Goal: Task Accomplishment & Management: Complete application form

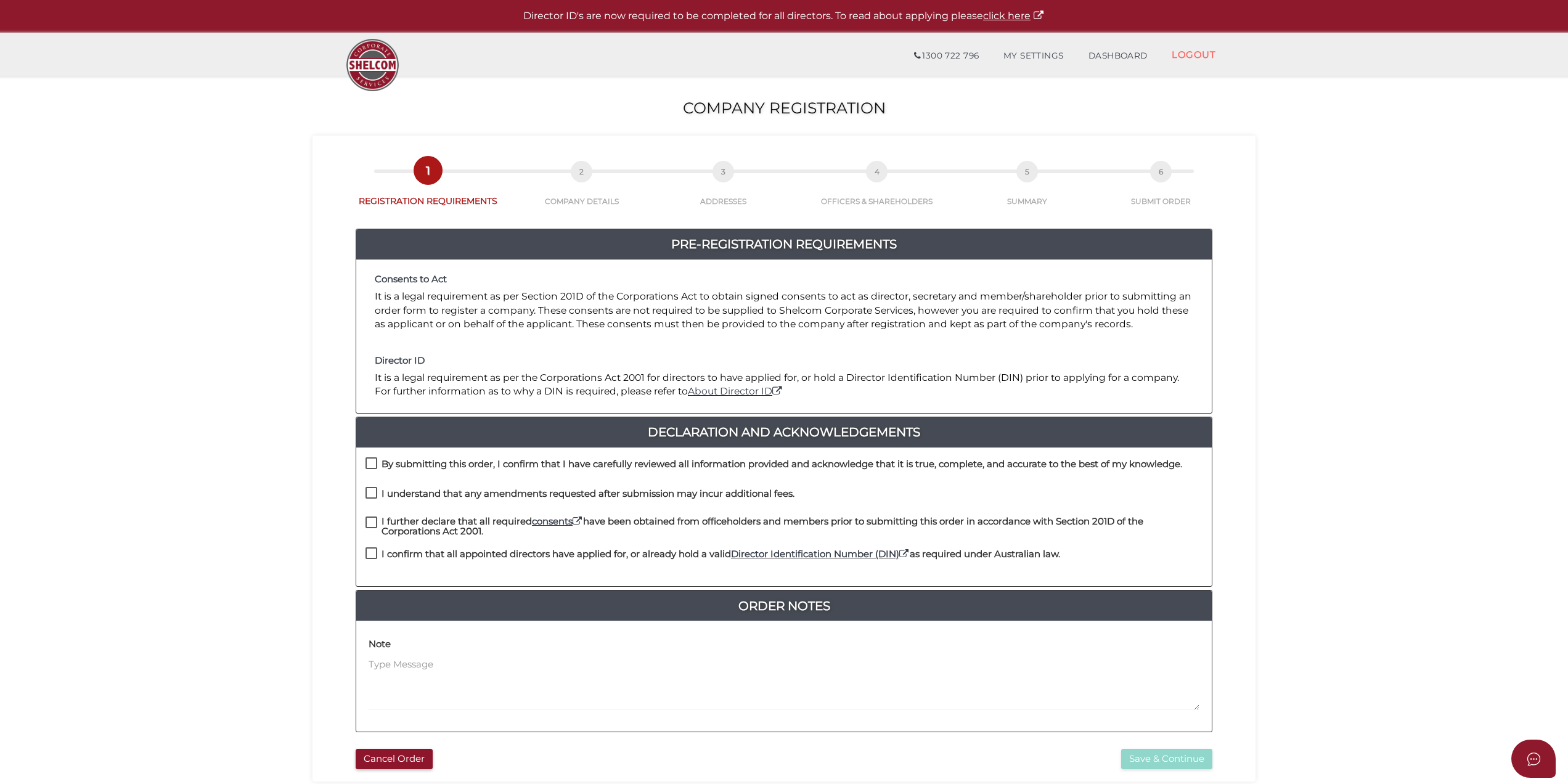
click at [370, 460] on label "By submitting this order, I confirm that I have carefully reviewed all informat…" at bounding box center [773, 467] width 817 height 16
checkbox input "true"
drag, startPoint x: 370, startPoint y: 496, endPoint x: 370, endPoint y: 504, distance: 8.0
click at [370, 498] on label "I understand that any amendments requested after submission may incur additiona…" at bounding box center [580, 496] width 429 height 16
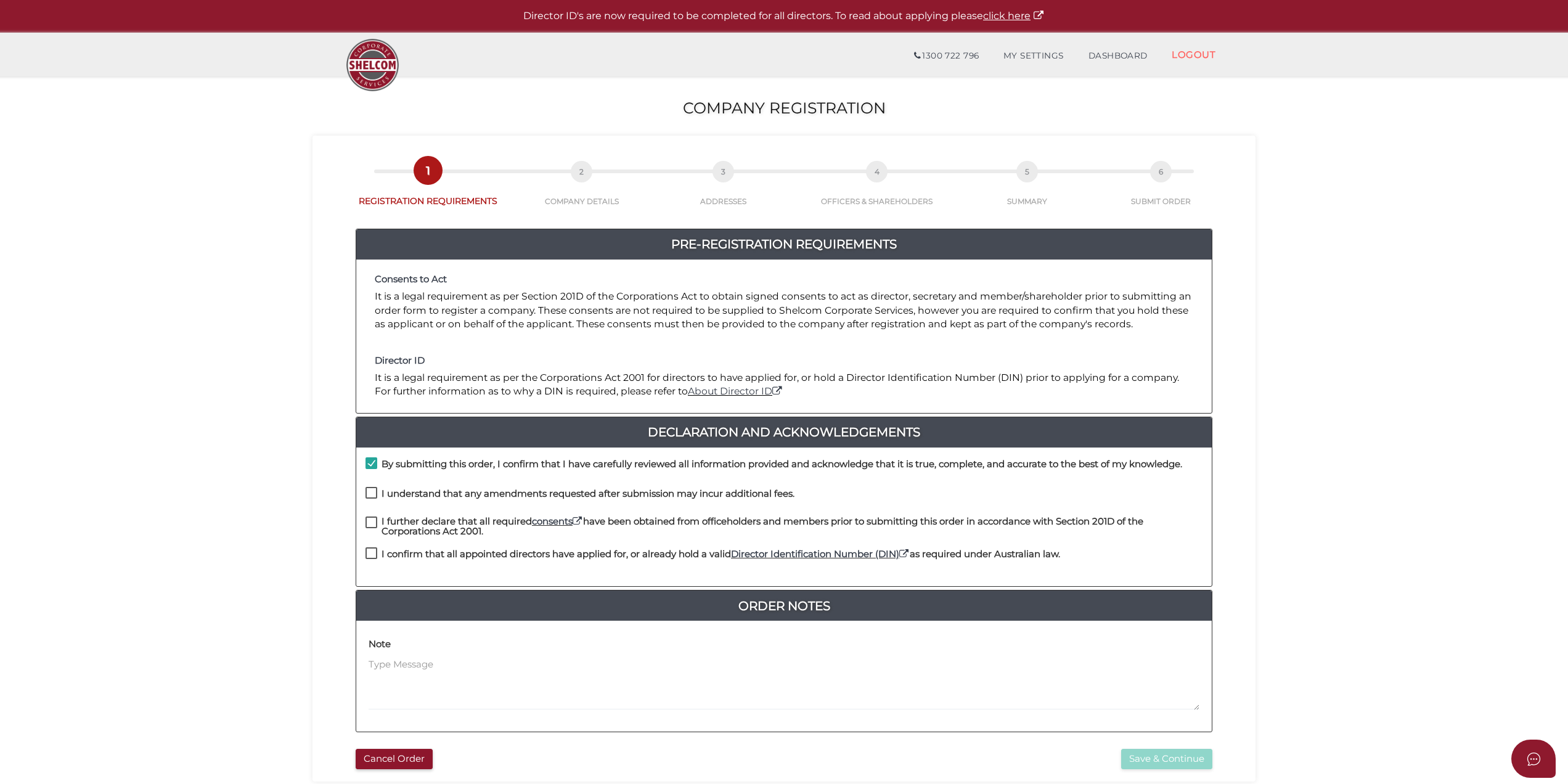
drag, startPoint x: 370, startPoint y: 504, endPoint x: 368, endPoint y: 518, distance: 14.1
click at [368, 518] on label "I further declare that all required consents have been obtained from officehold…" at bounding box center [784, 524] width 837 height 16
checkbox input "true"
click at [368, 543] on div "I further declare that all required consents have been obtained from officehold…" at bounding box center [784, 532] width 855 height 31
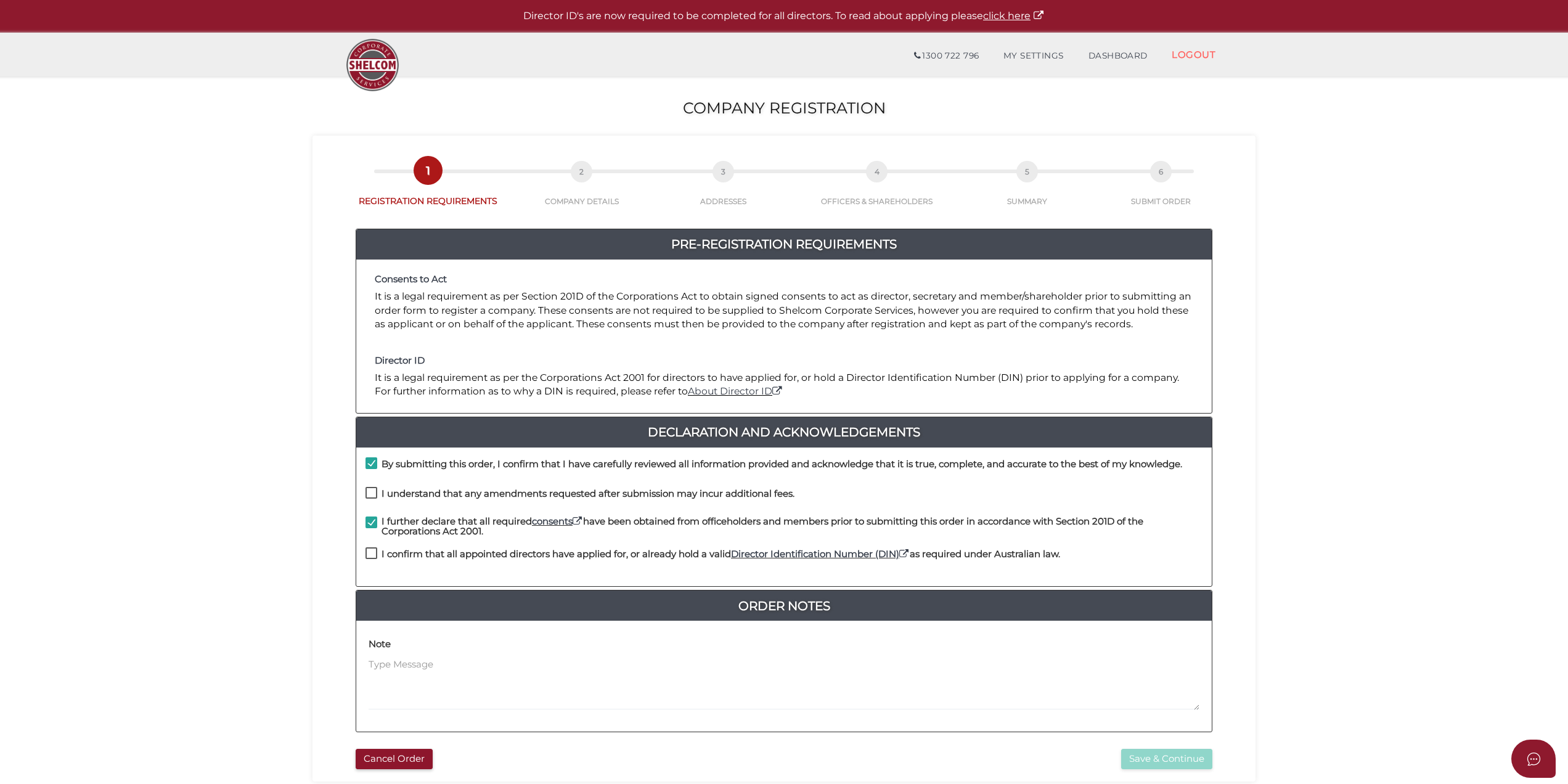
click at [370, 549] on label "I confirm that all appointed directors have applied for, or already hold a vali…" at bounding box center [713, 557] width 695 height 16
checkbox input "true"
click at [370, 494] on label "I understand that any amendments requested after submission may incur additiona…" at bounding box center [580, 496] width 429 height 16
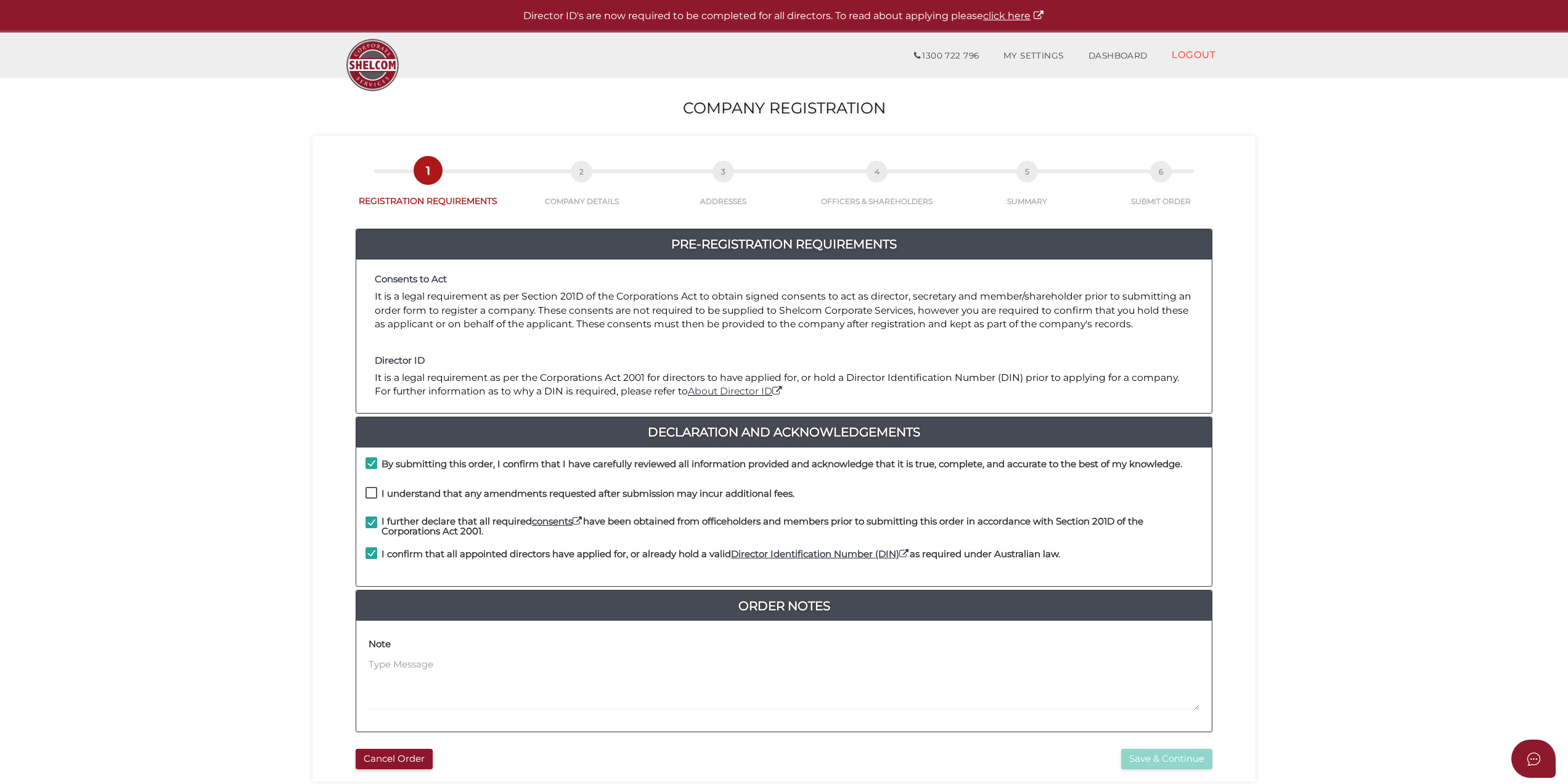
checkbox input "true"
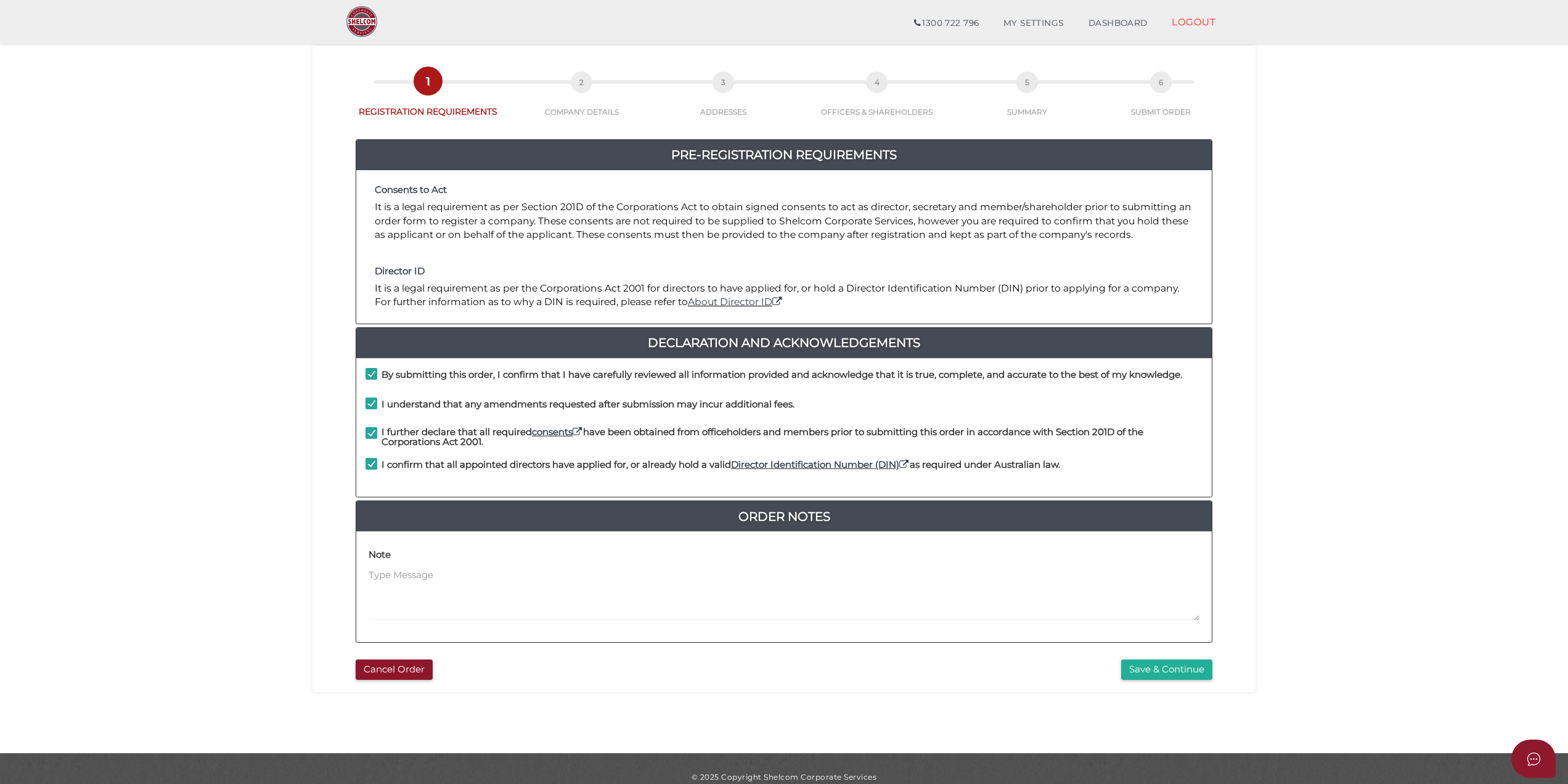
scroll to position [62, 0]
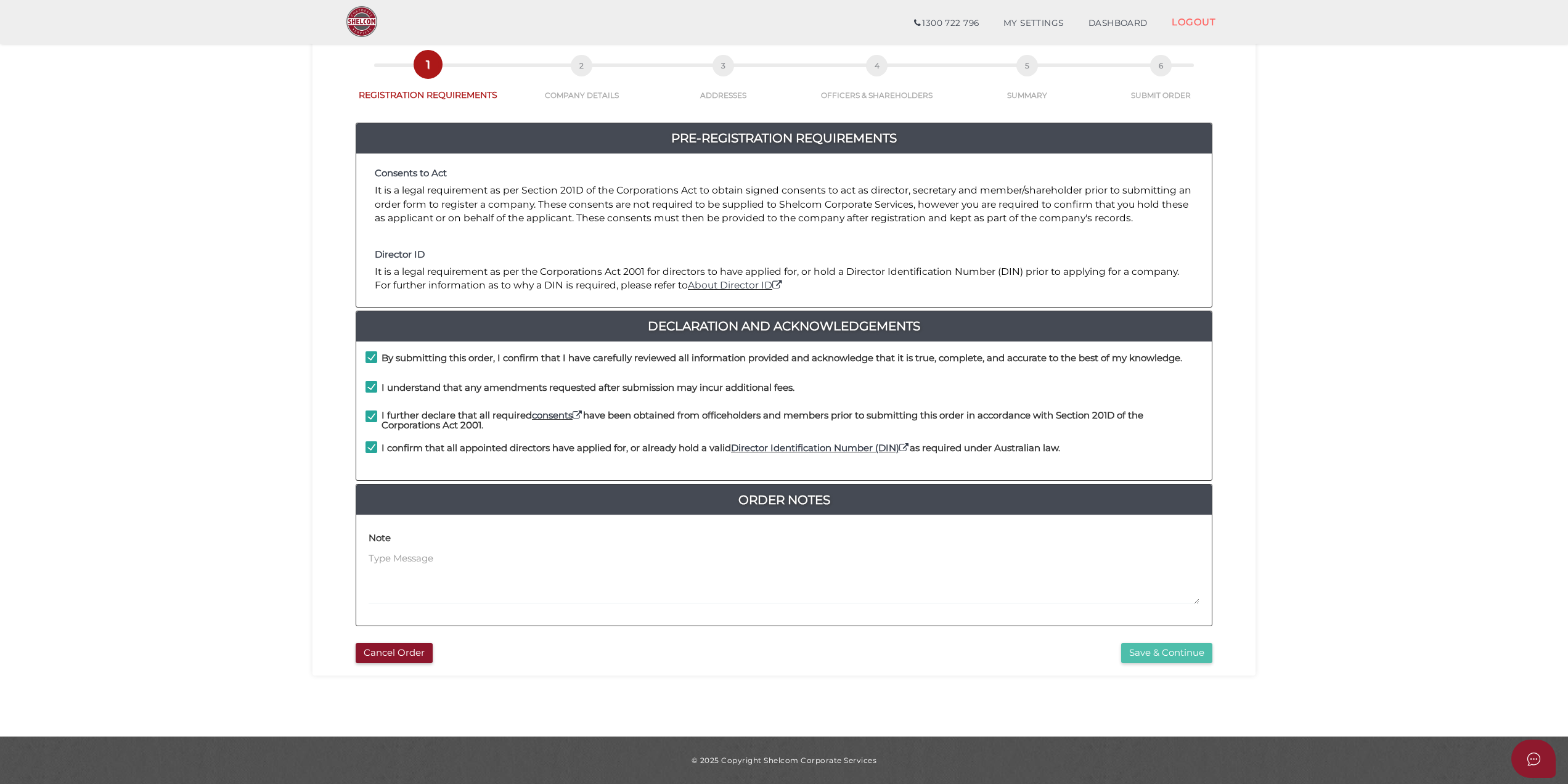
click at [1151, 659] on button "Save & Continue" at bounding box center [1167, 653] width 91 height 20
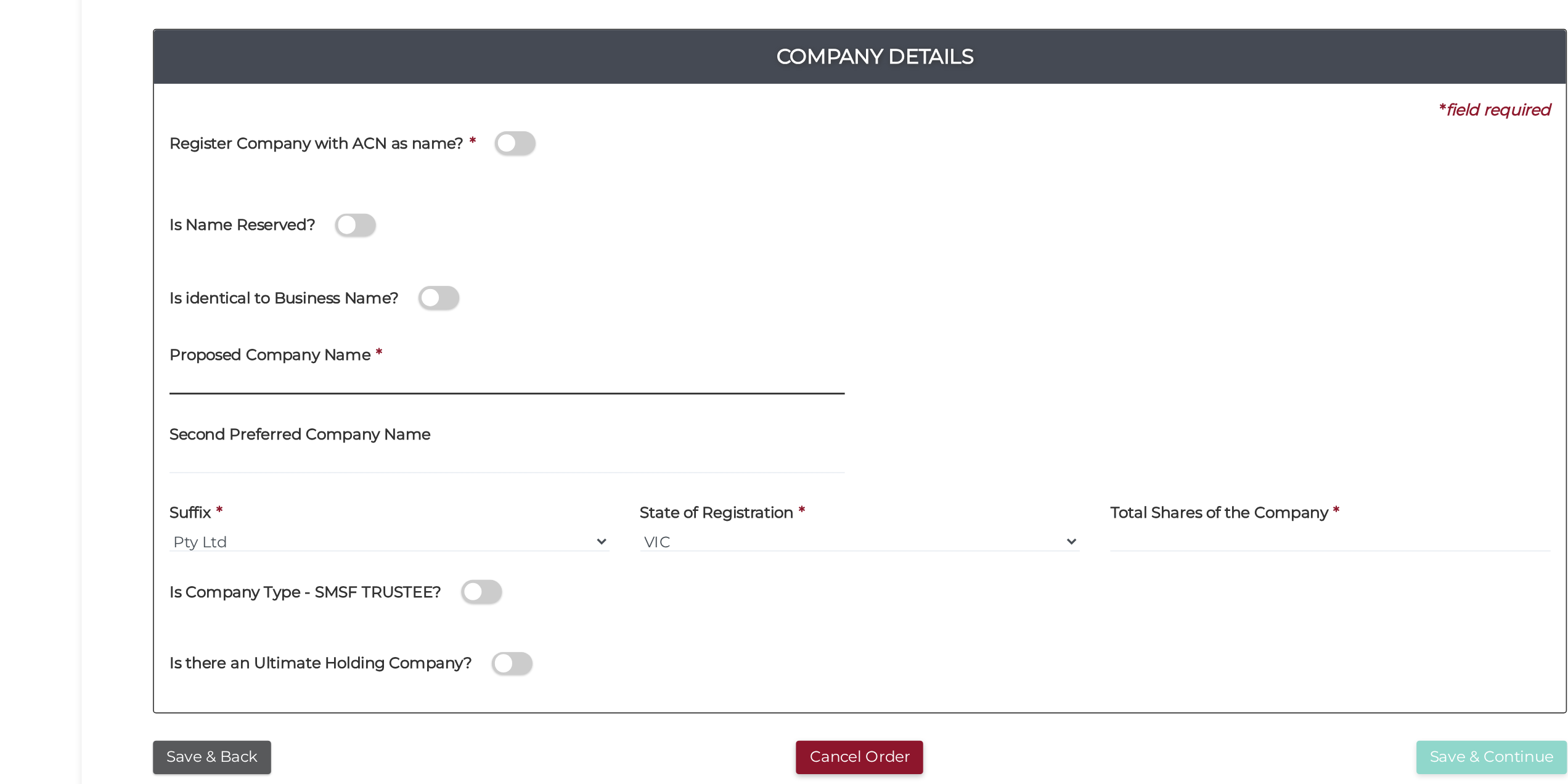
click at [527, 443] on input "text" at bounding box center [570, 444] width 409 height 14
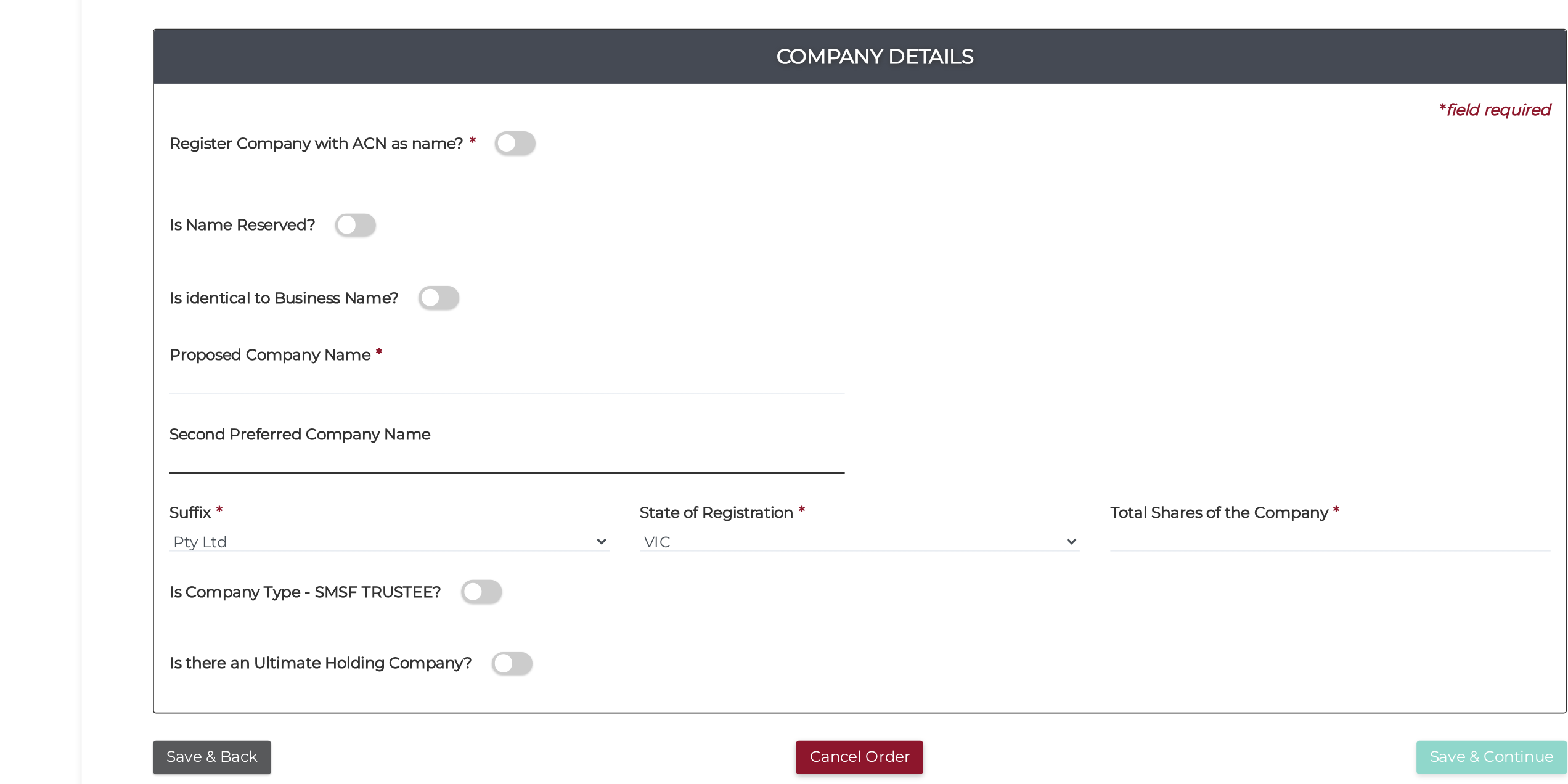
click at [429, 488] on input "text" at bounding box center [570, 492] width 409 height 14
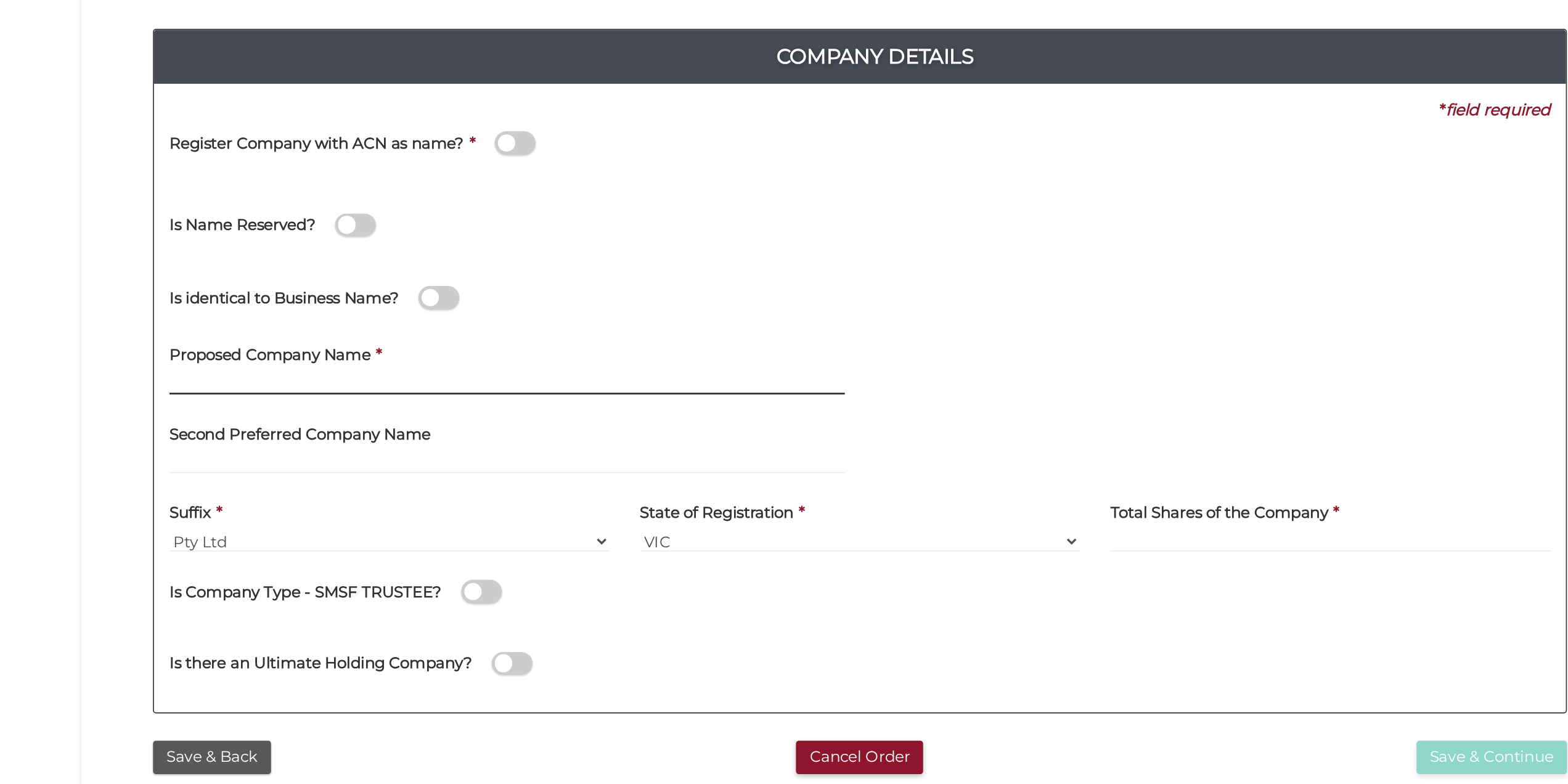
click at [441, 446] on input "text" at bounding box center [570, 444] width 409 height 14
paste input "Orac Investments Pty Ltd"
drag, startPoint x: 488, startPoint y: 440, endPoint x: 453, endPoint y: 434, distance: 35.5
click at [453, 434] on div "Proposed Company Name * Orac Investments Pty Ltd" at bounding box center [570, 432] width 409 height 39
type input "Orac Investments"
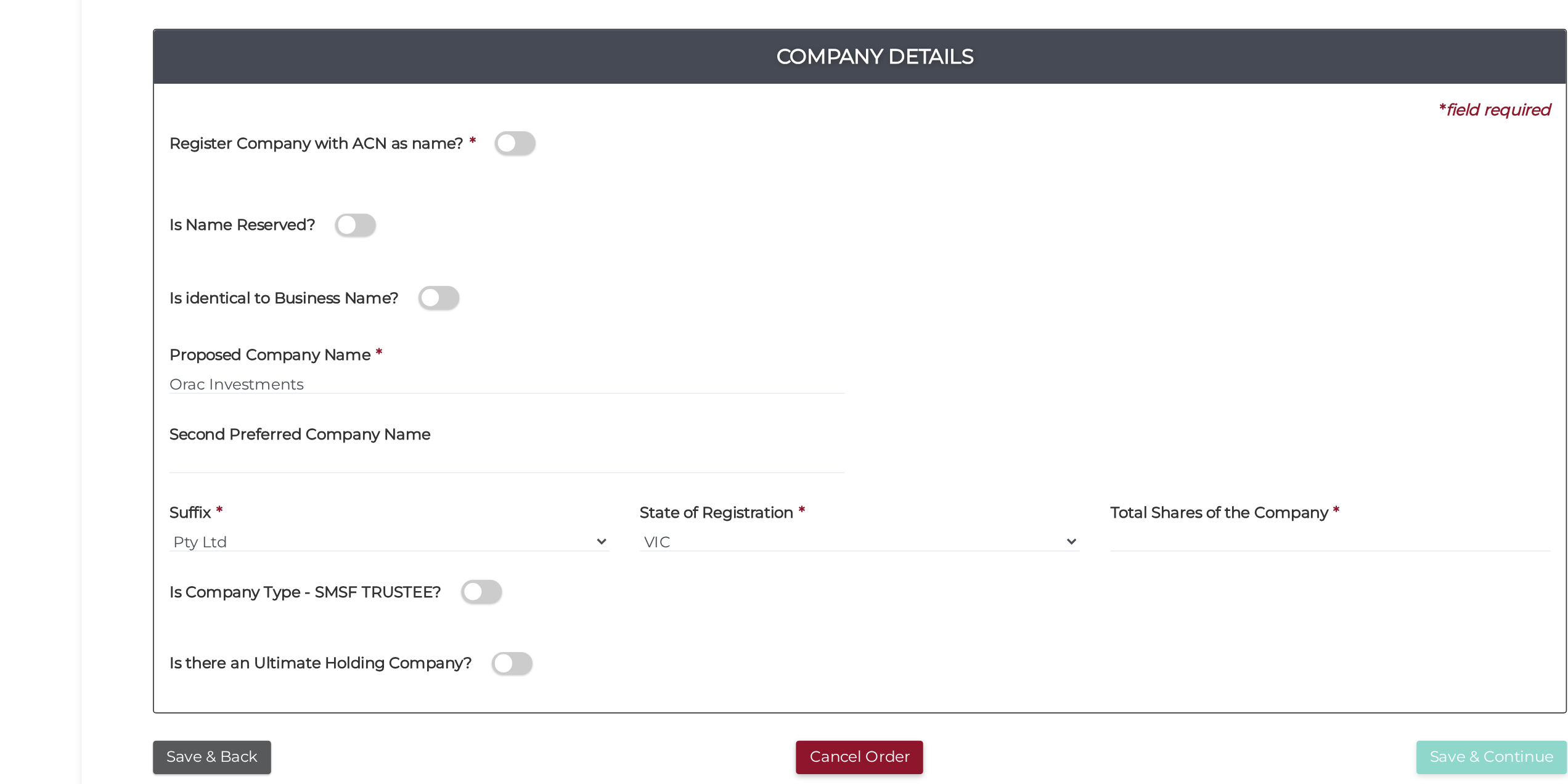
click at [576, 471] on div "Second Preferred Company Name" at bounding box center [570, 479] width 409 height 39
click at [565, 482] on div "Second Preferred Company Name" at bounding box center [570, 479] width 409 height 39
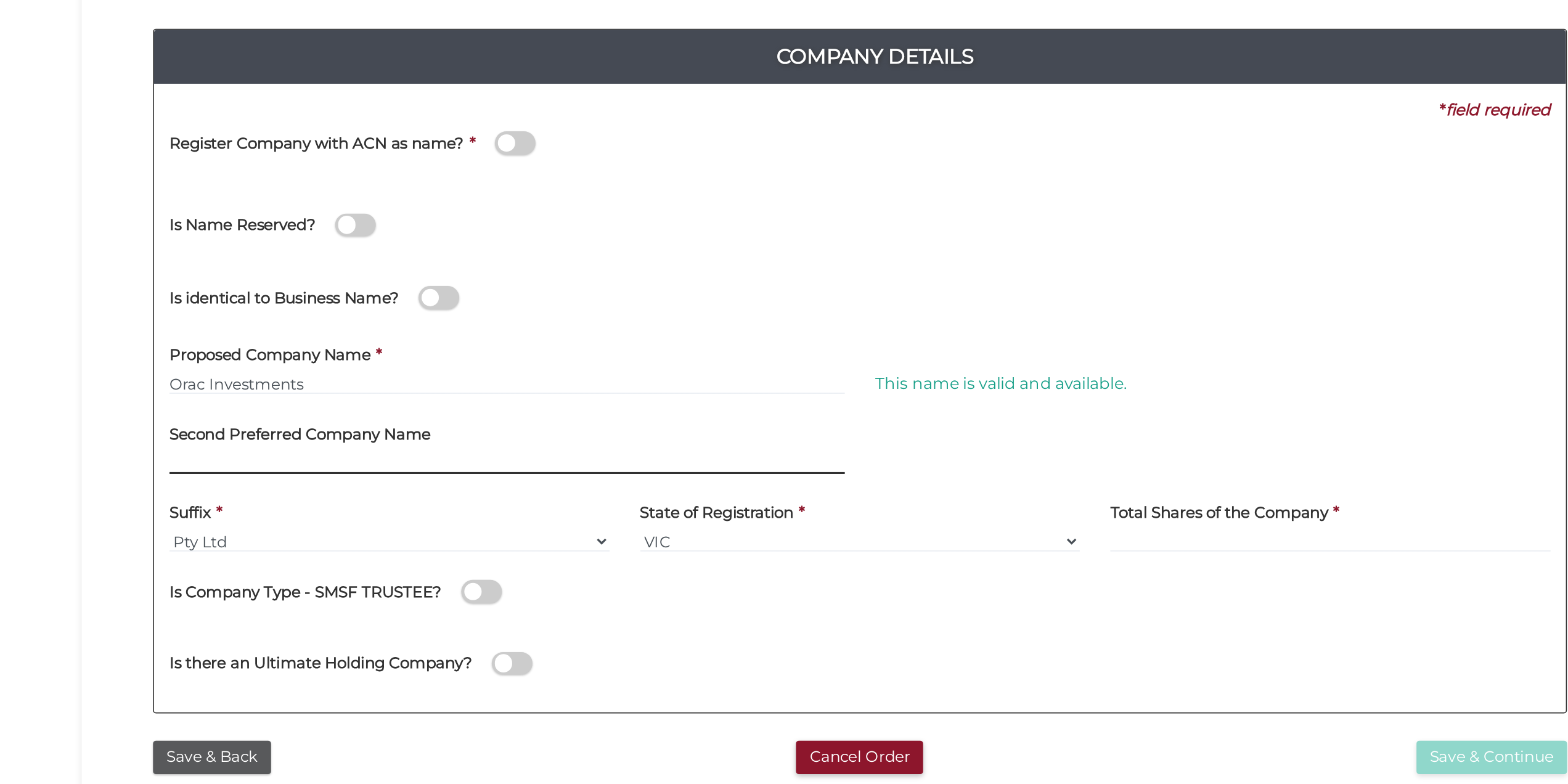
click at [562, 488] on input "text" at bounding box center [570, 492] width 409 height 14
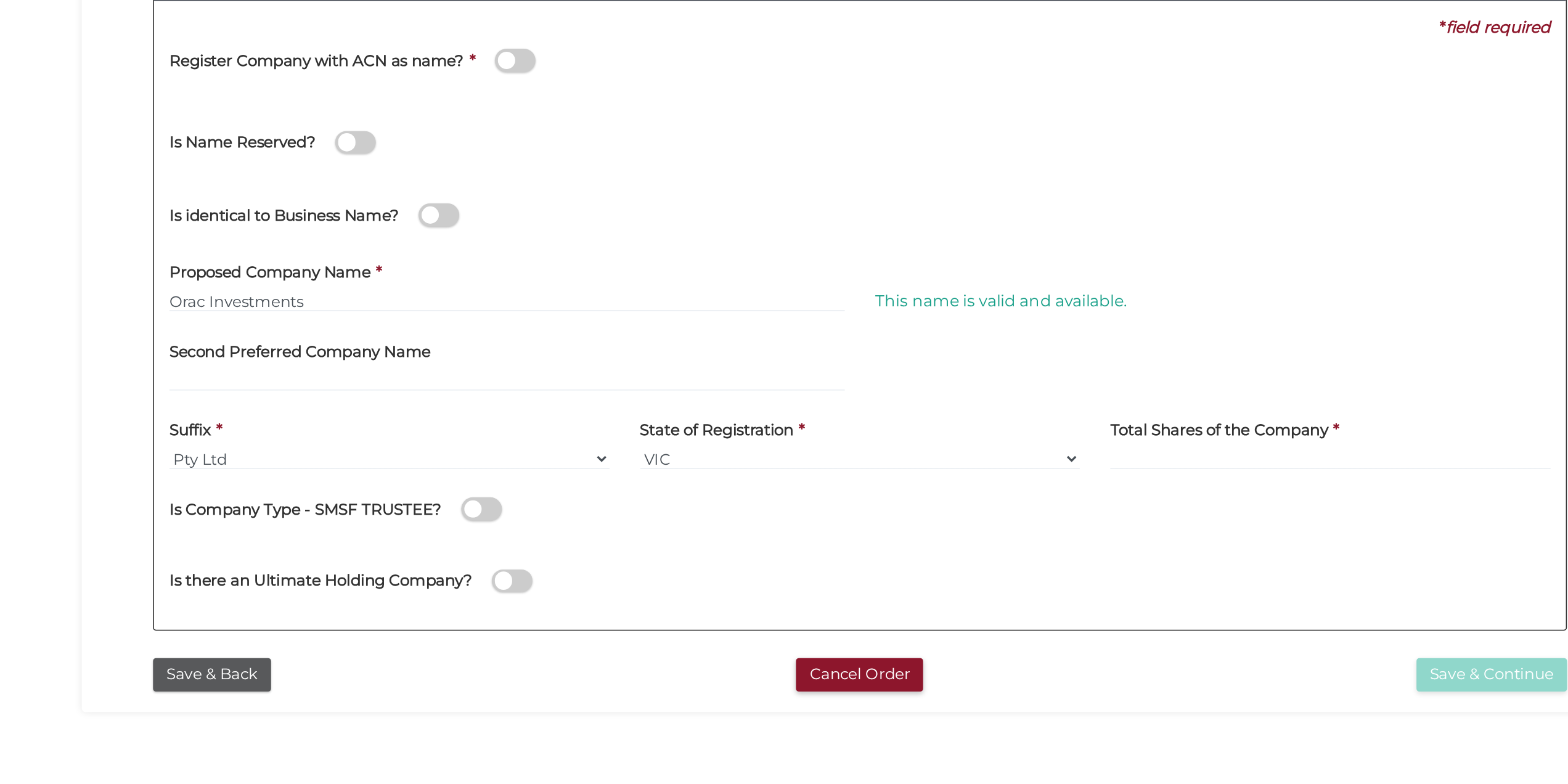
click at [507, 434] on div "Proposed Company Name * Orac Investments" at bounding box center [570, 432] width 409 height 39
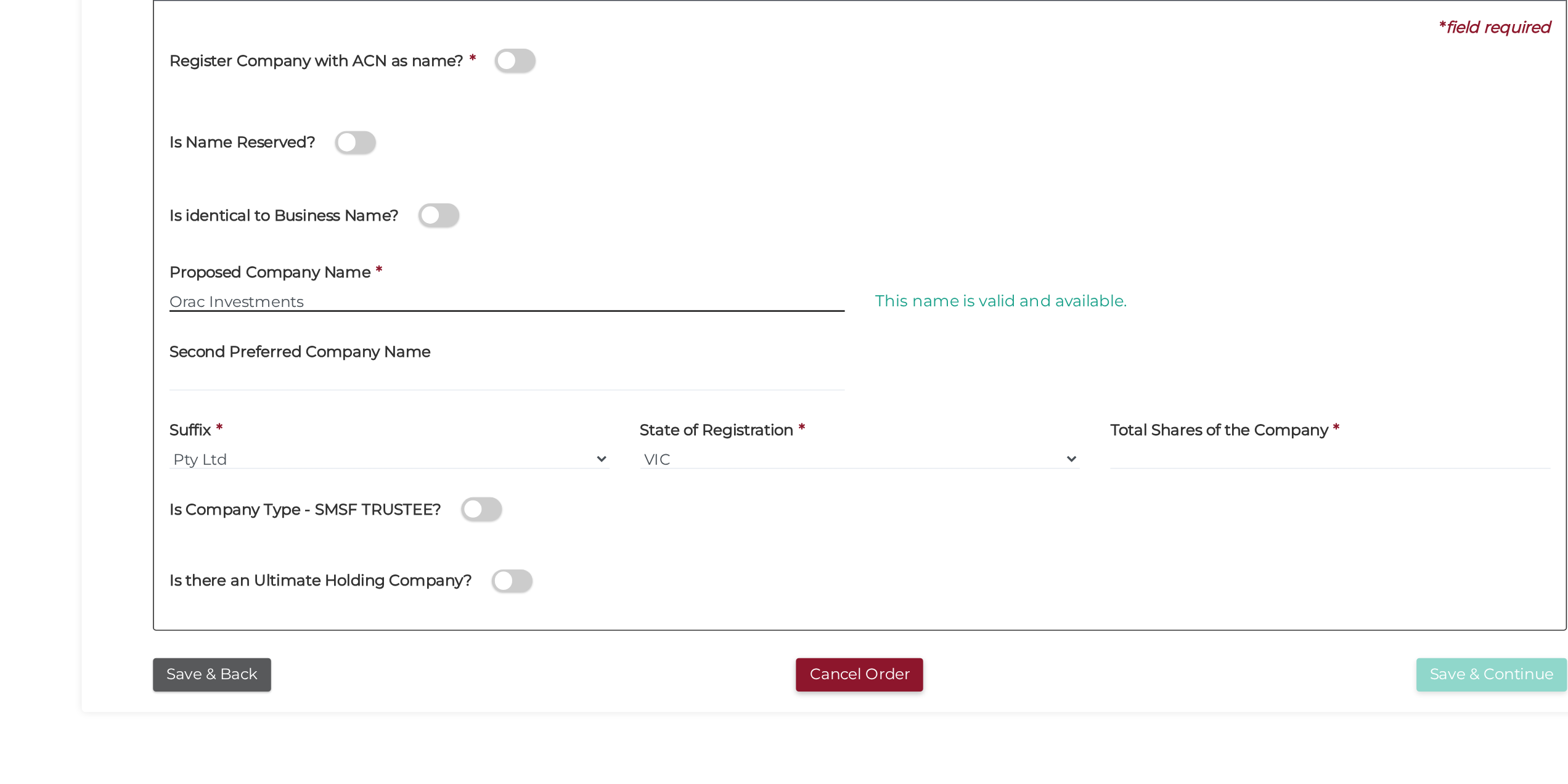
click at [508, 445] on input "Orac Investments" at bounding box center [570, 444] width 409 height 14
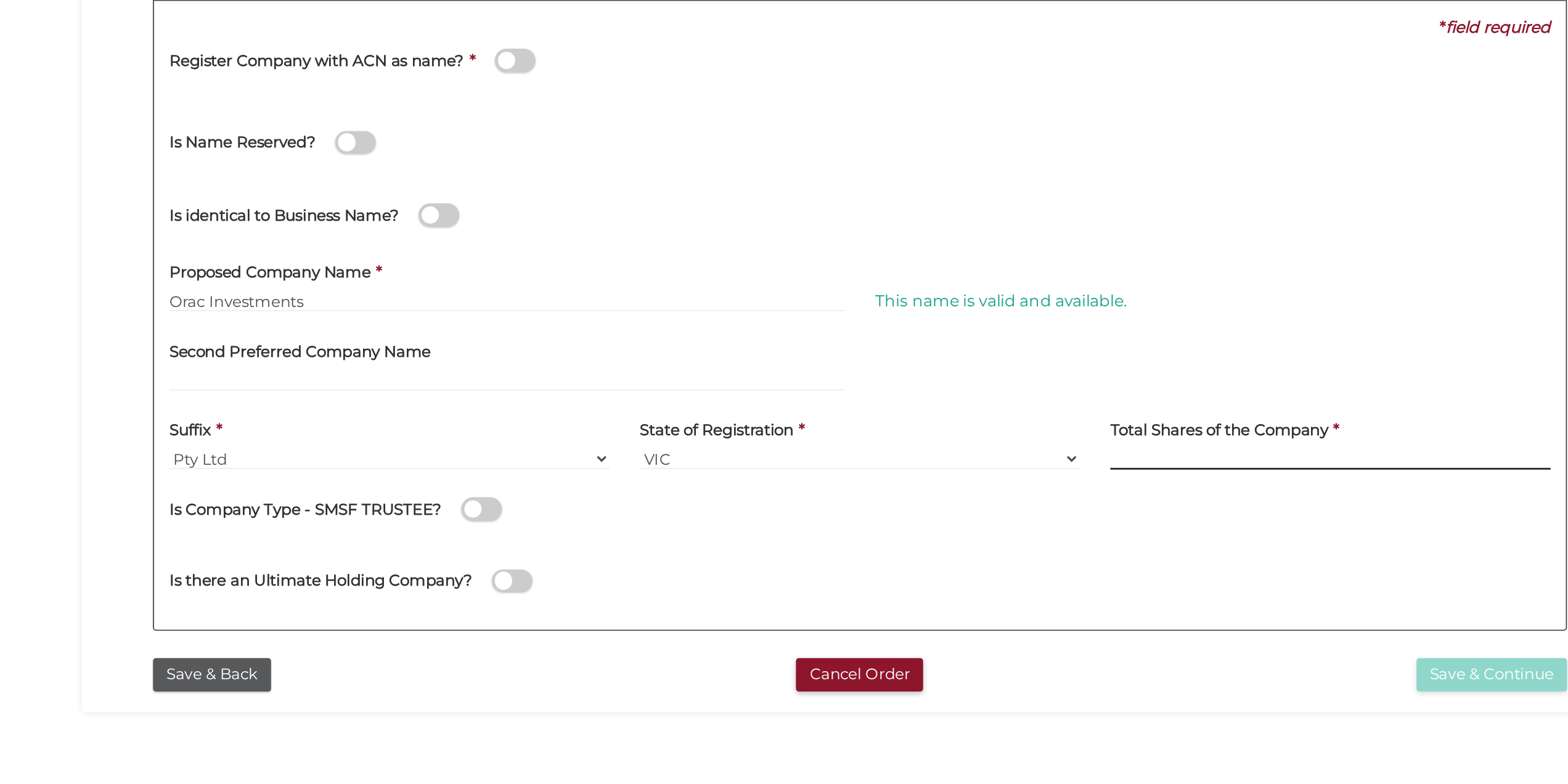
click at [1052, 533] on input at bounding box center [1069, 540] width 267 height 14
type input "100"
click at [709, 600] on div "Is there an Ultimate Holding Company?" at bounding box center [579, 607] width 428 height 34
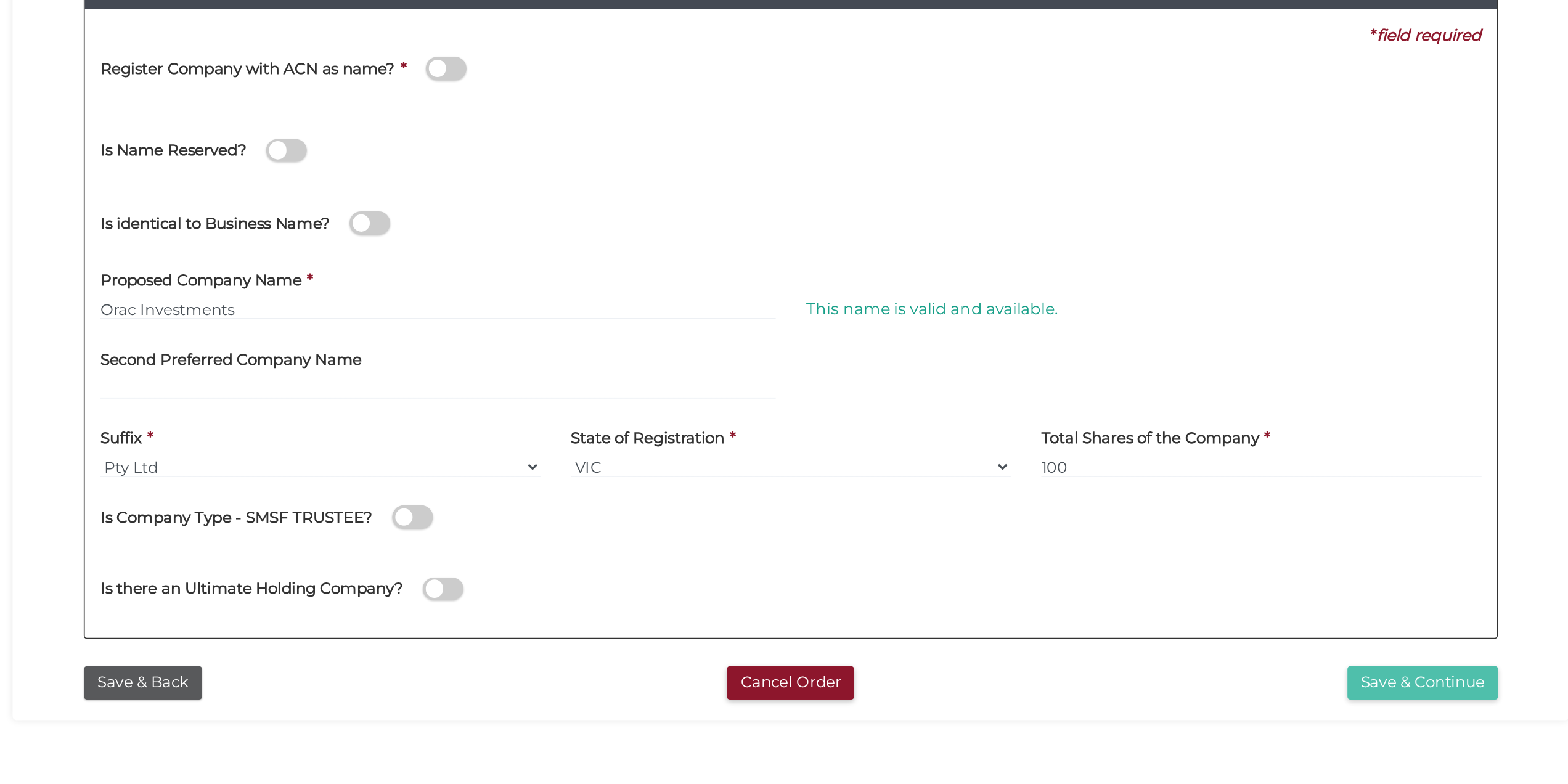
click at [1131, 667] on button "Save & Continue" at bounding box center [1167, 670] width 91 height 20
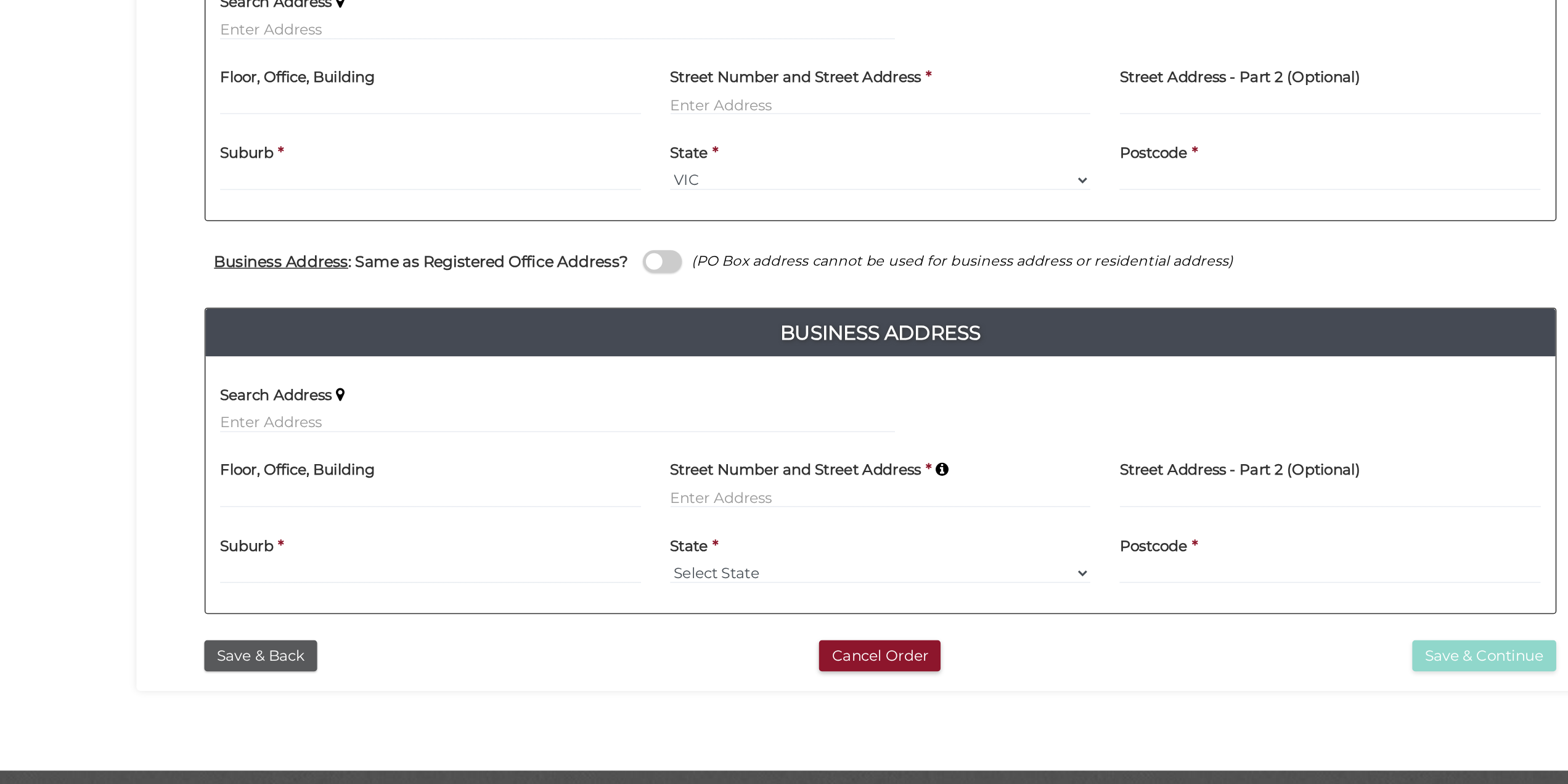
scroll to position [117, 0]
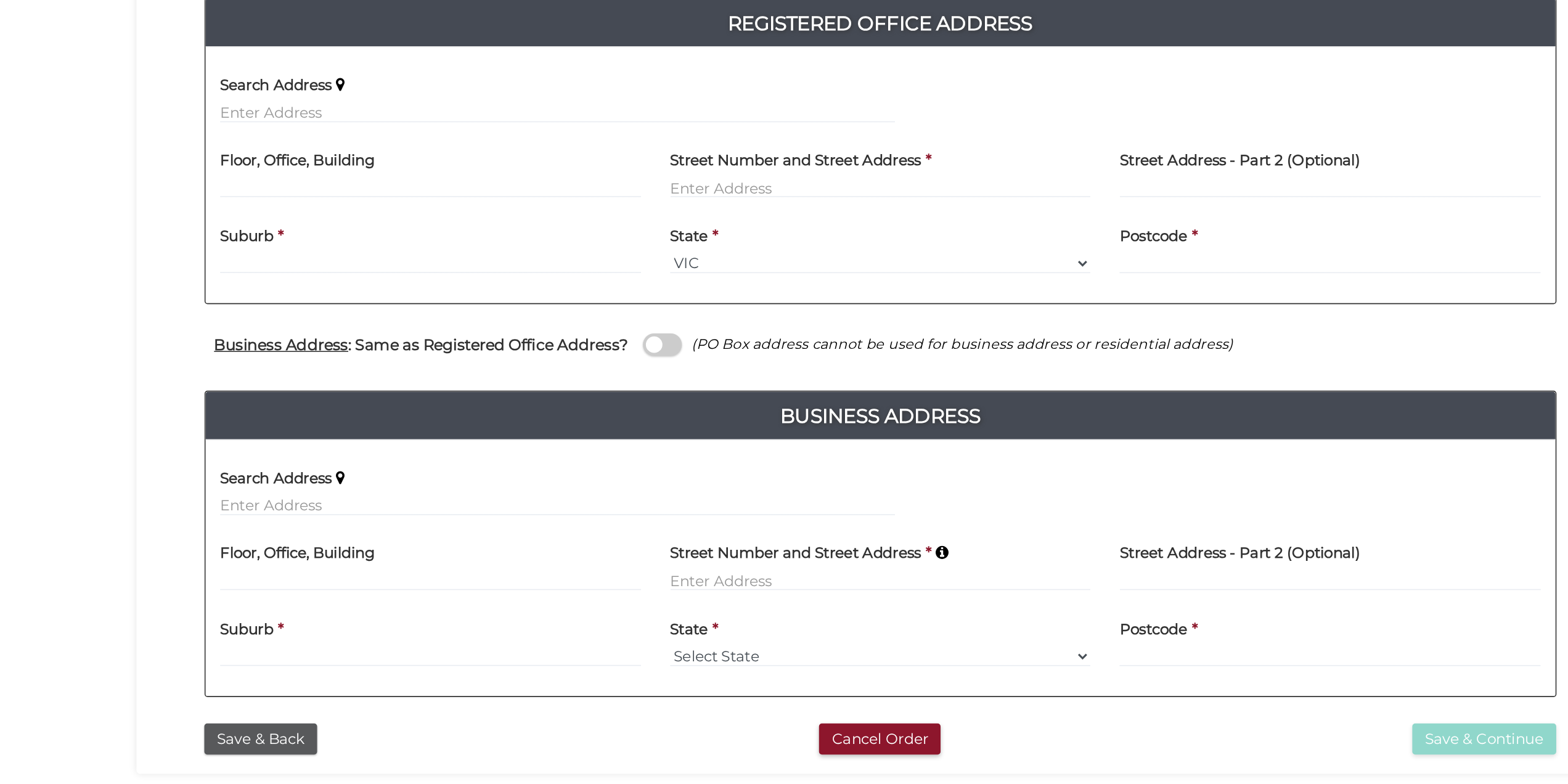
click at [639, 415] on span at bounding box center [645, 414] width 24 height 14
click at [0, 0] on input "checkbox" at bounding box center [0, 0] width 0 height 0
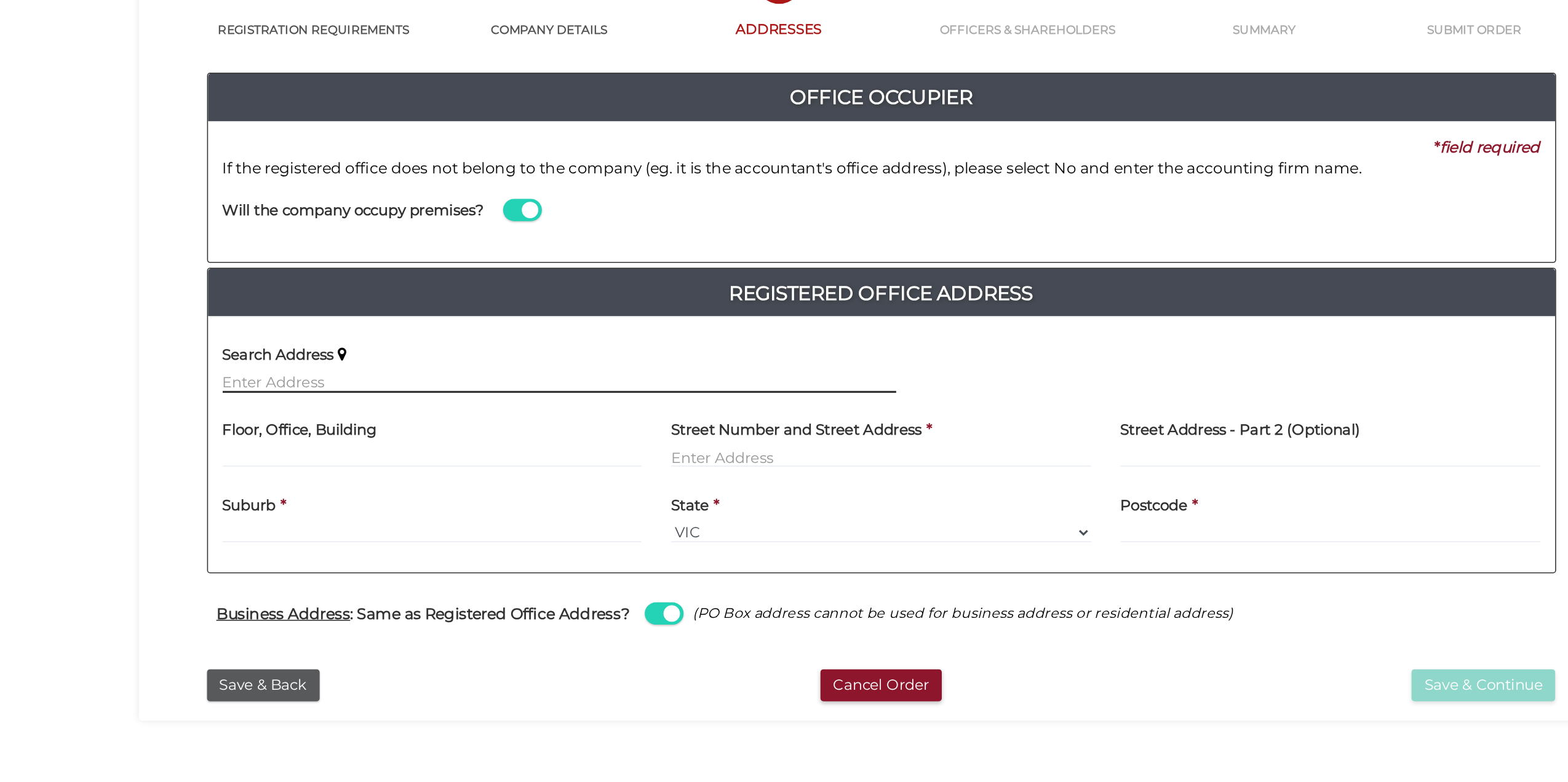
click at [503, 424] on input "text" at bounding box center [580, 424] width 427 height 14
click at [408, 430] on input "text" at bounding box center [580, 424] width 427 height 14
paste input "27 BROADWAY, ELWOOD, VIC, 3184"
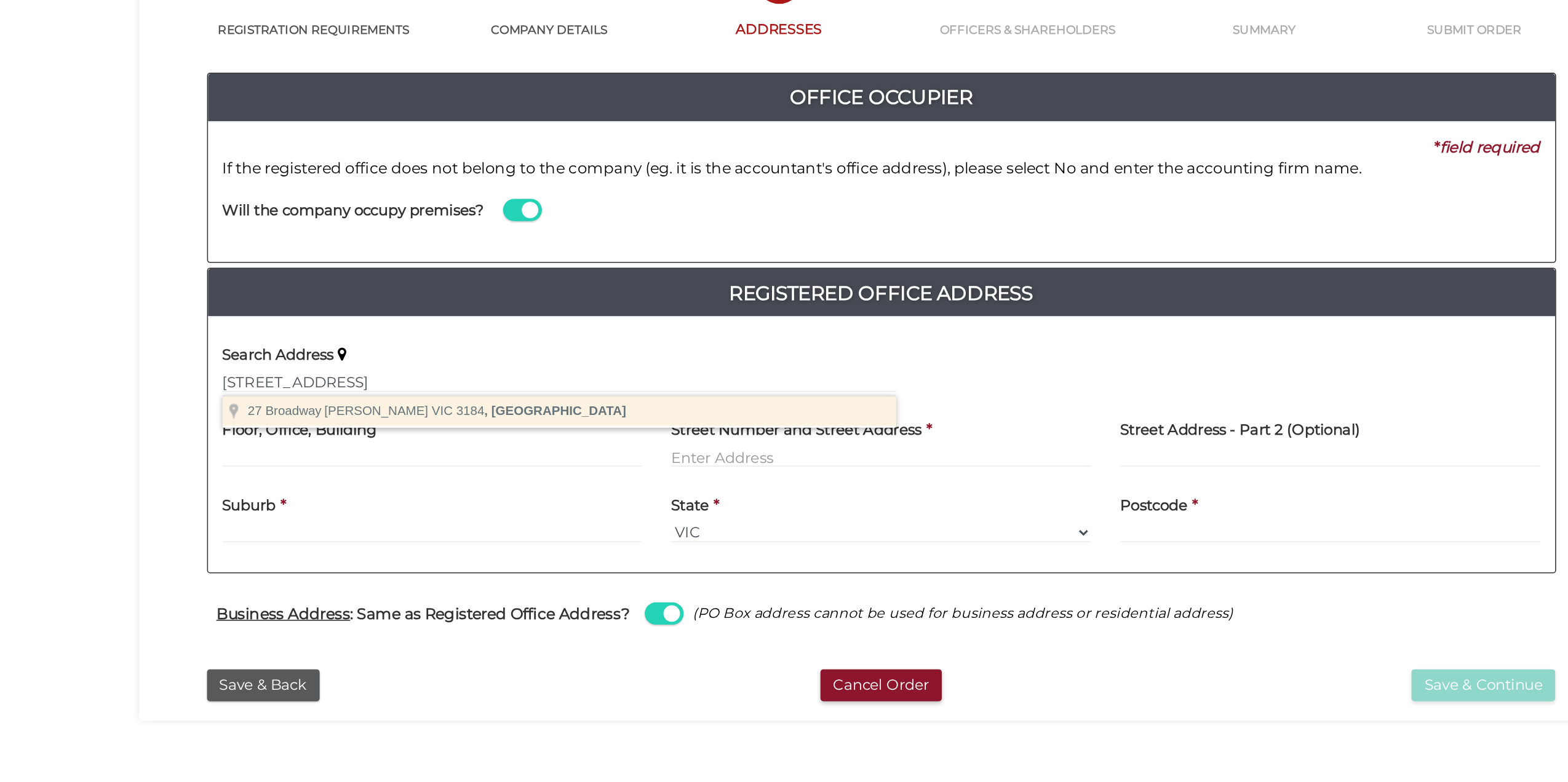
type input "27 Broadway, Elwood VIC 3184, Australia"
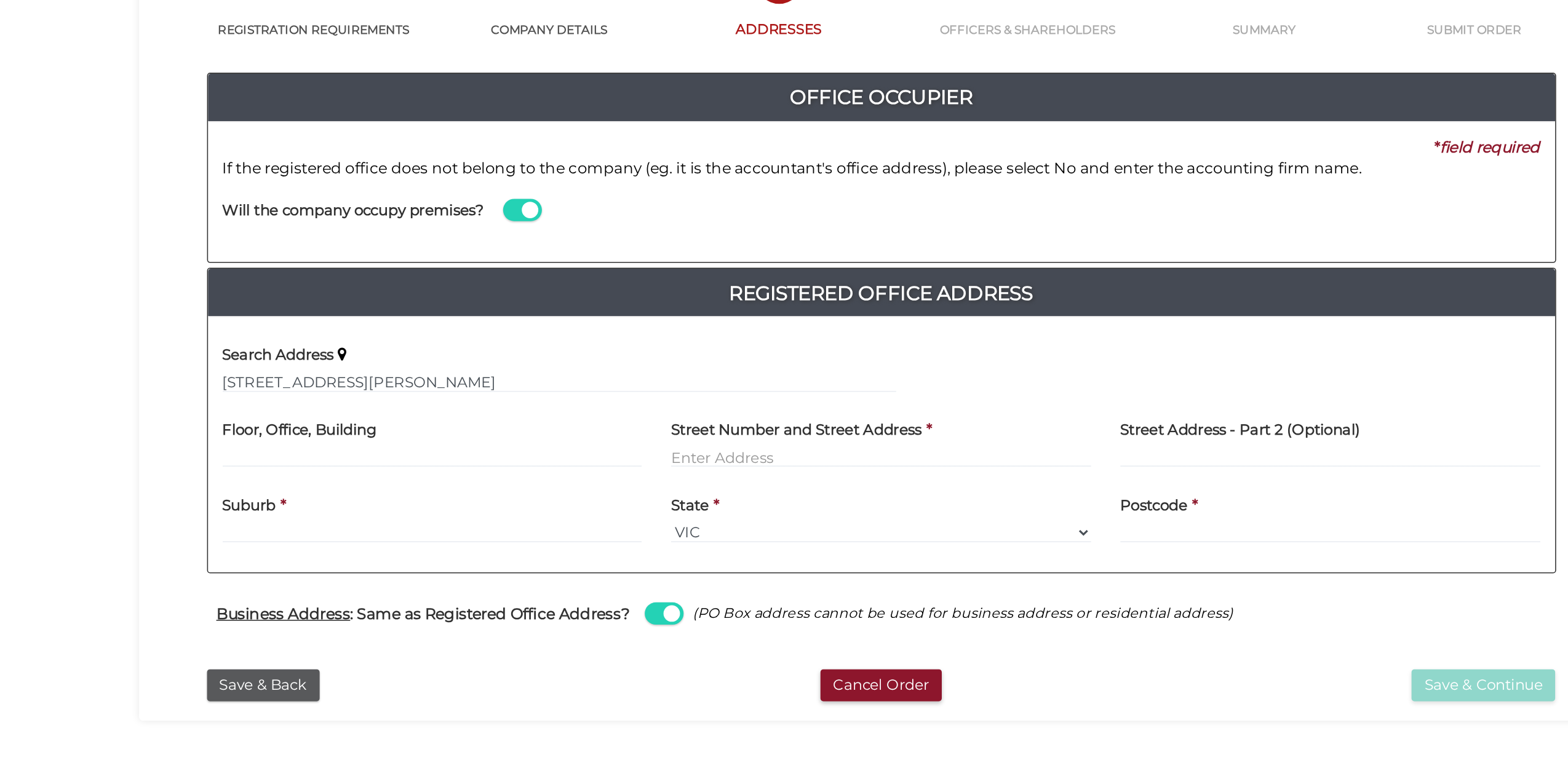
type input "27 Broadway"
type input "Elwood"
select select "VIC"
type input "3184"
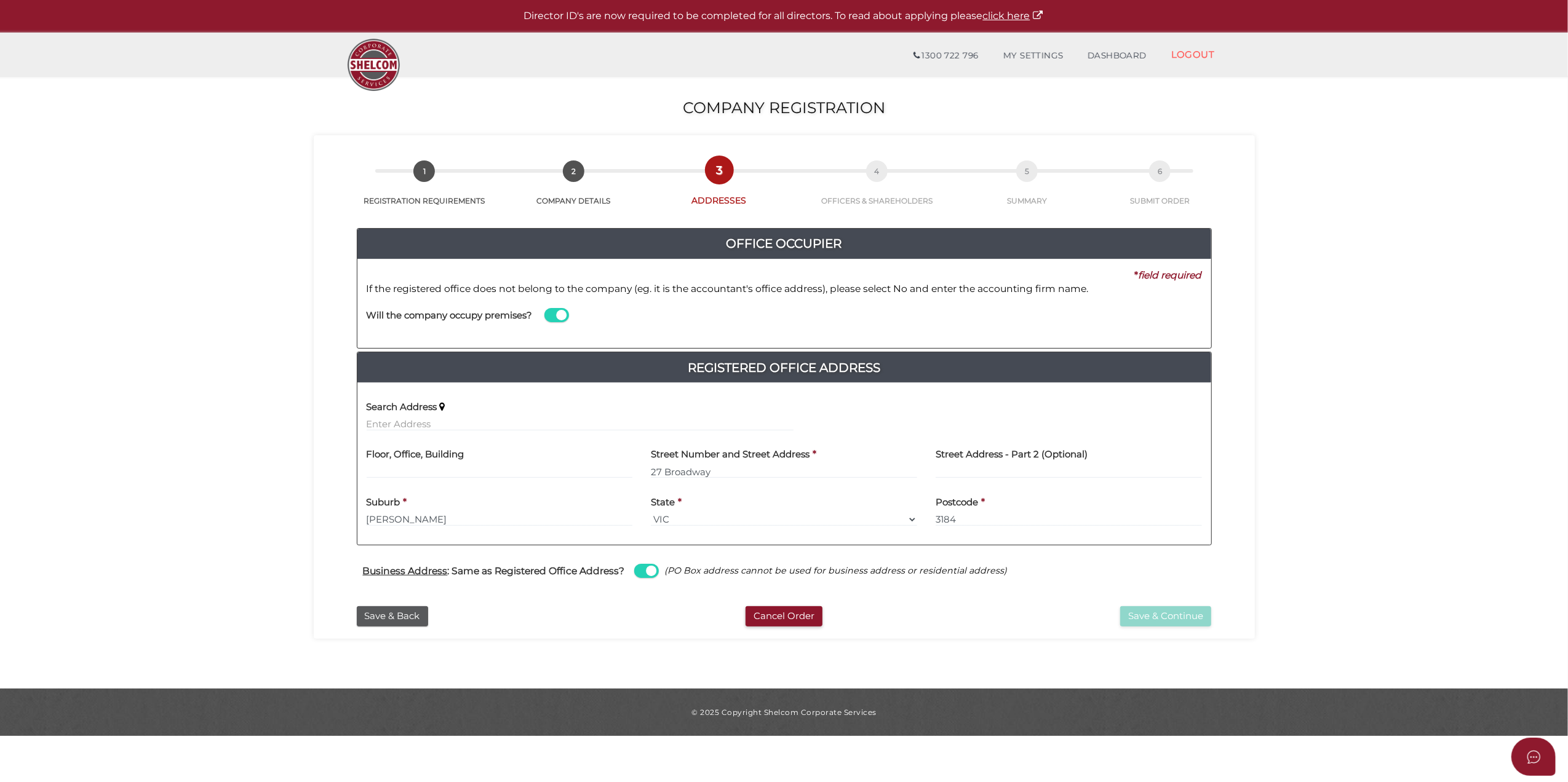
click at [579, 290] on p "If the registered office does not belong to the company (eg. it is the accounta…" at bounding box center [784, 289] width 836 height 14
click at [926, 290] on p "If the registered office does not belong to the company (eg. it is the accounta…" at bounding box center [784, 289] width 836 height 14
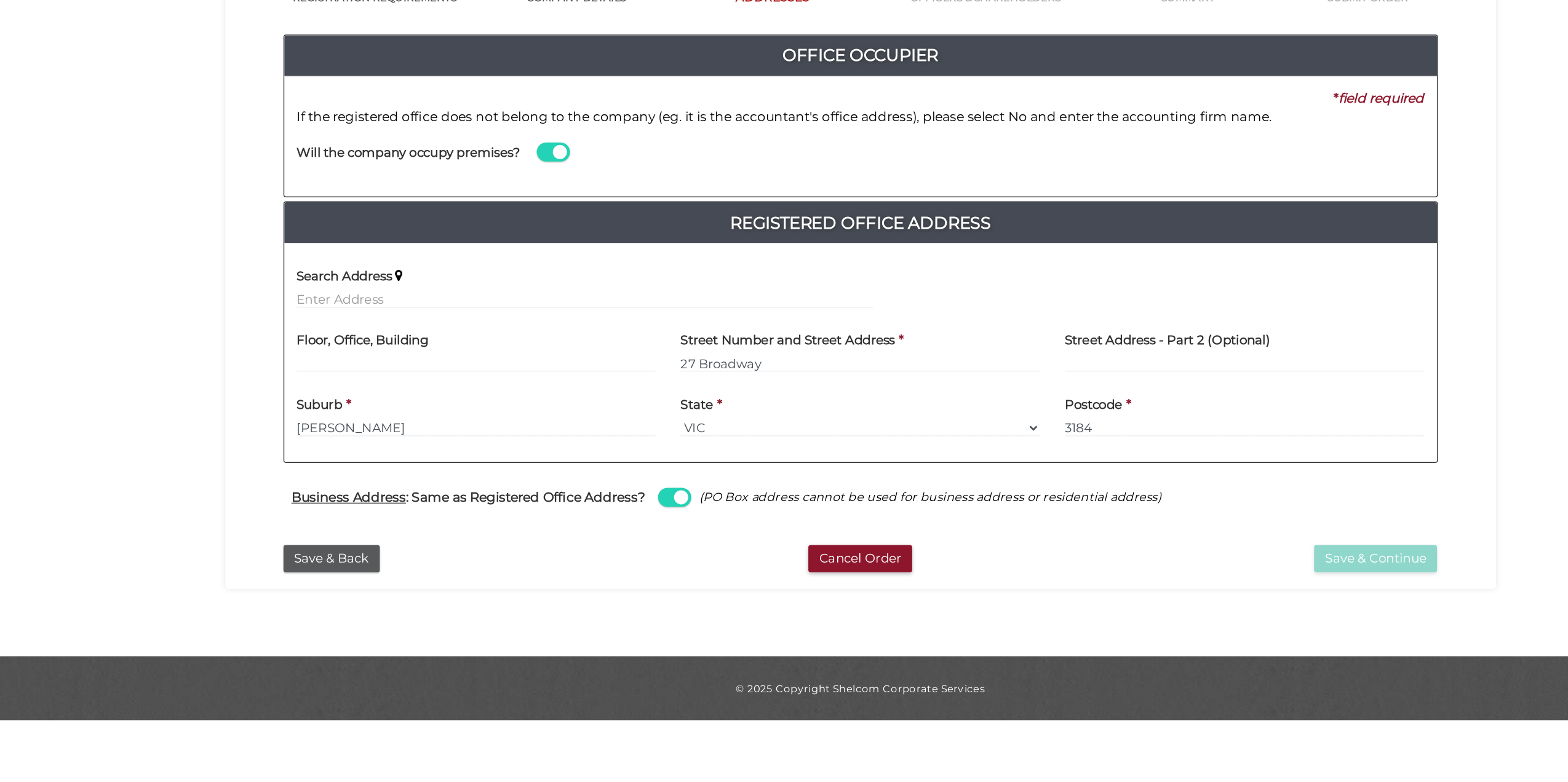
click at [649, 573] on span at bounding box center [646, 571] width 24 height 14
click at [0, 0] on input "checkbox" at bounding box center [0, 0] width 0 height 0
select select
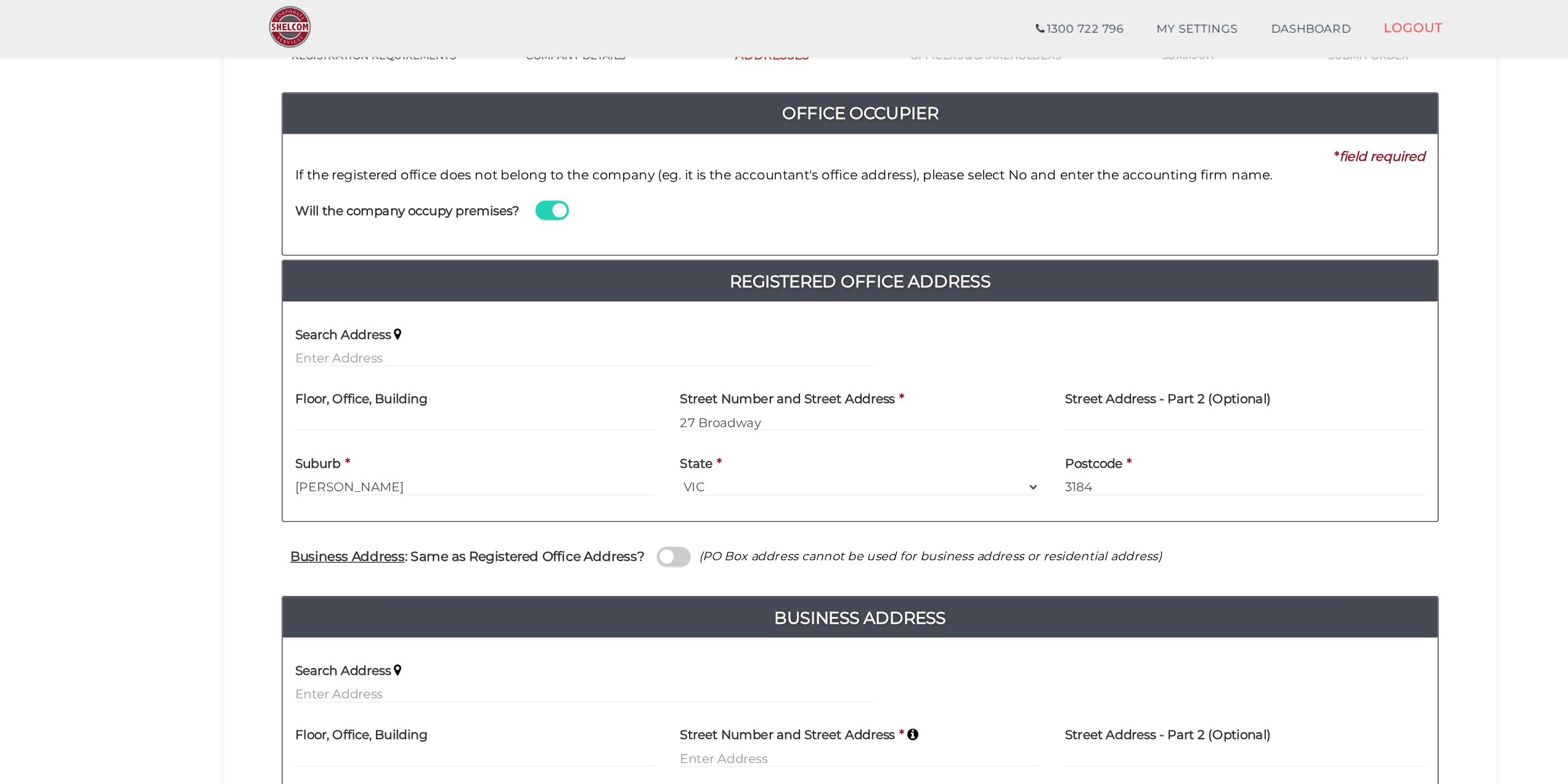
scroll to position [117, 0]
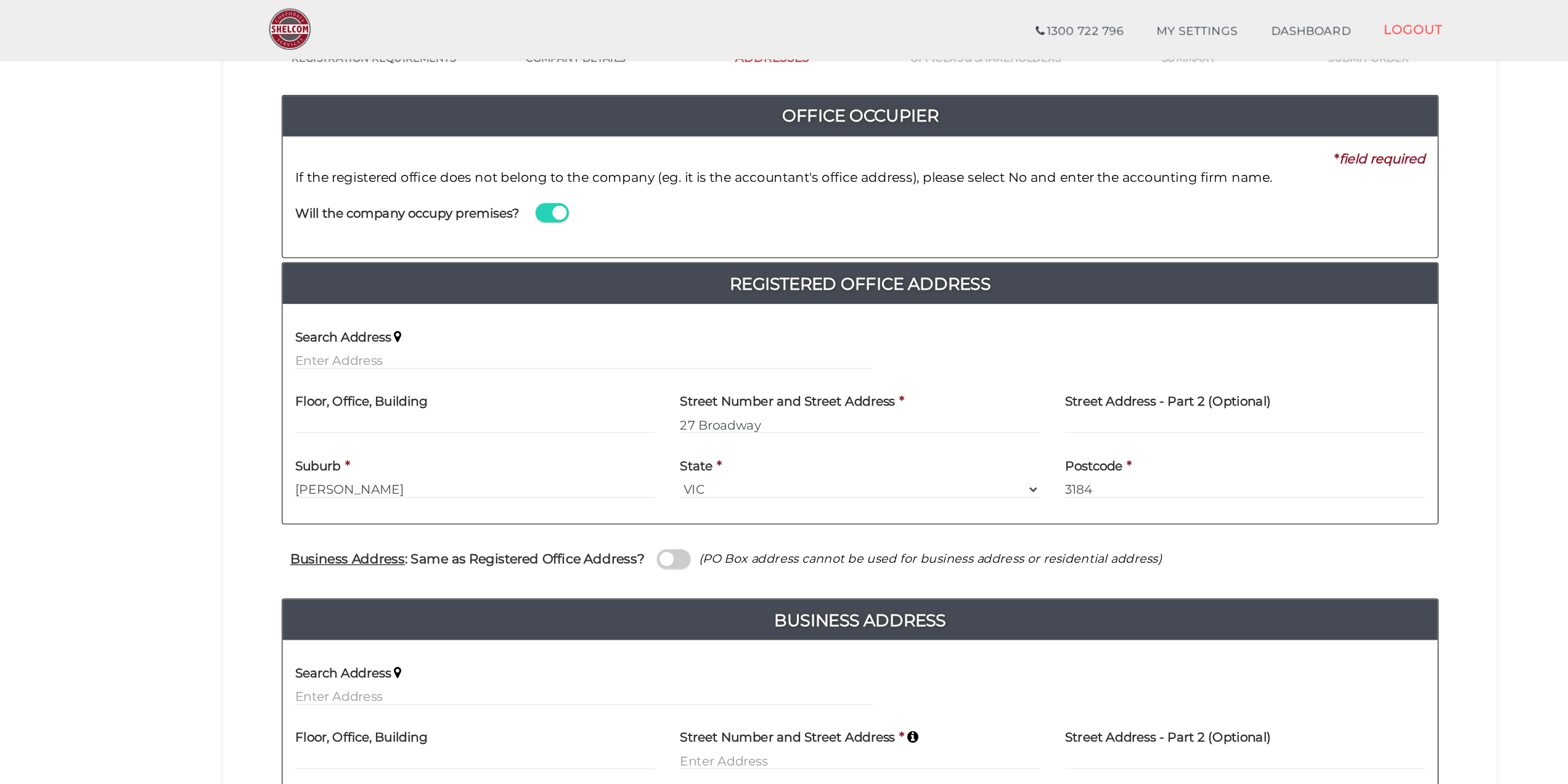
click at [643, 411] on span at bounding box center [645, 414] width 24 height 14
click at [0, 0] on input "checkbox" at bounding box center [0, 0] width 0 height 0
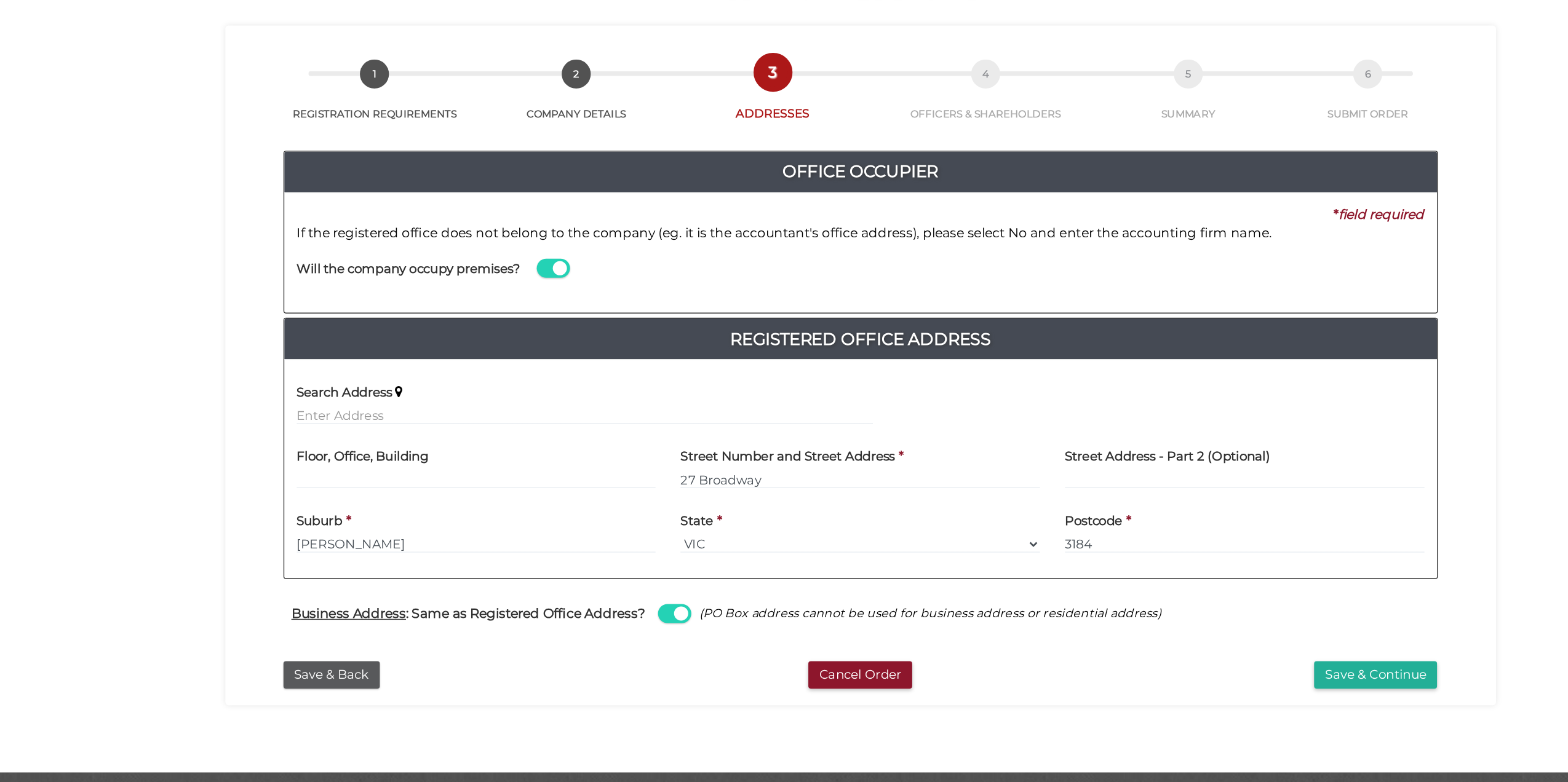
click at [562, 314] on span at bounding box center [556, 315] width 24 height 14
click at [0, 0] on input "checkbox" at bounding box center [0, 0] width 0 height 0
click at [824, 319] on label "Name of Office Occupier" at bounding box center [850, 308] width 113 height 25
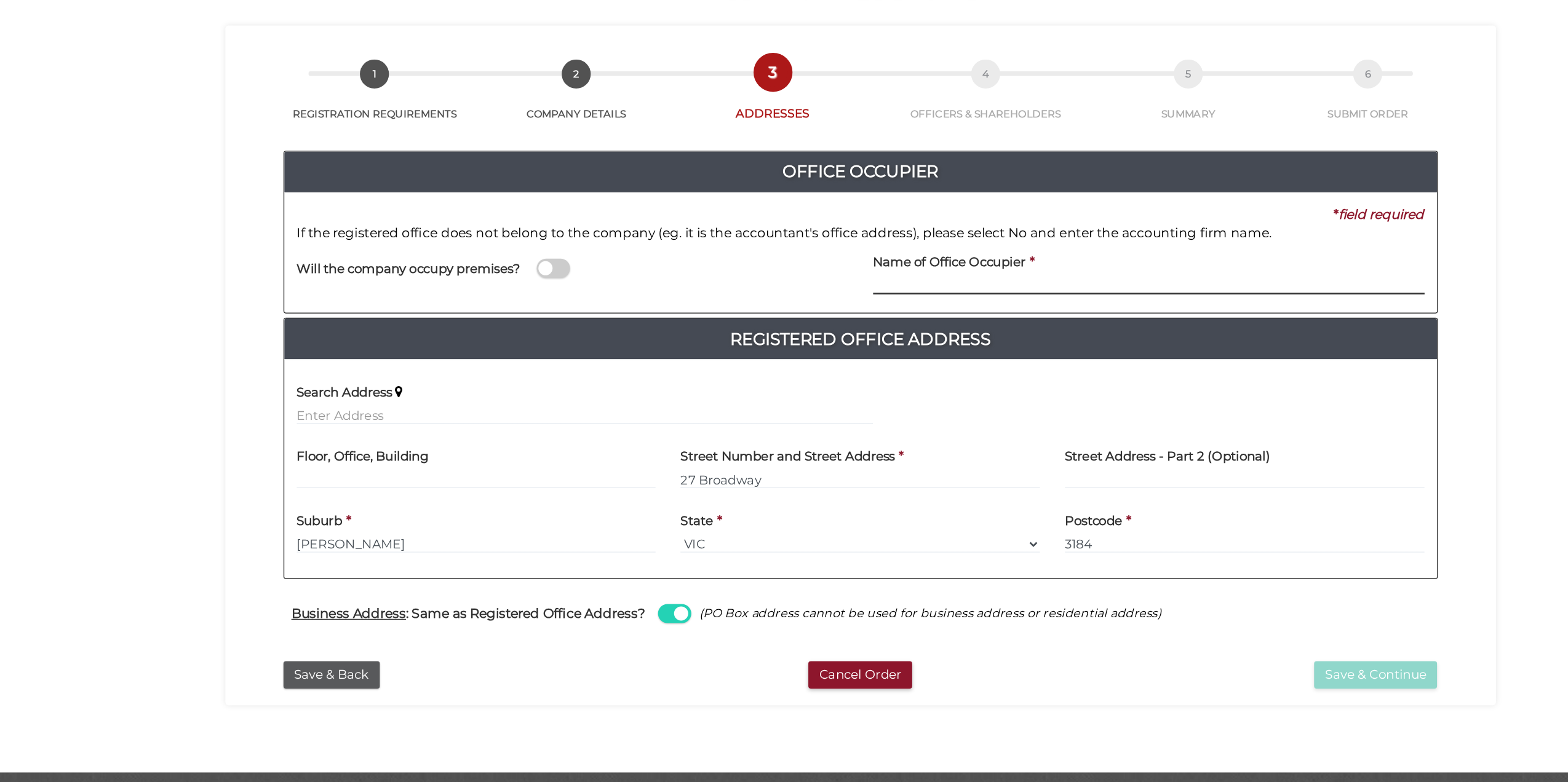
click at [867, 333] on input at bounding box center [998, 328] width 408 height 14
paste input "SCOPETIME CONSULTING PTY LTD"
type input "SCOPETIME CONSULTING PTY LTD"
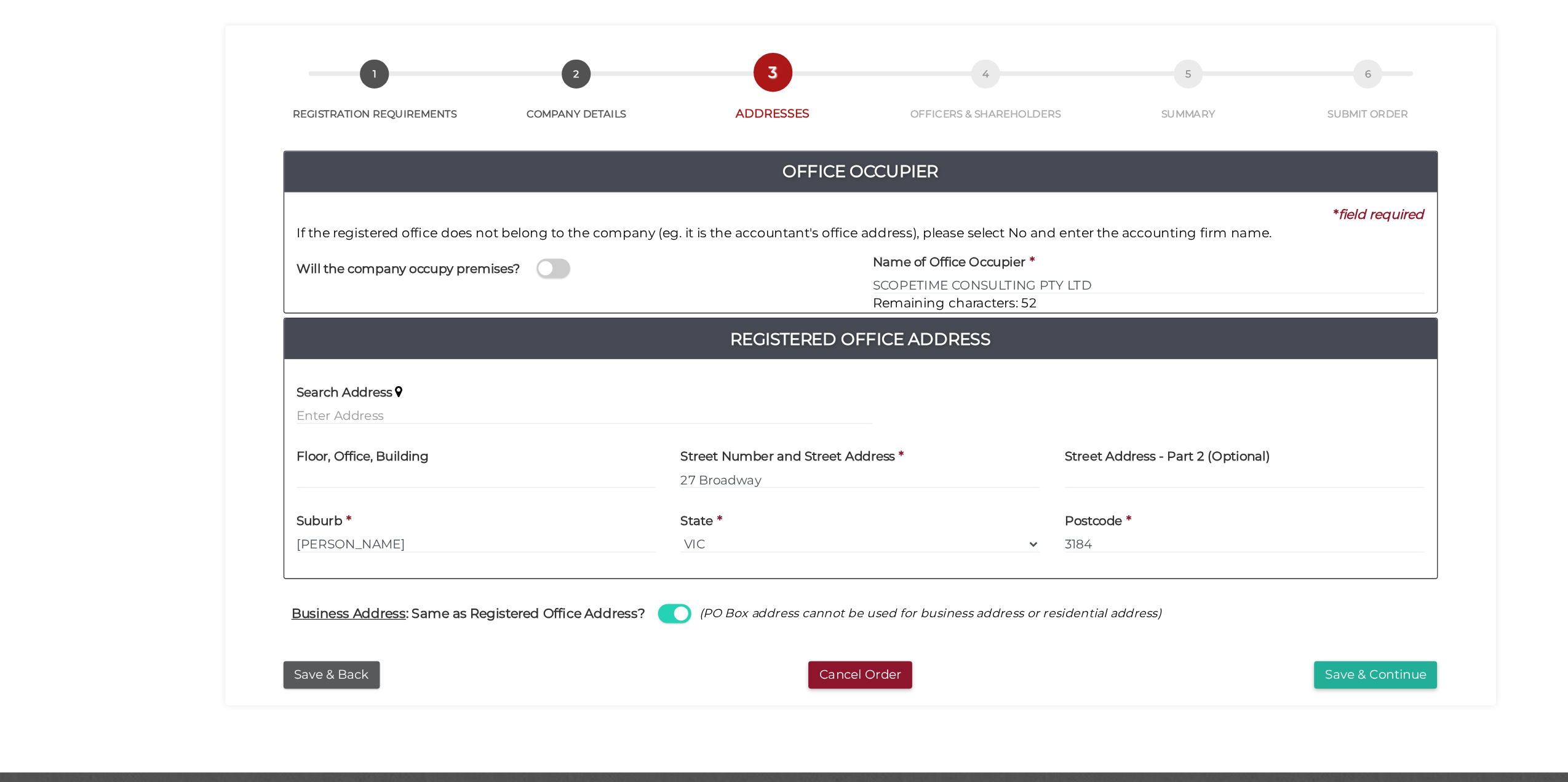
click at [712, 333] on div "Will the company occupy premises?" at bounding box center [570, 317] width 427 height 43
click at [962, 333] on input "SCOPETIME CONSULTING PTY LTD" at bounding box center [998, 328] width 408 height 14
click at [1153, 624] on button "Save & Continue" at bounding box center [1166, 616] width 91 height 20
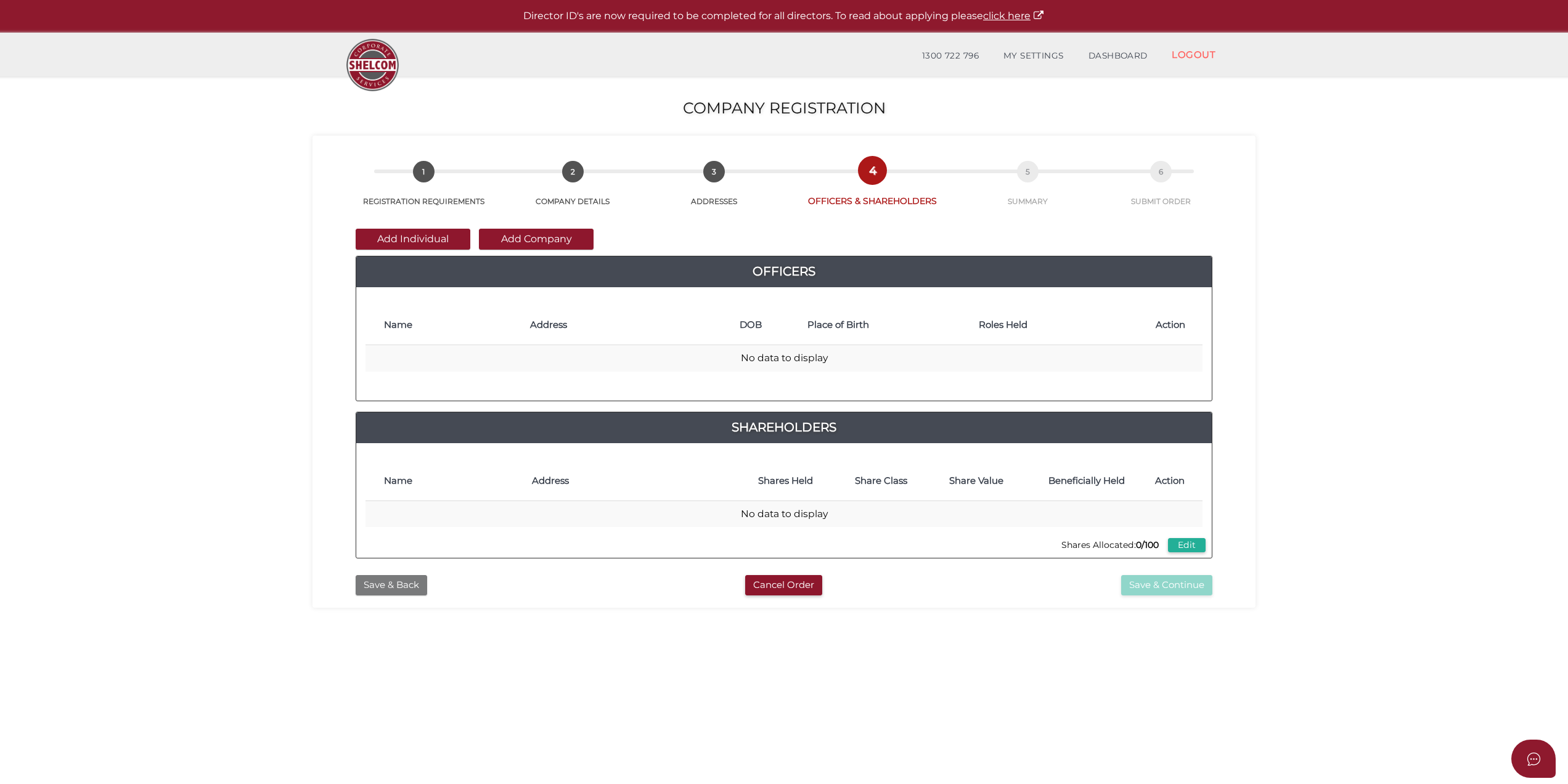
click at [382, 587] on button "Save & Back" at bounding box center [392, 585] width 71 height 20
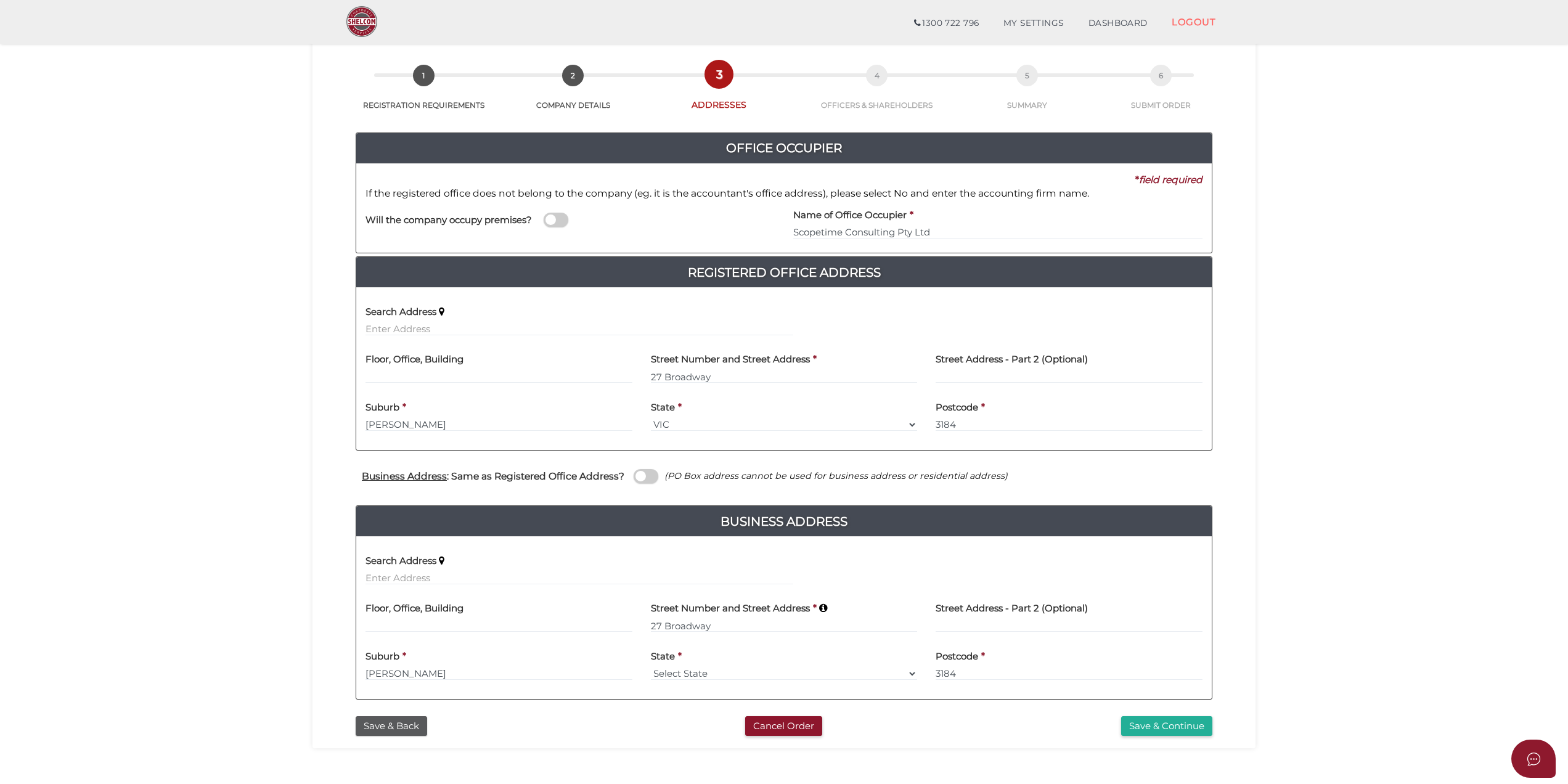
scroll to position [82, 0]
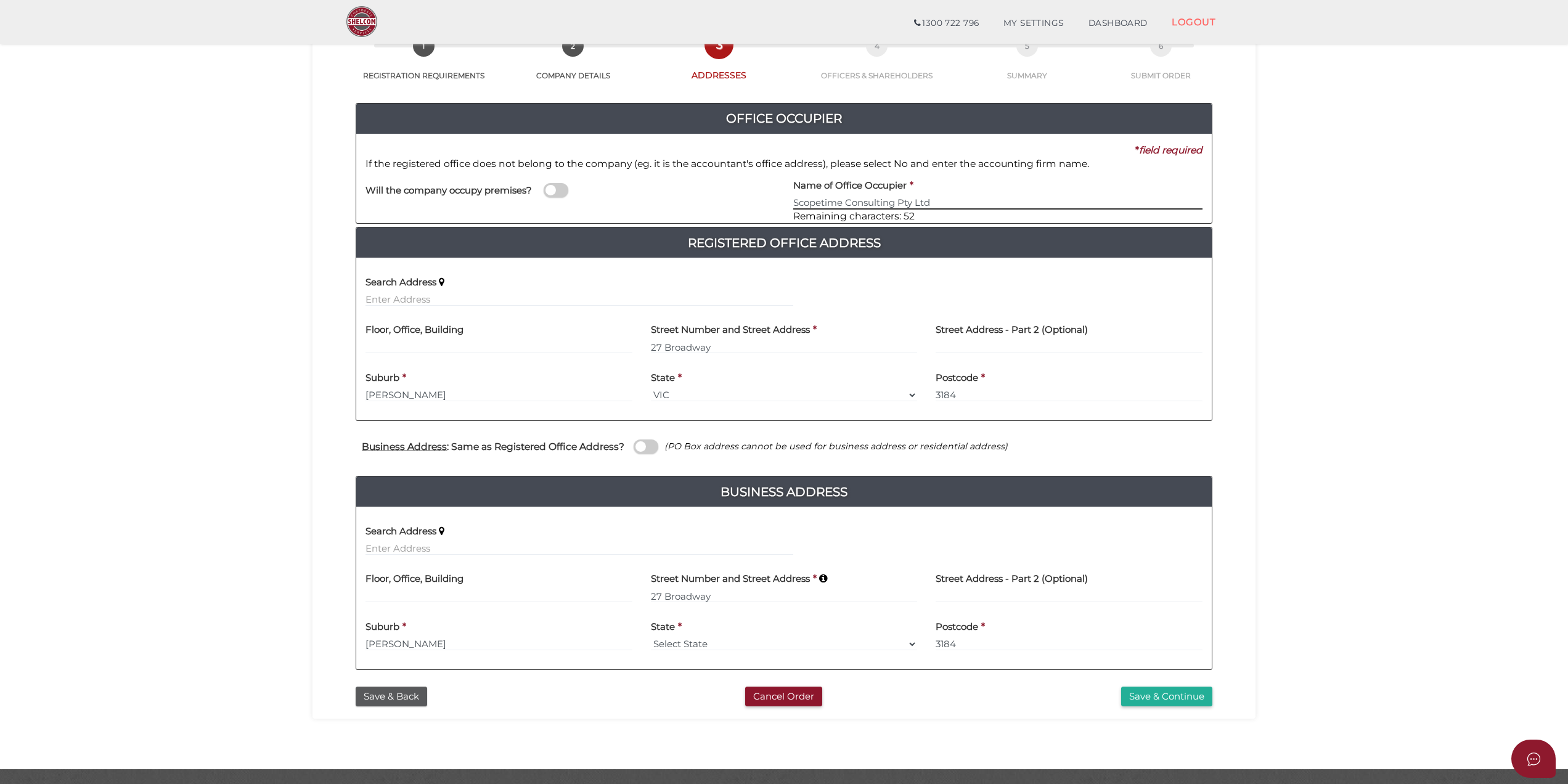
drag, startPoint x: 950, startPoint y: 201, endPoint x: 599, endPoint y: 171, distance: 352.3
click at [602, 173] on div "Will the company occupy premises? Name of Office Occupier * Scopetime Consultin…" at bounding box center [784, 192] width 855 height 43
click at [550, 192] on span at bounding box center [556, 190] width 24 height 14
click at [0, 0] on input "checkbox" at bounding box center [0, 0] width 0 height 0
click at [642, 445] on span at bounding box center [645, 446] width 24 height 14
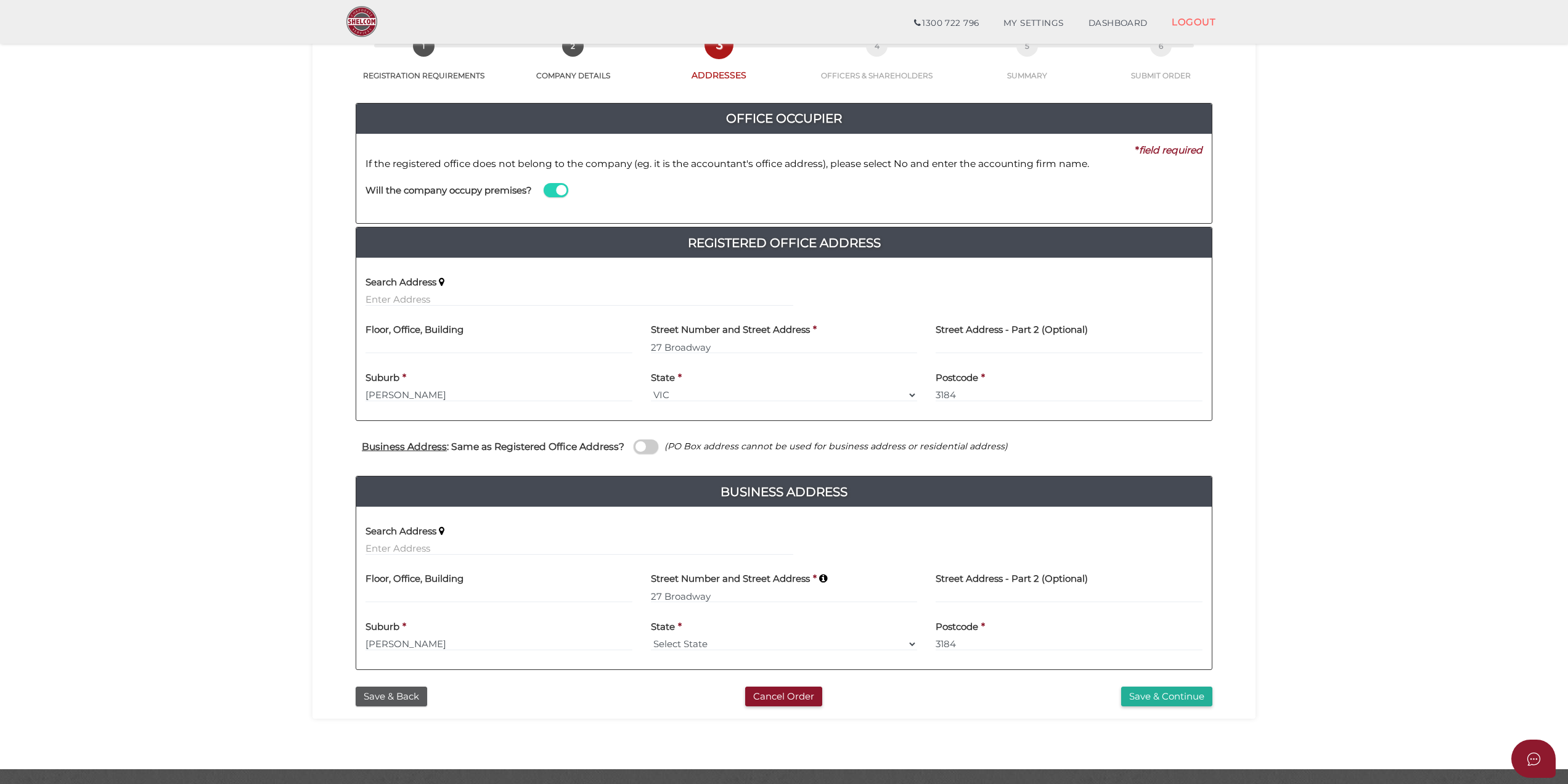
click at [0, 0] on input "checkbox" at bounding box center [0, 0] width 0 height 0
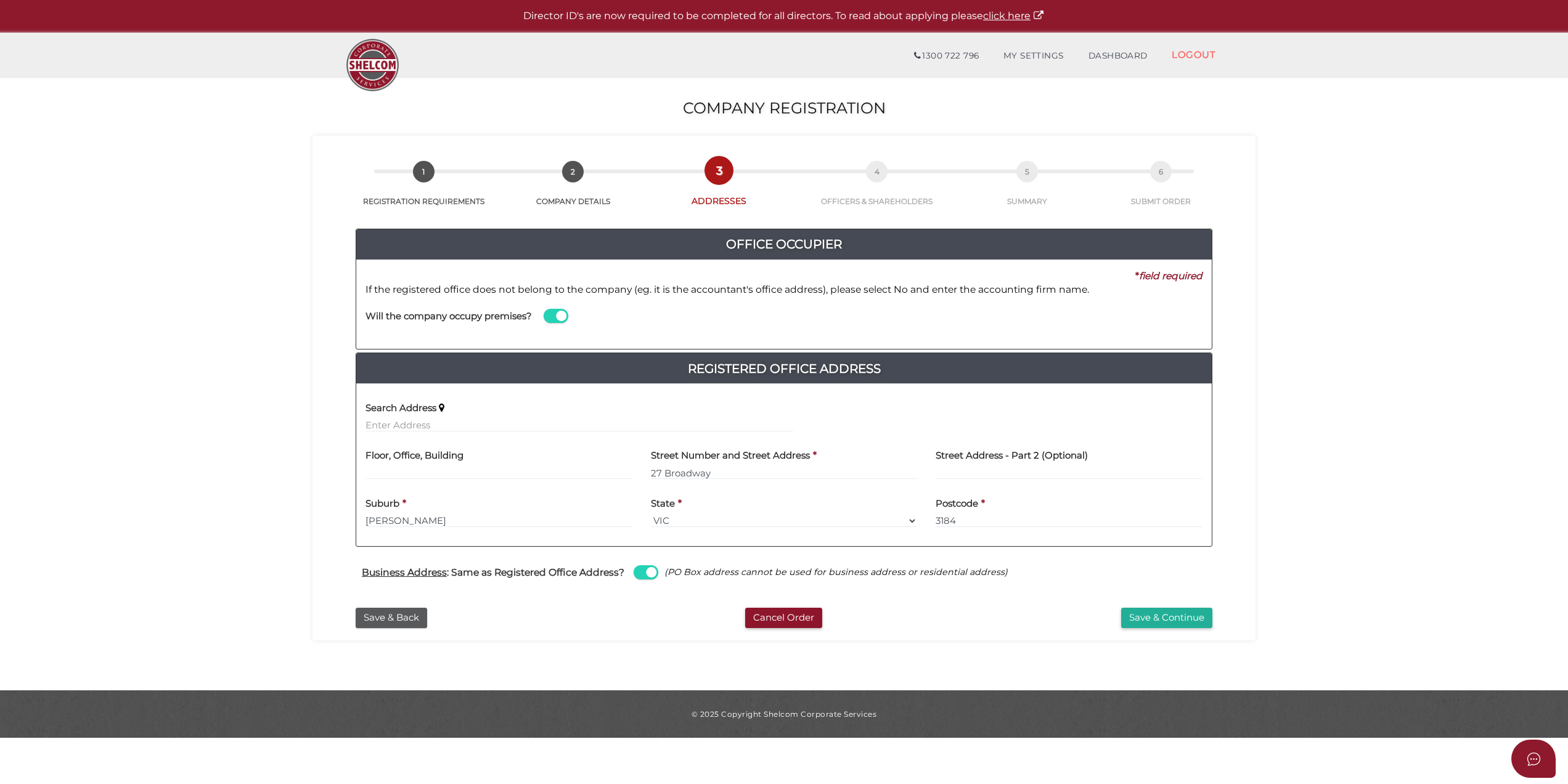
scroll to position [0, 0]
click at [652, 576] on span at bounding box center [647, 572] width 24 height 14
click at [0, 0] on input "checkbox" at bounding box center [0, 0] width 0 height 0
select select
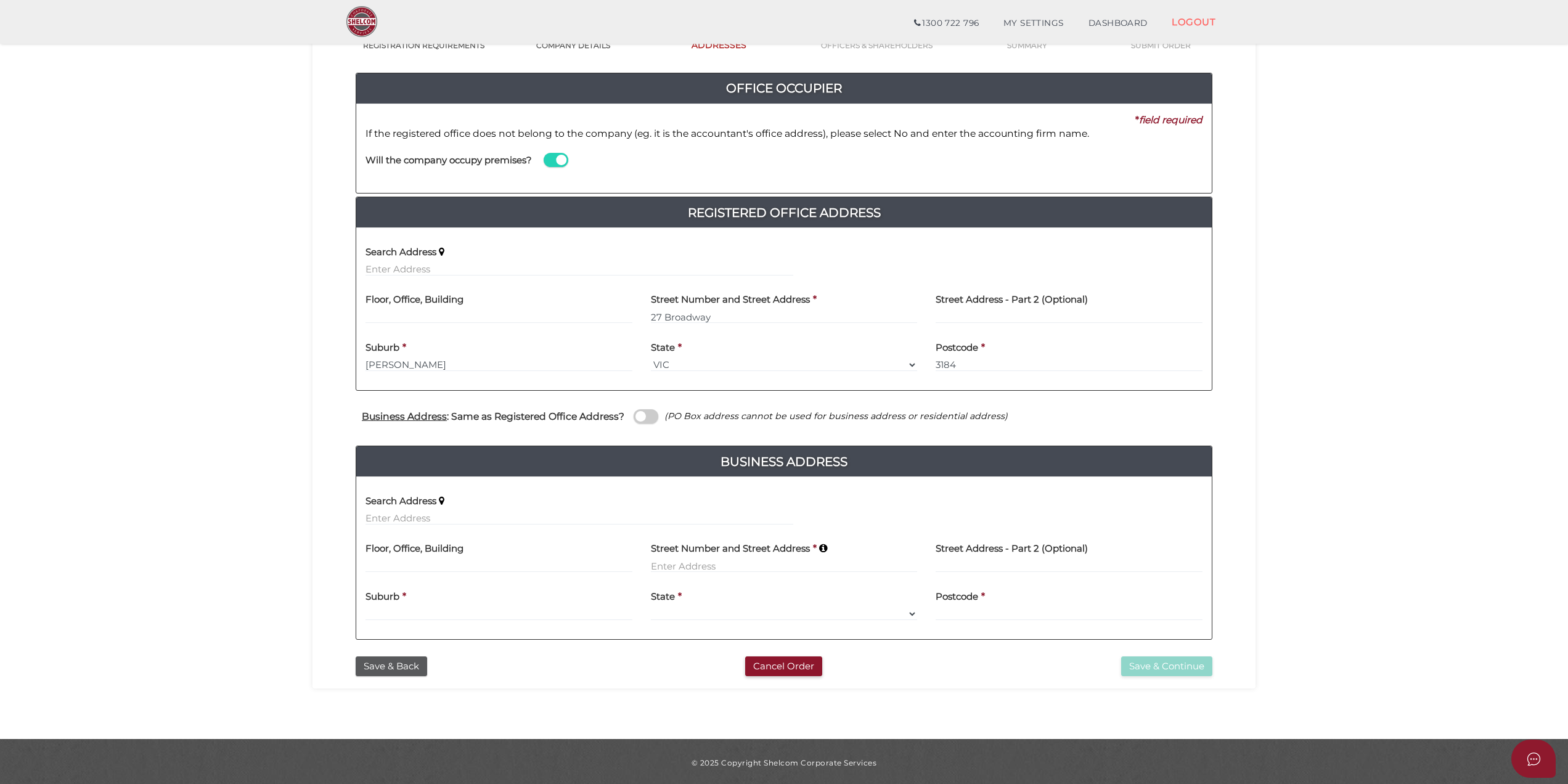
scroll to position [117, 0]
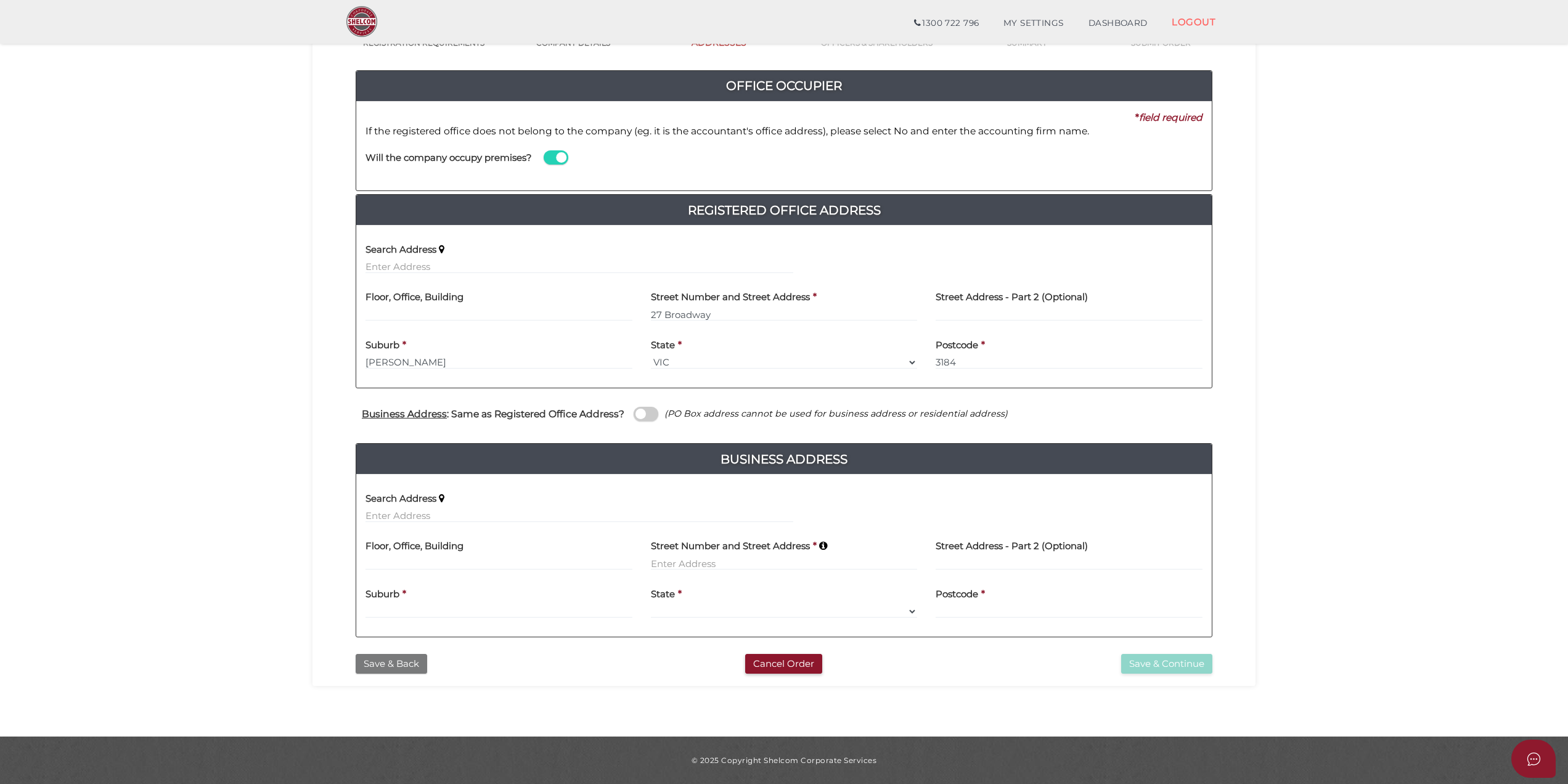
click at [416, 672] on button "Save & Back" at bounding box center [392, 664] width 71 height 20
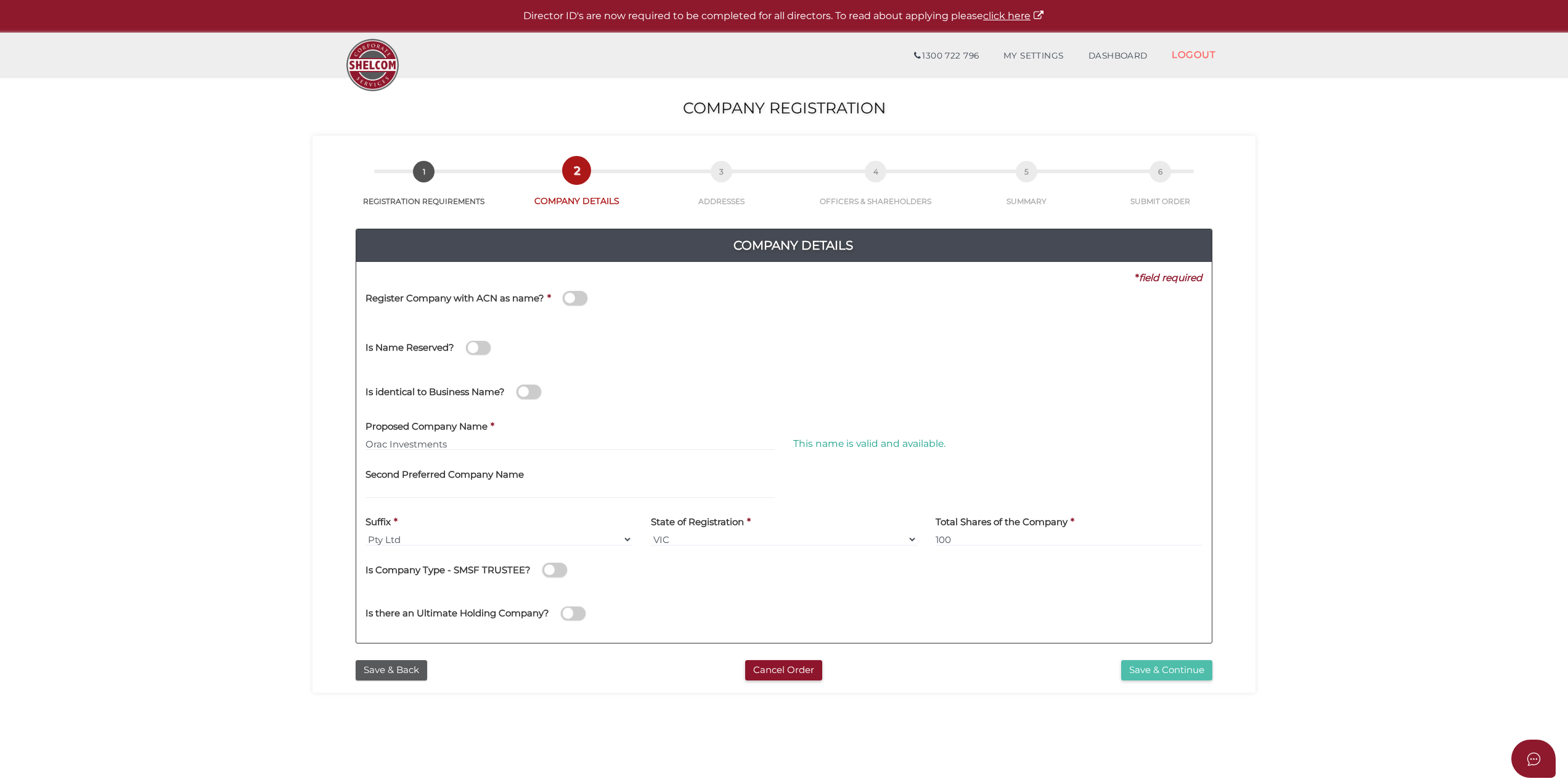
click at [1140, 669] on button "Save & Continue" at bounding box center [1167, 670] width 91 height 20
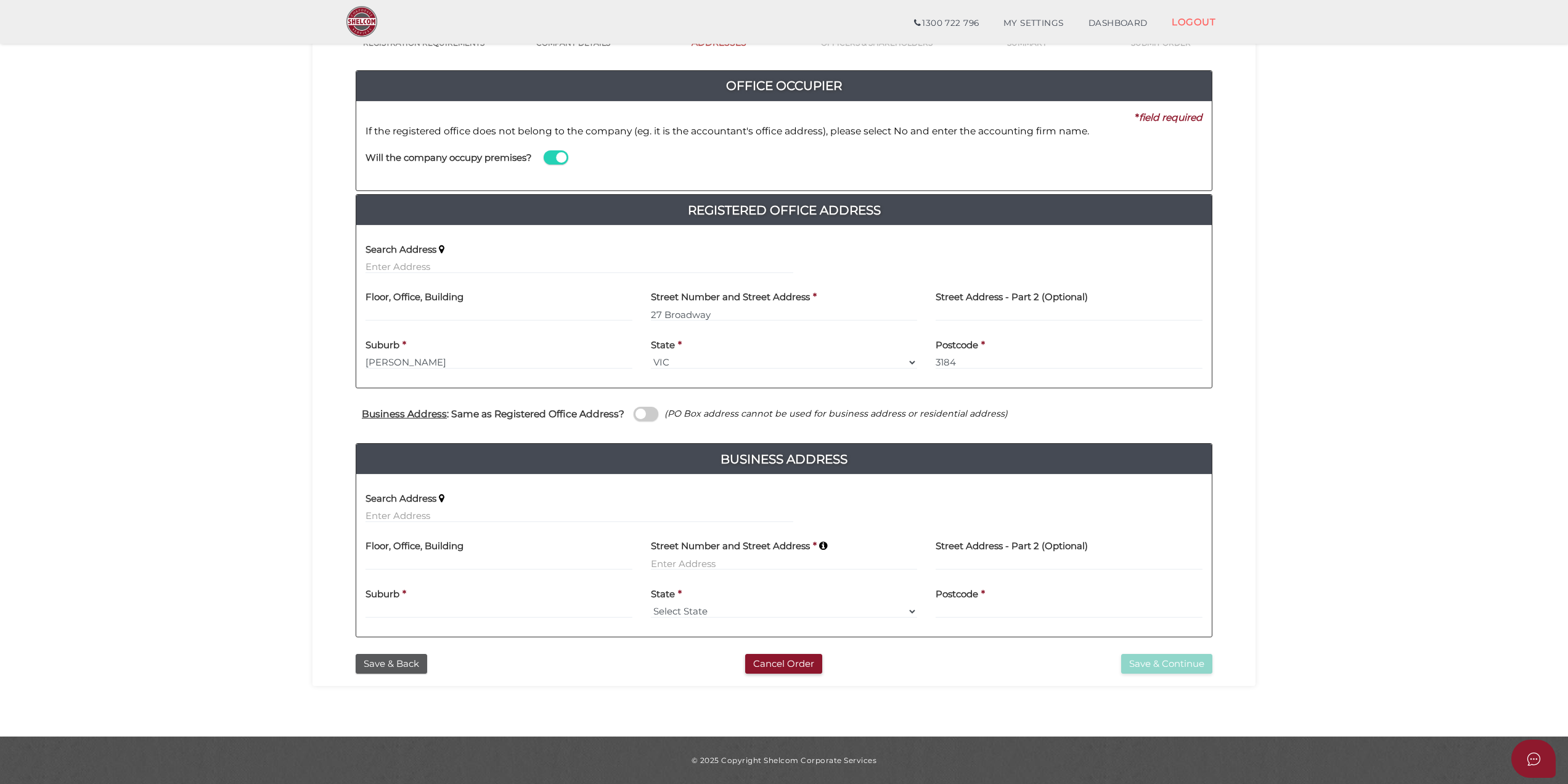
scroll to position [117, 0]
click at [640, 417] on span at bounding box center [645, 414] width 24 height 14
click at [0, 0] on input "checkbox" at bounding box center [0, 0] width 0 height 0
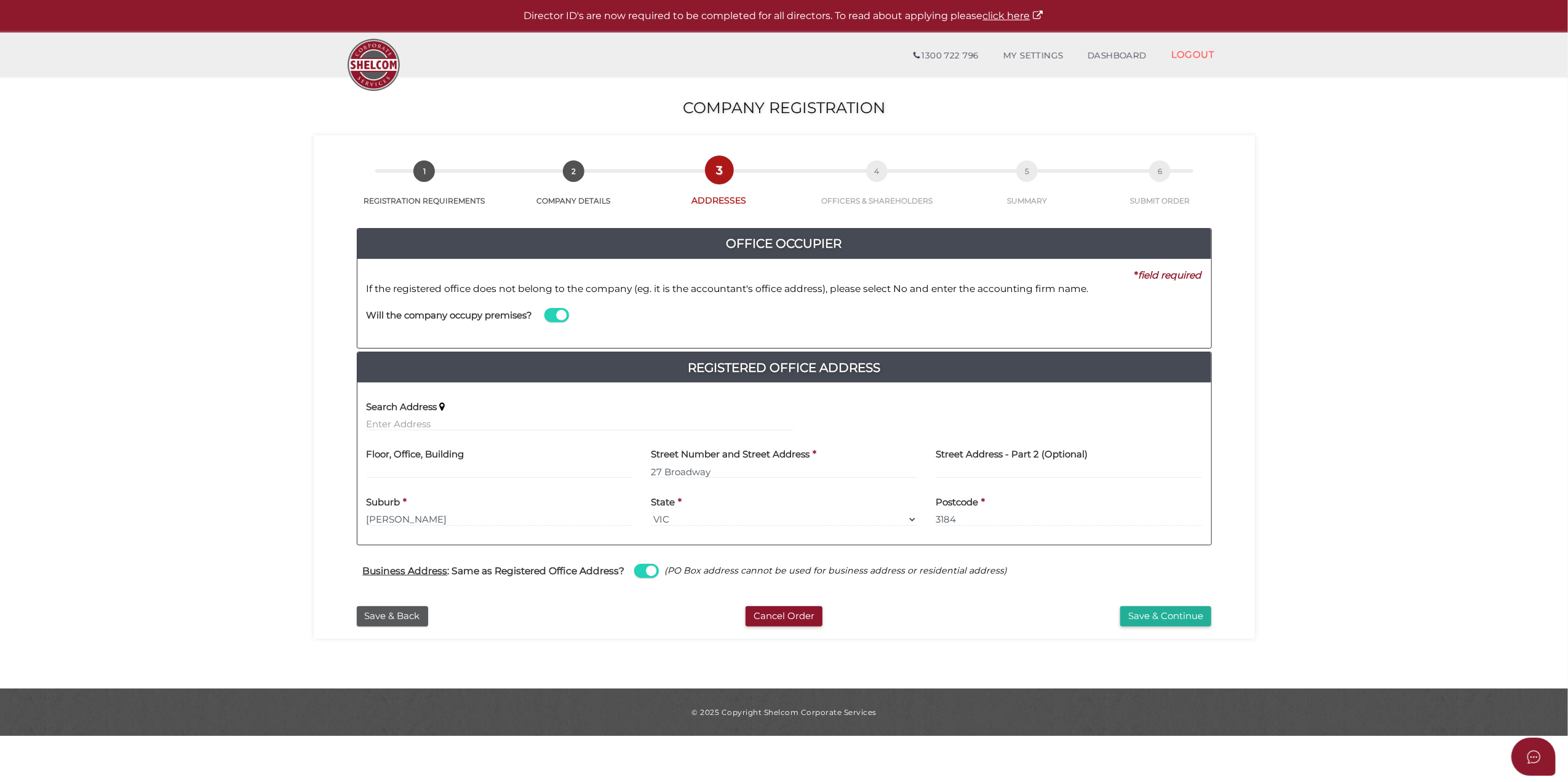
click at [561, 315] on span at bounding box center [556, 315] width 24 height 14
click at [0, 0] on input "checkbox" at bounding box center [0, 0] width 0 height 0
click at [560, 315] on span at bounding box center [556, 315] width 24 height 14
click at [0, 0] on input "checkbox" at bounding box center [0, 0] width 0 height 0
click at [310, 513] on section "Company Registration 69c6108b96322c0aa5091cae2038b7f8 1 REGISTRATION REQUIREMEN…" at bounding box center [784, 383] width 1568 height 613
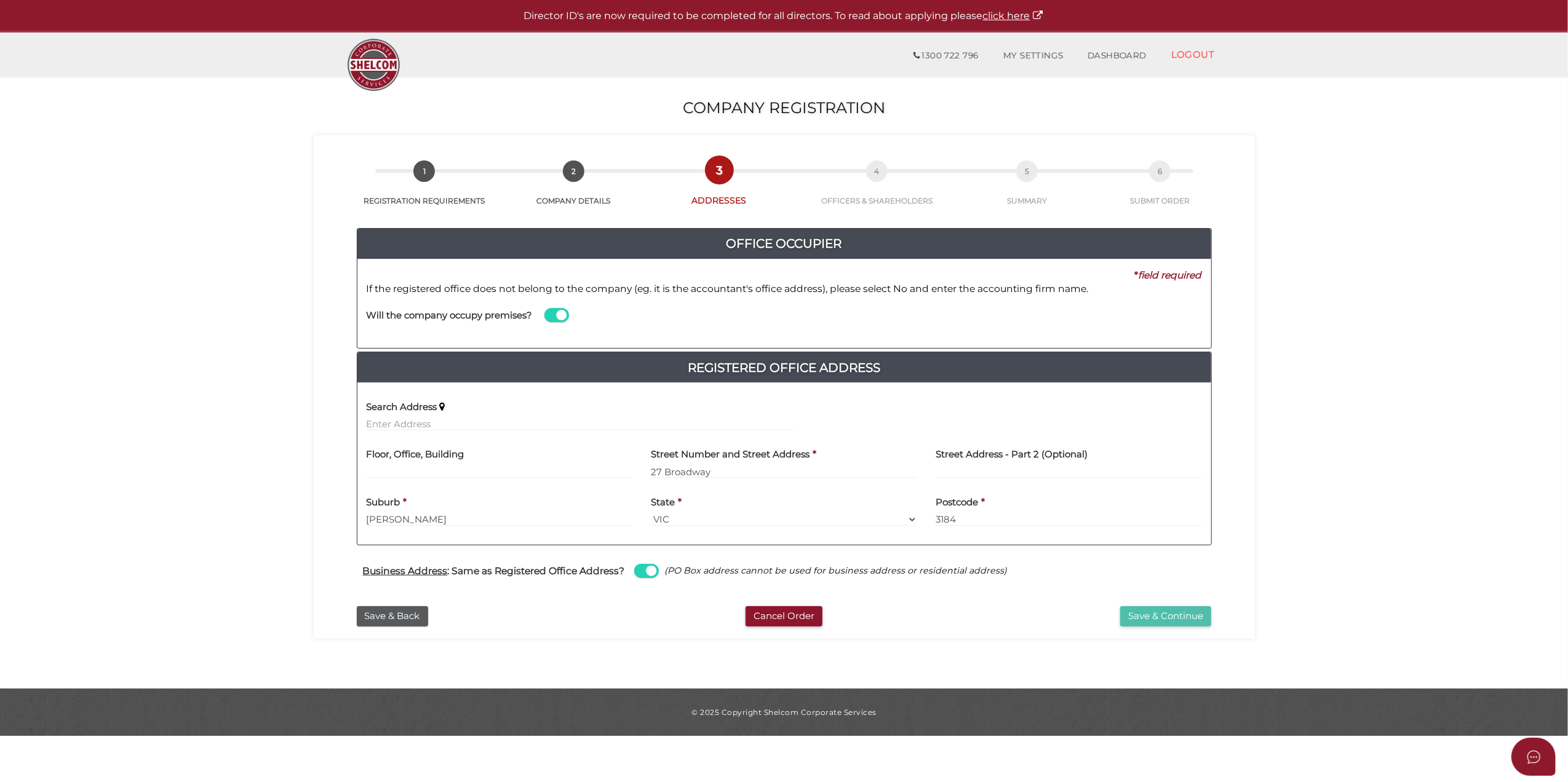
click at [1156, 616] on button "Save & Continue" at bounding box center [1166, 616] width 91 height 20
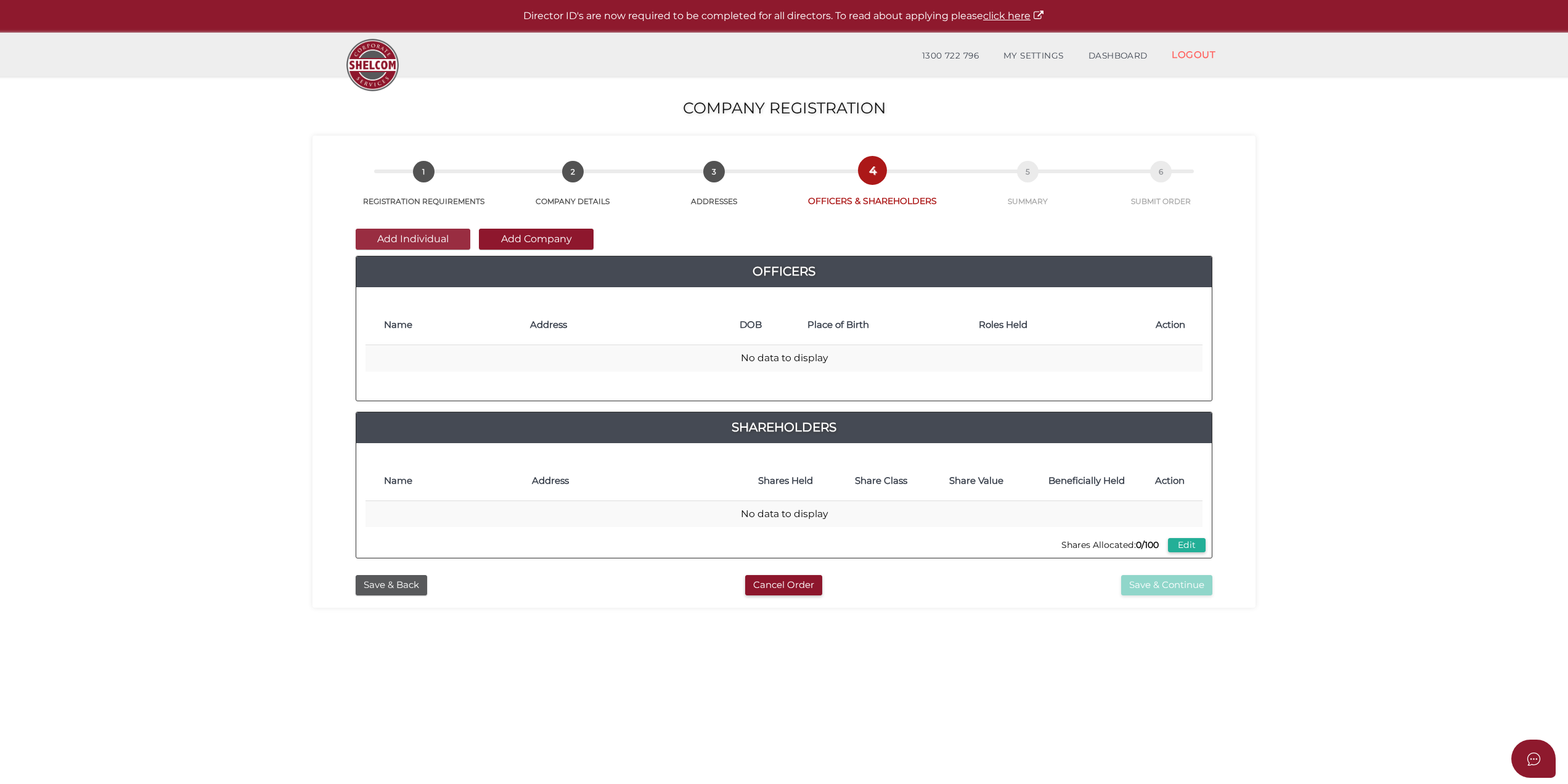
click at [439, 240] on button "Add Individual" at bounding box center [413, 239] width 115 height 21
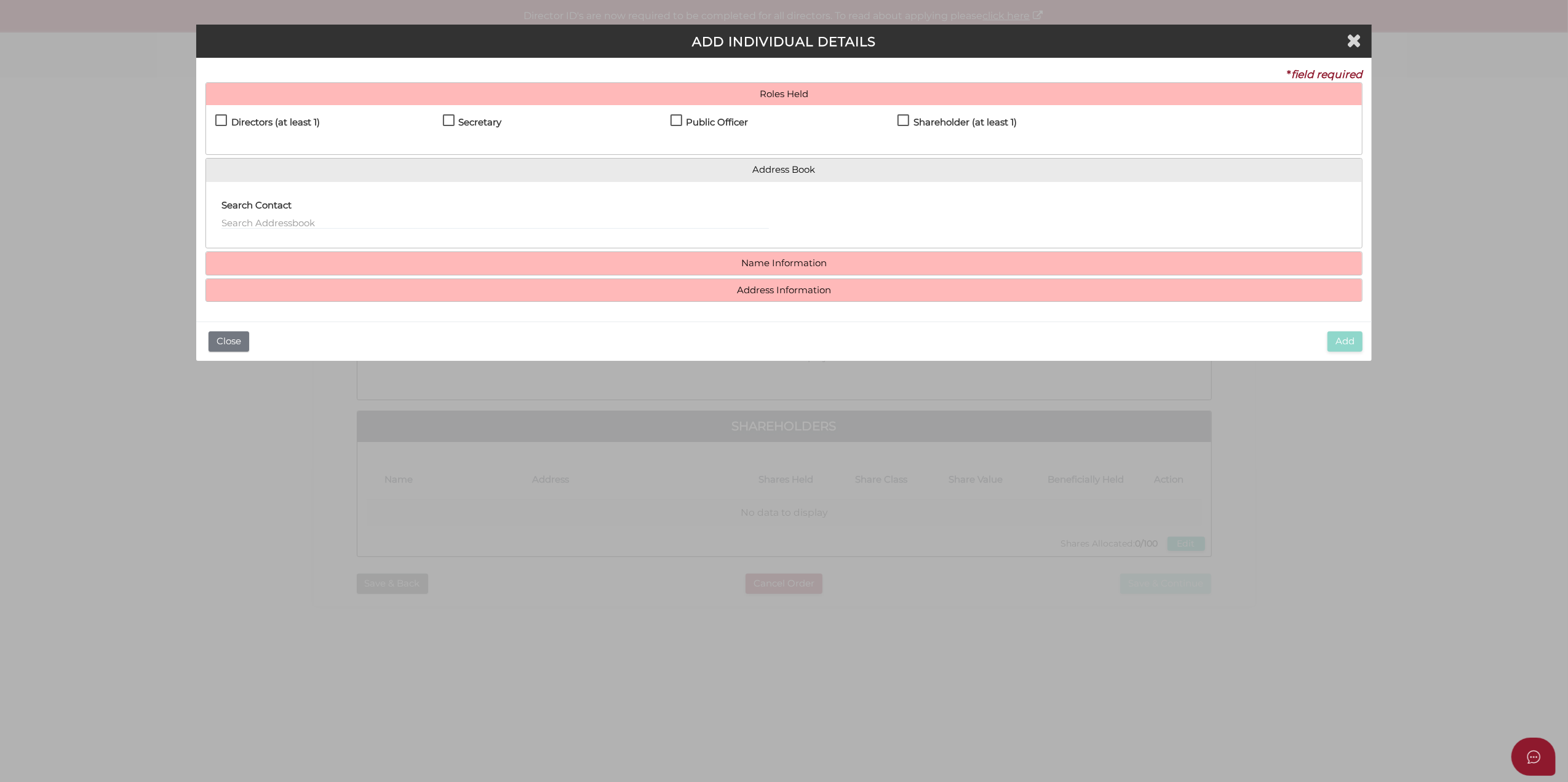
click at [211, 124] on div "Directors (at least 1) Secretary Public Officer Member Shareholder (at least 1)" at bounding box center [784, 129] width 1156 height 49
click at [219, 119] on label "Directors (at least 1)" at bounding box center [267, 125] width 104 height 16
checkbox input "true"
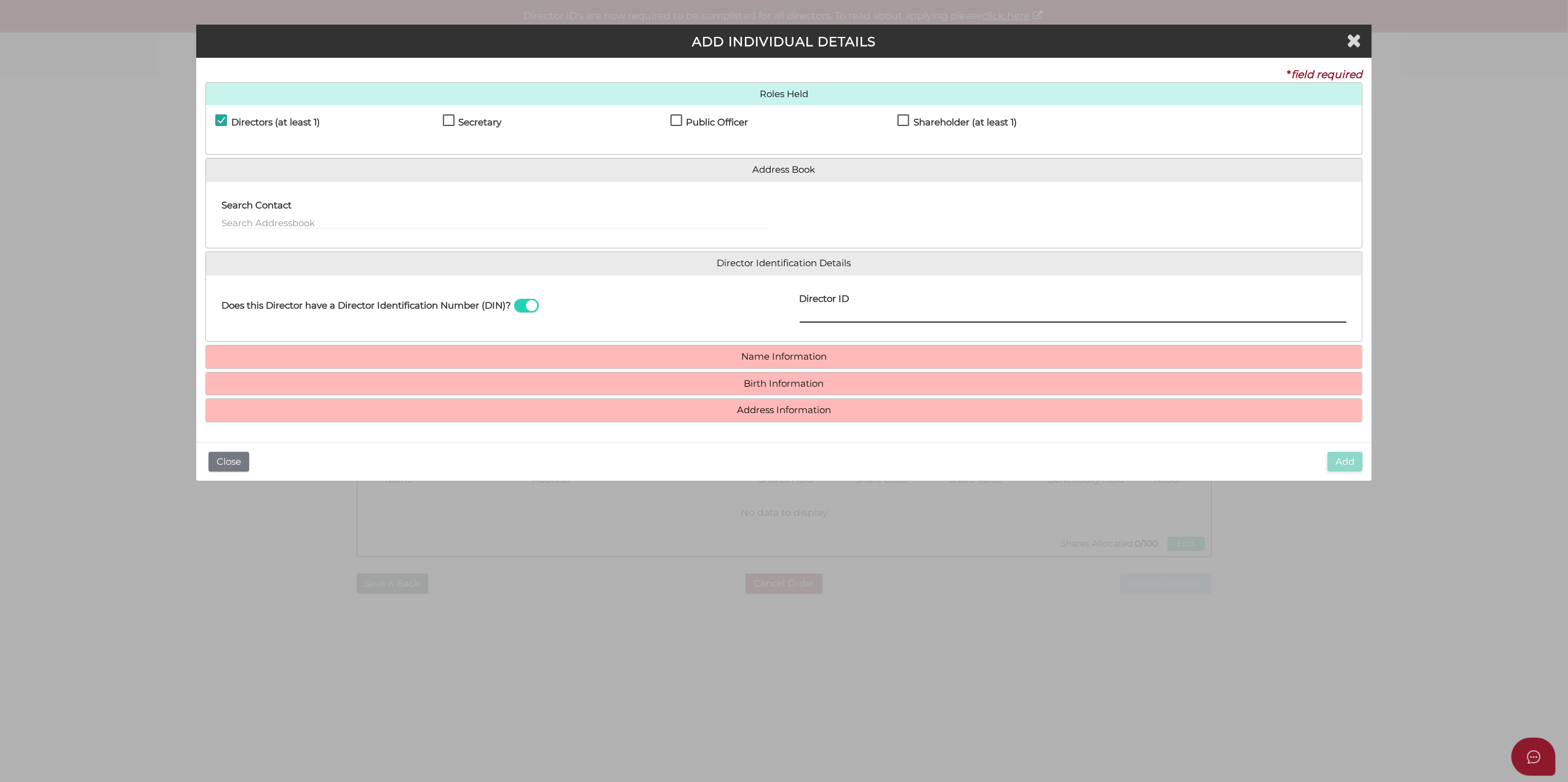
click at [813, 323] on input "Director ID" at bounding box center [1073, 316] width 547 height 14
paste input "036"
paste input "03043"
paste input "71331"
paste input "65"
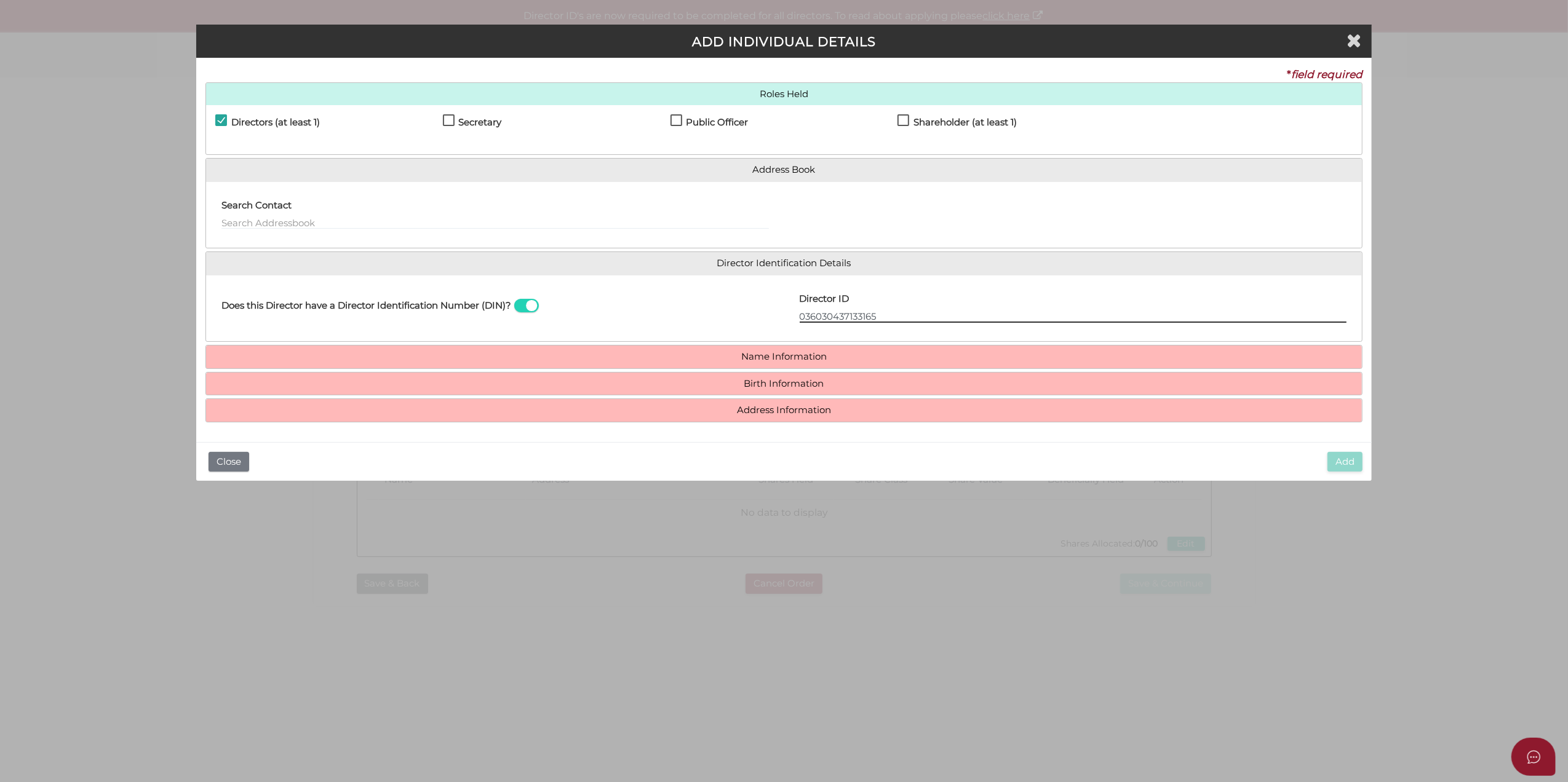
type input "036030437133165"
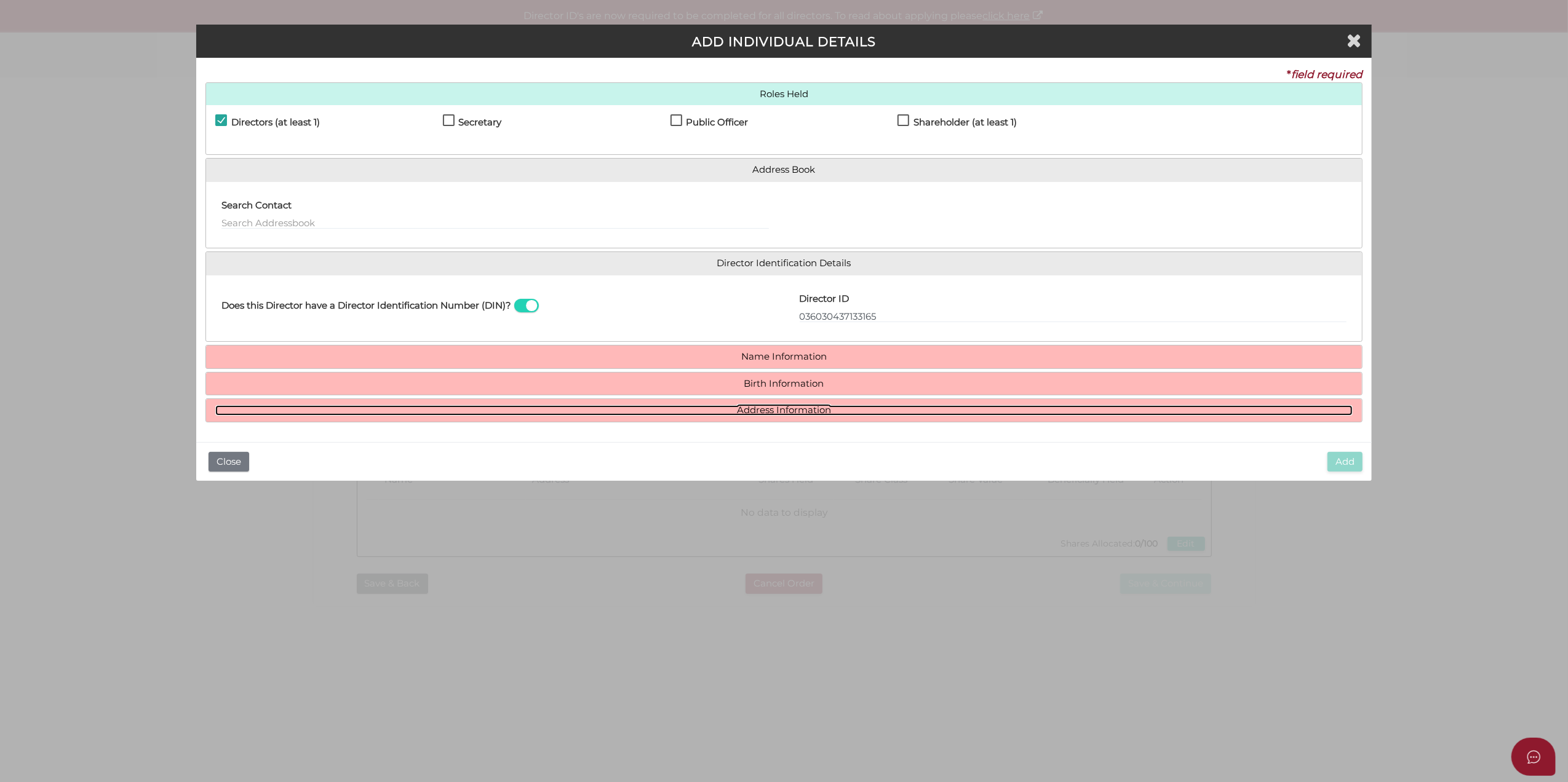
click at [976, 416] on link "Address Information" at bounding box center [784, 410] width 1138 height 11
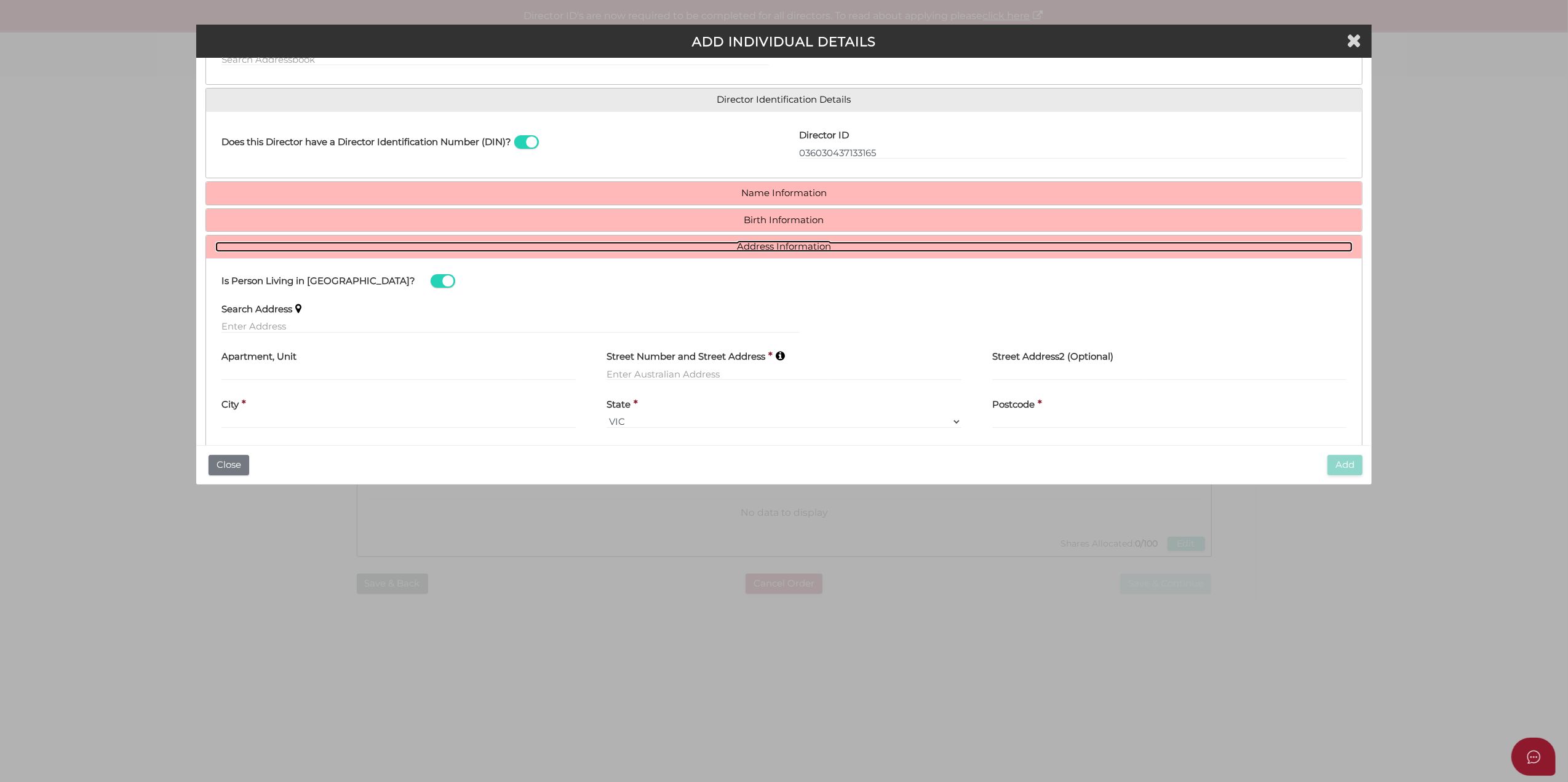
scroll to position [82, 0]
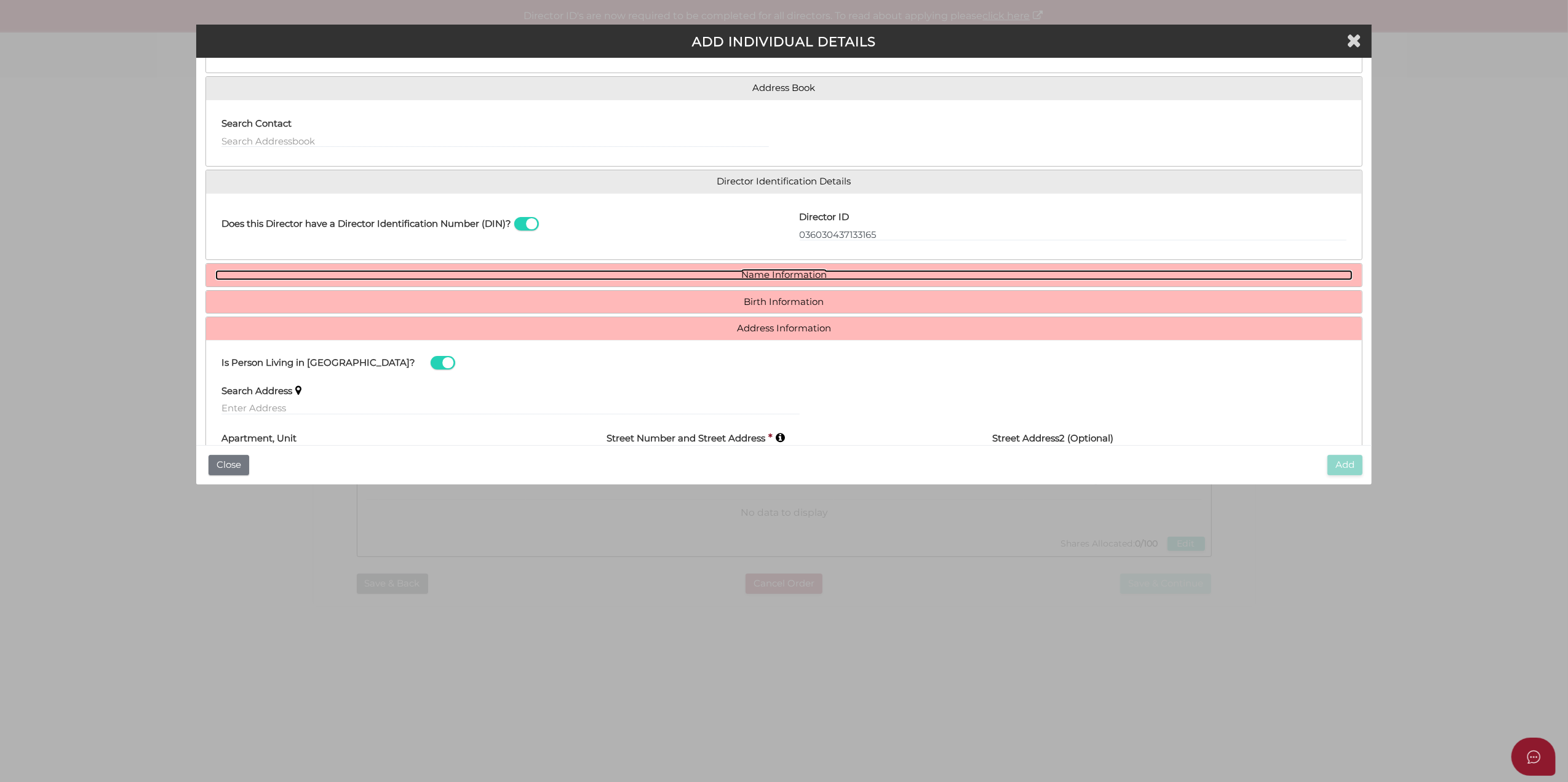
click at [757, 277] on link "Name Information" at bounding box center [784, 275] width 1138 height 11
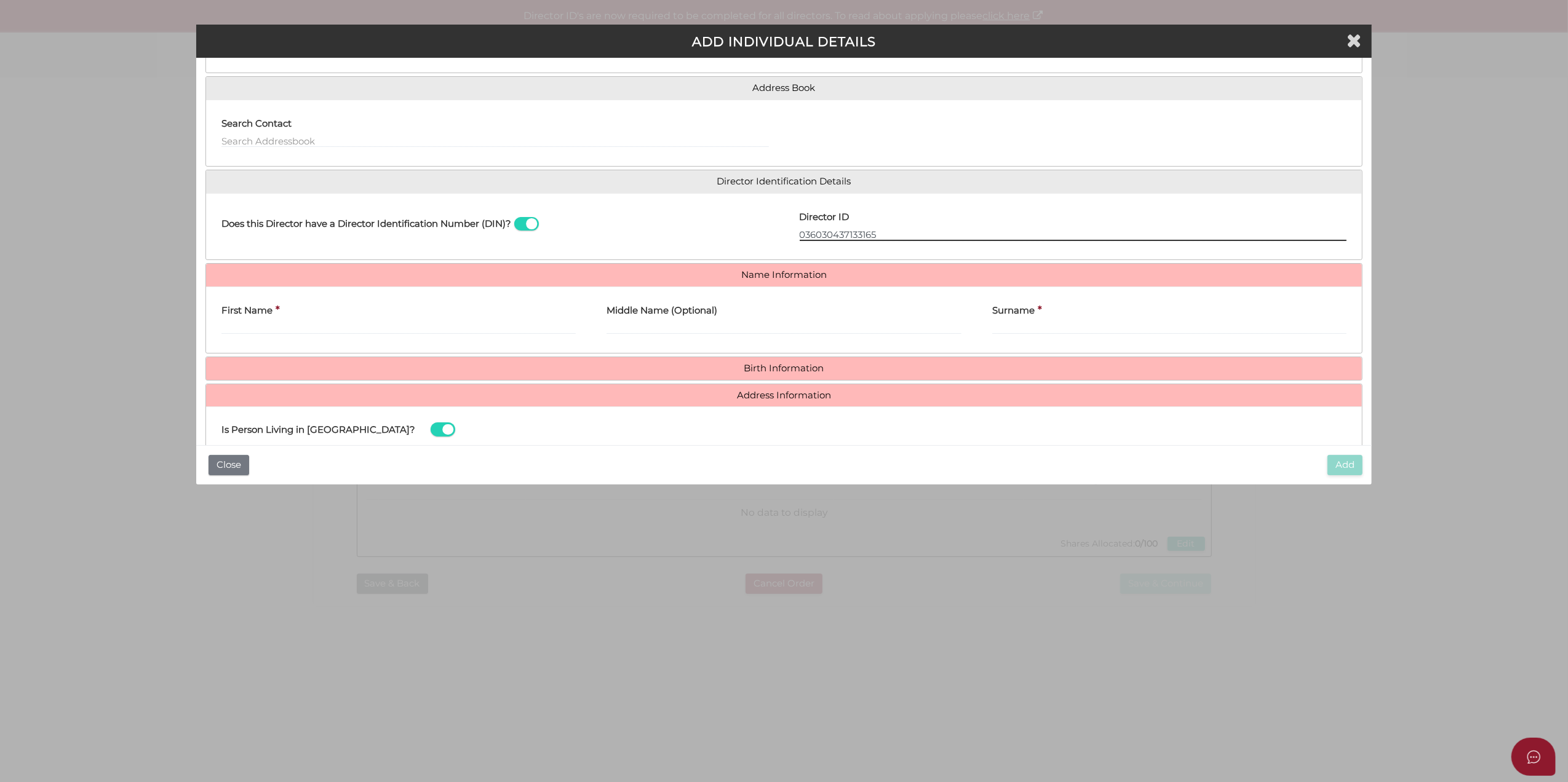
click at [874, 228] on input "036030437133165" at bounding box center [1073, 234] width 547 height 14
click at [402, 328] on input "First Name" at bounding box center [399, 328] width 355 height 14
paste input "[PERSON_NAME]"
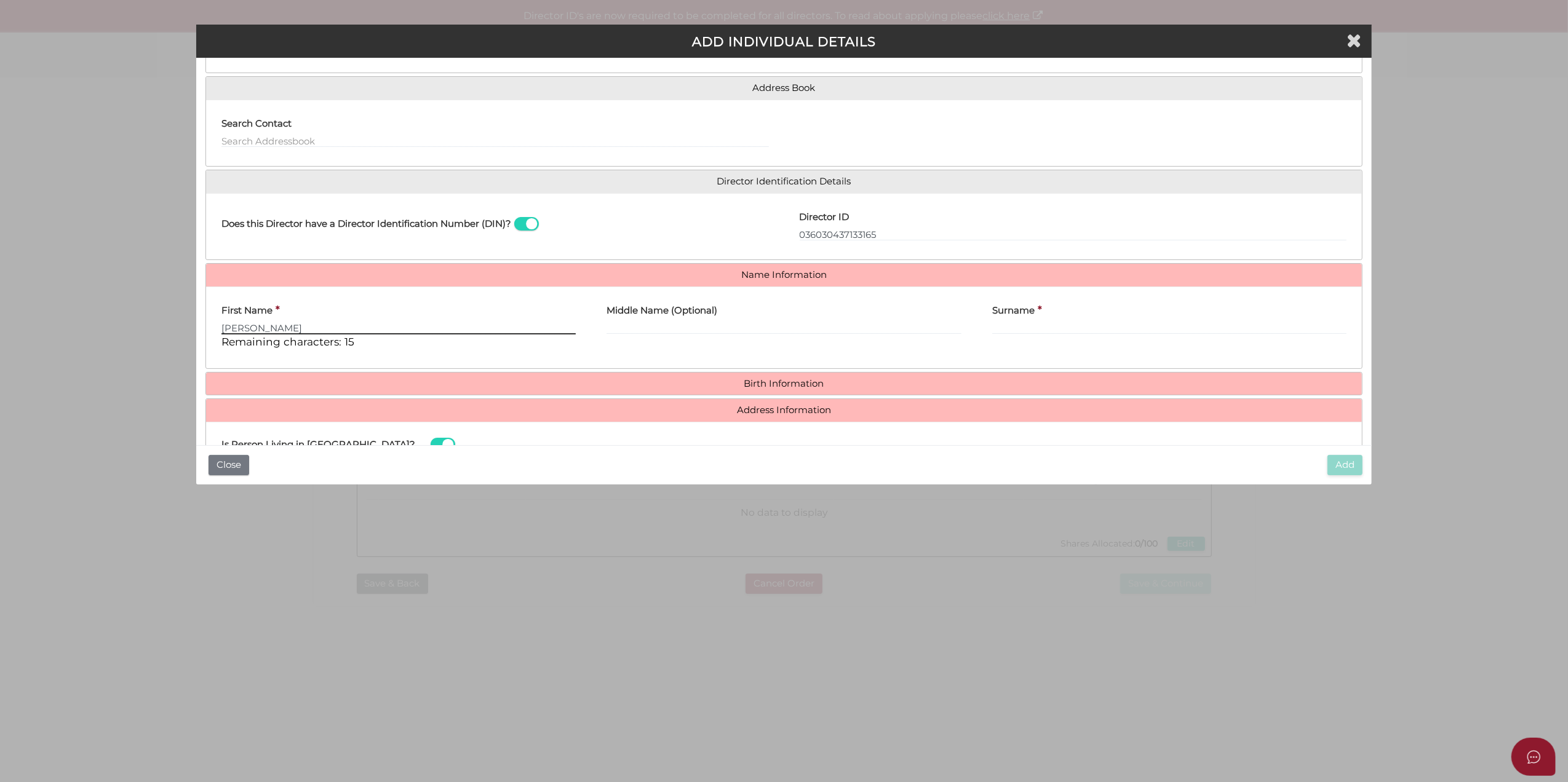
type input "[PERSON_NAME]"
click at [625, 334] on input "Middle Name (Optional)" at bounding box center [784, 328] width 355 height 14
type input "v"
paste input "[PERSON_NAME]"
type input "[PERSON_NAME]"
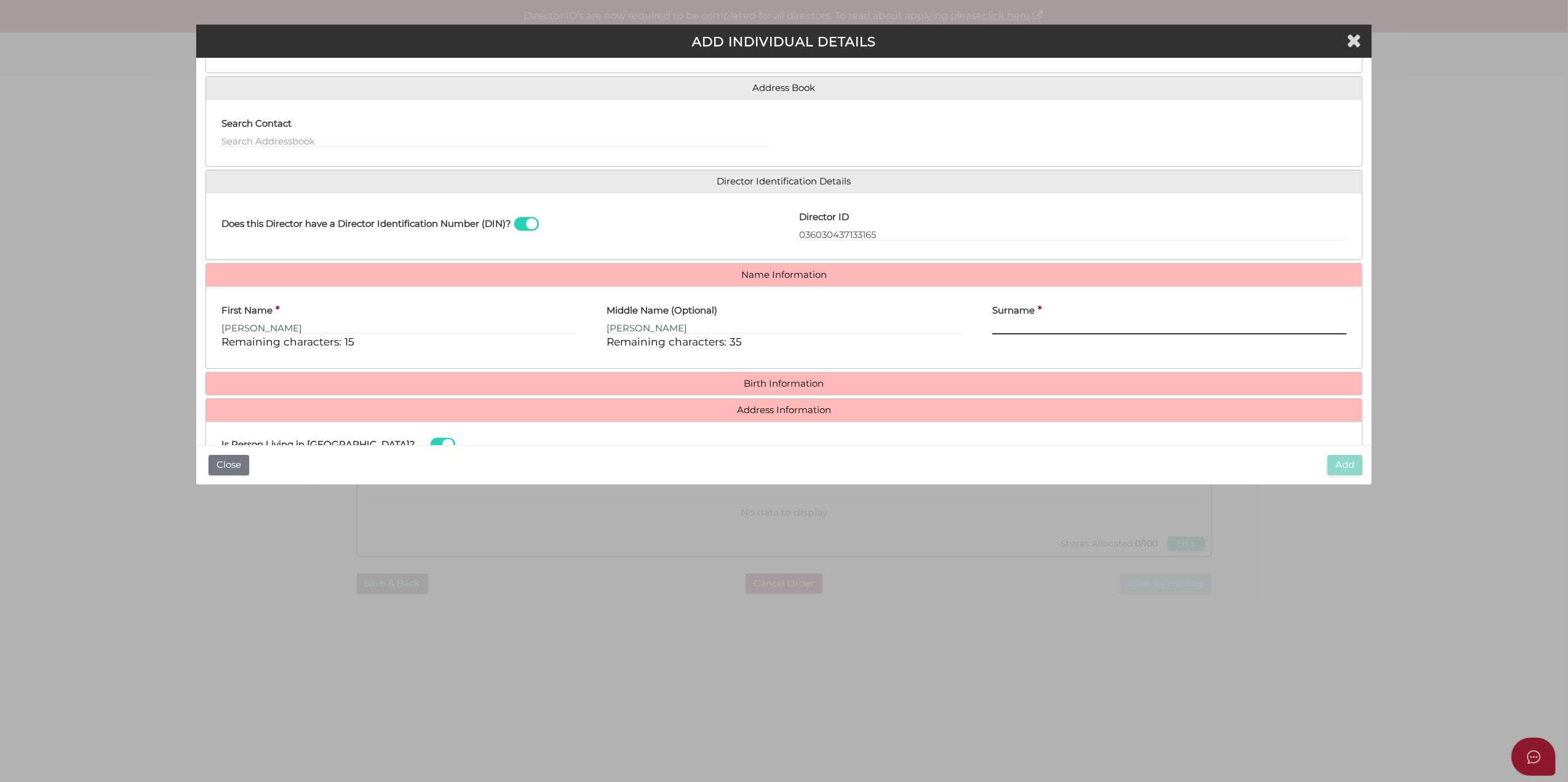
click at [1019, 327] on input "Surname" at bounding box center [1170, 328] width 355 height 14
paste input "[PERSON_NAME]"
type input "[PERSON_NAME]"
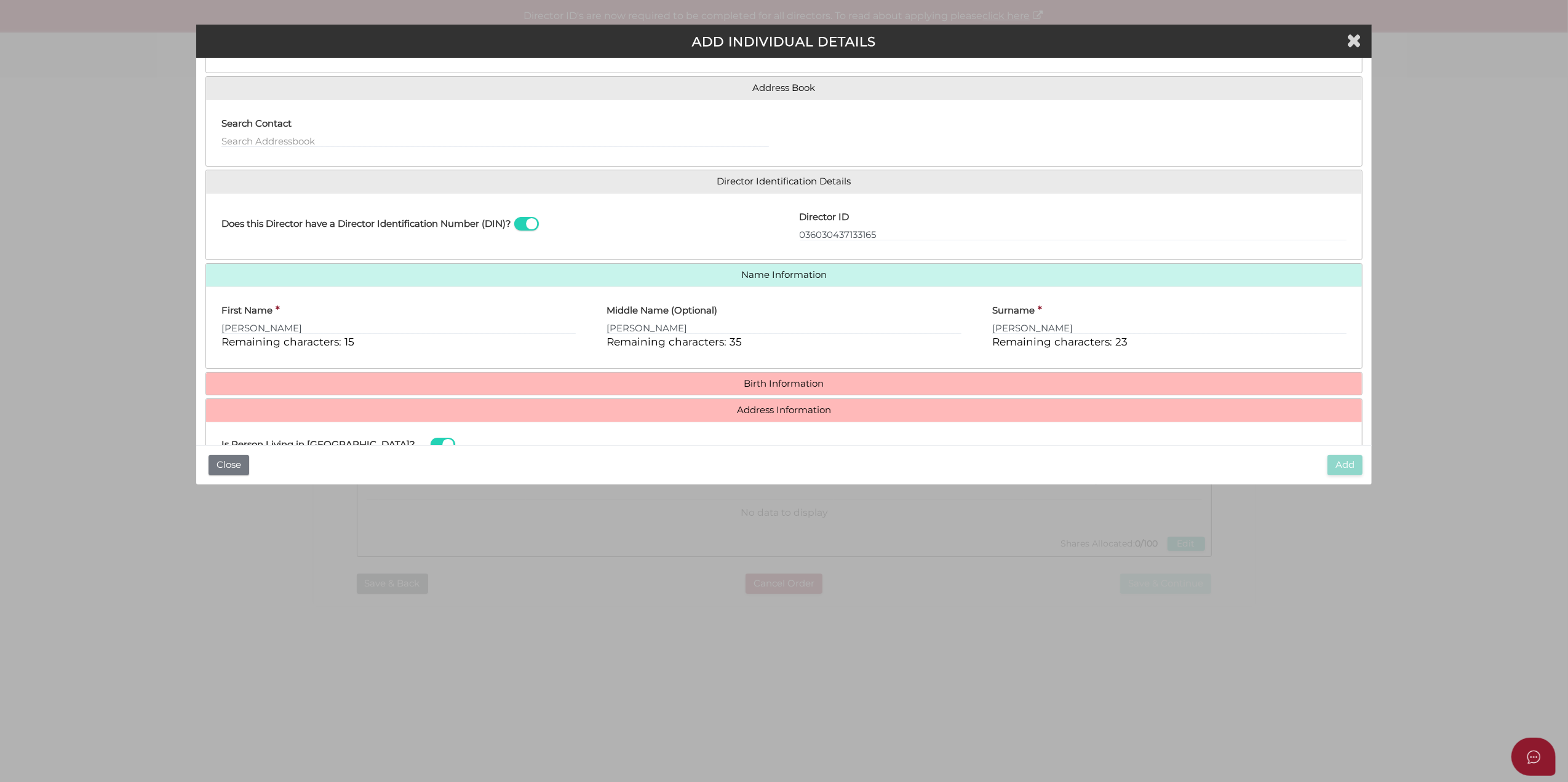
click at [944, 399] on div "Roles Held Directors (at least 1) Secretary Public Officer Member Shareholder (…" at bounding box center [784, 306] width 1158 height 611
click at [864, 379] on h4 "Birth Information" at bounding box center [784, 384] width 1156 height 23
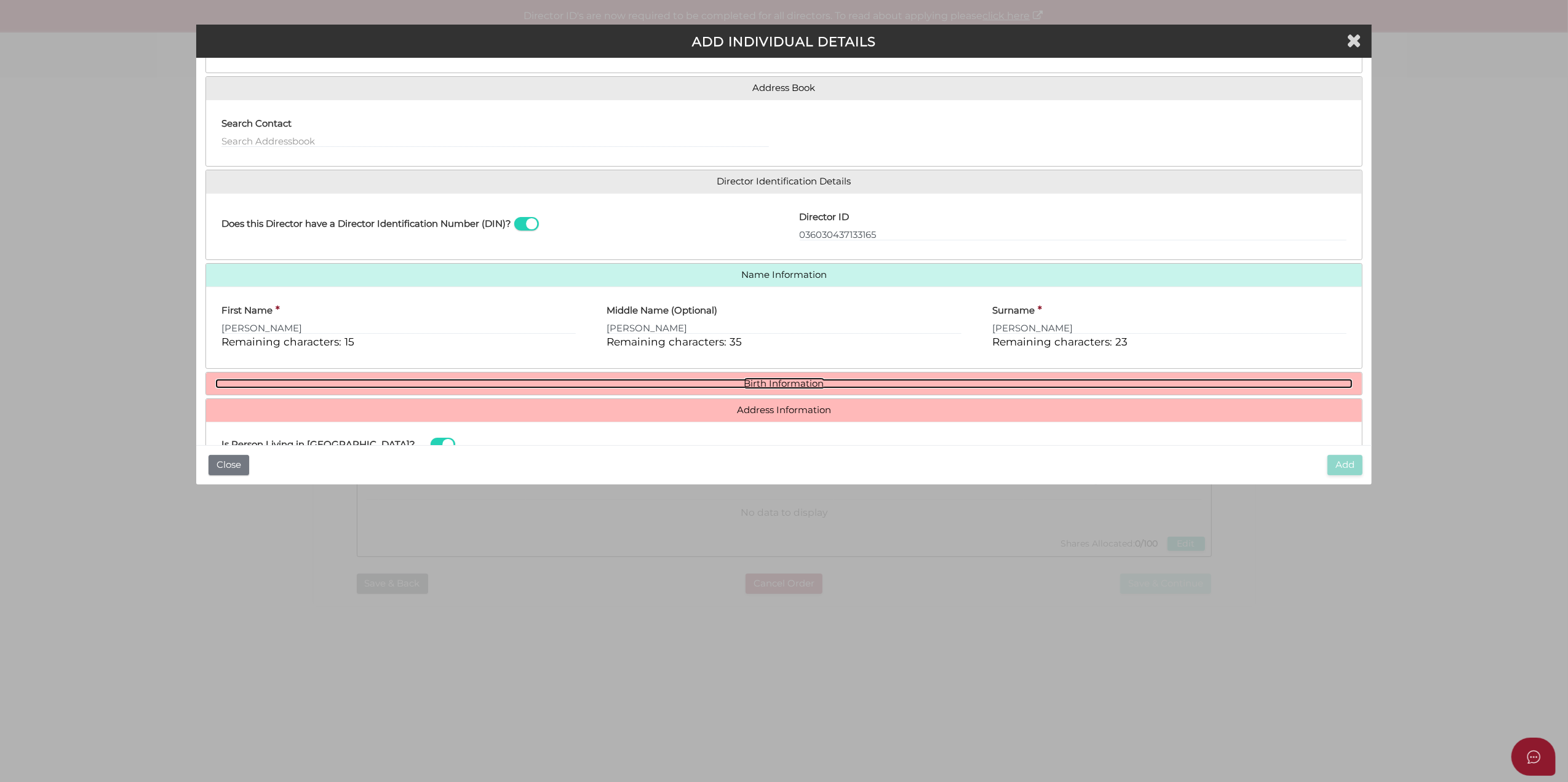
click at [815, 386] on link "Birth Information" at bounding box center [784, 384] width 1138 height 11
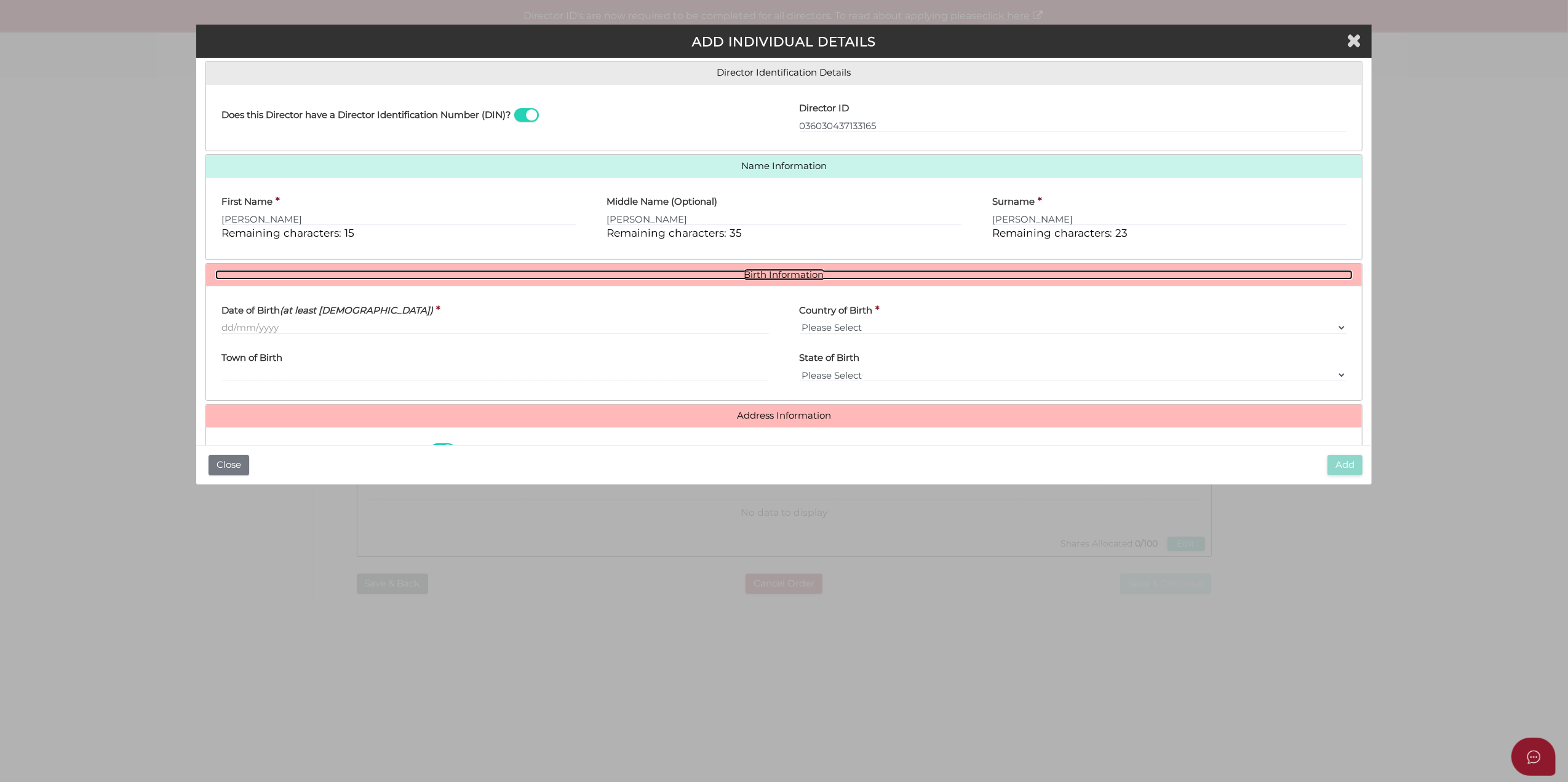
scroll to position [328, 0]
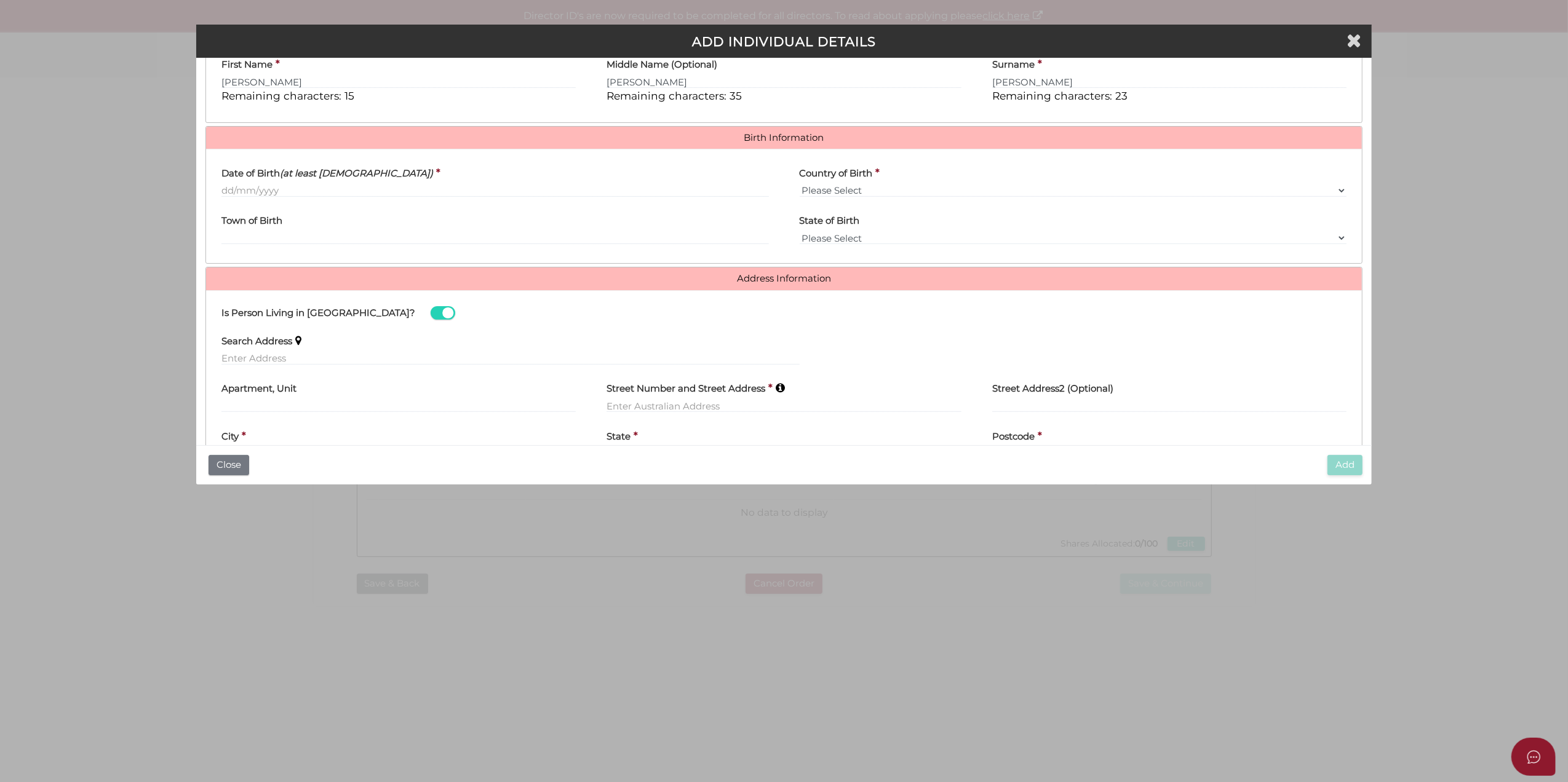
drag, startPoint x: 327, startPoint y: 184, endPoint x: 327, endPoint y: 193, distance: 9.0
click at [327, 184] on label "Date of Birth (at least 18 years old)" at bounding box center [327, 171] width 211 height 25
click at [327, 184] on input "Date of Birth (at least 18 years old)" at bounding box center [495, 191] width 547 height 14
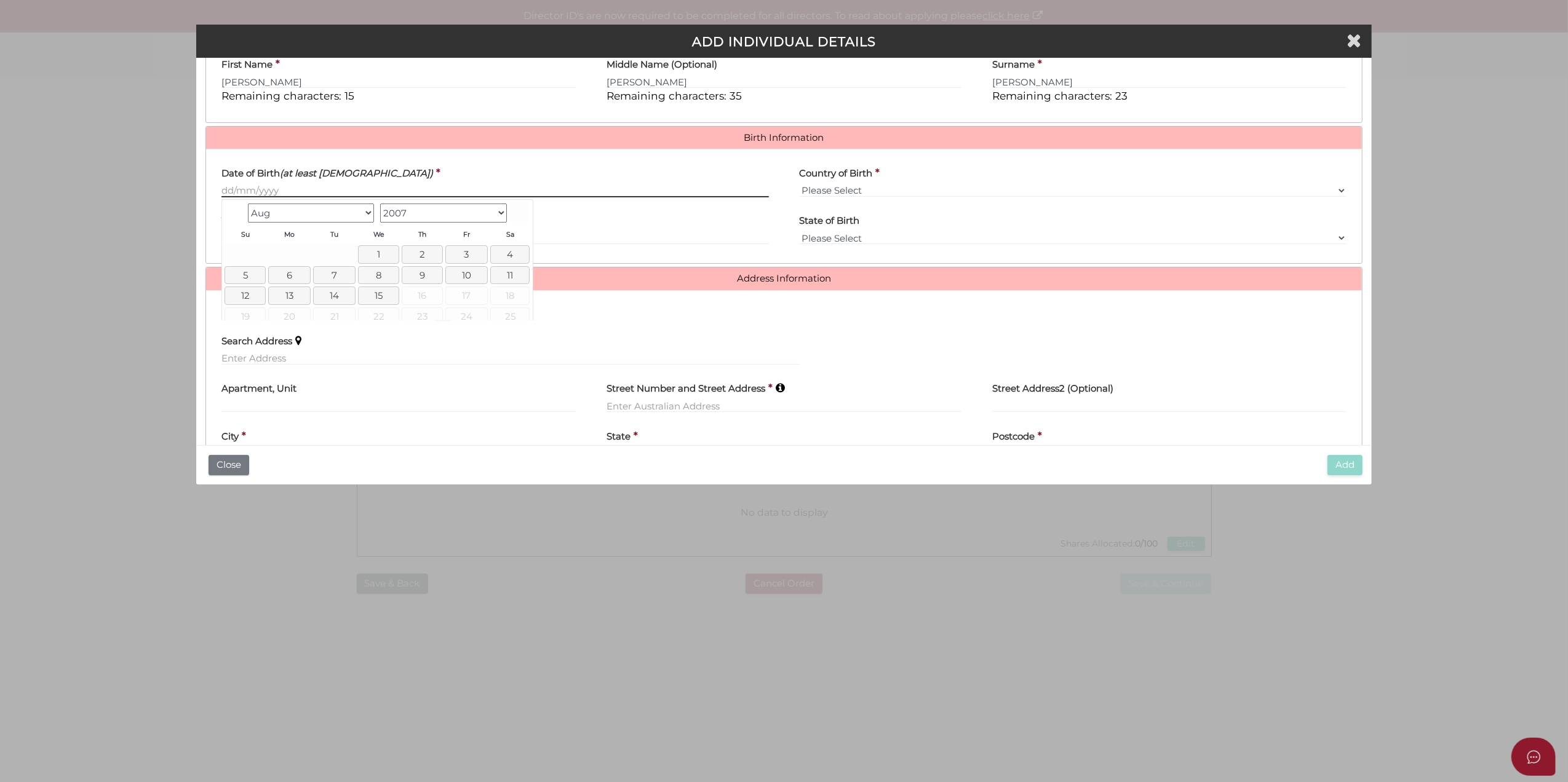
click at [327, 194] on input "Date of Birth (at least 18 years old)" at bounding box center [495, 191] width 547 height 14
paste input "[DATE]"
type input "[DATE]"
click at [983, 189] on select "Please Select v Australia Afghanistan Albania Algeria American Samoa Andorra An…" at bounding box center [1073, 191] width 547 height 14
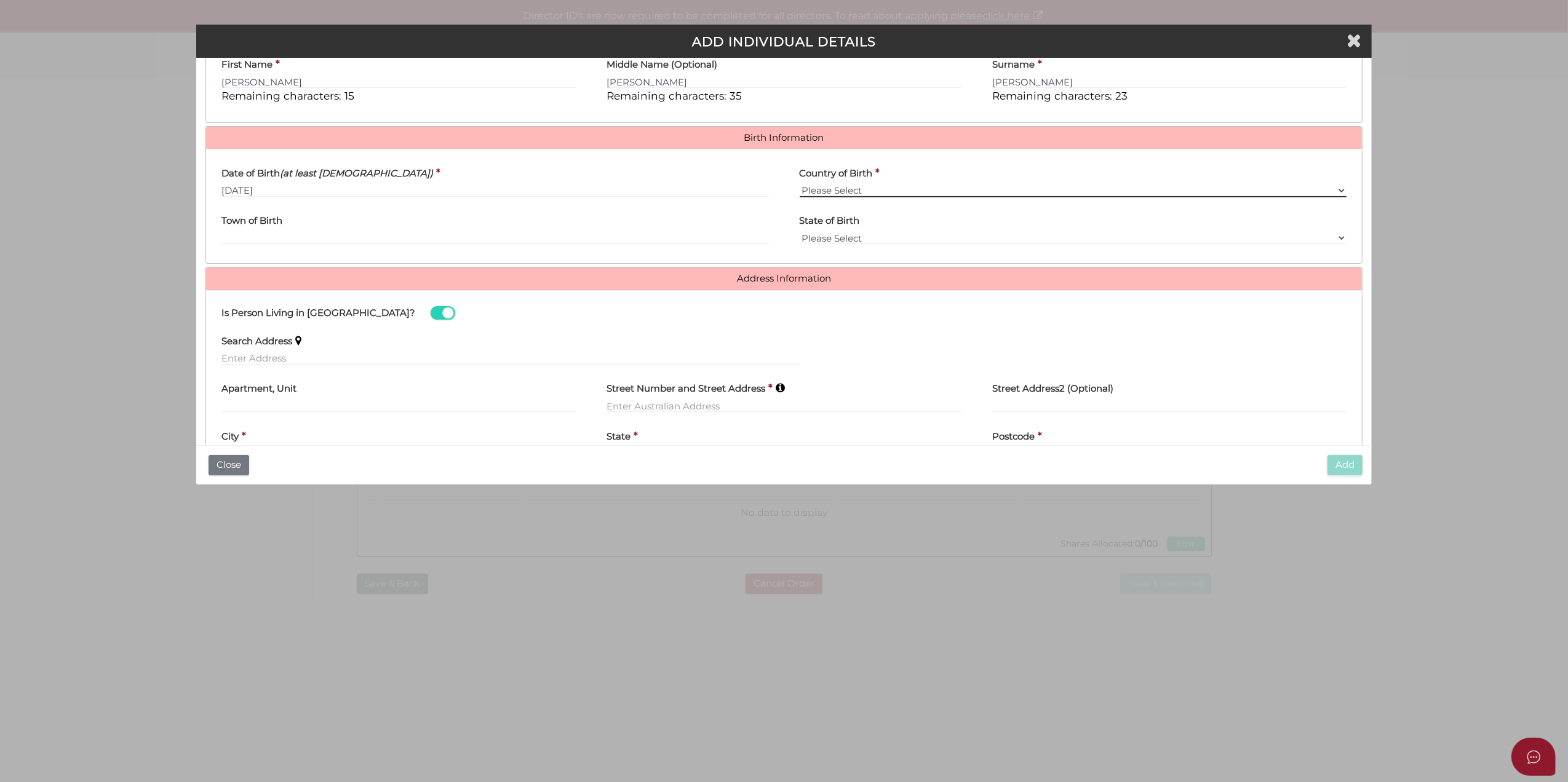
click at [847, 188] on select "Please Select v Australia Afghanistan Albania Algeria American Samoa Andorra An…" at bounding box center [1073, 191] width 547 height 14
select select "[GEOGRAPHIC_DATA]"
click at [800, 185] on select "Please Select v Australia Afghanistan Albania Algeria American Samoa Andorra An…" at bounding box center [1073, 191] width 547 height 14
click at [439, 237] on input "Town of Birth" at bounding box center [495, 238] width 547 height 14
type input "Melbourne"
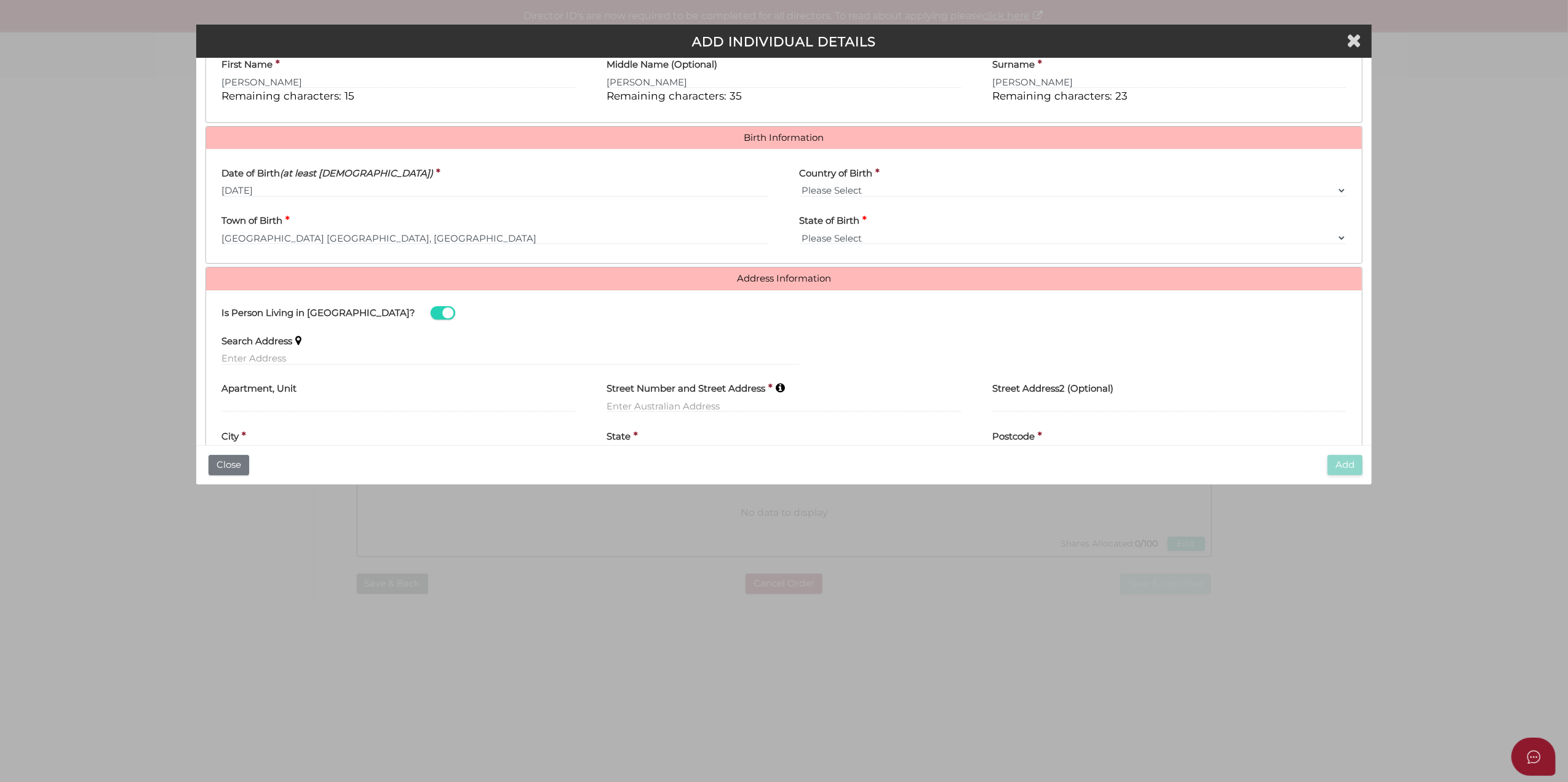
select select "VIC"
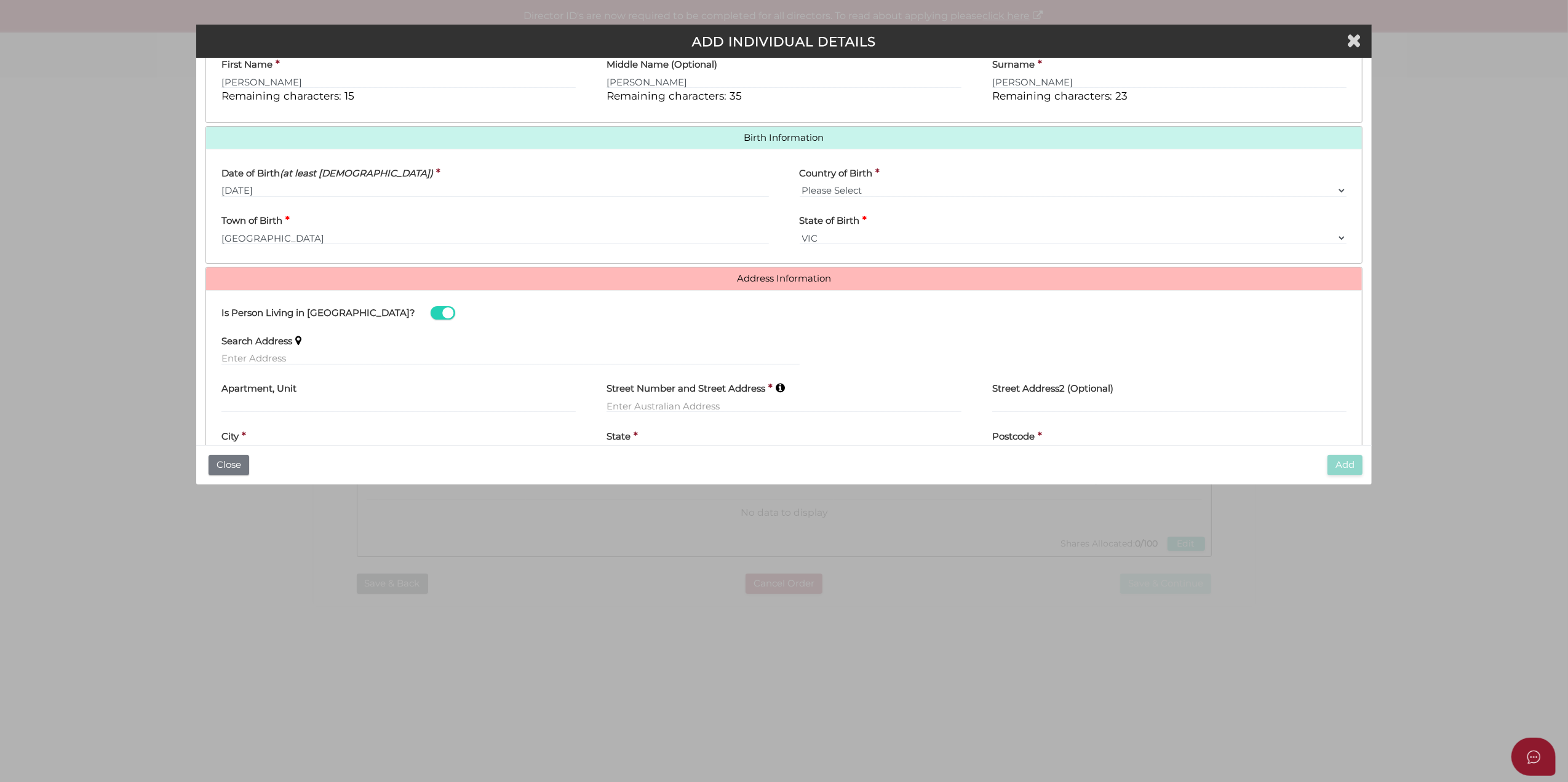
scroll to position [384, 0]
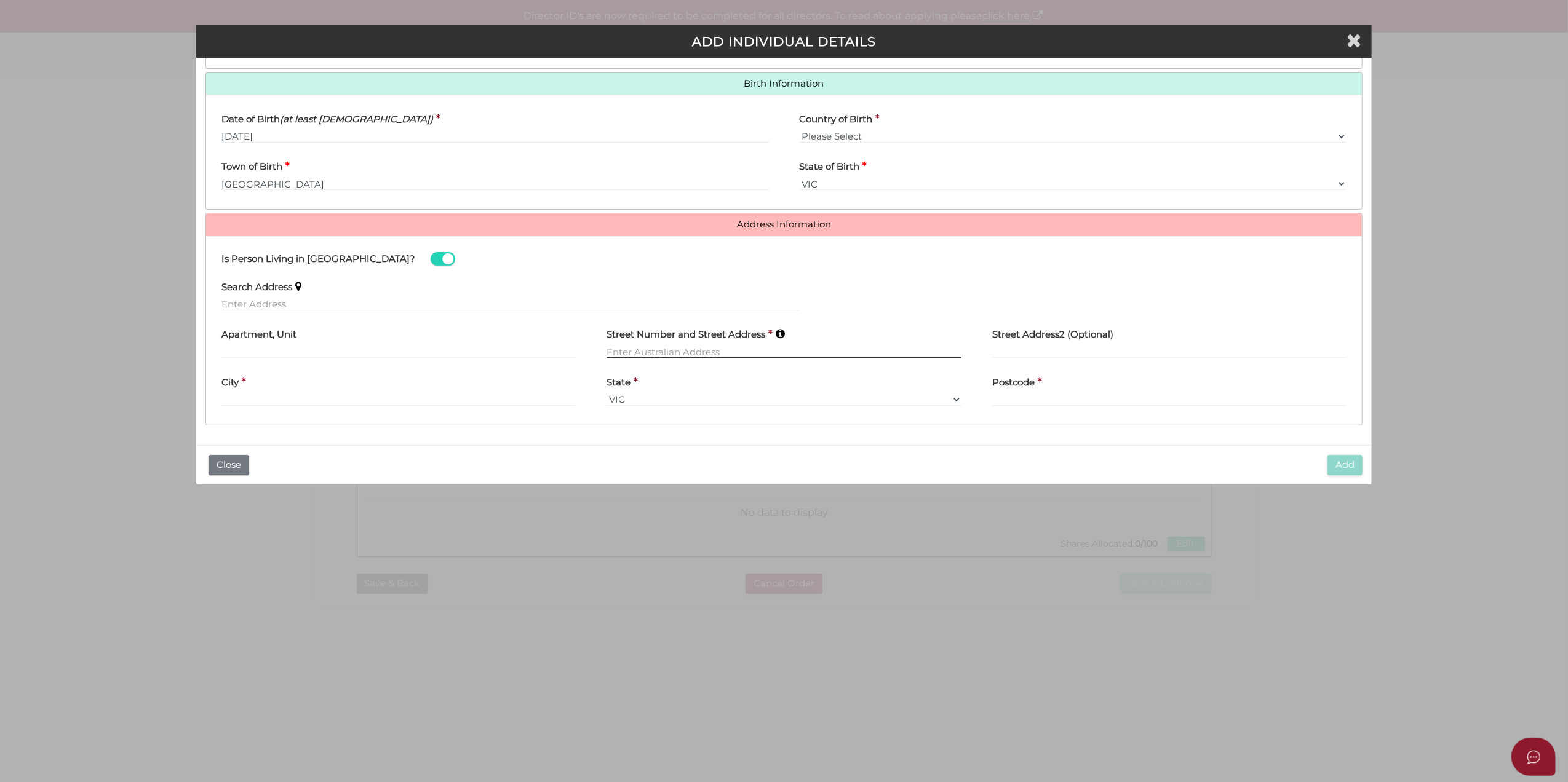
click at [635, 349] on input "text" at bounding box center [784, 352] width 355 height 14
paste input "27 BROADWAY, ELWOOD, VIC, 3184"
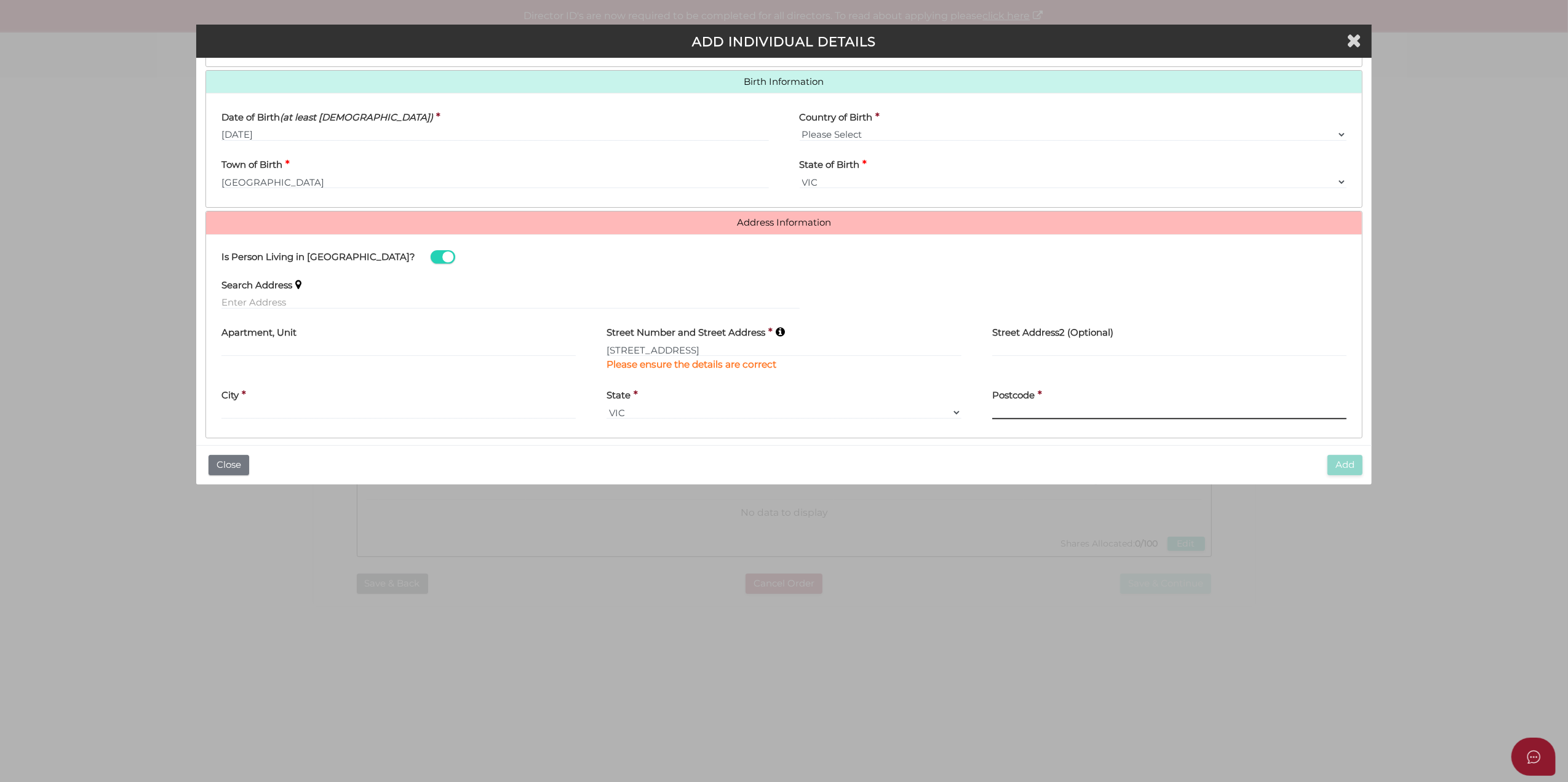
click at [1000, 403] on div "Postcode *" at bounding box center [1170, 401] width 355 height 39
drag, startPoint x: 774, startPoint y: 354, endPoint x: 746, endPoint y: 352, distance: 28.1
click at [746, 352] on input "27 BROADWAY, ELWOOD, VIC, 3184" at bounding box center [784, 350] width 355 height 14
drag, startPoint x: 768, startPoint y: 352, endPoint x: 774, endPoint y: 353, distance: 6.1
click at [769, 352] on input "27 BROADWAY, ELWOOD, VIC, 3184" at bounding box center [784, 350] width 355 height 14
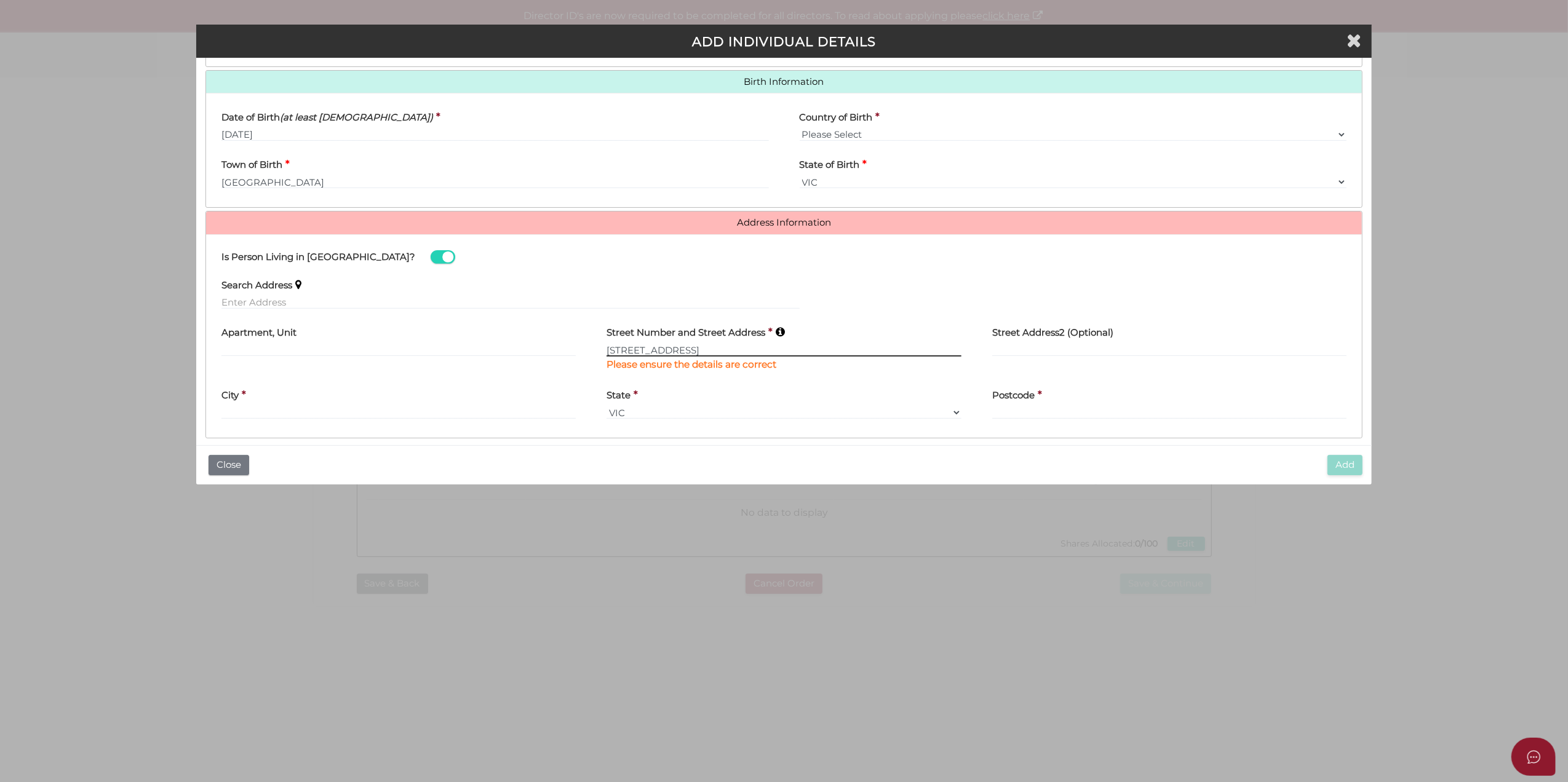
click at [777, 353] on input "27 BROADWAY, ELWOOD, VIC, 3184" at bounding box center [784, 350] width 355 height 14
drag, startPoint x: 777, startPoint y: 354, endPoint x: 751, endPoint y: 351, distance: 26.2
click at [751, 351] on input "27 BROADWAY, ELWOOD, VIC, 3184" at bounding box center [784, 350] width 355 height 14
type input "27 BROADWAY, ELWOOD, VIC,"
click at [1078, 406] on div "Postcode *" at bounding box center [1170, 401] width 355 height 39
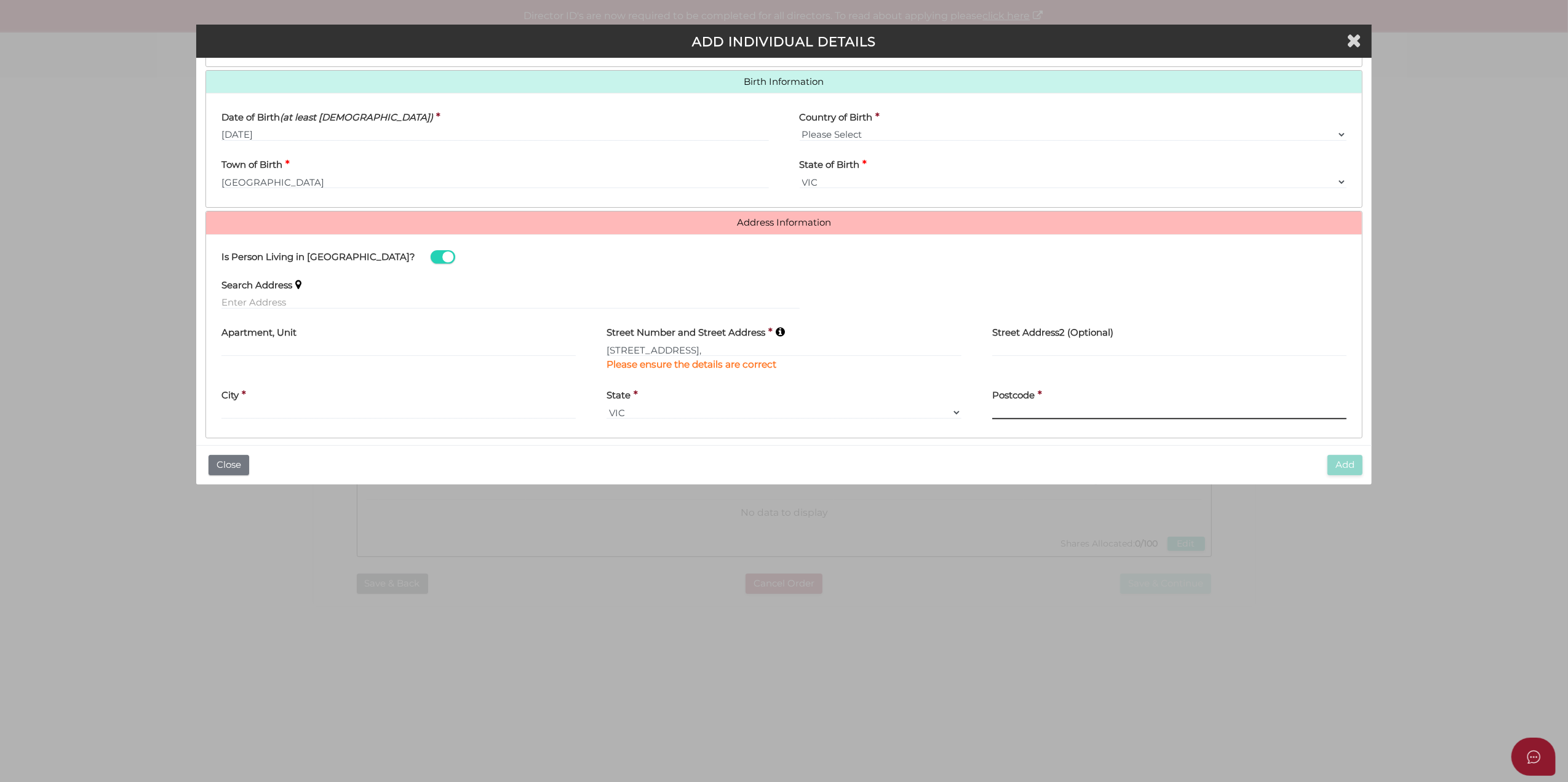
click at [1073, 419] on input "Postcode" at bounding box center [1170, 413] width 355 height 14
paste input "3184"
type input "3184"
click at [746, 353] on input "27 BROADWAY, ELWOOD, VIC," at bounding box center [784, 350] width 355 height 14
drag, startPoint x: 769, startPoint y: 354, endPoint x: 727, endPoint y: 349, distance: 42.3
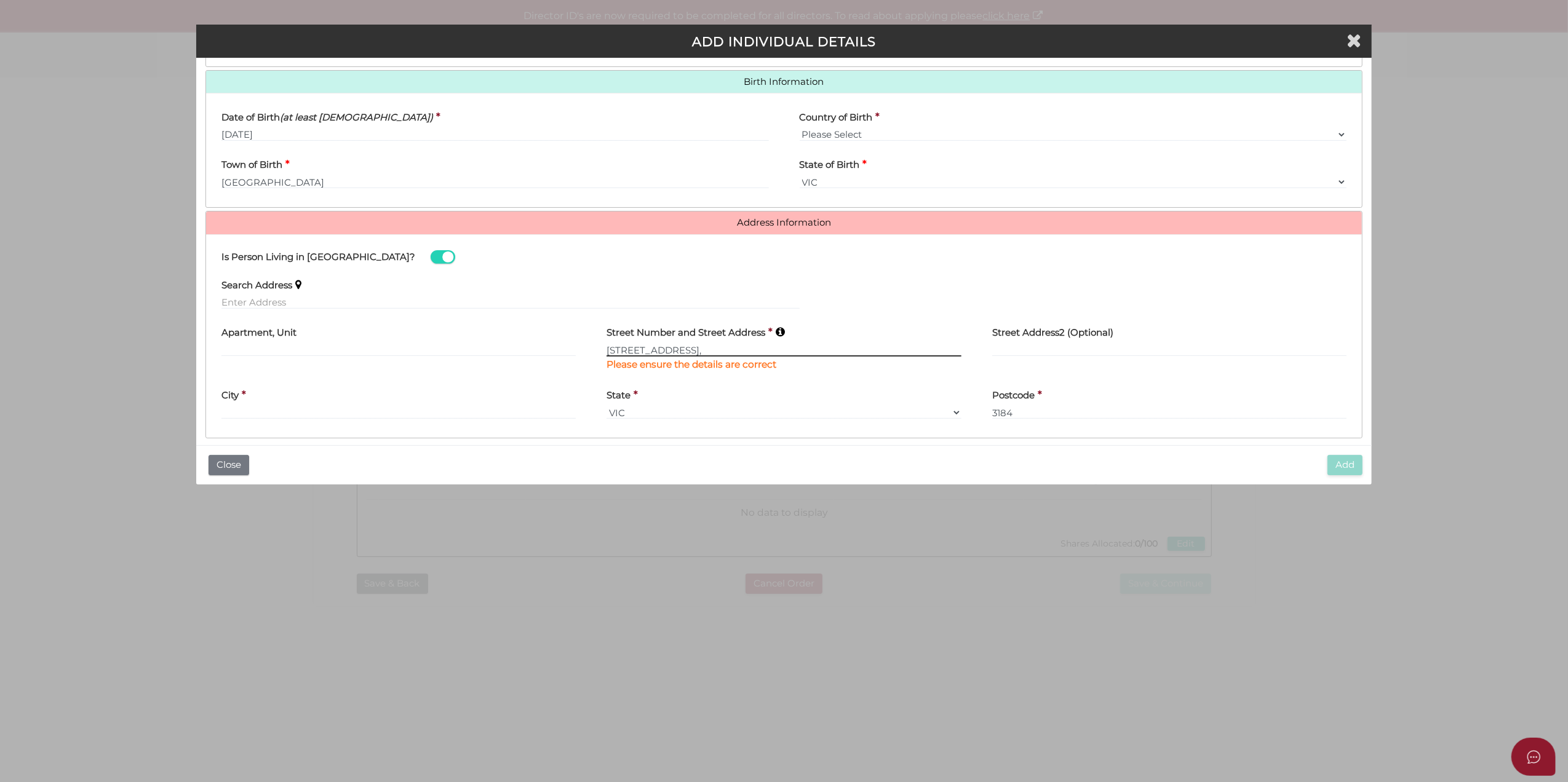
click at [727, 349] on input "27 BROADWAY, ELWOOD, VIC," at bounding box center [784, 350] width 355 height 14
drag, startPoint x: 729, startPoint y: 352, endPoint x: 680, endPoint y: 347, distance: 49.3
click at [680, 347] on input "27 BROADWAY, ELWOOD" at bounding box center [784, 350] width 355 height 14
type input "27 BROADWAY,"
click at [1055, 354] on input "text" at bounding box center [1170, 350] width 355 height 14
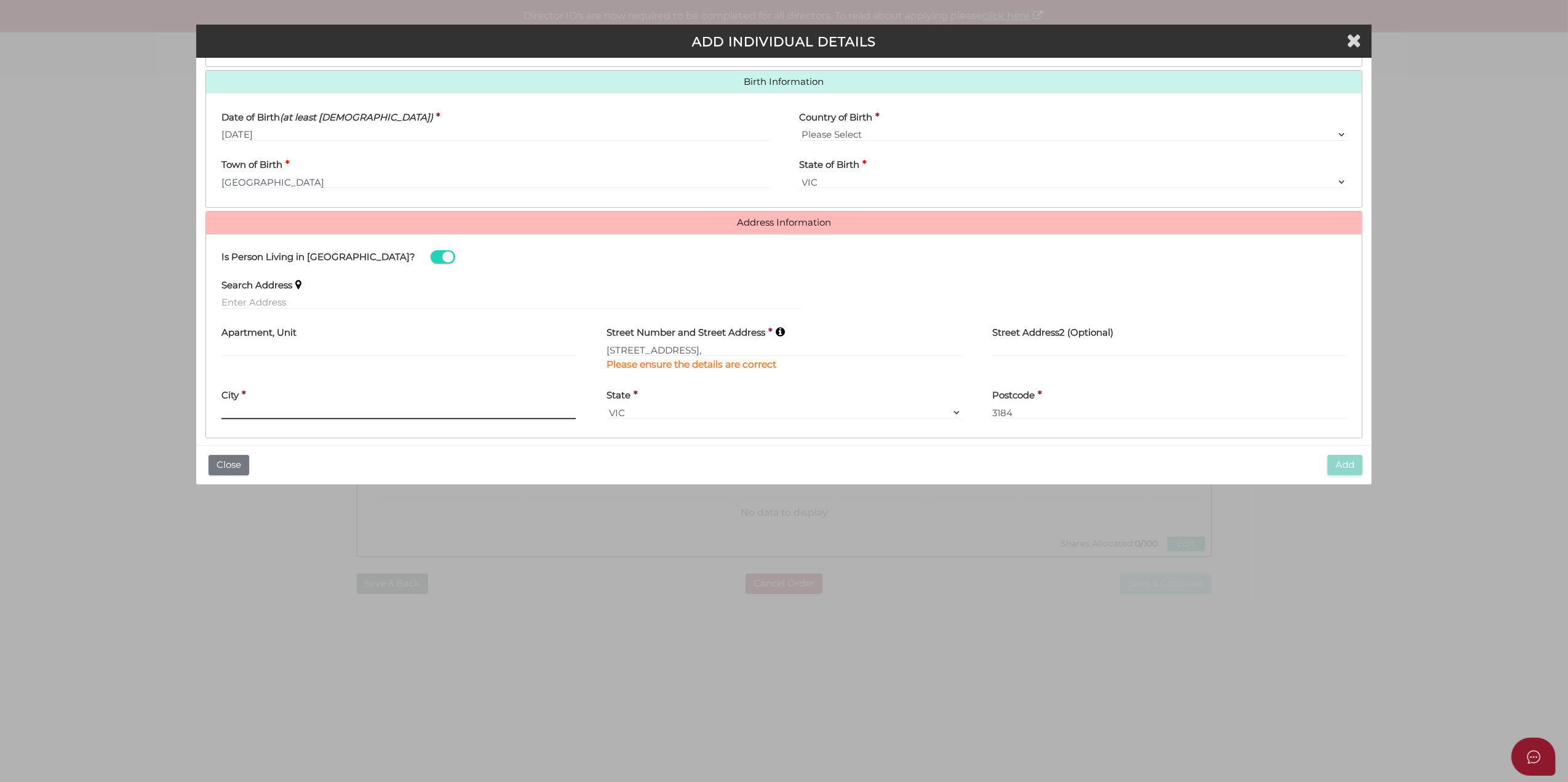
click at [387, 419] on input "text" at bounding box center [399, 413] width 355 height 14
paste input "ELWOOD"
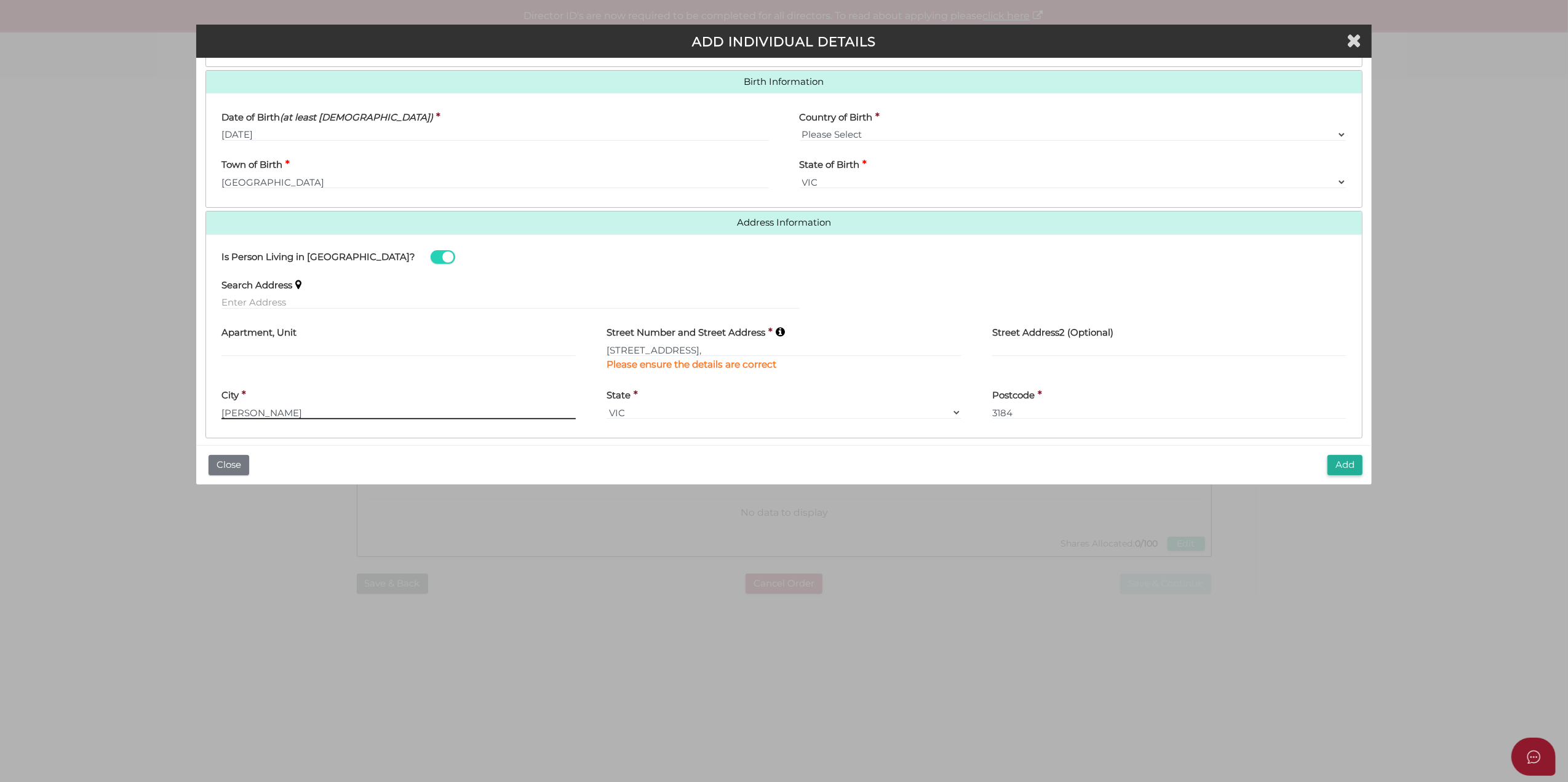
type input "ELWOOD"
click at [727, 356] on input "27 BROADWAY," at bounding box center [784, 350] width 355 height 14
type input "27 BROADWAY"
click at [1330, 469] on button "Add" at bounding box center [1345, 465] width 35 height 20
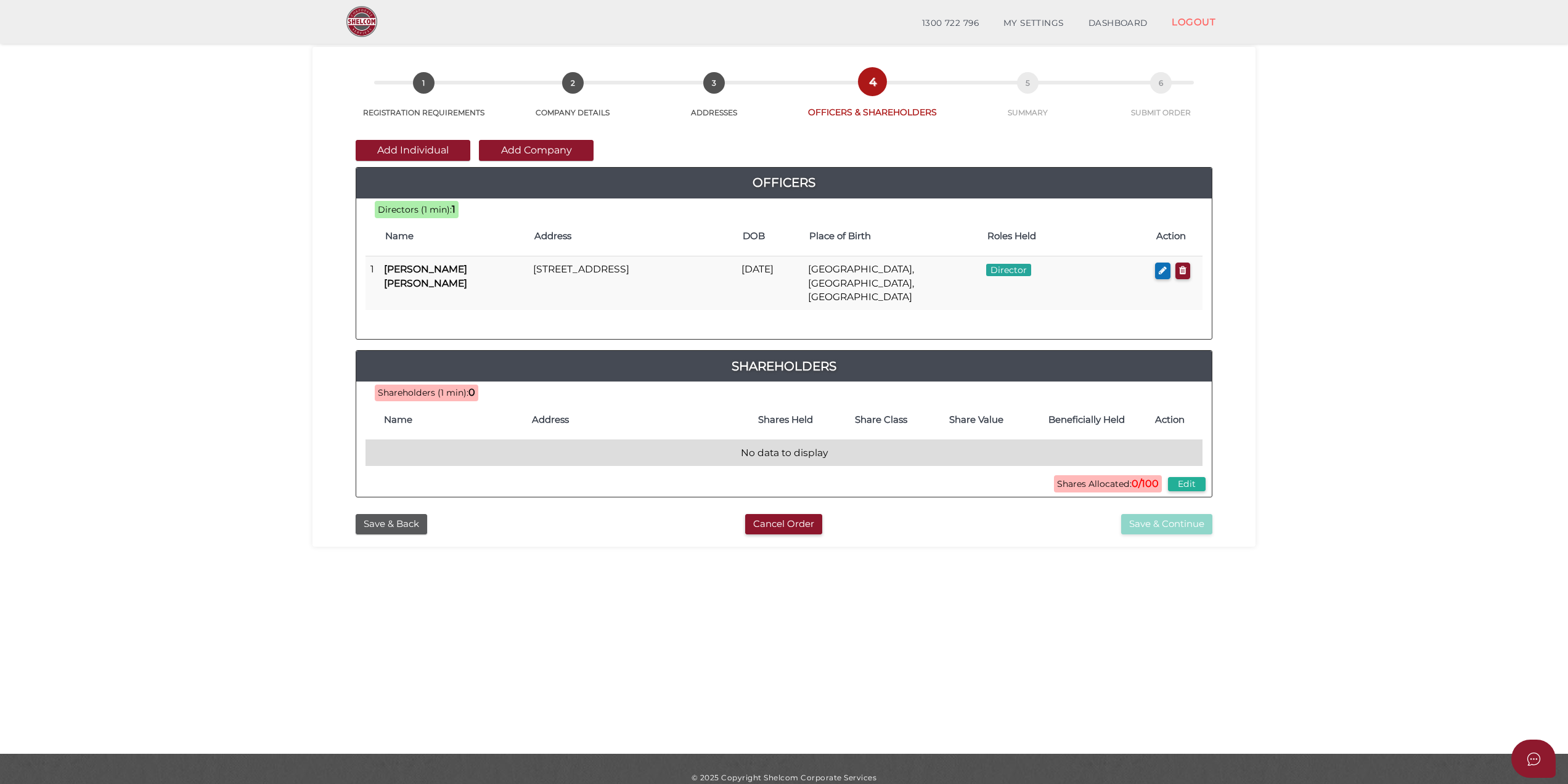
scroll to position [62, 0]
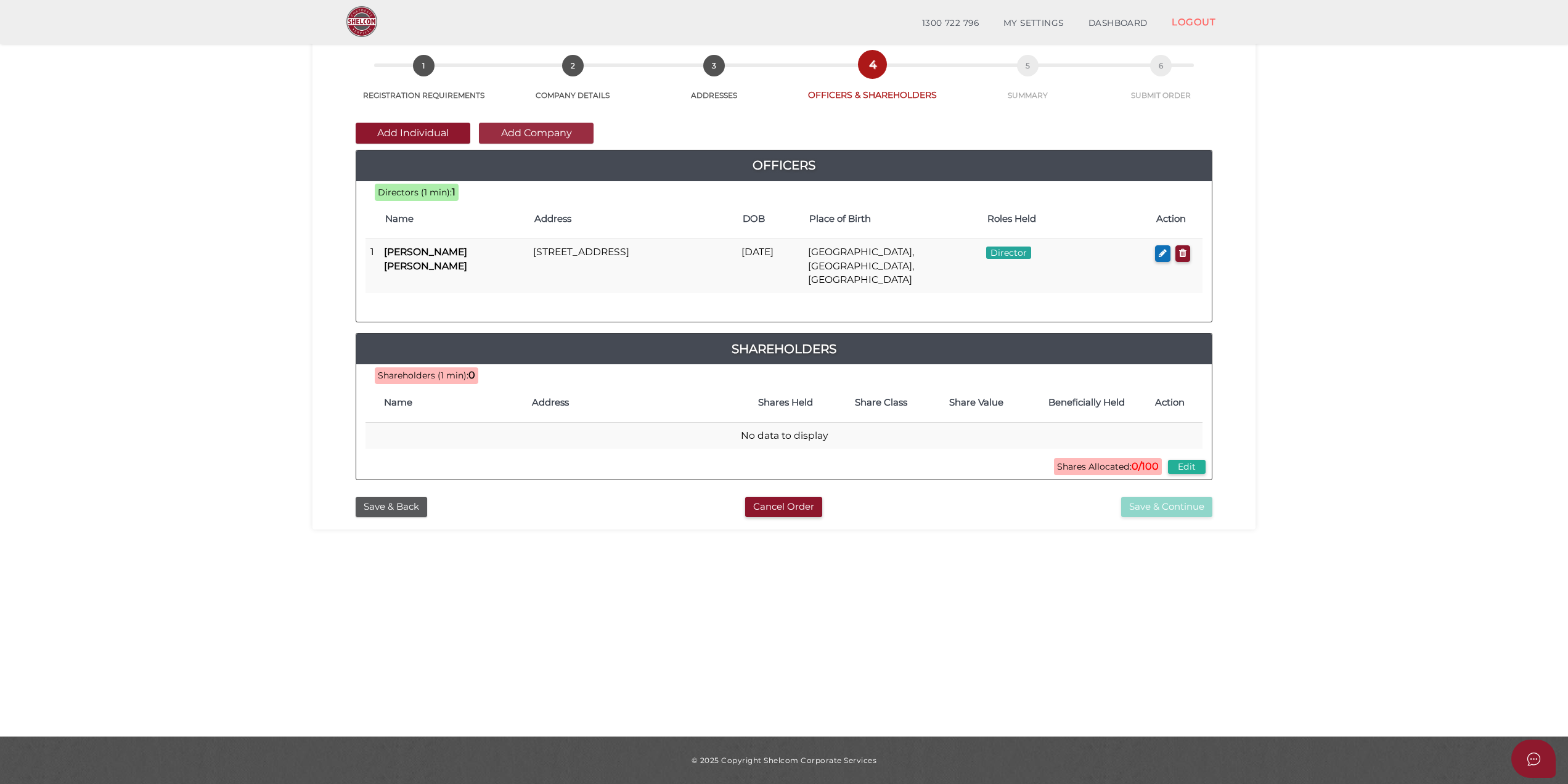
click at [558, 130] on button "Add Company" at bounding box center [536, 133] width 115 height 21
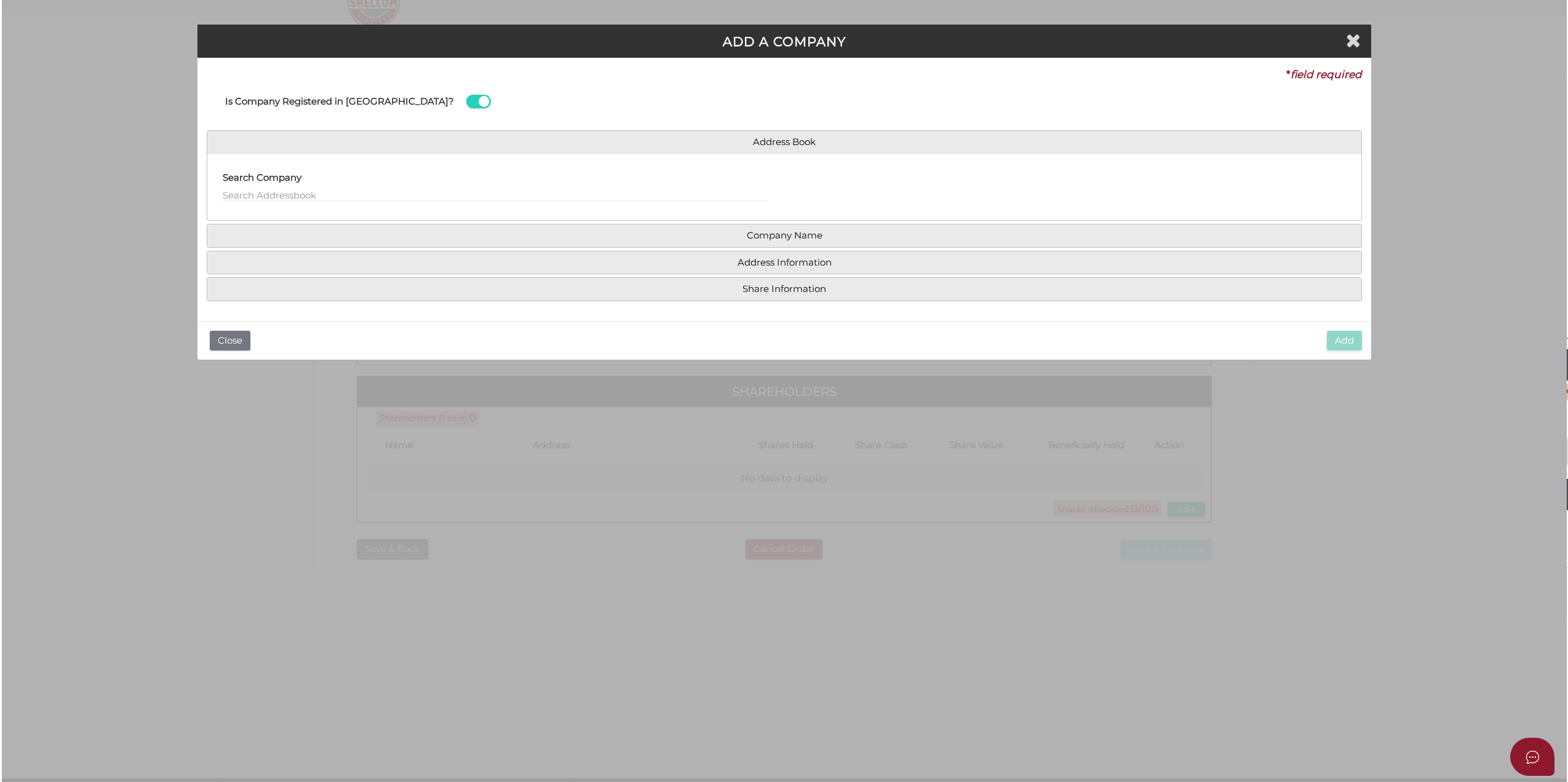
scroll to position [0, 0]
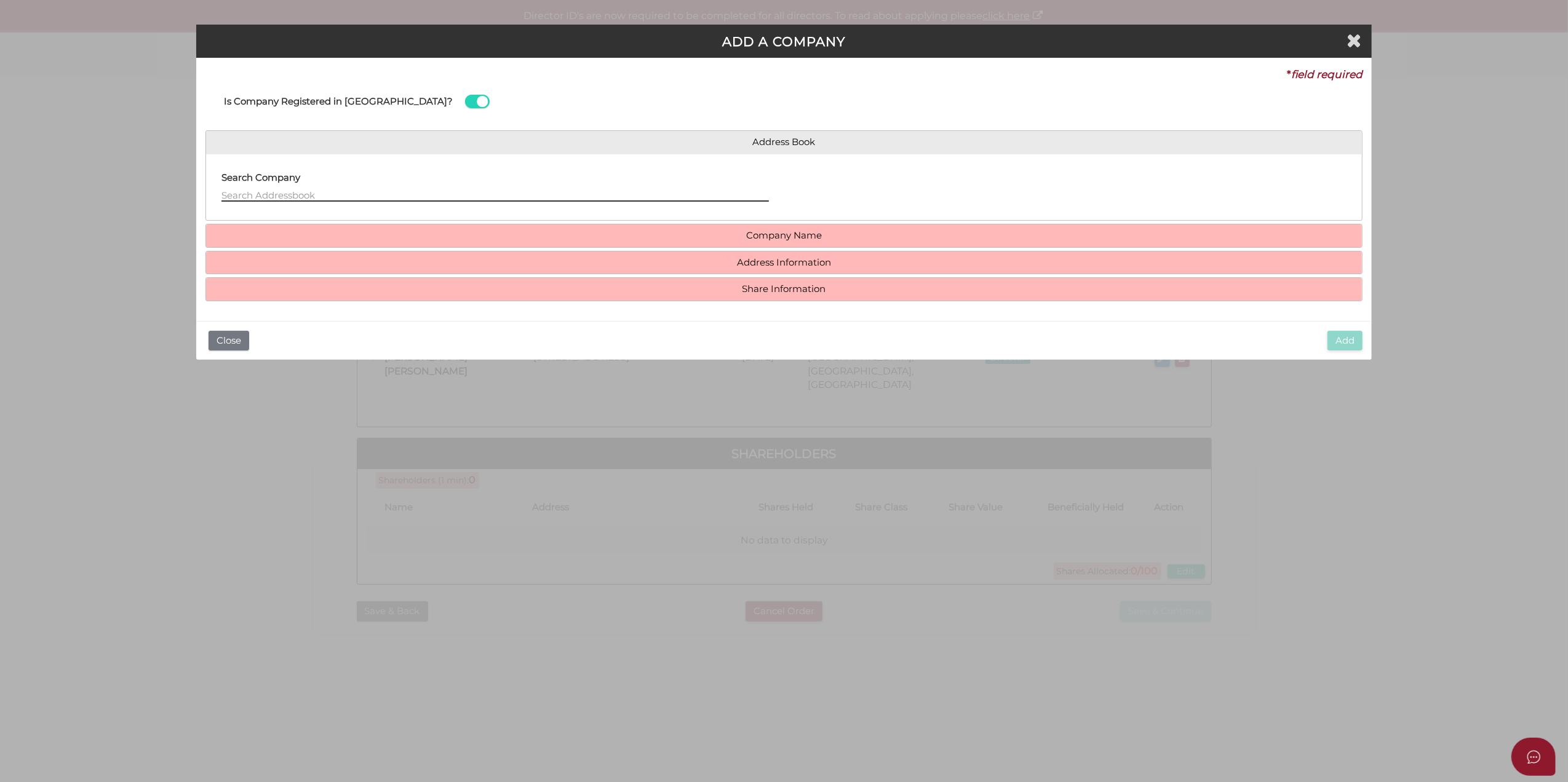
click at [281, 197] on input "text" at bounding box center [495, 195] width 547 height 14
paste input "Scanman Investments Pty Ltd ATF Scanman Investments Trust"
type input "Scanman Investments Pty Ltd ATF Scanman Investments Trust"
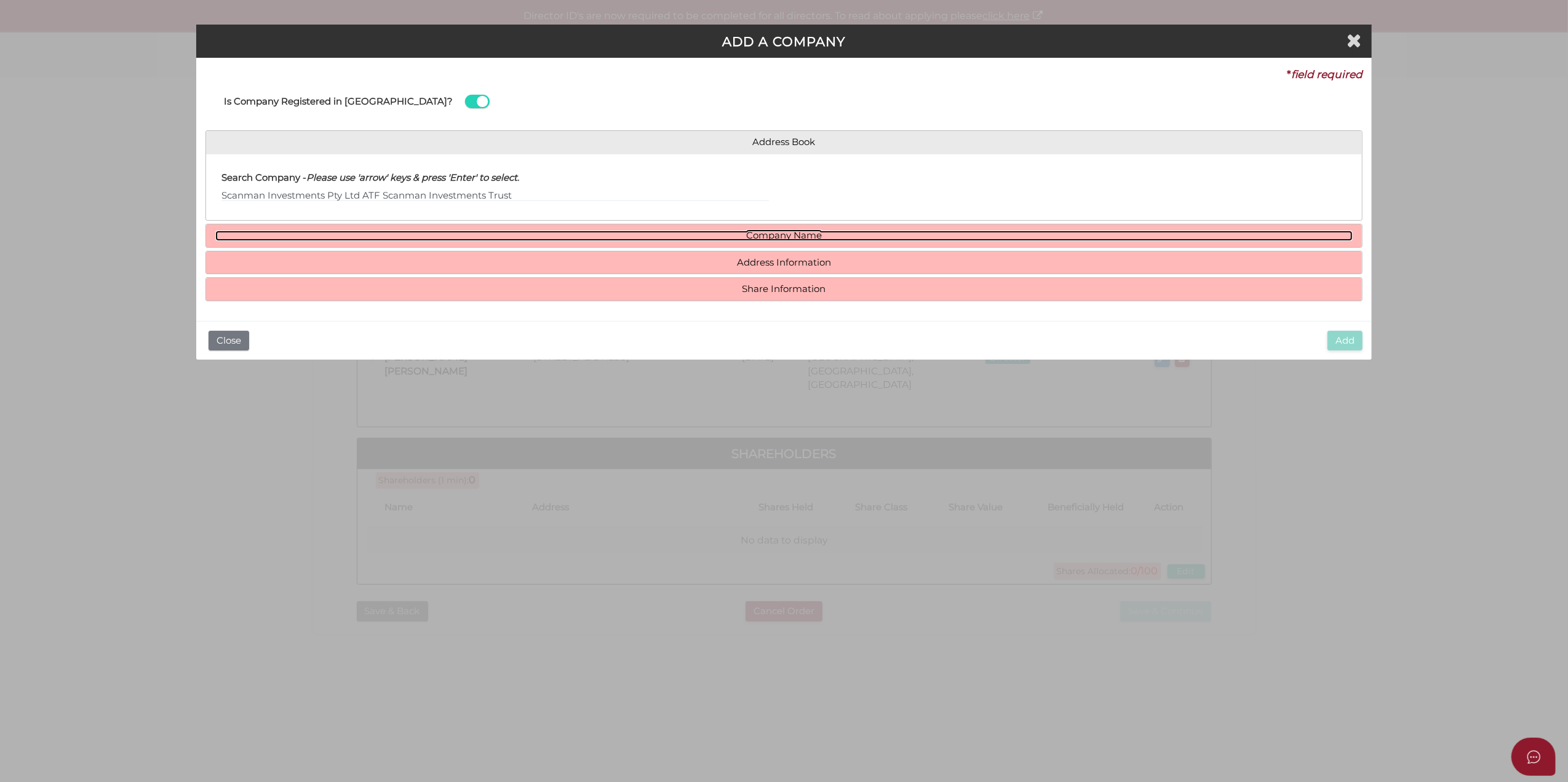
click at [301, 235] on link "Company Name" at bounding box center [784, 236] width 1138 height 11
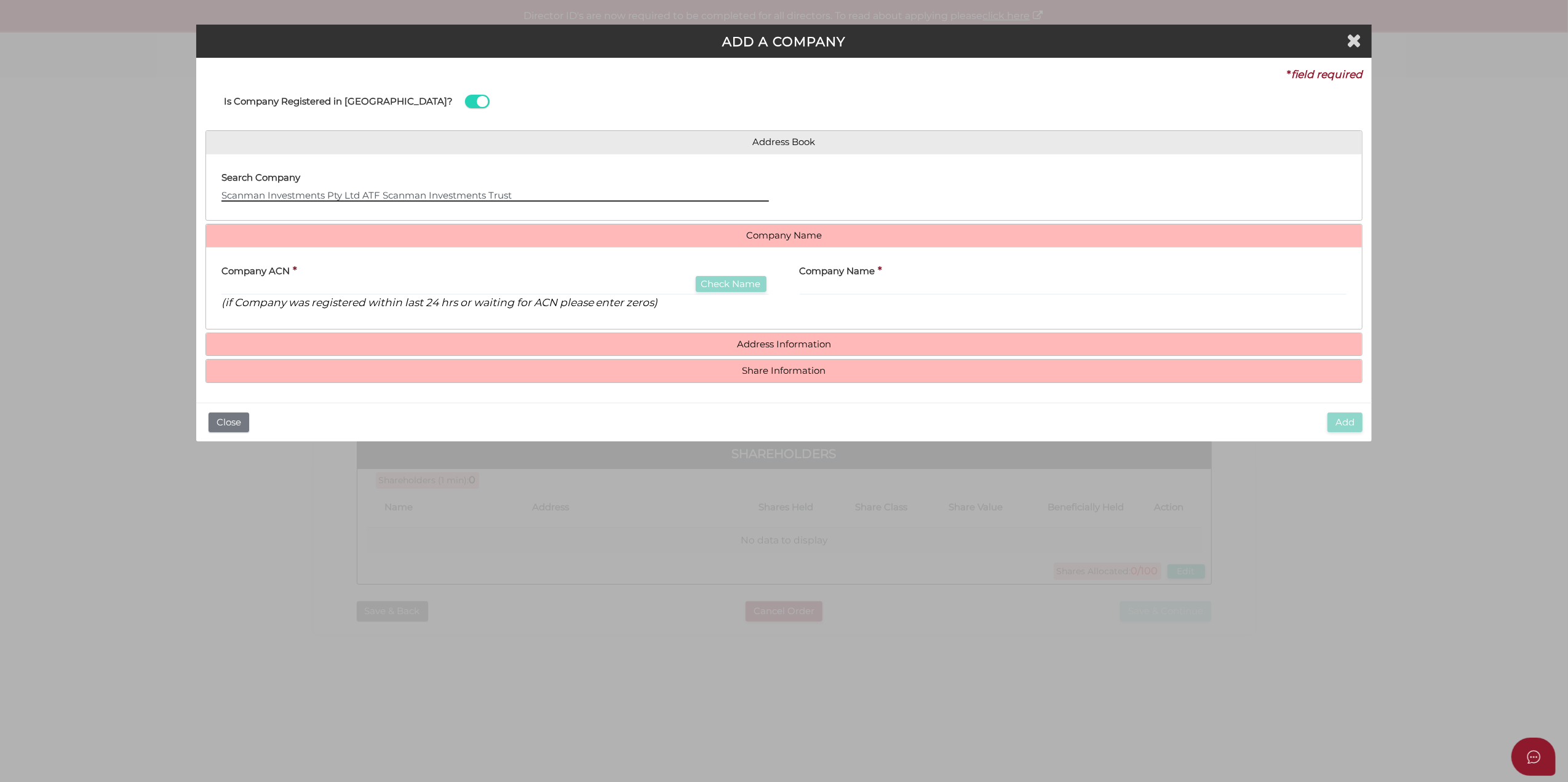
drag, startPoint x: 496, startPoint y: 193, endPoint x: 496, endPoint y: 203, distance: 10.0
click at [496, 196] on input "Scanman Investments Pty Ltd ATF Scanman Investments Trust" at bounding box center [495, 195] width 547 height 14
drag, startPoint x: 532, startPoint y: 197, endPoint x: 156, endPoint y: 209, distance: 376.2
click at [156, 209] on div "ADD A COMPANY * field required Is Company Registered in Australia? Address Book…" at bounding box center [784, 391] width 1568 height 782
click at [914, 281] on div "Company Name *" at bounding box center [1073, 276] width 547 height 39
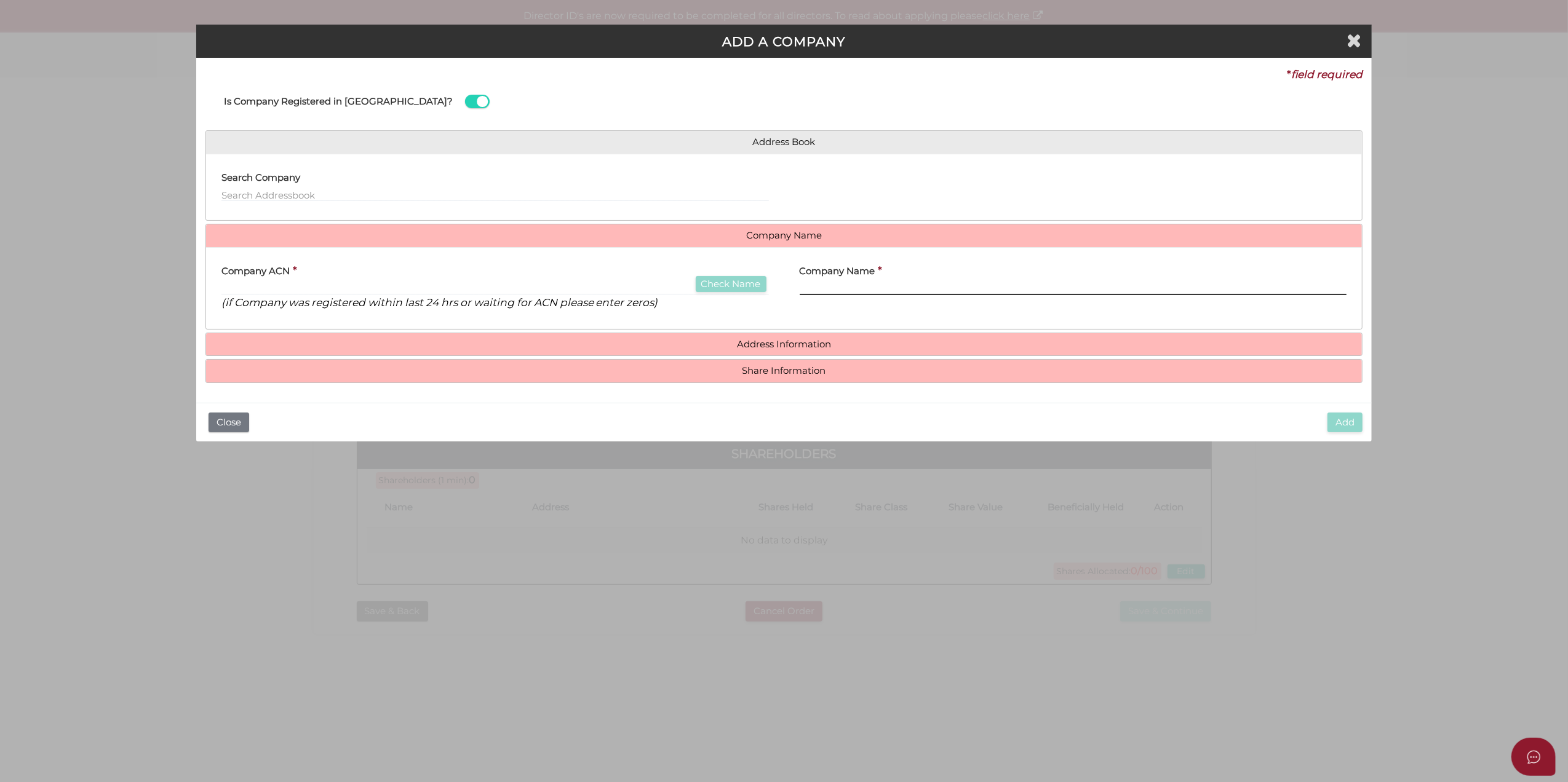
click at [894, 295] on input "text" at bounding box center [1073, 288] width 547 height 14
paste input "Scanman Investments Pty Ltd ATF Scanman Investments Trust"
type input "Scanman Investments Pty Ltd ATF Scanman Investments Trust"
click at [839, 305] on div "Company Name * Scanman Investments Pty Ltd ATF Scanman Investments Trust" at bounding box center [1073, 288] width 579 height 63
click at [431, 277] on div "Company ACN * Check Name (if Company was registered within last 24 hrs or waiti…" at bounding box center [495, 284] width 547 height 54
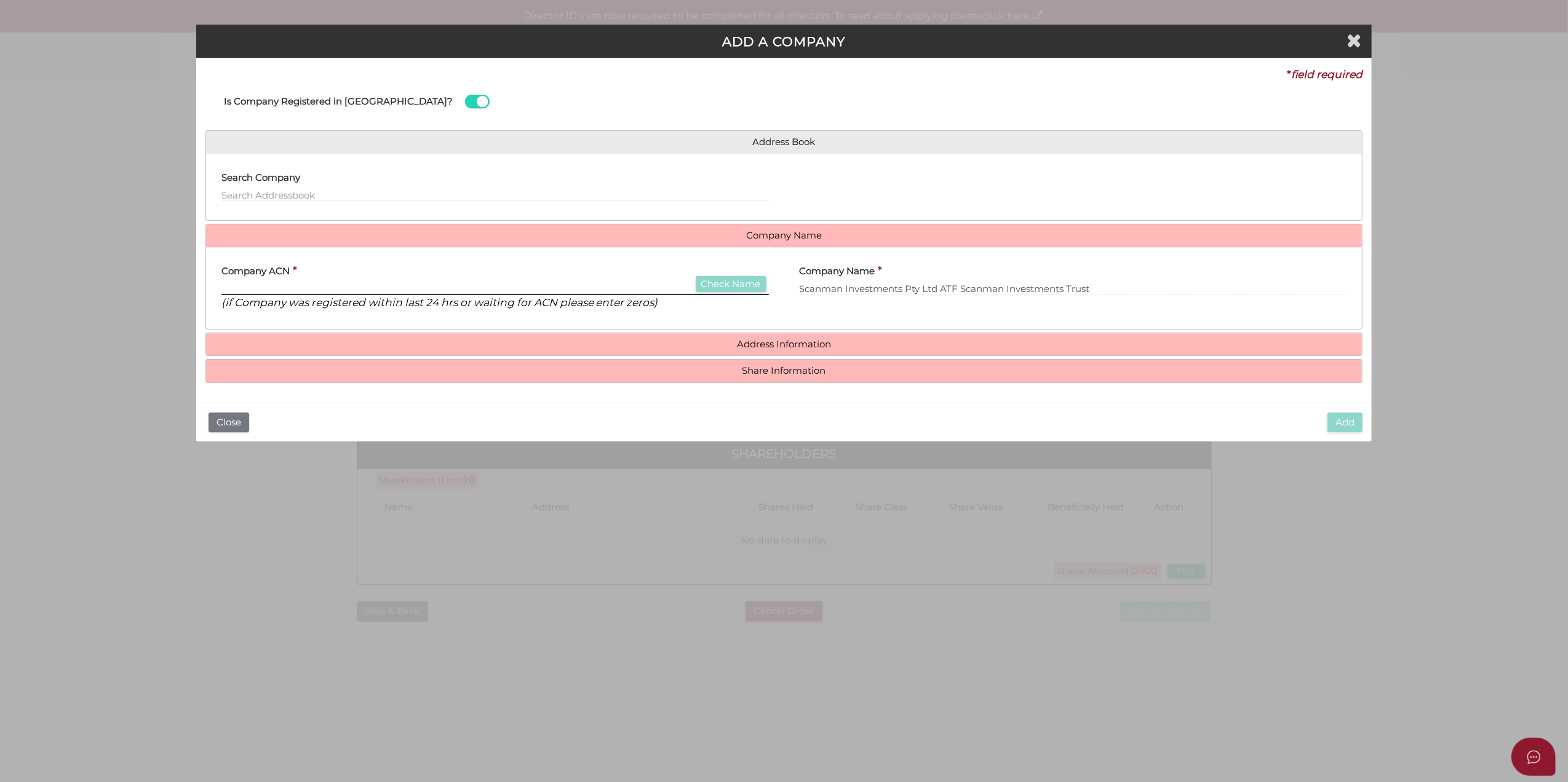
click at [429, 289] on input "text" at bounding box center [495, 288] width 547 height 14
click at [370, 284] on input "text" at bounding box center [495, 288] width 547 height 14
paste input "661338138"
type input "661338138"
click at [488, 97] on div "Is Company Registered in [GEOGRAPHIC_DATA]?" at bounding box center [513, 102] width 597 height 39
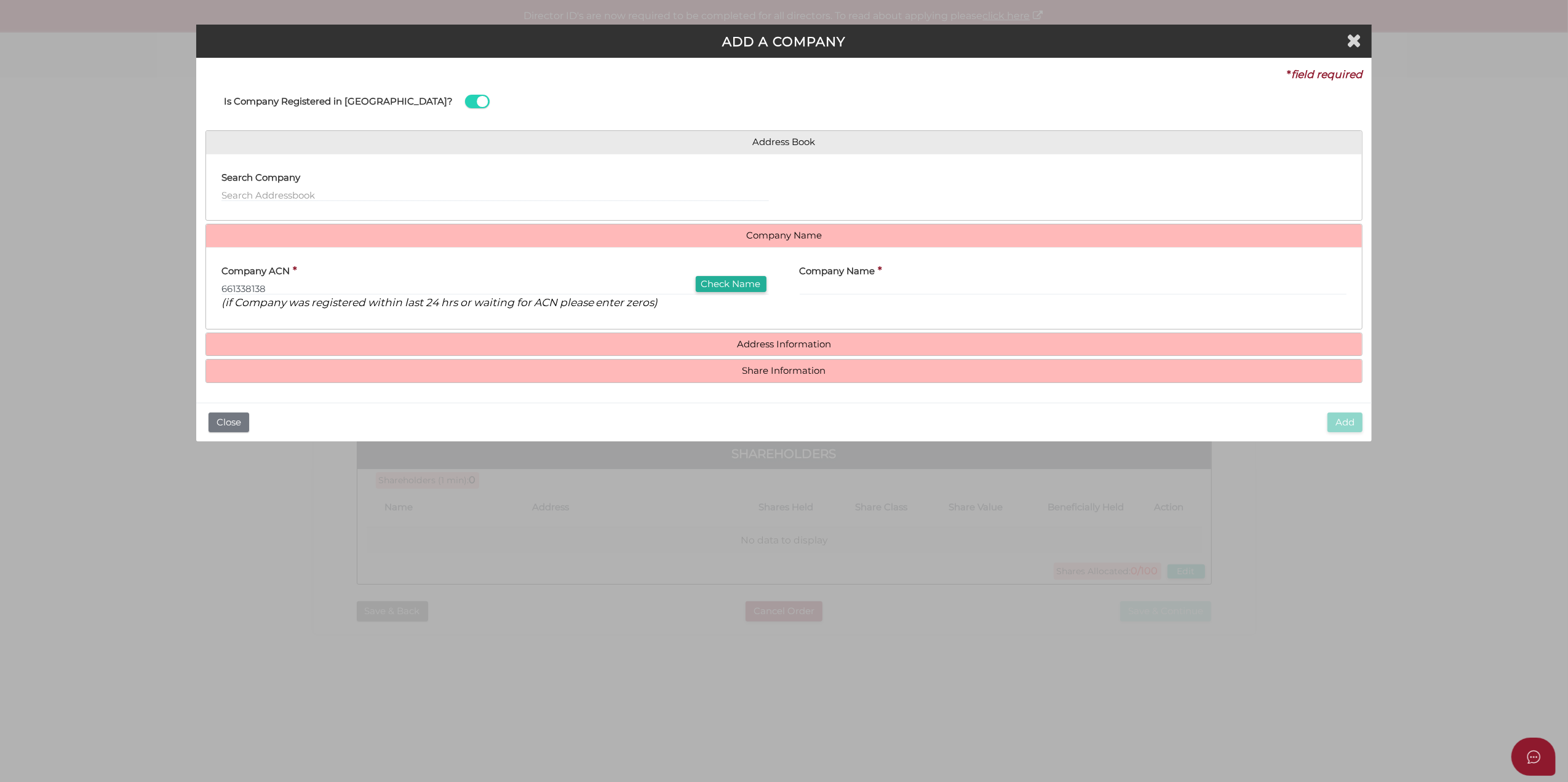
click at [352, 334] on h4 "Address Information" at bounding box center [784, 344] width 1156 height 23
click at [498, 334] on h4 "Address Information" at bounding box center [784, 344] width 1156 height 23
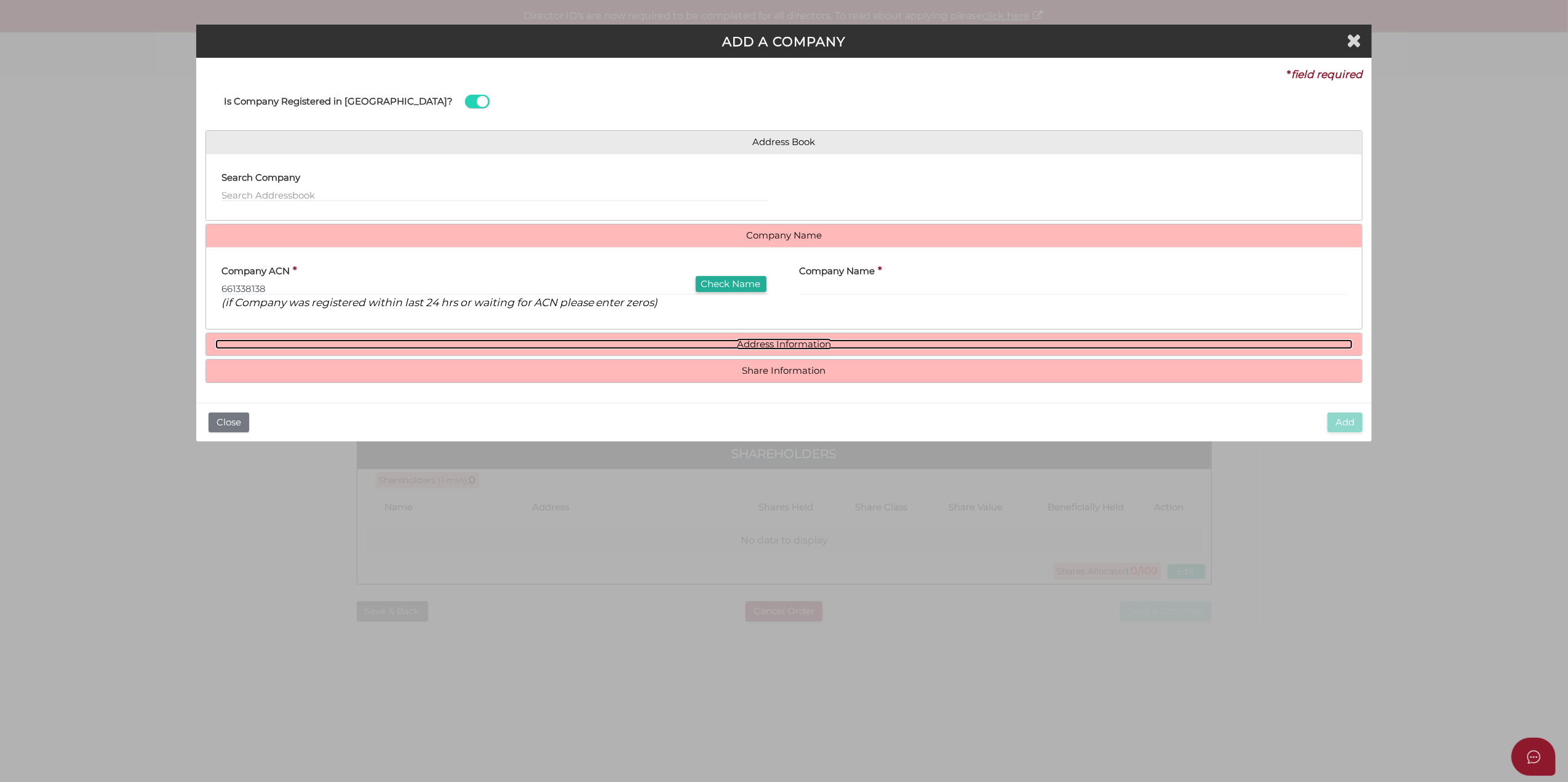
click at [500, 348] on link "Address Information" at bounding box center [784, 344] width 1138 height 11
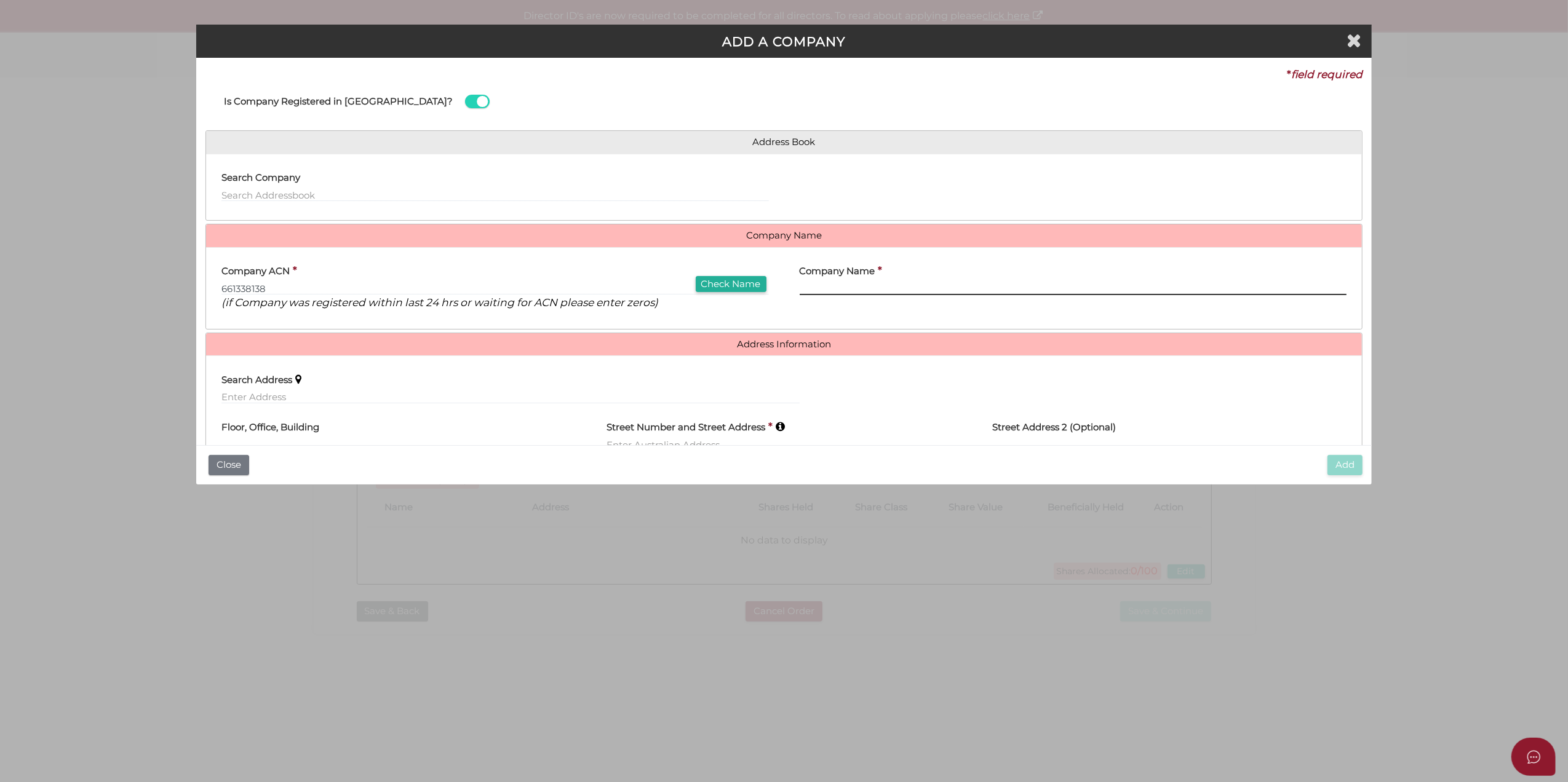
click at [809, 286] on input "text" at bounding box center [1073, 288] width 547 height 14
paste input "SCANMAN INVESTMENTS PTY LTD"
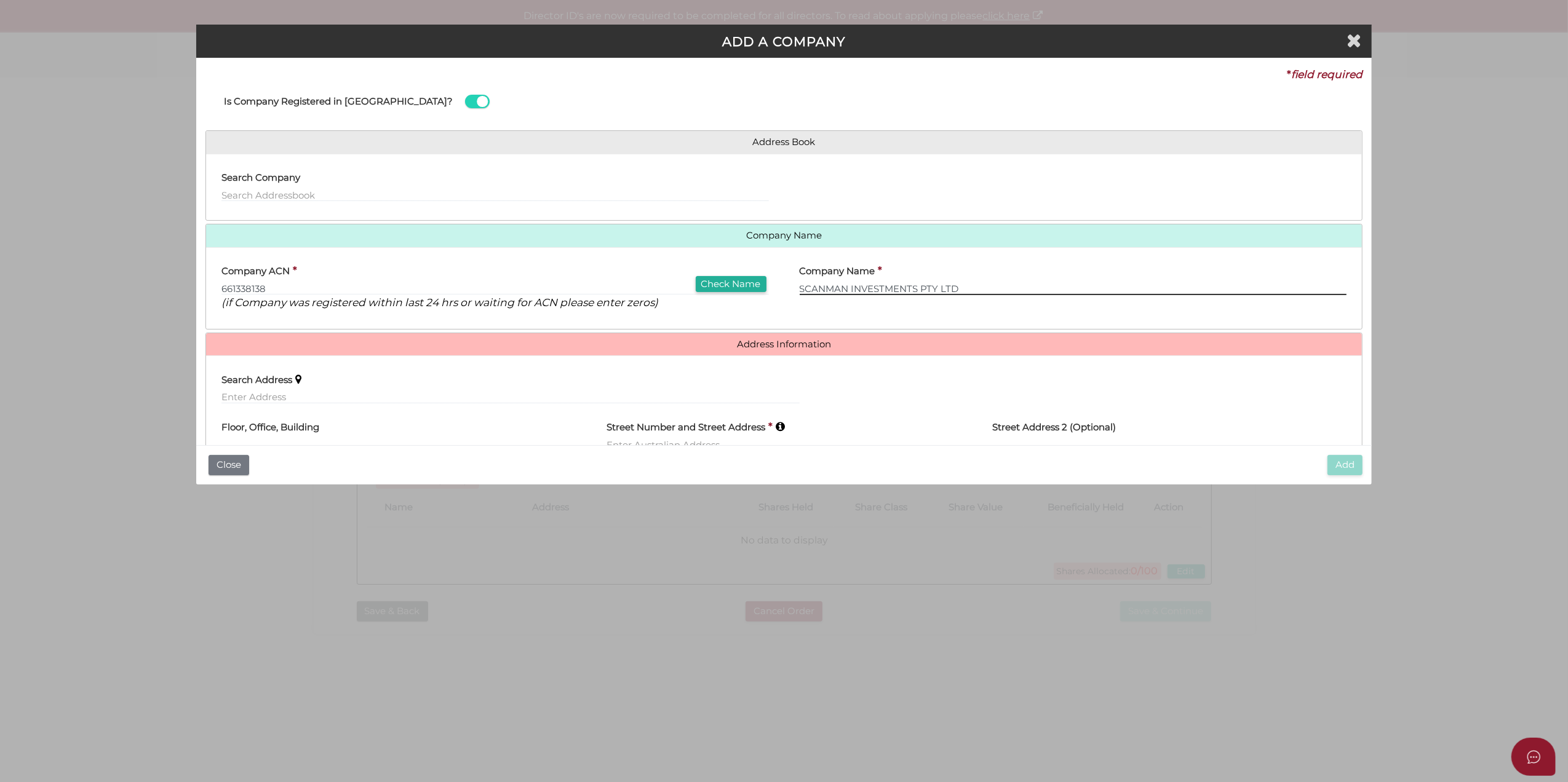
type input "SCANMAN INVESTMENTS PTY LTD"
click at [382, 398] on input "text" at bounding box center [510, 398] width 579 height 14
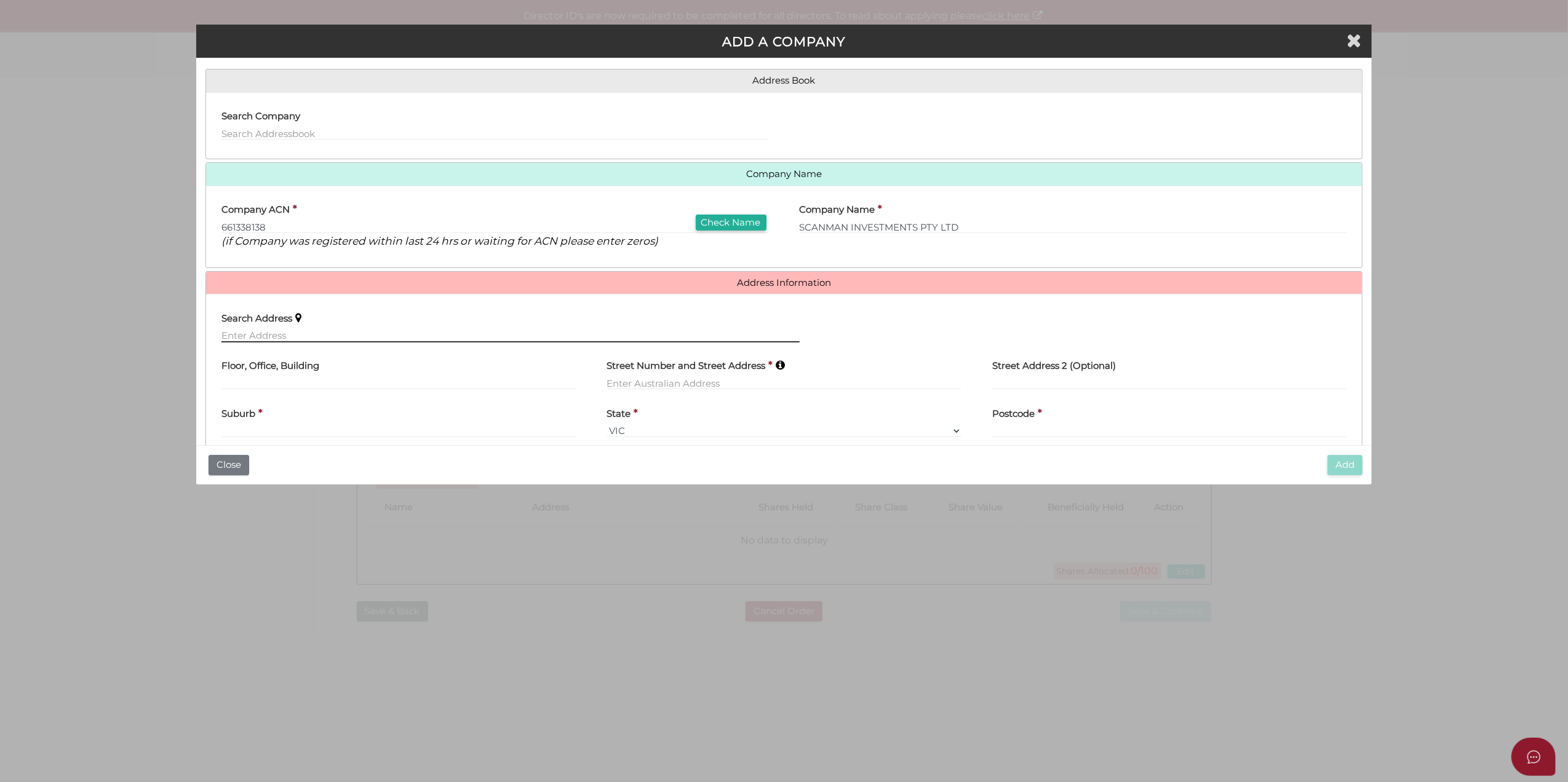
scroll to position [121, 0]
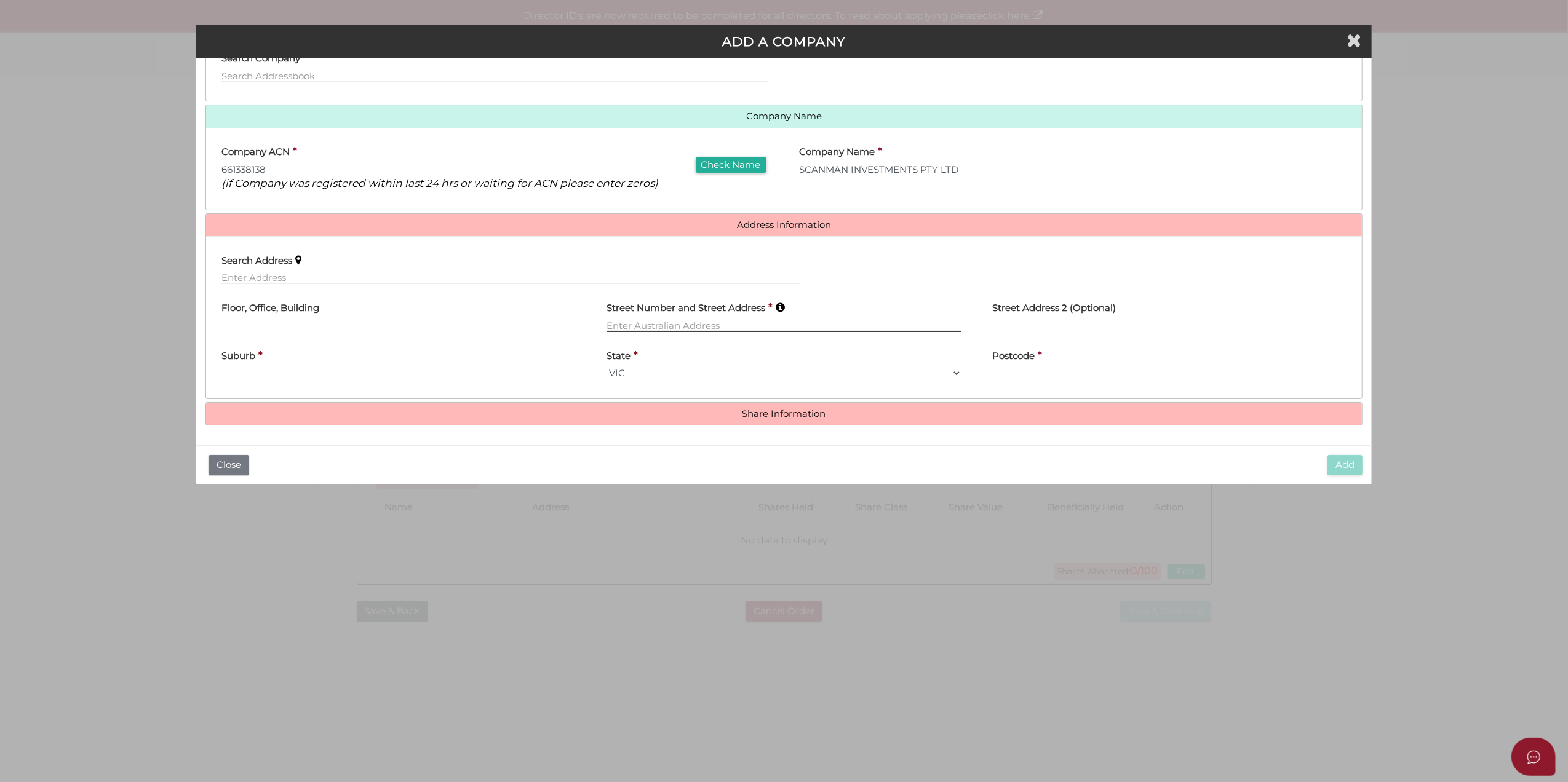
click at [657, 323] on input "text" at bounding box center [784, 326] width 355 height 14
paste input "27 BROADWAY, ELWOOD, VIC, 3184"
drag, startPoint x: 674, startPoint y: 324, endPoint x: 832, endPoint y: 333, distance: 158.3
click at [832, 333] on div "Street Number and Street Address * 27 BROADWAY, ELWOOD, VIC, 3184" at bounding box center [784, 318] width 386 height 48
type input "27 BROADWAY"
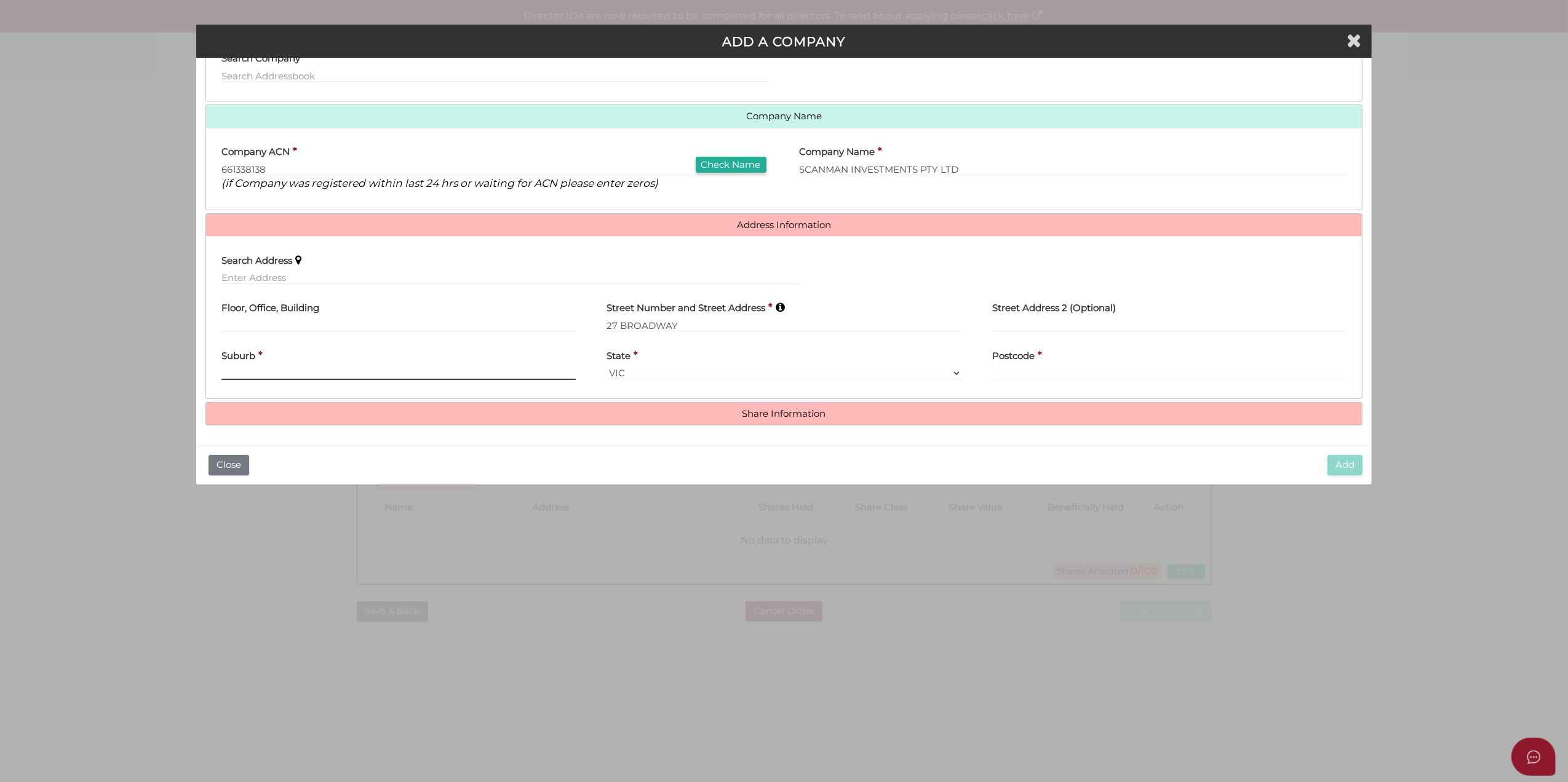
click at [310, 367] on div "Suburb *" at bounding box center [399, 361] width 355 height 39
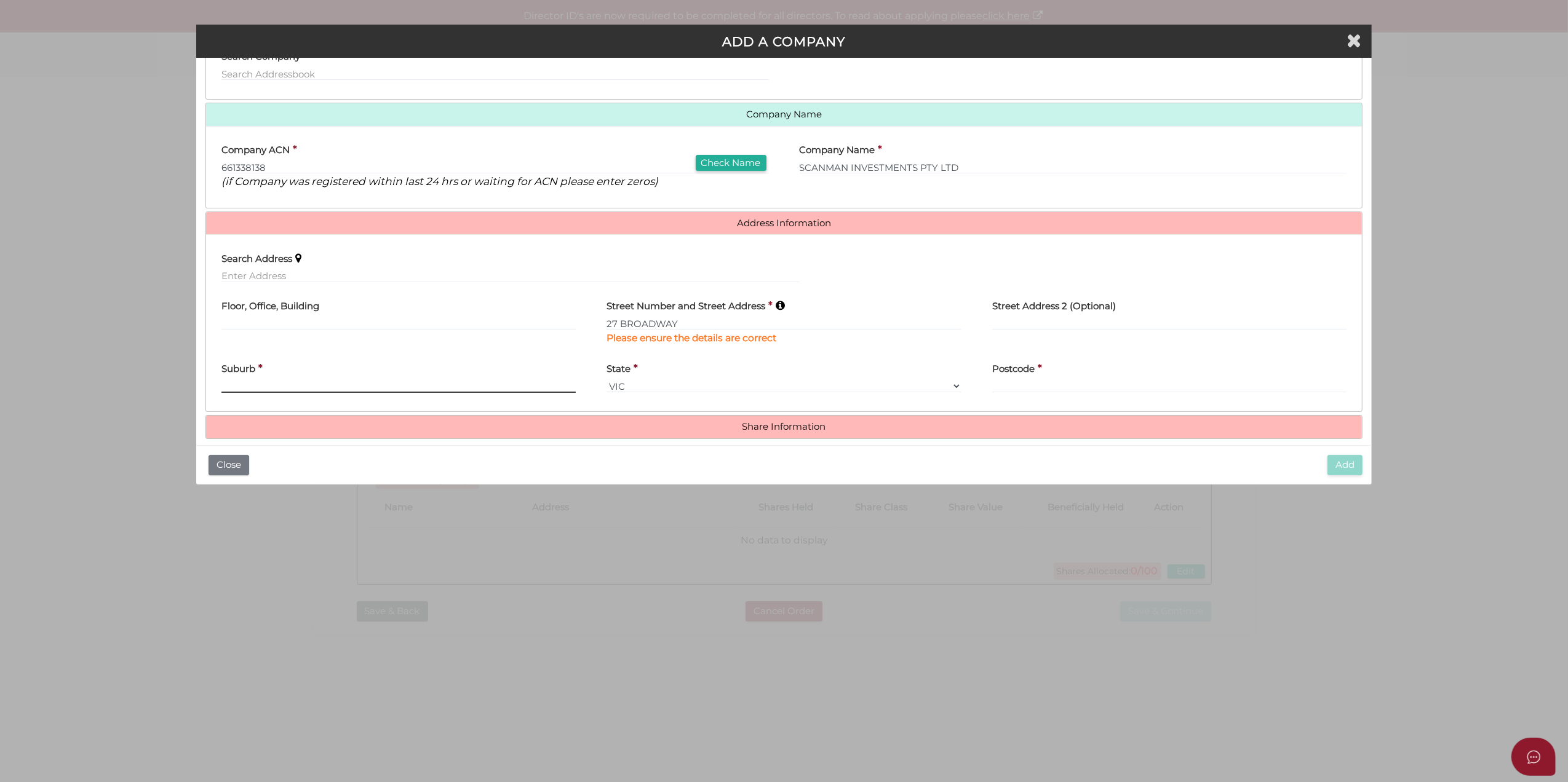
paste input ", ELWOOD, VIC, 3184"
drag, startPoint x: 225, startPoint y: 383, endPoint x: 169, endPoint y: 387, distance: 56.1
click at [169, 387] on div "ADD A COMPANY * field required Is Company Registered in Australia? Address Book…" at bounding box center [784, 391] width 1568 height 782
drag, startPoint x: 291, startPoint y: 381, endPoint x: 276, endPoint y: 379, distance: 15.1
click at [276, 379] on div "Suburb * ELWOOD, VIC, 3184" at bounding box center [399, 374] width 355 height 39
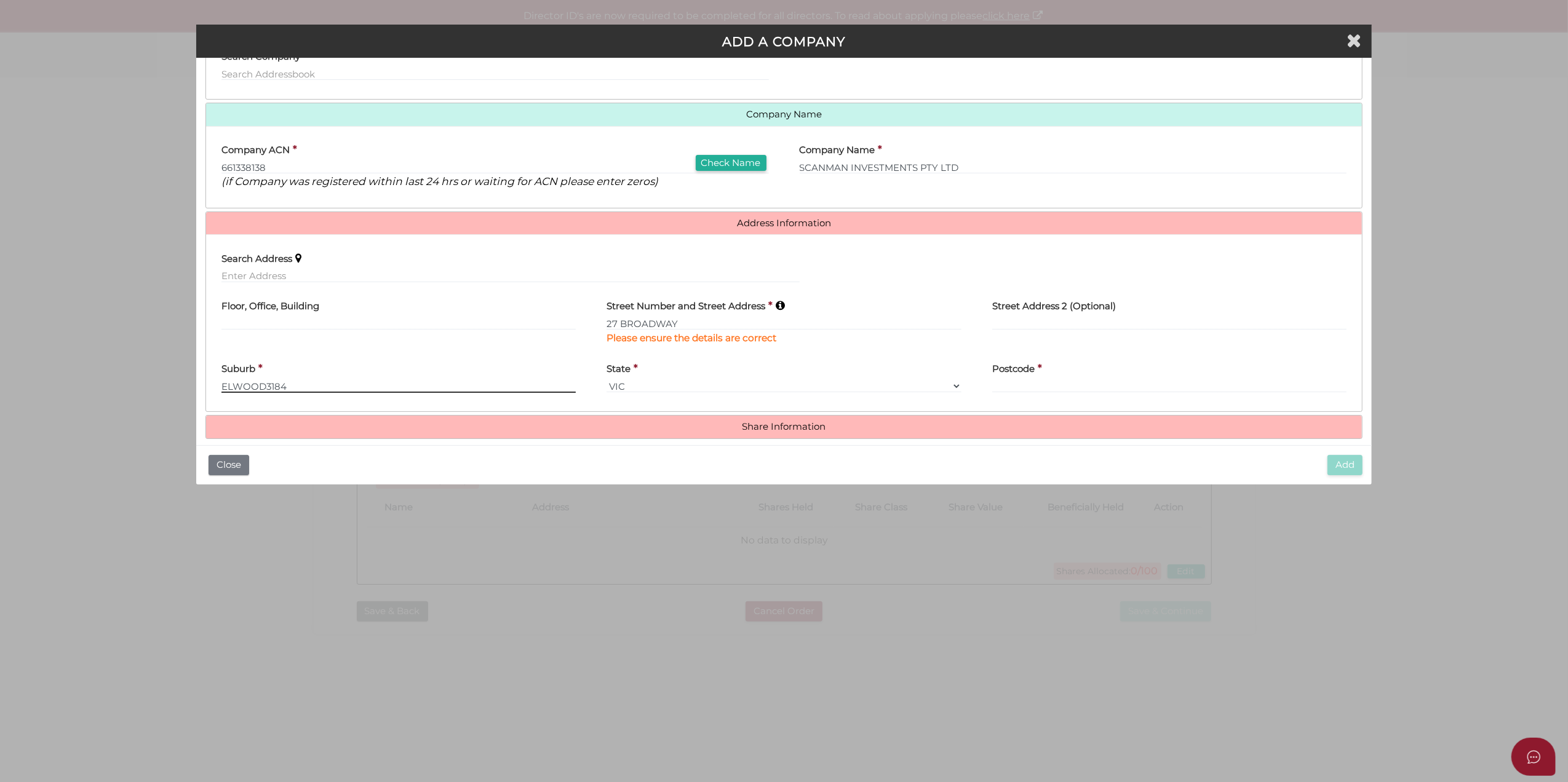
drag, startPoint x: 296, startPoint y: 389, endPoint x: 267, endPoint y: 383, distance: 29.6
click at [267, 383] on input "ELWOOD3184" at bounding box center [399, 386] width 355 height 14
type input "ELWOOD"
click at [1041, 380] on input "text" at bounding box center [1170, 386] width 355 height 14
paste input "3184"
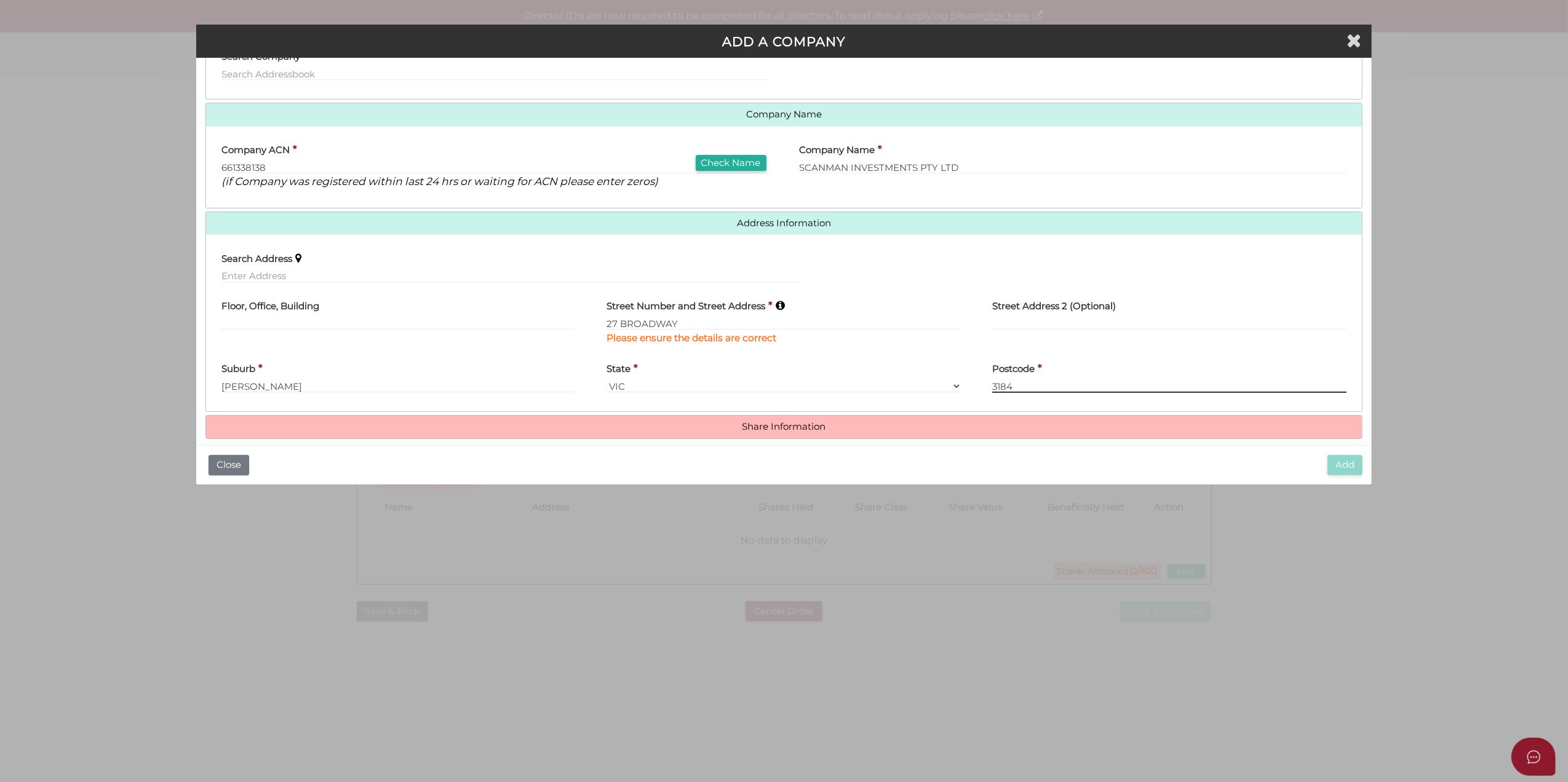
type input "3184"
click at [1309, 303] on div "Street Address 2 (Optional)" at bounding box center [1170, 311] width 355 height 39
click at [1177, 416] on div "Share Information Number of Shares * Share Class * ORD A CLASS B CLASS C CLASS …" at bounding box center [784, 427] width 1158 height 24
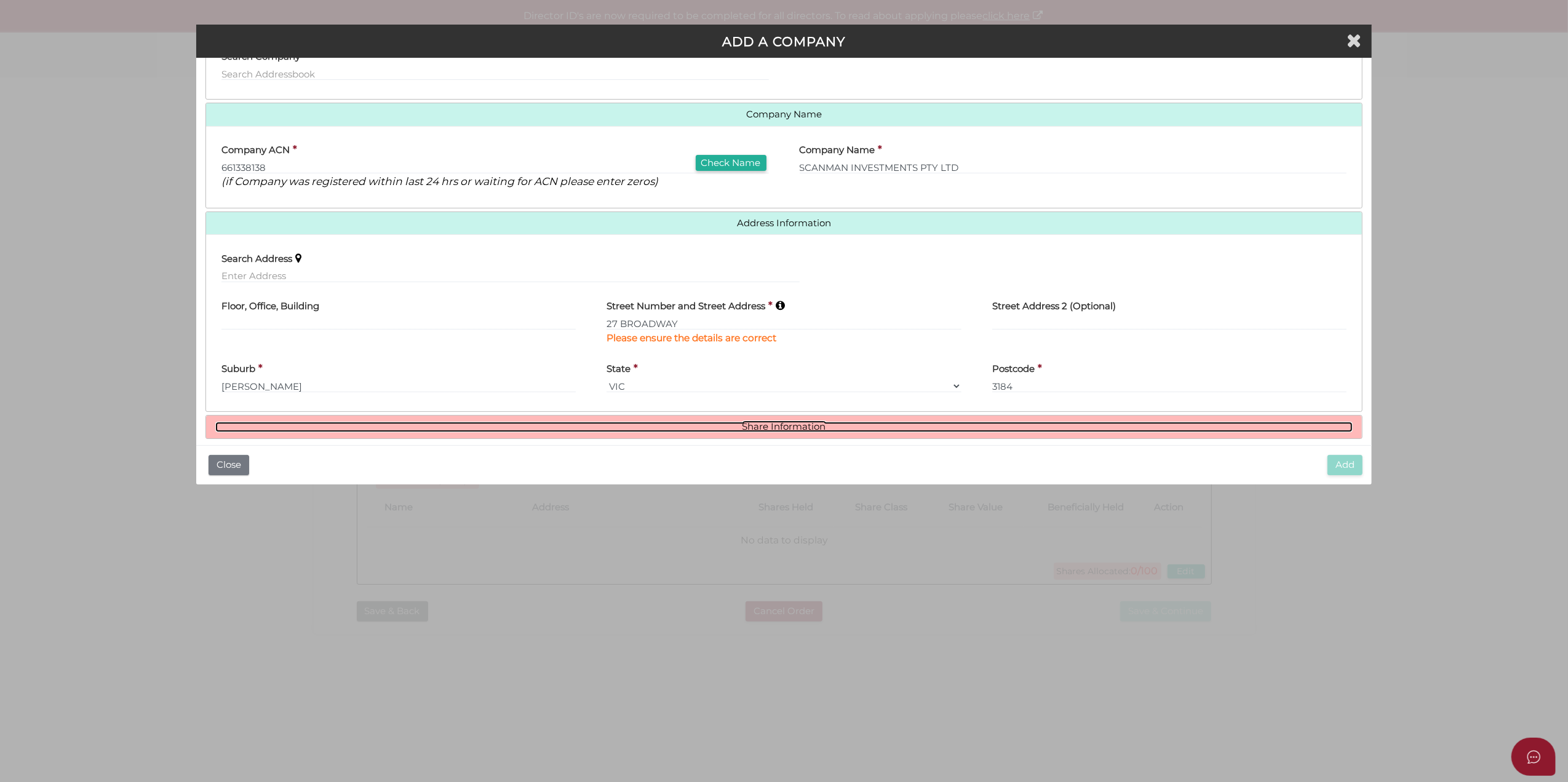
click at [1166, 426] on link "Share Information" at bounding box center [784, 427] width 1138 height 11
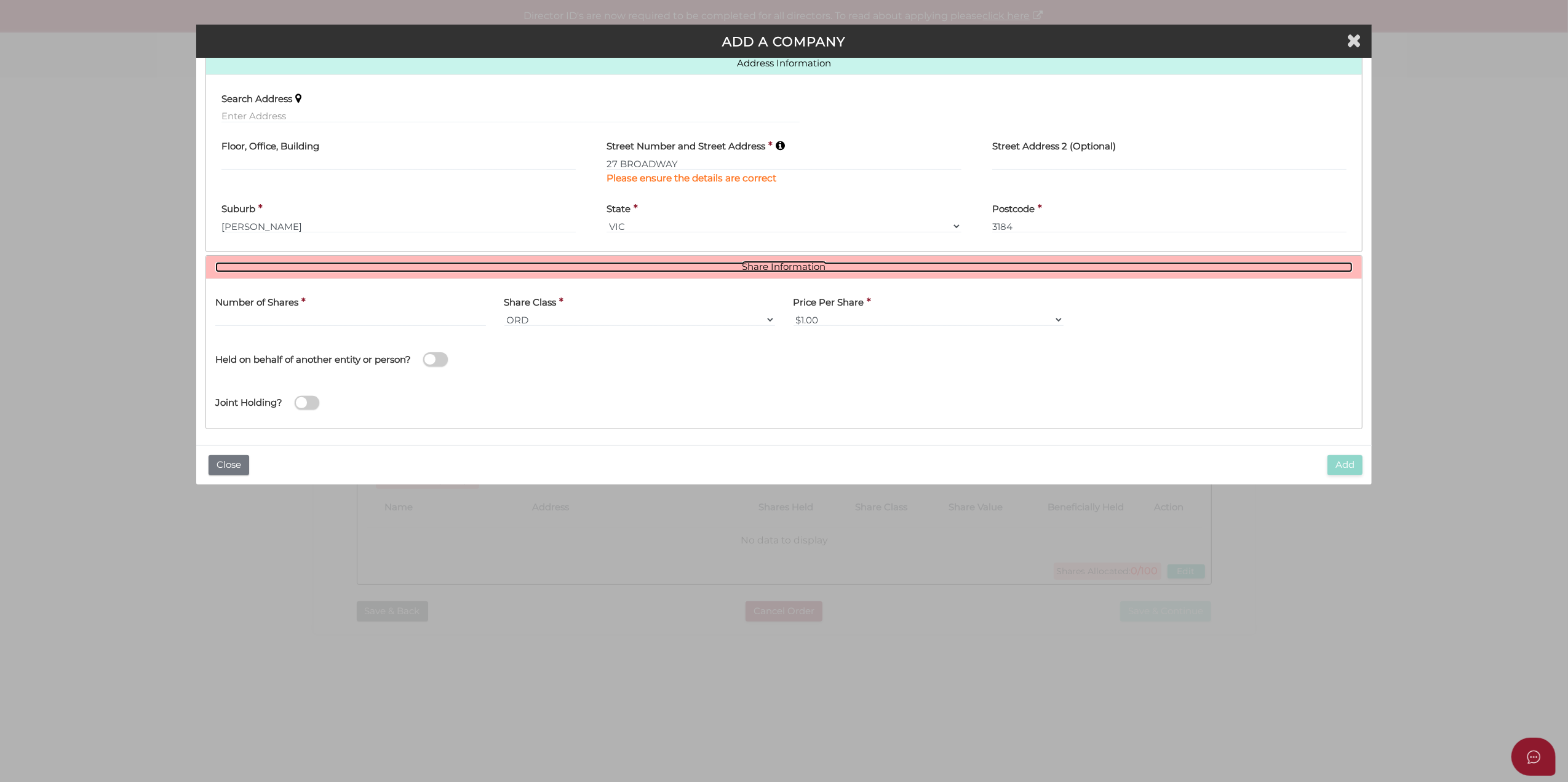
scroll to position [286, 0]
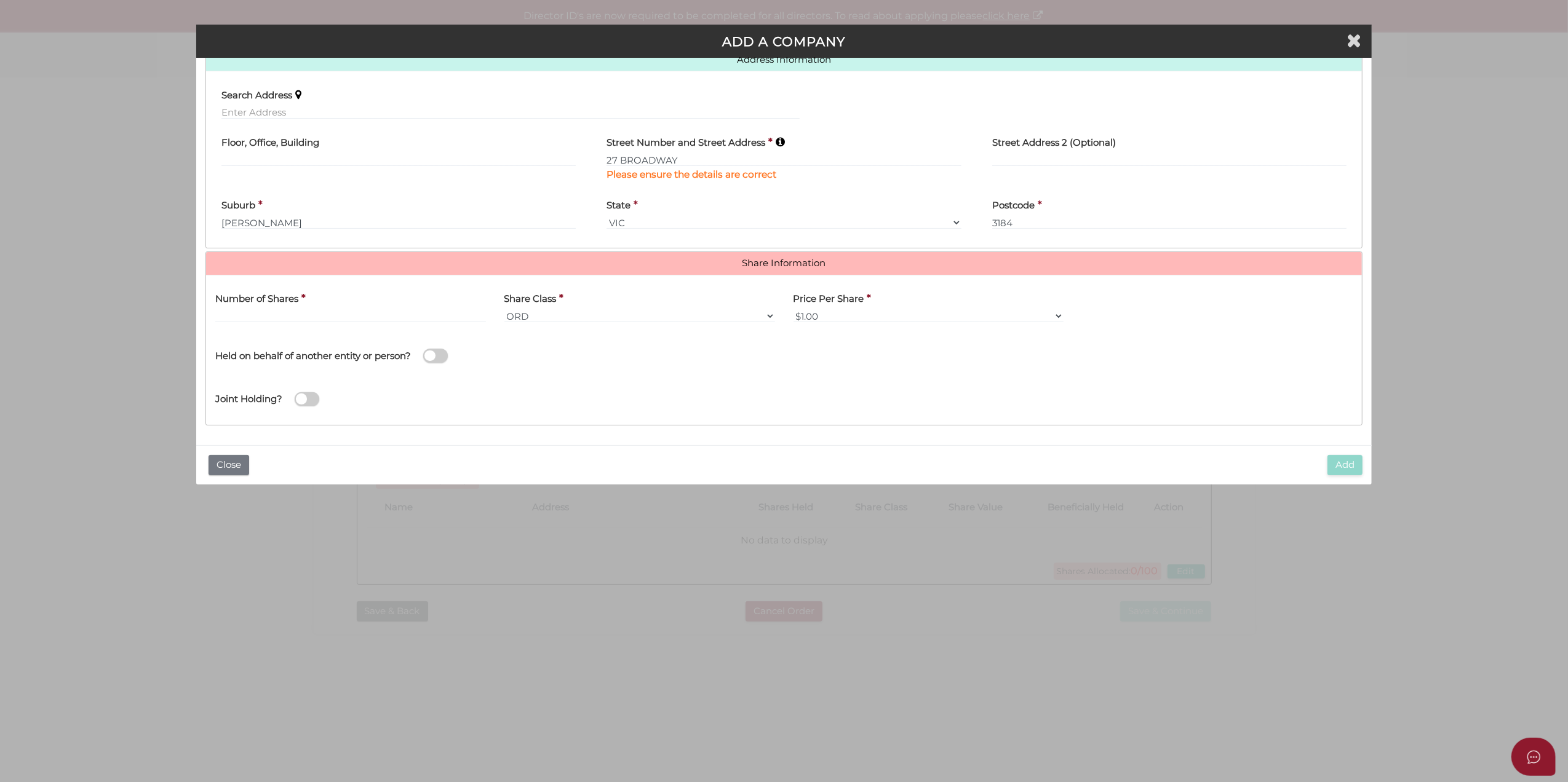
click at [431, 352] on span at bounding box center [435, 356] width 24 height 14
click at [0, 0] on input "checkbox" at bounding box center [0, 0] width 0 height 0
click at [364, 316] on input "text" at bounding box center [350, 316] width 271 height 14
type input "100"
drag, startPoint x: 660, startPoint y: 367, endPoint x: 651, endPoint y: 354, distance: 15.8
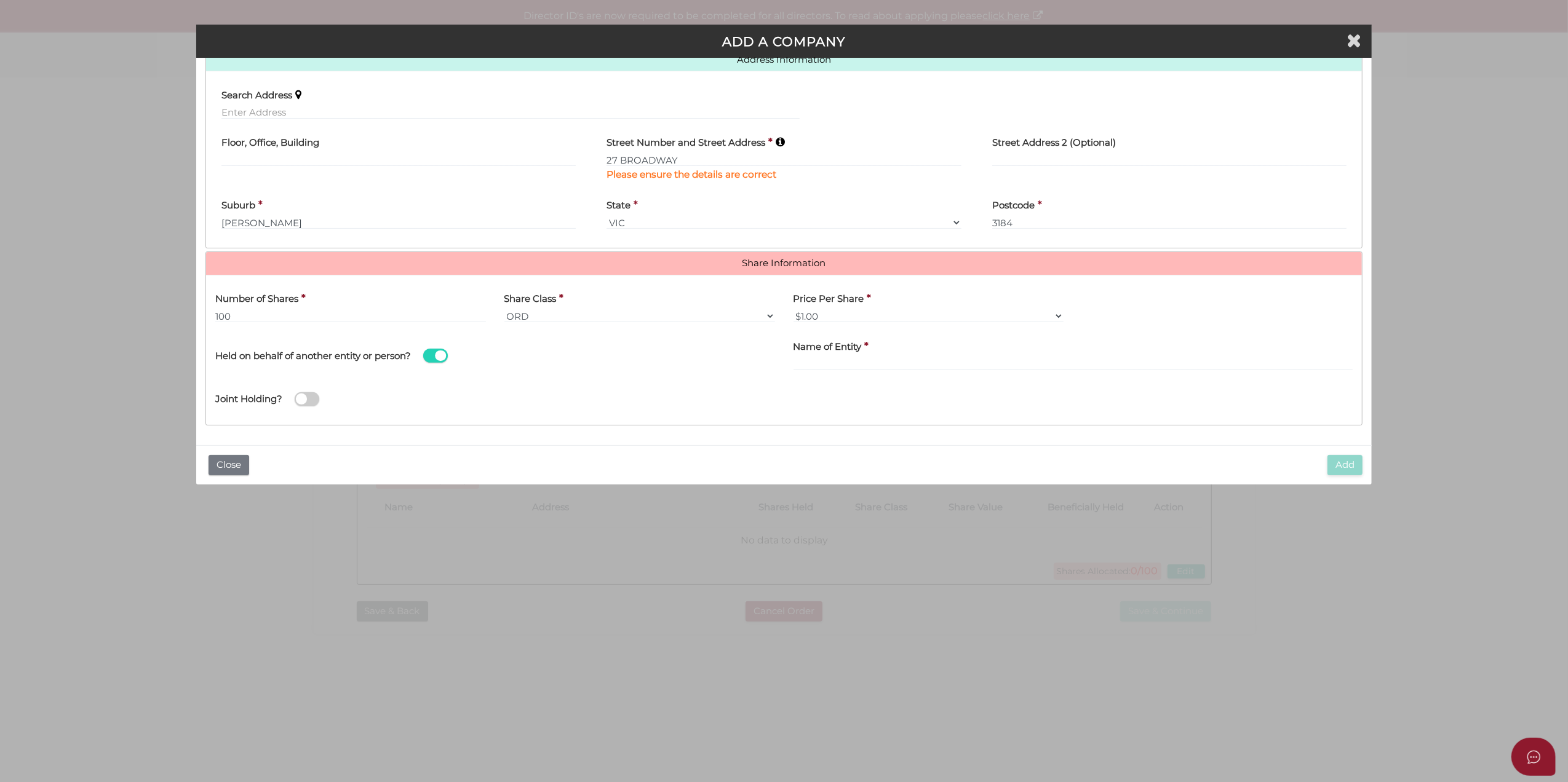
click at [651, 354] on div "Held on behalf of another entity or person?" at bounding box center [495, 354] width 579 height 44
click at [960, 359] on div "Name of Entity *" at bounding box center [1073, 351] width 560 height 39
click at [955, 366] on input "text" at bounding box center [1073, 364] width 560 height 14
paste input "Scanman Investments Trust"
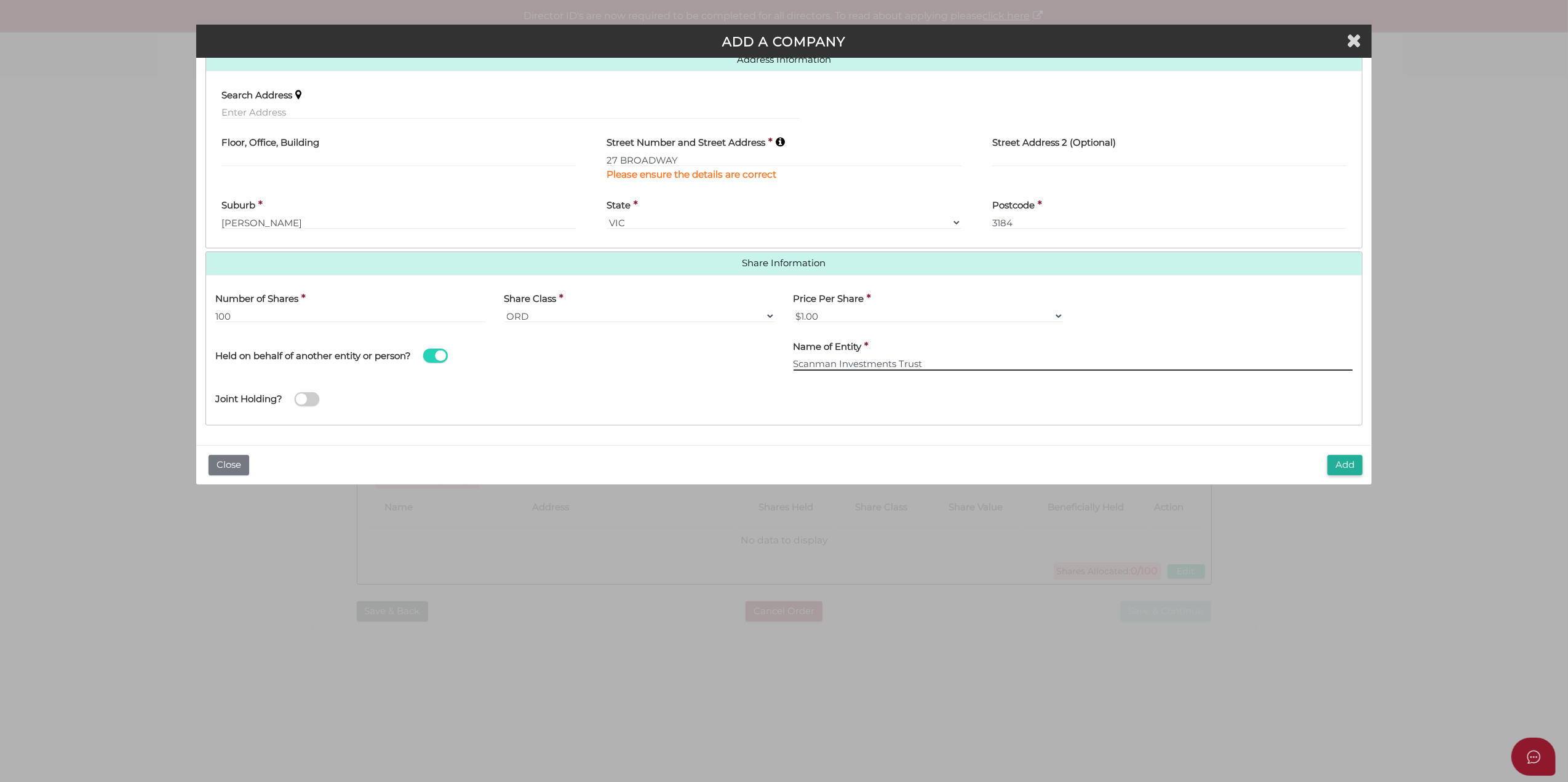
type input "Scanman Investments Trust"
click at [921, 394] on div "Joint Holding?" at bounding box center [784, 396] width 1156 height 40
click at [1334, 466] on button "Add" at bounding box center [1345, 465] width 35 height 20
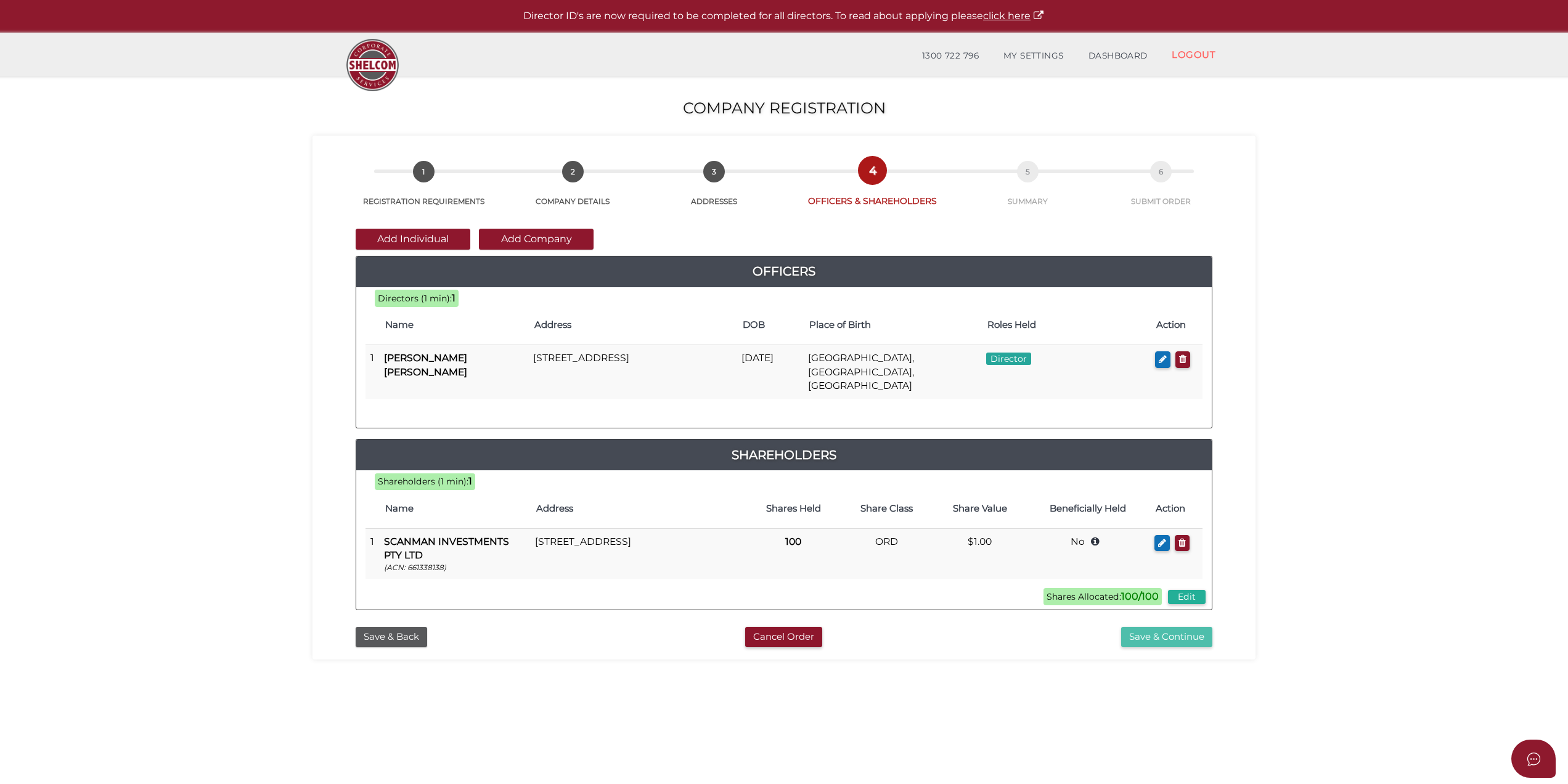
click at [1167, 627] on button "Save & Continue" at bounding box center [1167, 637] width 91 height 20
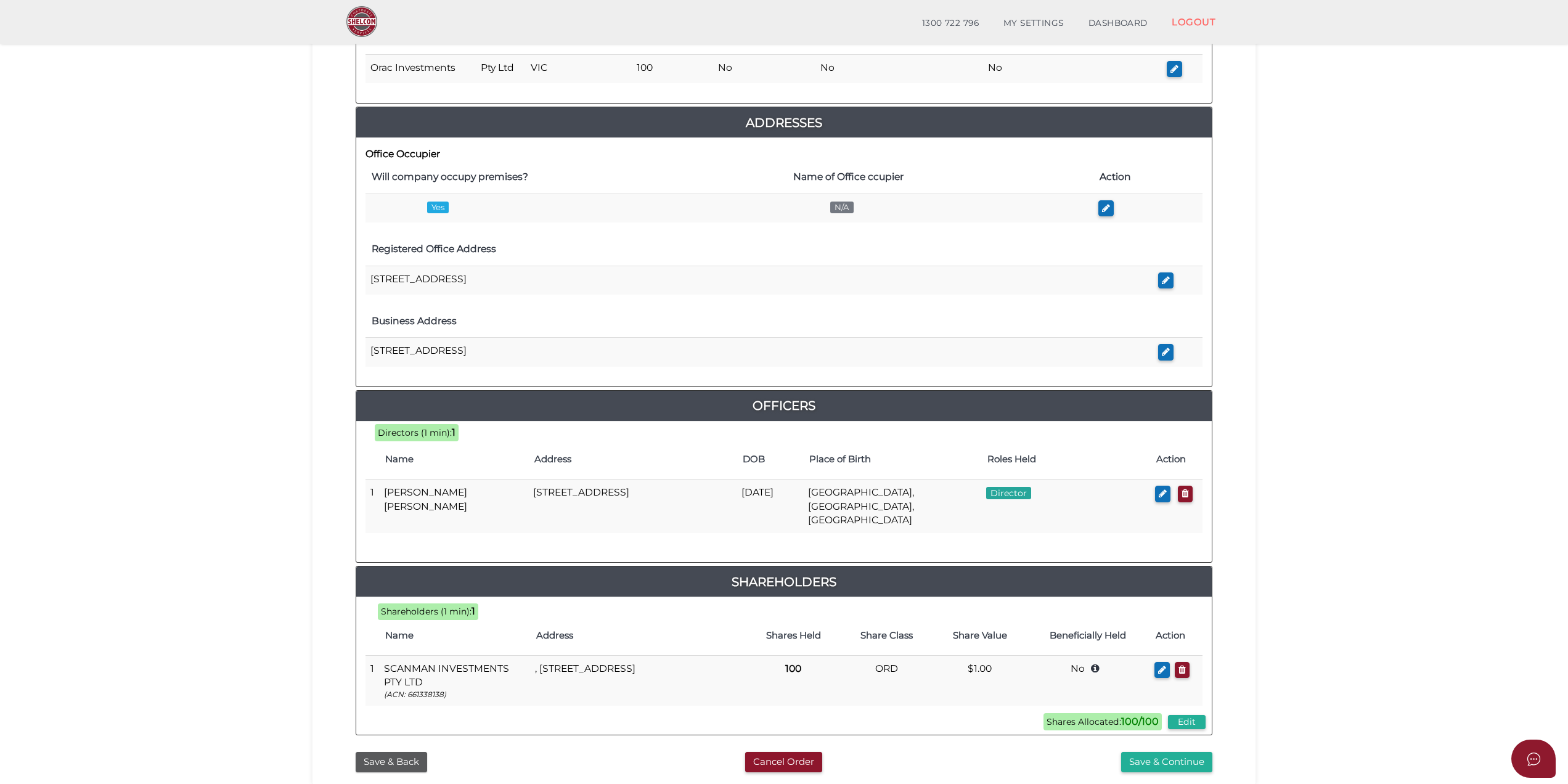
scroll to position [313, 0]
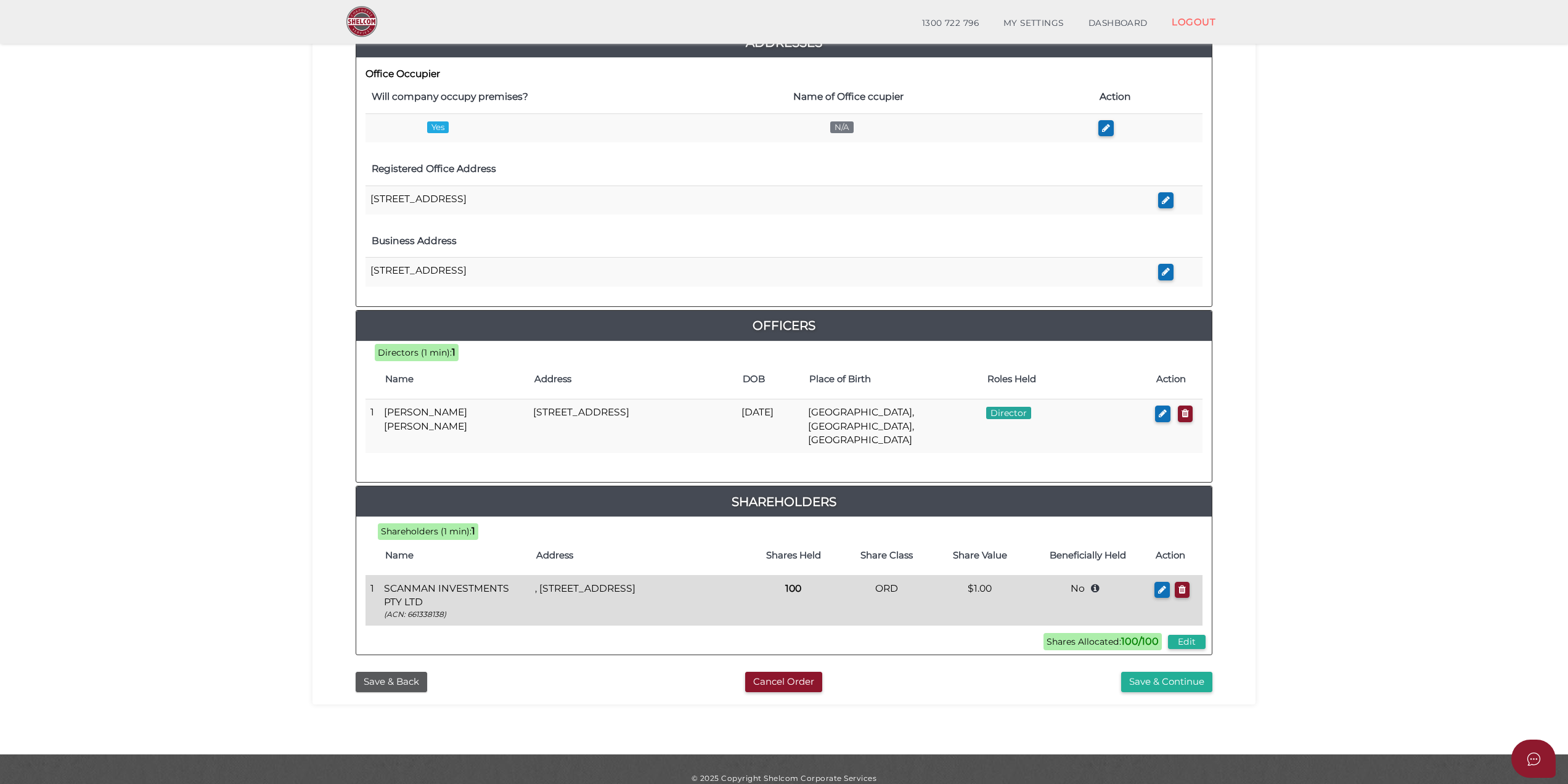
click at [713, 575] on td ", 27 Broadway, Elwood, VIC, 3184, Australia" at bounding box center [638, 600] width 216 height 51
click at [694, 575] on td ", 27 Broadway, Elwood, VIC, 3184, Australia" at bounding box center [638, 600] width 216 height 51
drag, startPoint x: 694, startPoint y: 573, endPoint x: 679, endPoint y: 575, distance: 15.1
click at [679, 575] on td ", 27 Broadway, Elwood, VIC, 3184, Australia" at bounding box center [638, 600] width 216 height 51
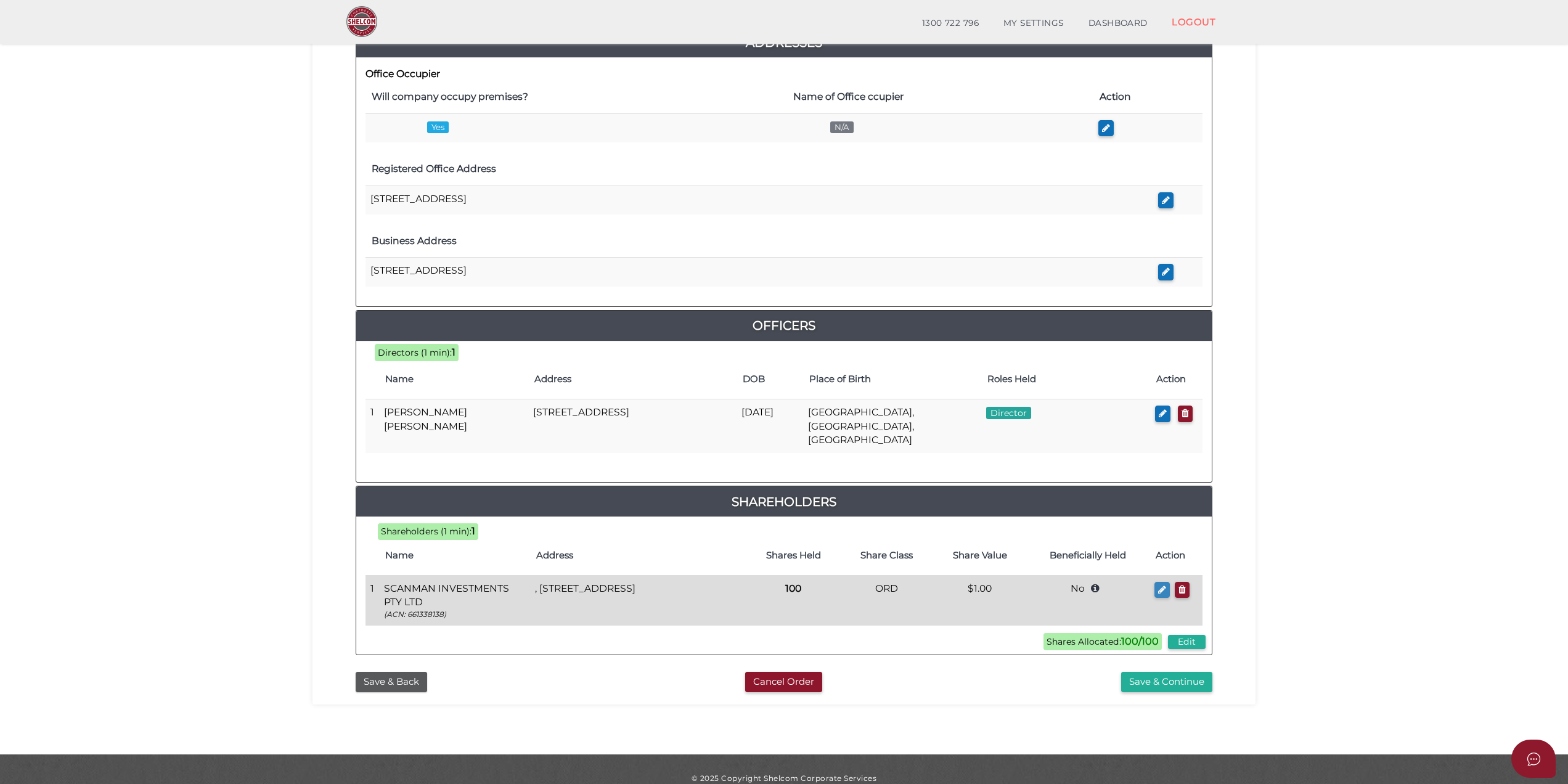
click at [1164, 582] on button "button" at bounding box center [1162, 590] width 16 height 17
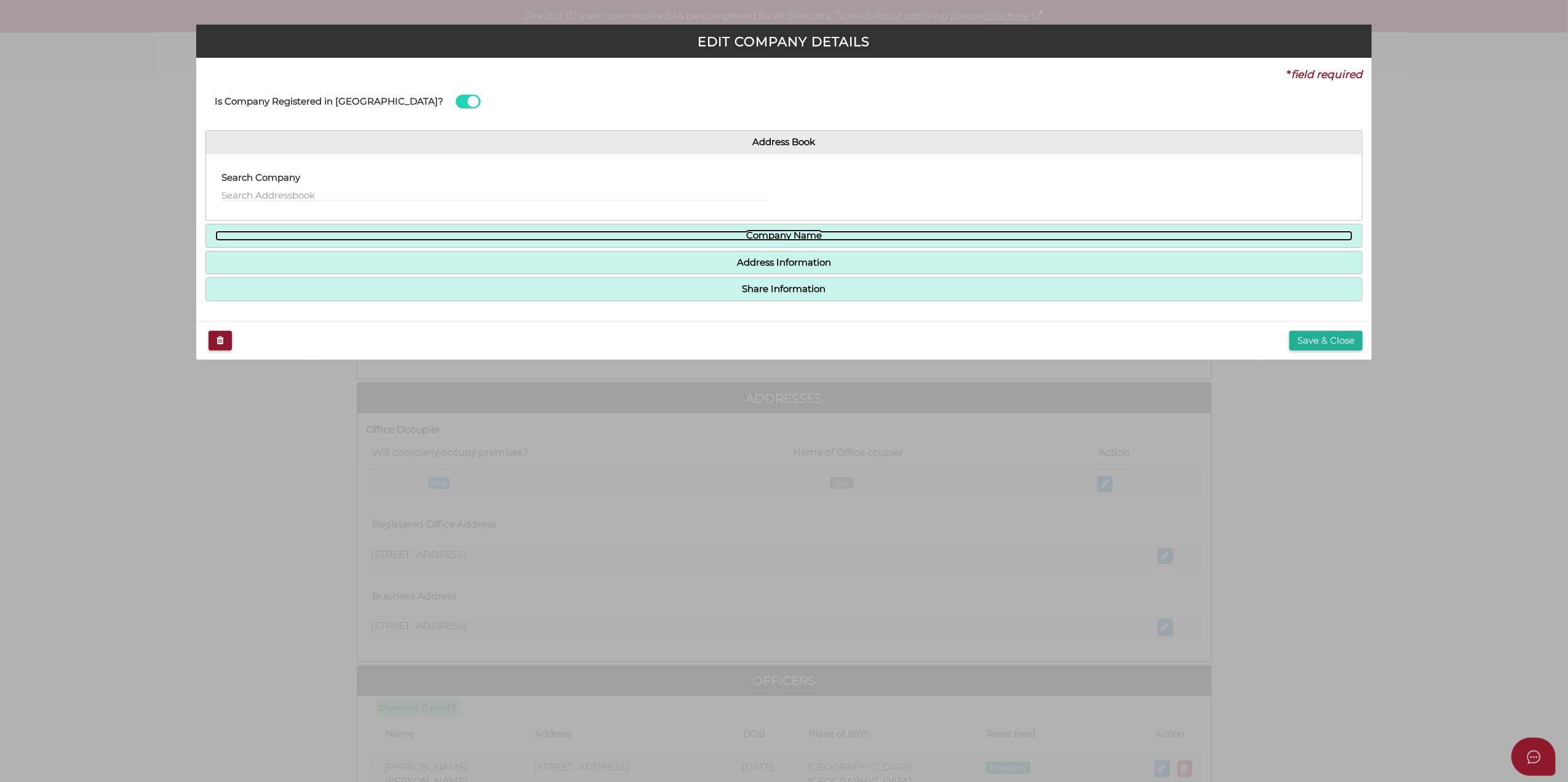
click at [567, 237] on link "Company Name" at bounding box center [784, 236] width 1138 height 11
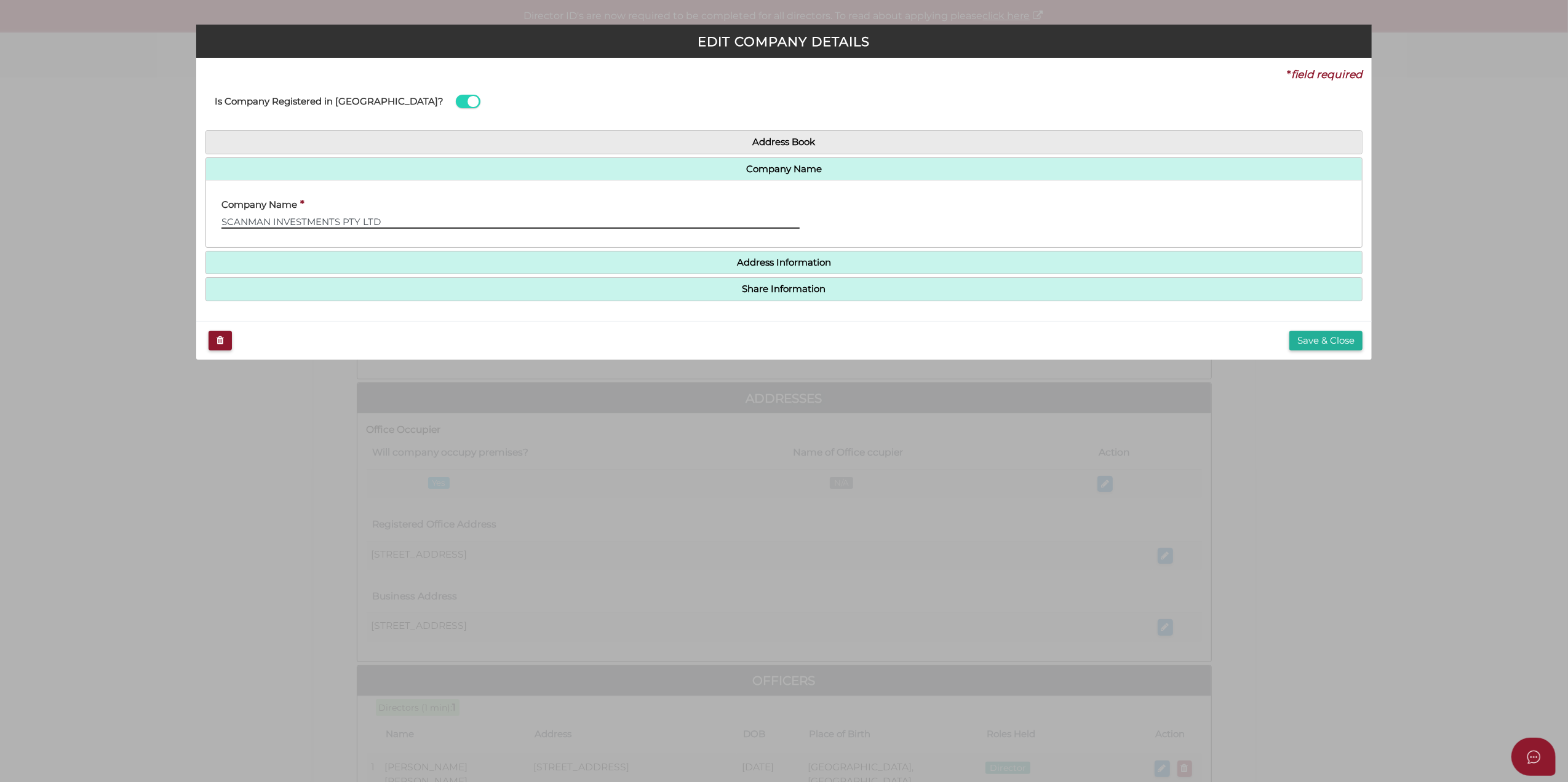
drag, startPoint x: 388, startPoint y: 223, endPoint x: 168, endPoint y: 221, distance: 220.0
click at [168, 221] on div "EDIT COMPANY DETAILS * field required Is Company Registered in Australia? Addre…" at bounding box center [784, 391] width 1568 height 782
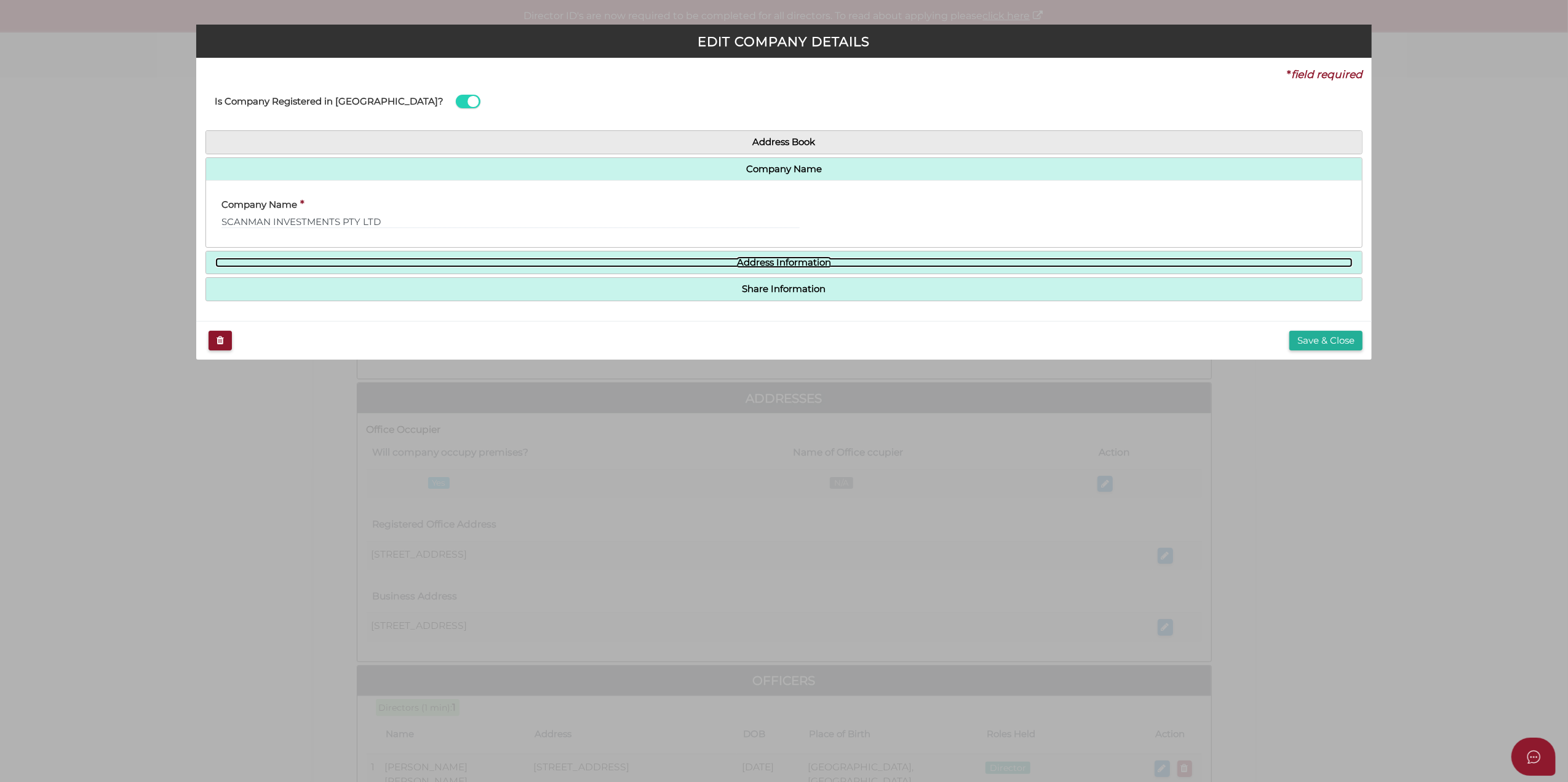
click at [514, 261] on link "Address Information" at bounding box center [784, 263] width 1138 height 11
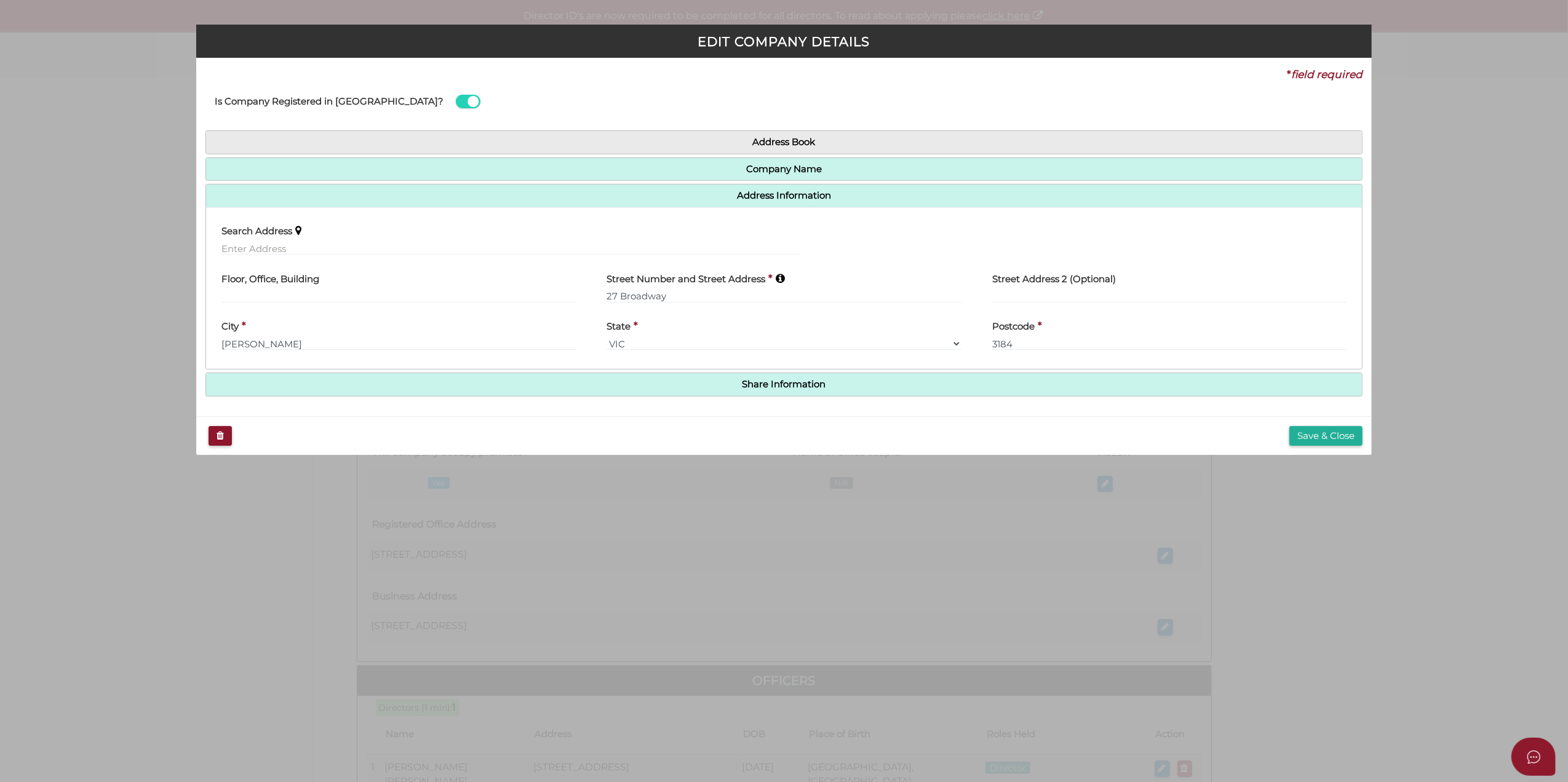
click at [545, 156] on div "Address Book Search Company Company Name Company ACN * 661338138 Check Name (if…" at bounding box center [784, 264] width 1158 height 266
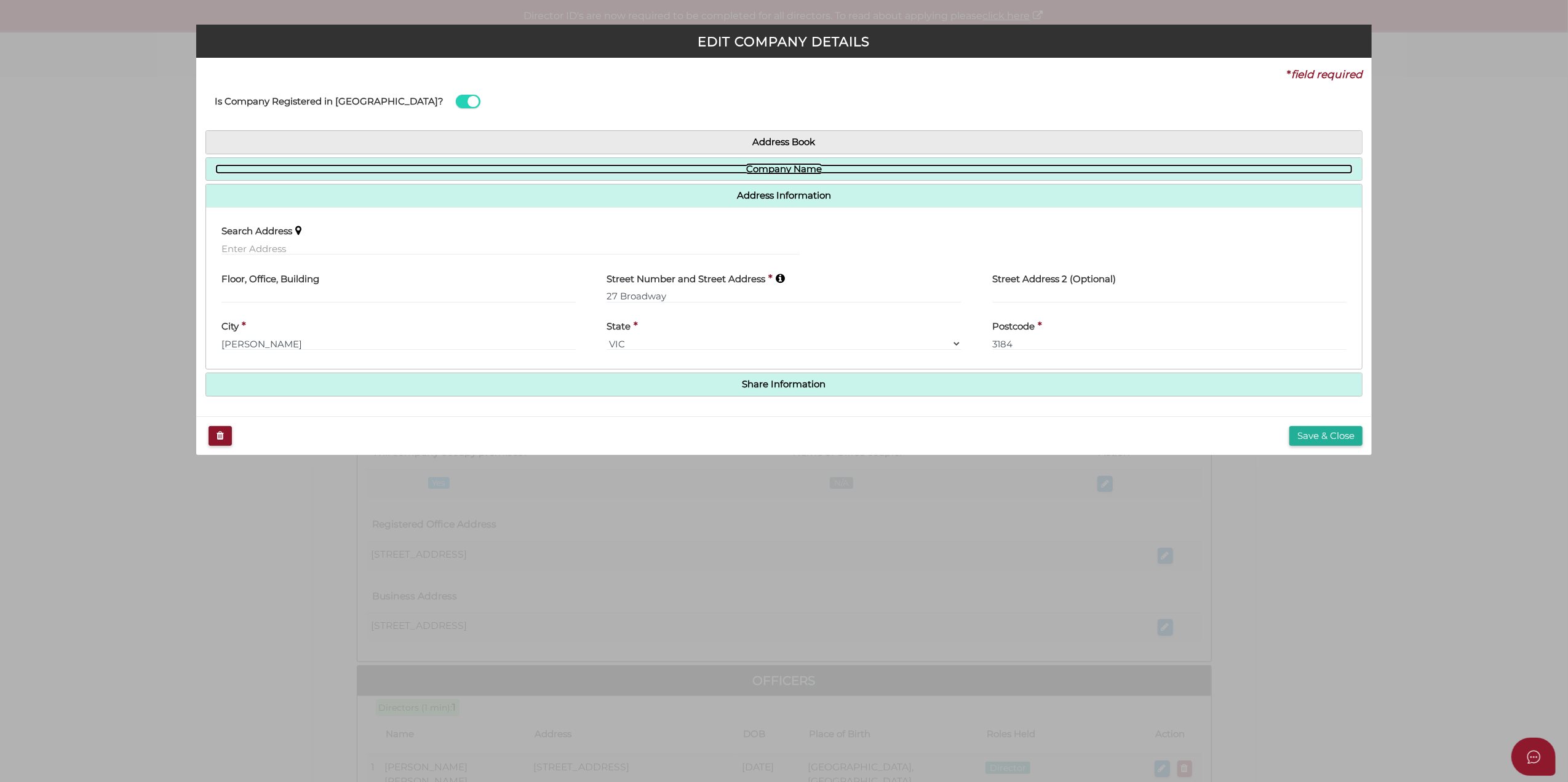
click at [543, 169] on link "Company Name" at bounding box center [784, 169] width 1138 height 11
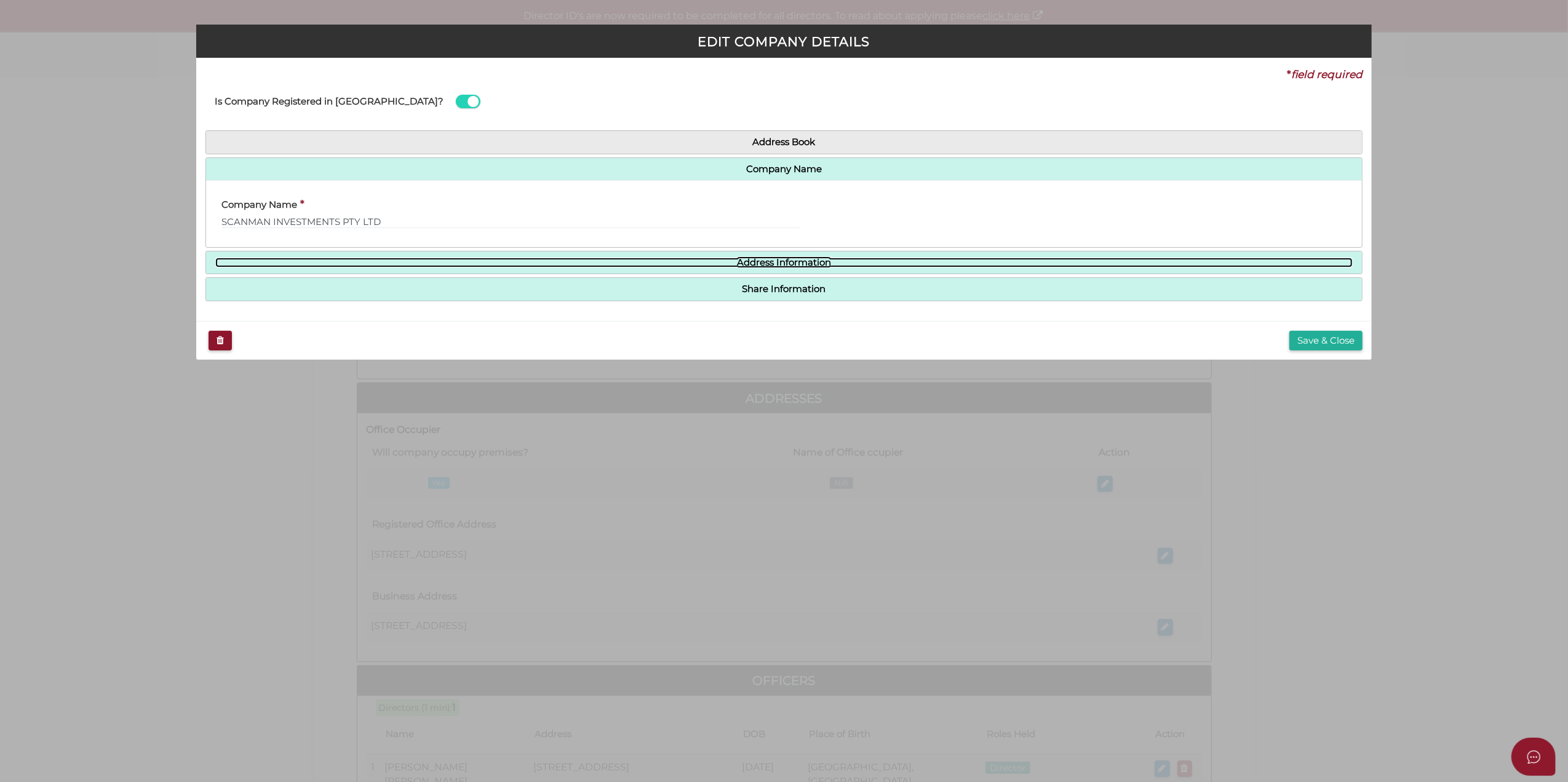
click at [517, 261] on link "Address Information" at bounding box center [784, 263] width 1138 height 11
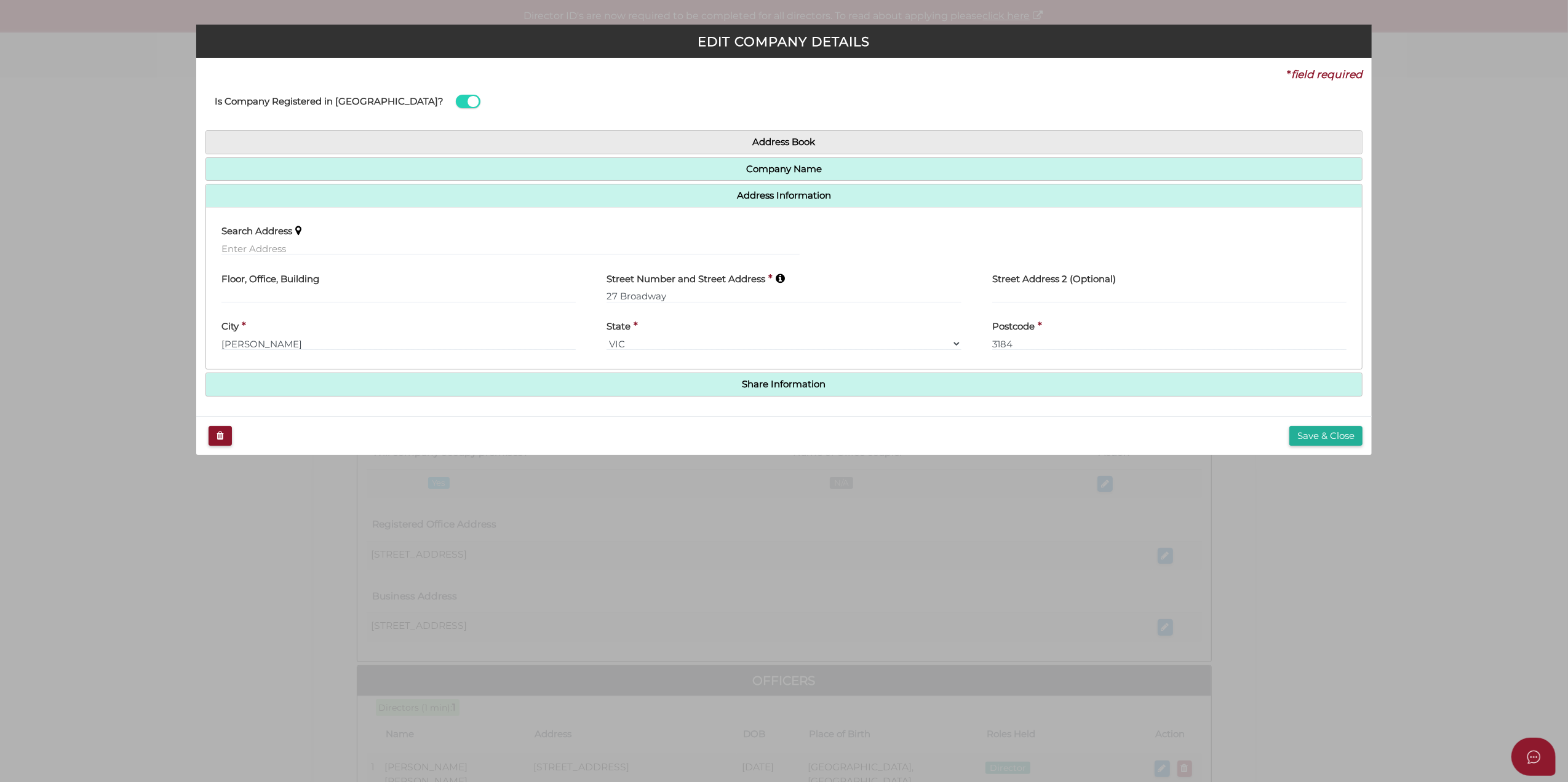
click at [483, 183] on div "Address Book Search Company Company Name Company ACN * 661338138 Check Name (if…" at bounding box center [784, 264] width 1158 height 266
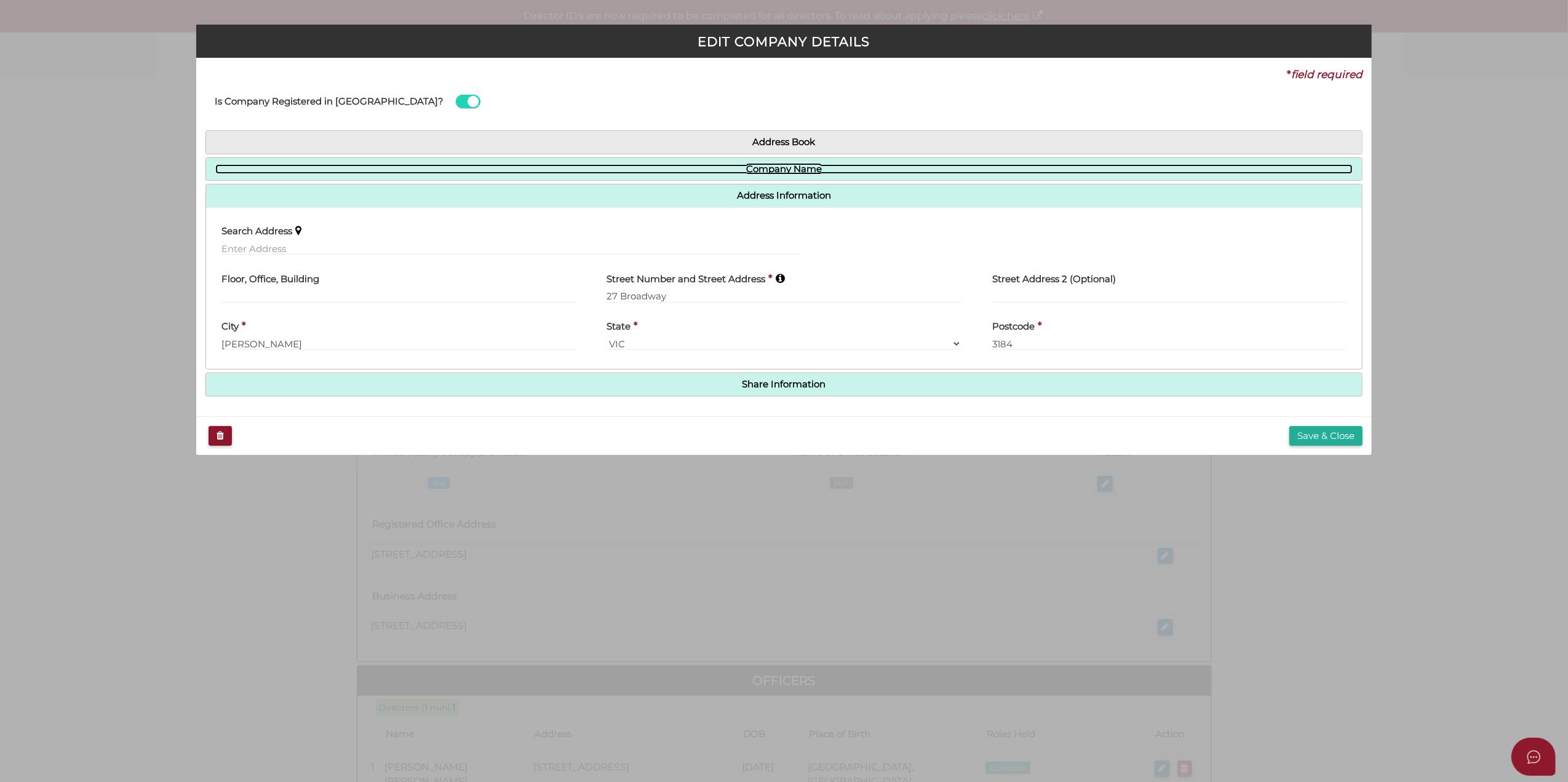
click at [485, 165] on link "Company Name" at bounding box center [784, 169] width 1138 height 11
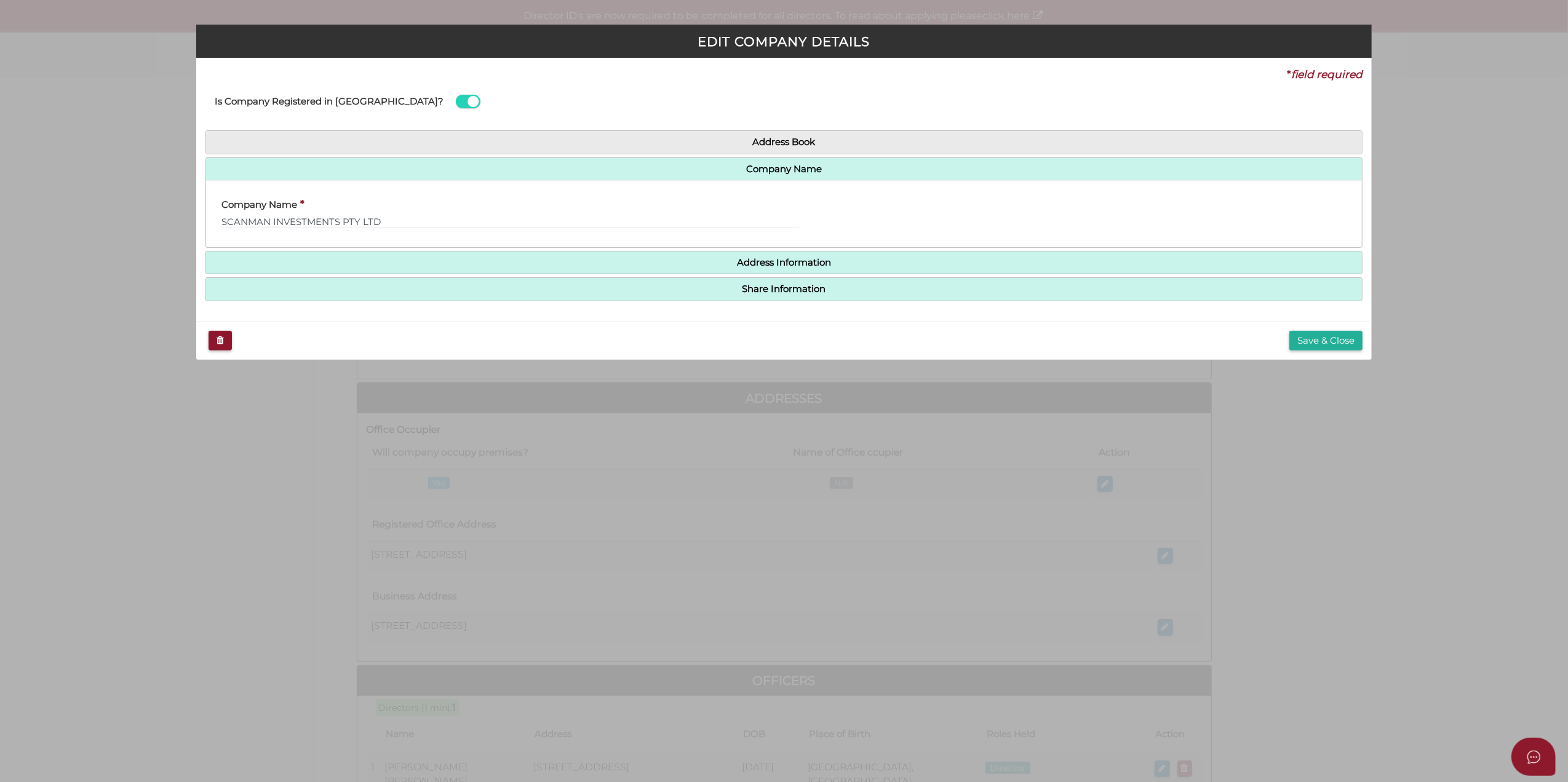
click at [427, 252] on h4 "Address Information" at bounding box center [784, 263] width 1156 height 23
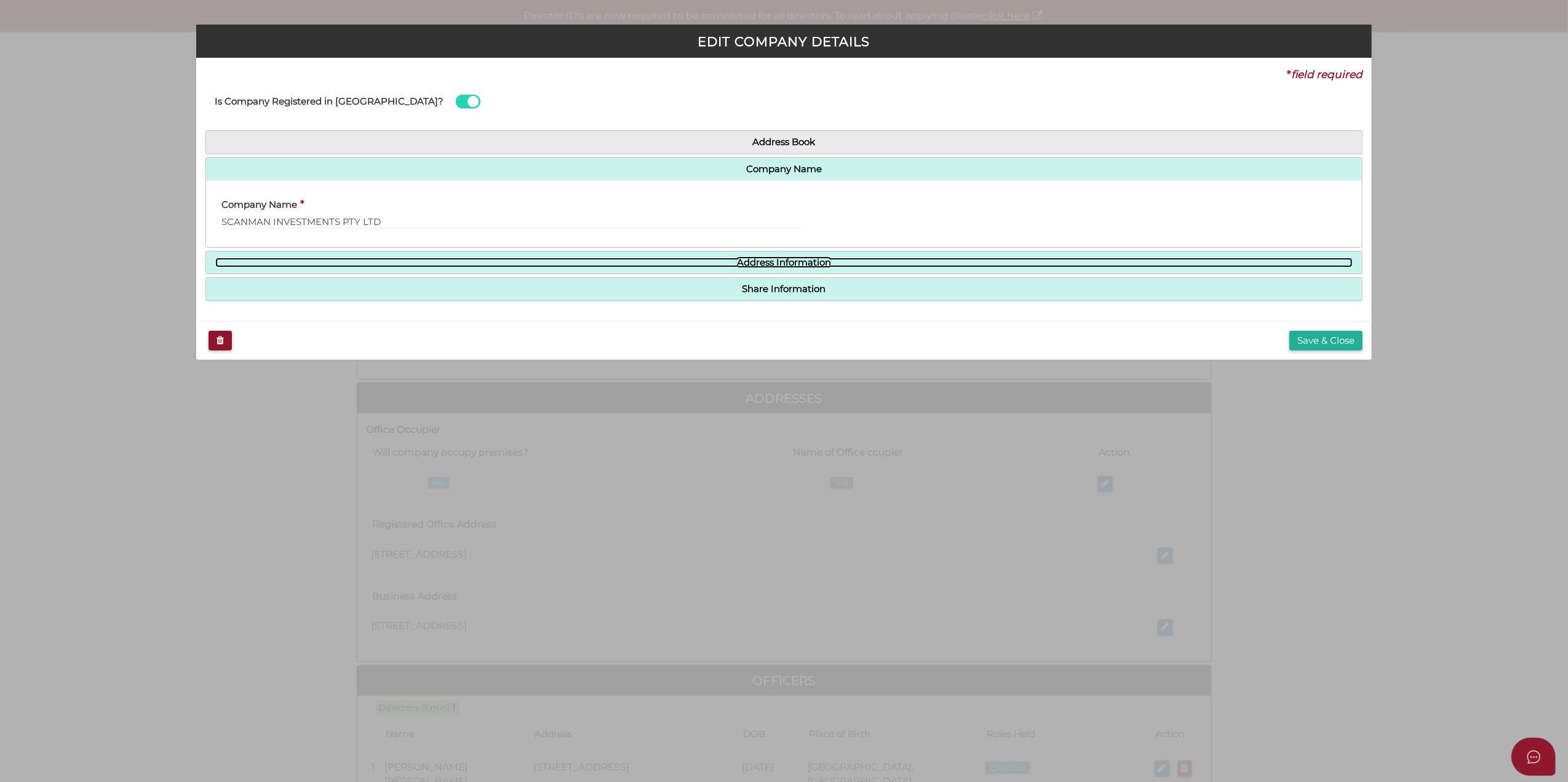
click at [425, 263] on link "Address Information" at bounding box center [784, 263] width 1138 height 11
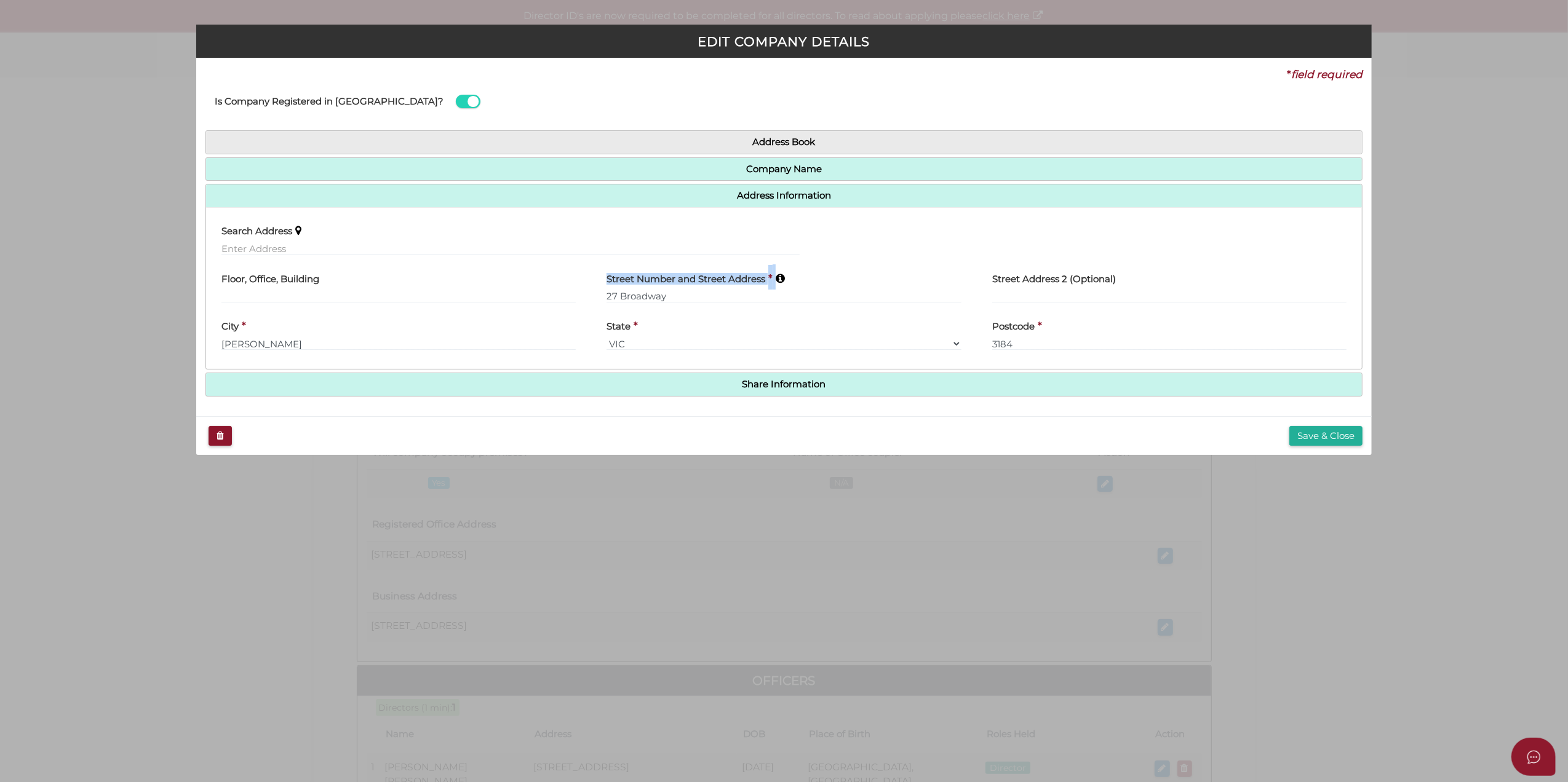
drag, startPoint x: 604, startPoint y: 293, endPoint x: 582, endPoint y: 308, distance: 26.6
click at [582, 308] on div "Floor, Office, Building Street Number and Street Address * 27 Broadway Street A…" at bounding box center [784, 288] width 1156 height 48
drag, startPoint x: 582, startPoint y: 308, endPoint x: 606, endPoint y: 304, distance: 24.3
click at [606, 304] on div "Street Number and Street Address * 27 Broadway" at bounding box center [784, 288] width 386 height 48
drag, startPoint x: 611, startPoint y: 301, endPoint x: 569, endPoint y: 308, distance: 42.6
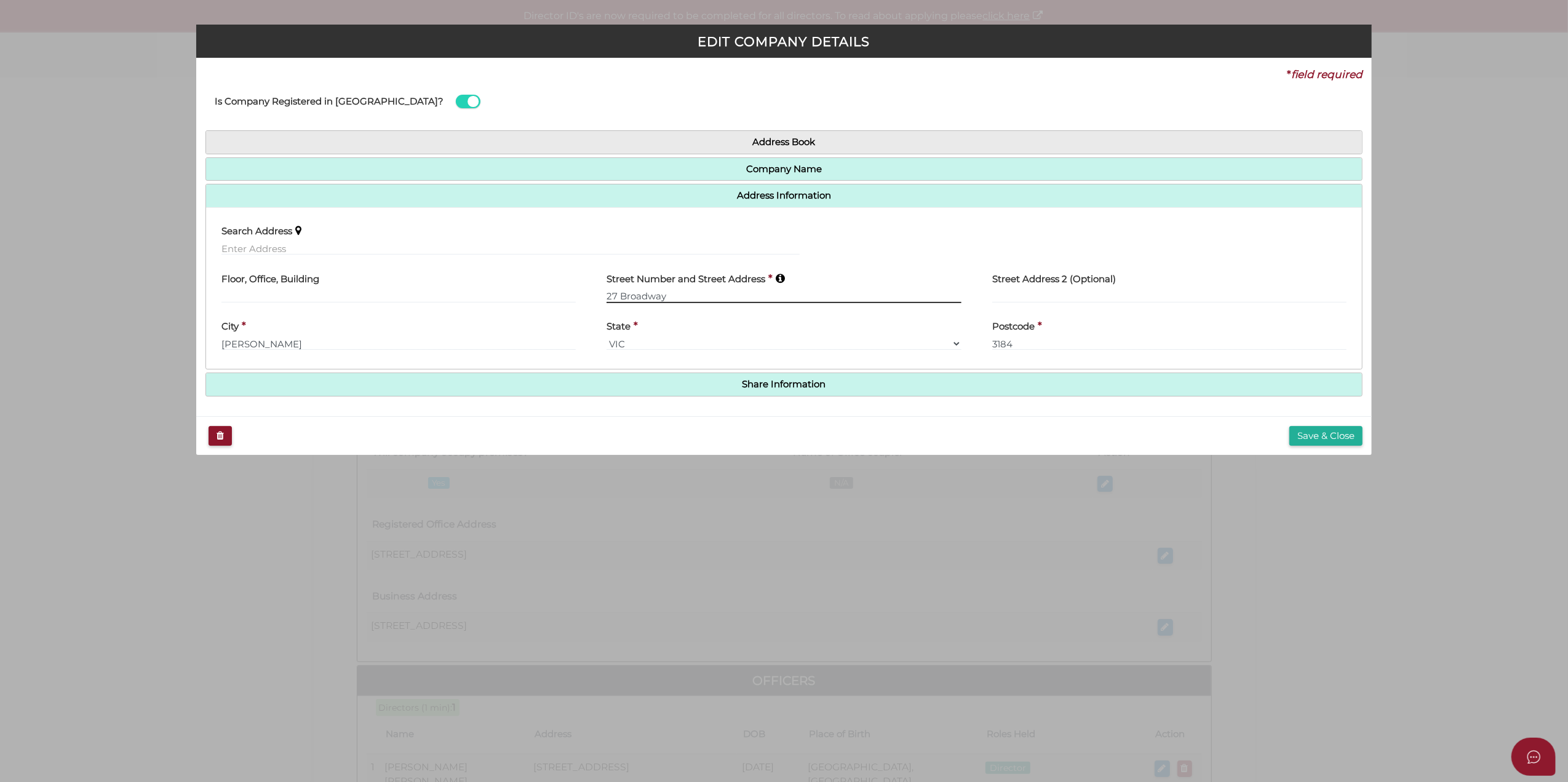
click at [608, 301] on input "27 Broadway" at bounding box center [784, 296] width 355 height 14
click at [502, 308] on div "Floor, Office, Building" at bounding box center [399, 288] width 386 height 48
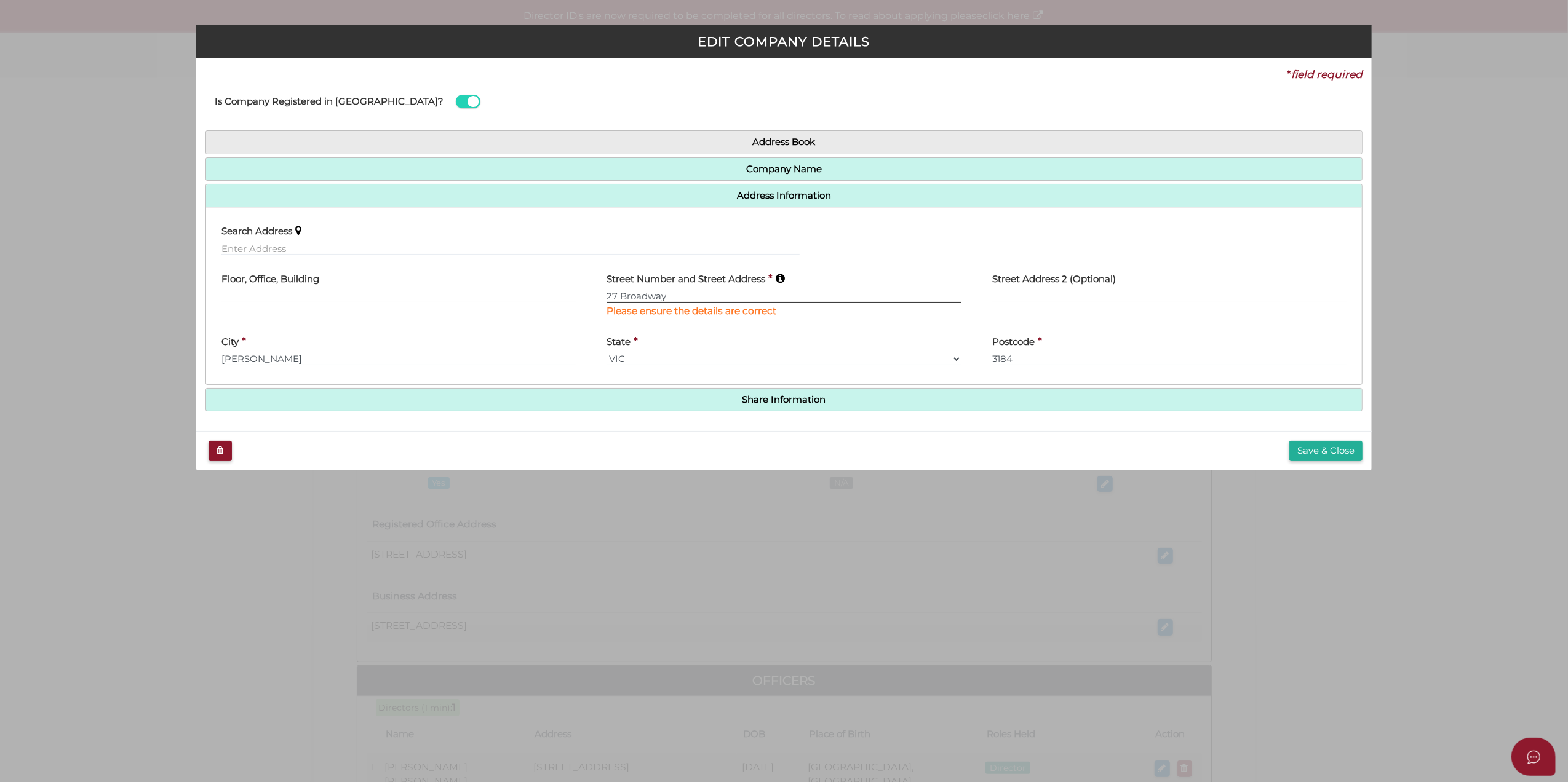
click at [619, 296] on input "27 Broadway" at bounding box center [784, 296] width 355 height 14
drag, startPoint x: 610, startPoint y: 298, endPoint x: 584, endPoint y: 300, distance: 26.1
click at [584, 300] on div "Floor, Office, Building Street Number and Street Address * 27 Broadway Please e…" at bounding box center [784, 296] width 1156 height 63
click at [677, 288] on label "Street Number and Street Address" at bounding box center [686, 277] width 159 height 25
click at [933, 409] on h4 "Share Information" at bounding box center [784, 400] width 1156 height 23
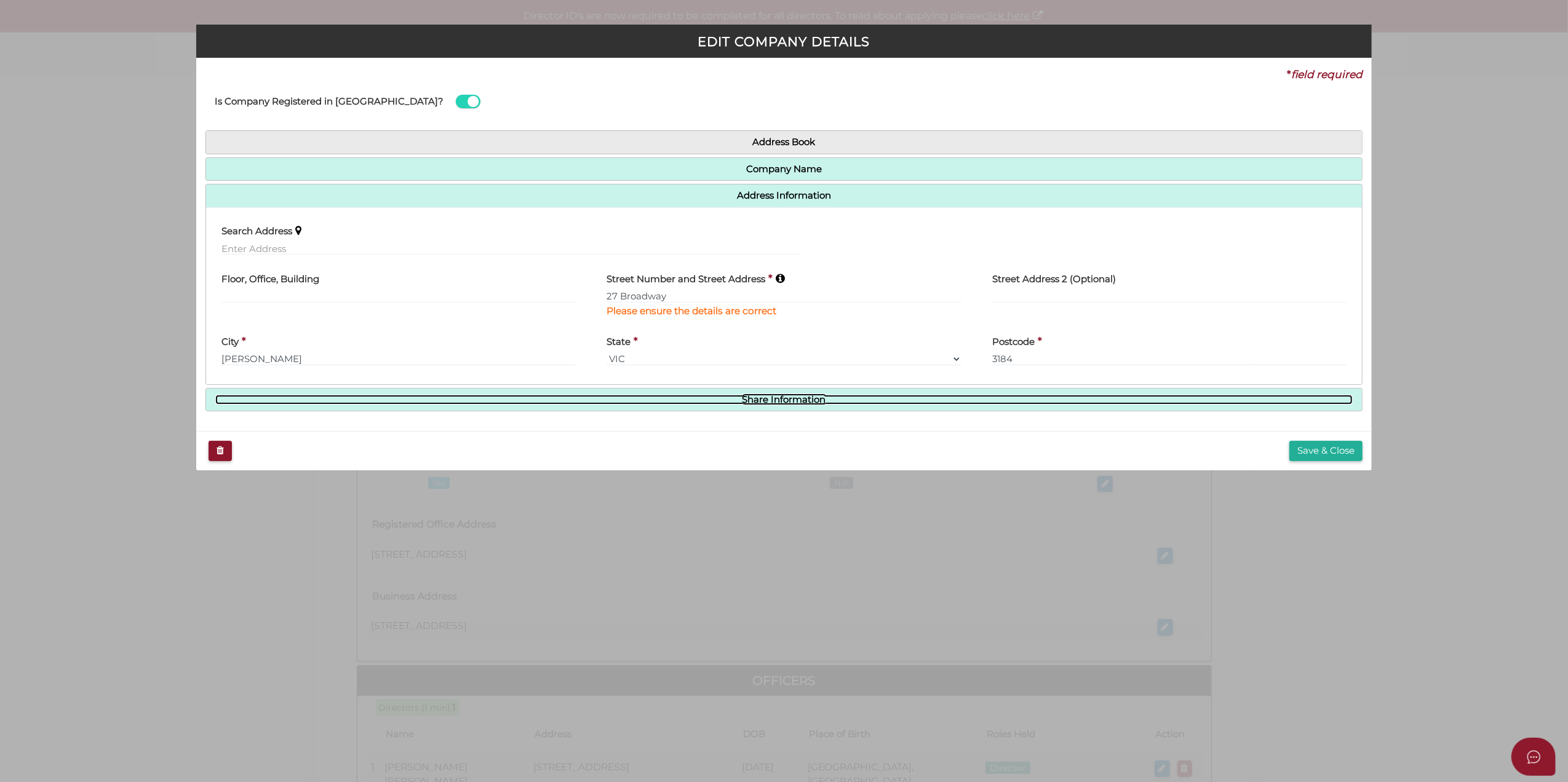
click at [928, 401] on link "Share Information" at bounding box center [784, 399] width 1138 height 11
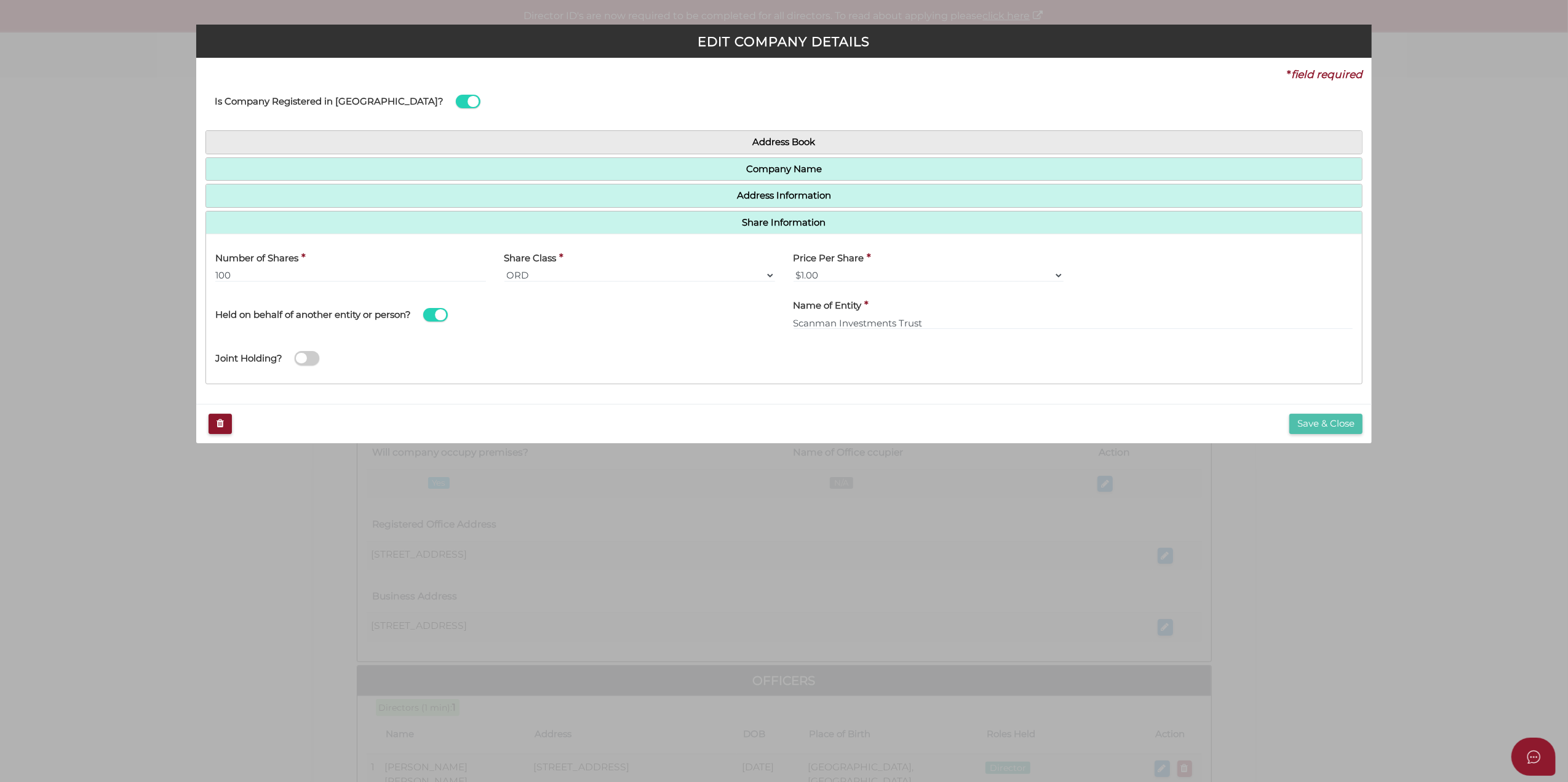
click at [1318, 426] on button "Save & Close" at bounding box center [1326, 424] width 73 height 20
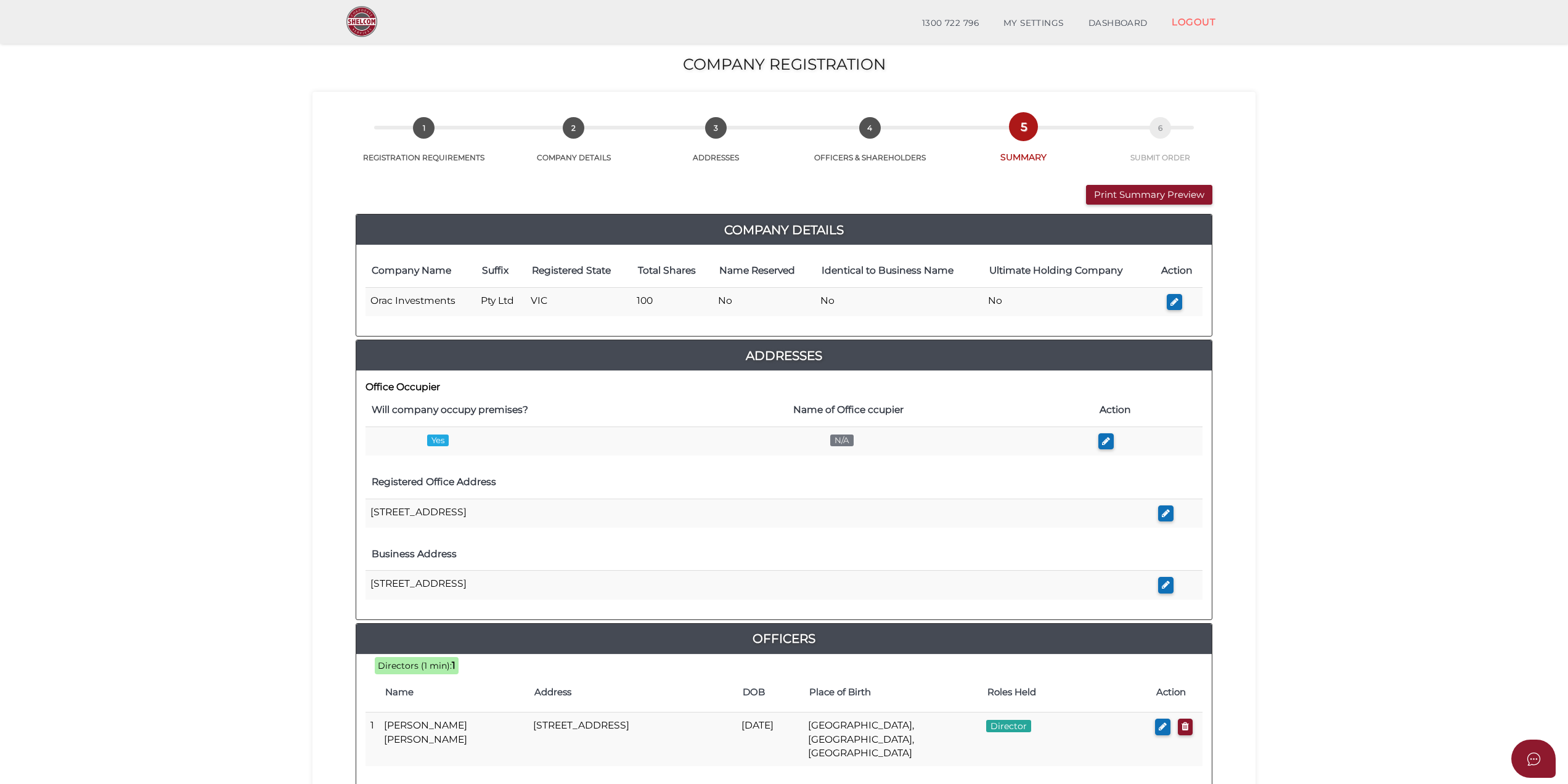
scroll to position [313, 0]
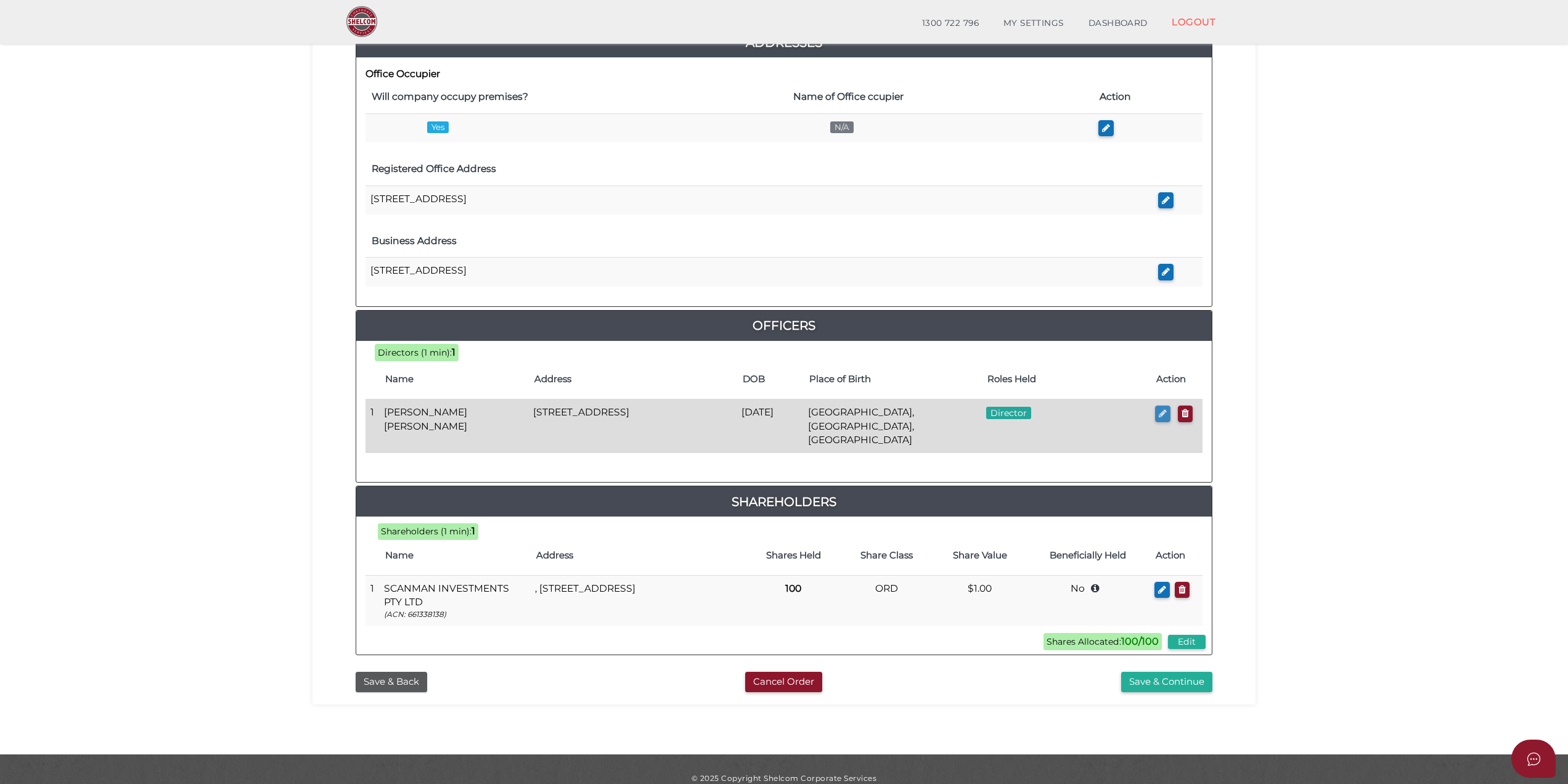
click at [1159, 418] on icon "button" at bounding box center [1163, 413] width 8 height 9
checkbox input "true"
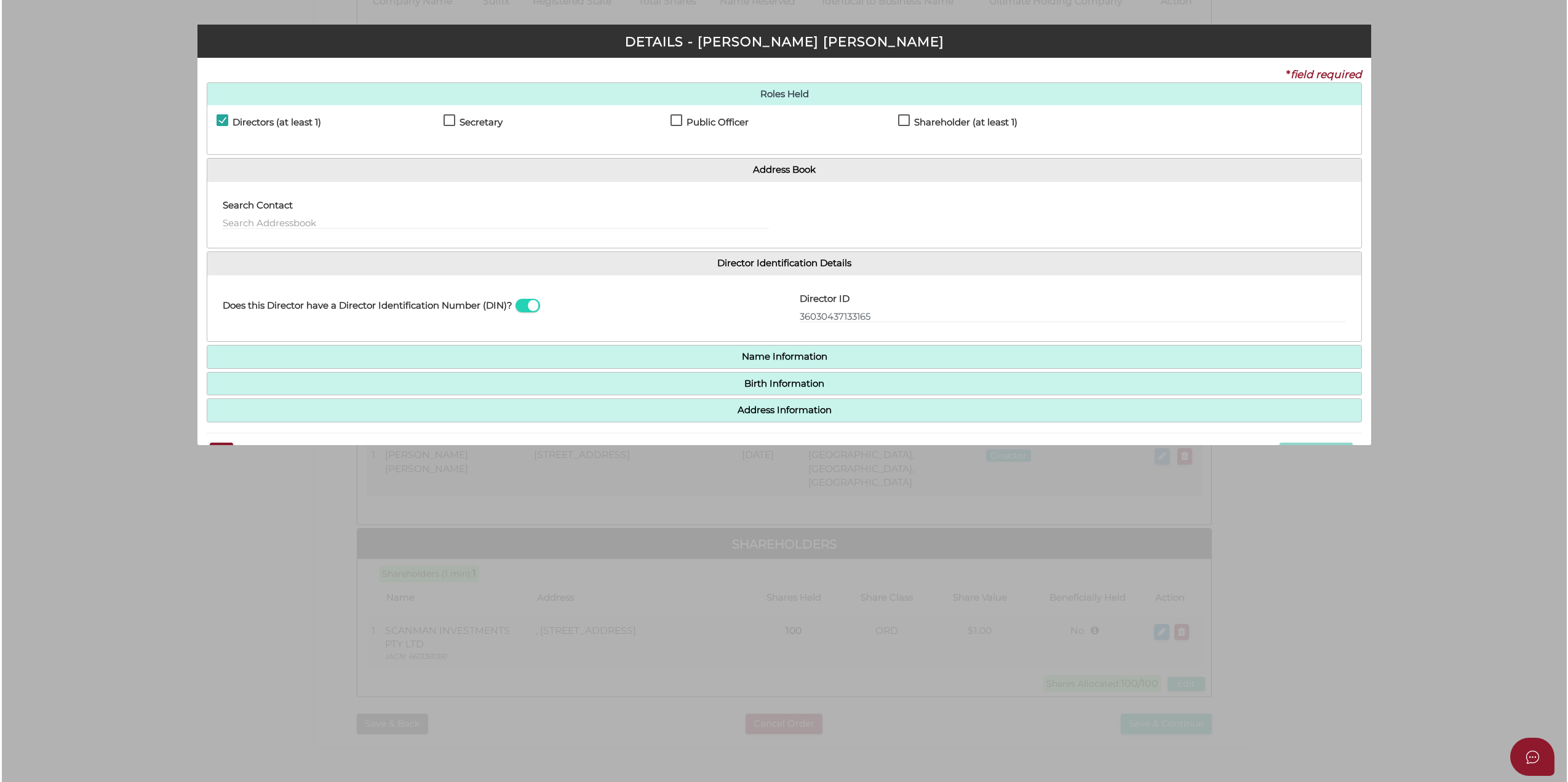
scroll to position [0, 0]
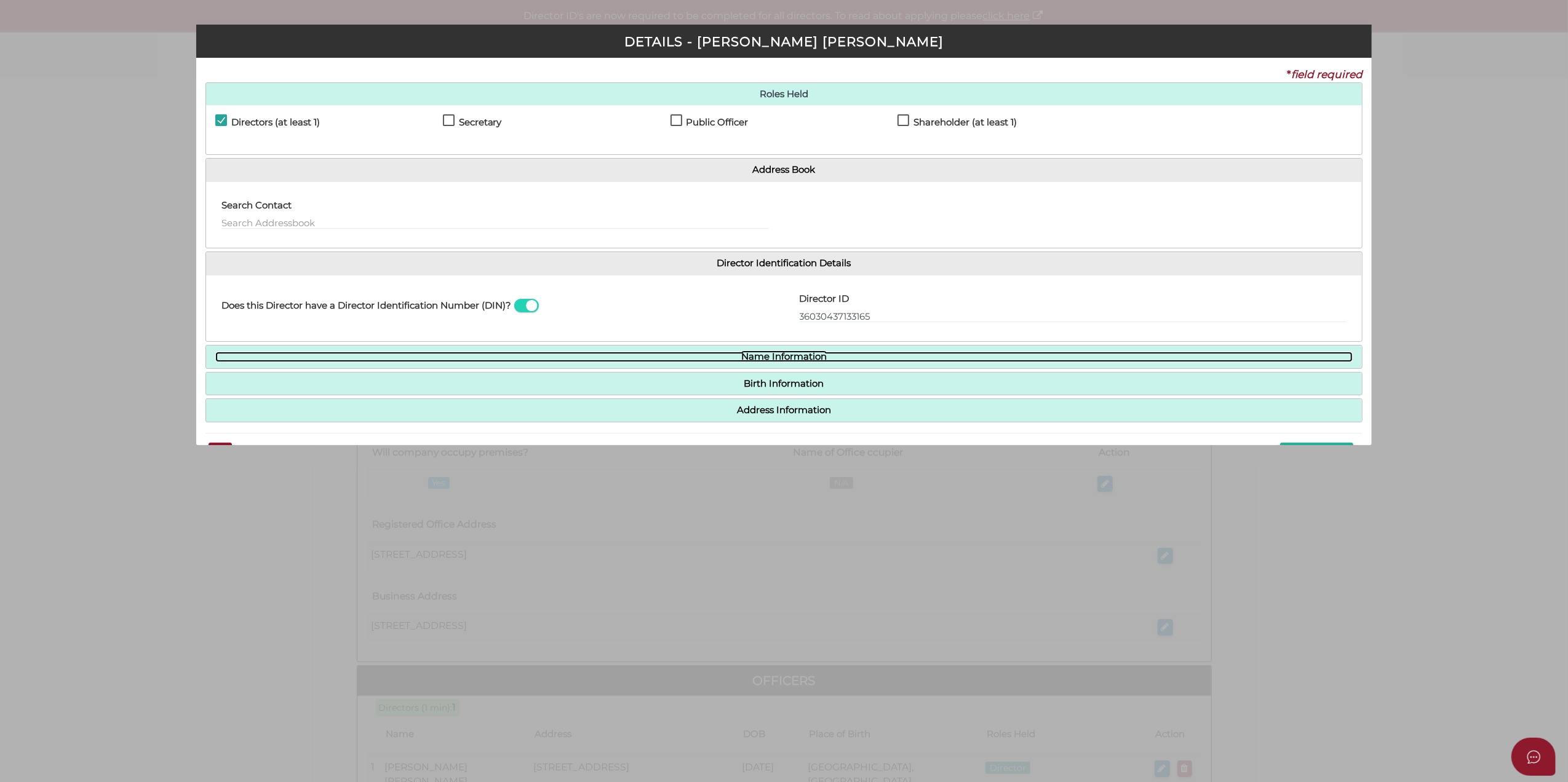
click at [392, 355] on link "Name Information" at bounding box center [784, 357] width 1138 height 11
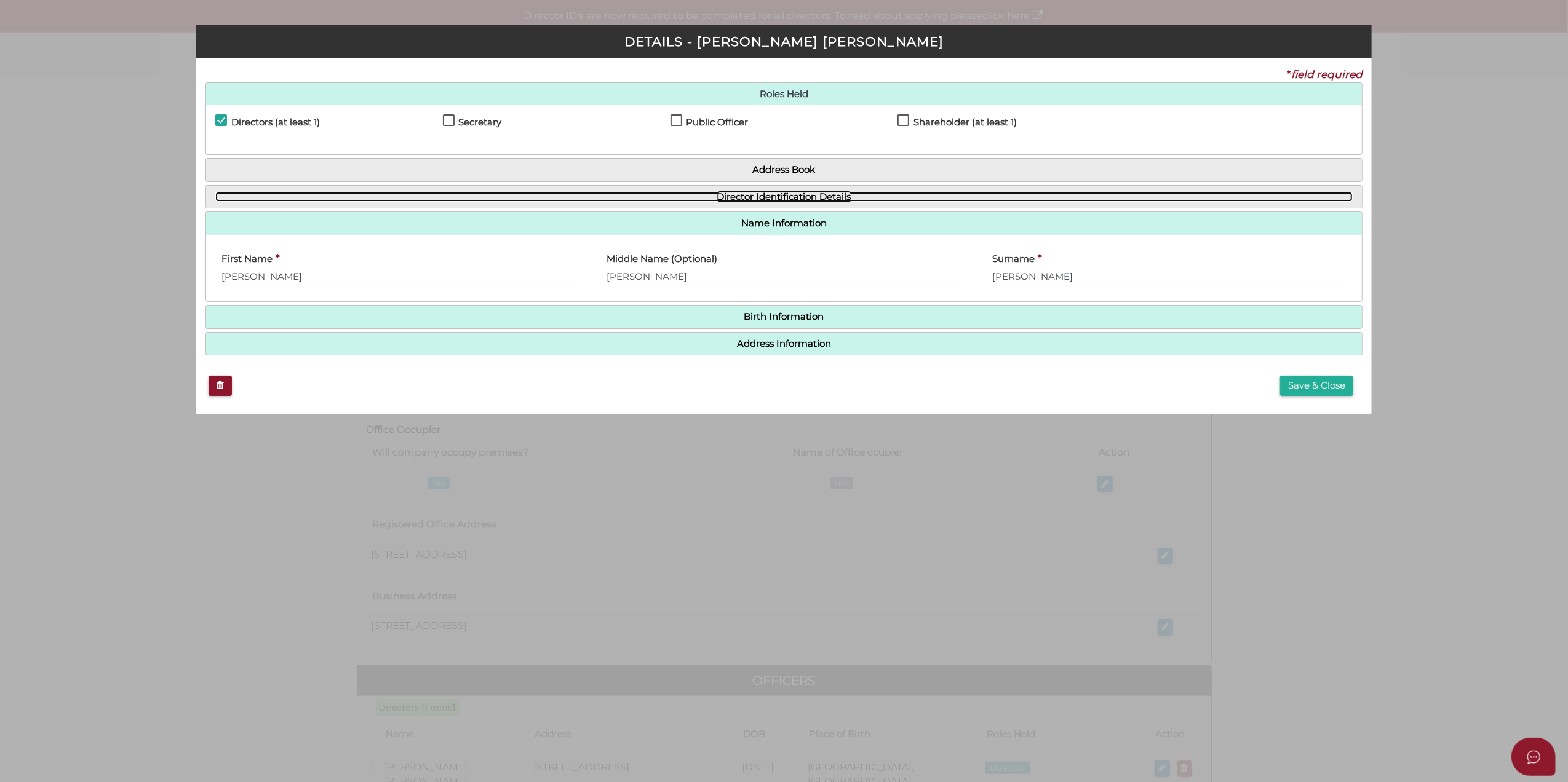
click at [486, 198] on link "Director Identification Details" at bounding box center [784, 197] width 1138 height 11
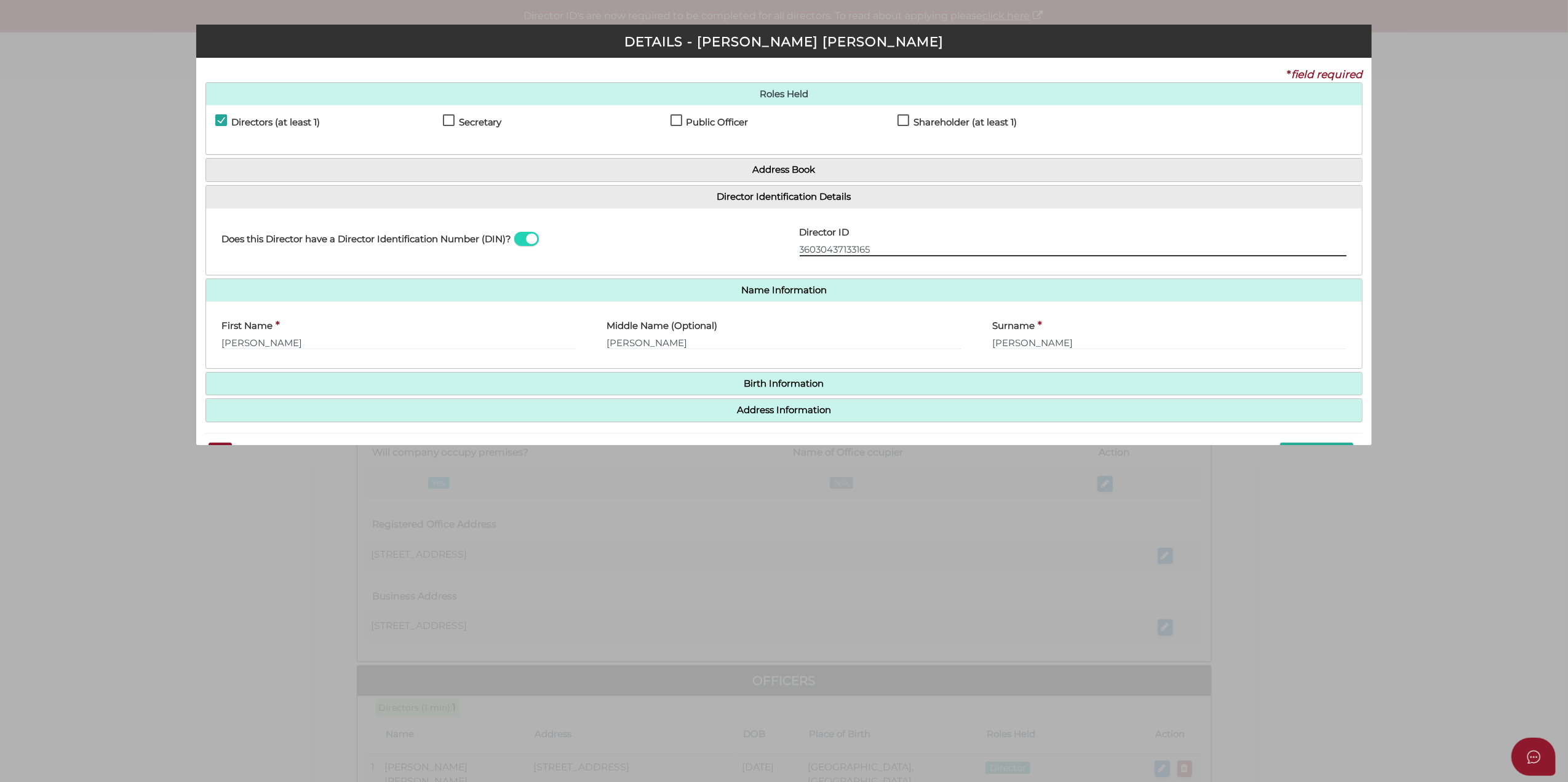
click at [800, 252] on input "36030437133165" at bounding box center [1073, 250] width 547 height 14
type input "036030437133165"
click at [655, 225] on div "Does this Director have a Director Identification Number (DIN)?" at bounding box center [495, 241] width 579 height 48
click at [816, 252] on input "036030437133165" at bounding box center [1073, 250] width 547 height 14
drag, startPoint x: 884, startPoint y: 251, endPoint x: 717, endPoint y: 246, distance: 167.1
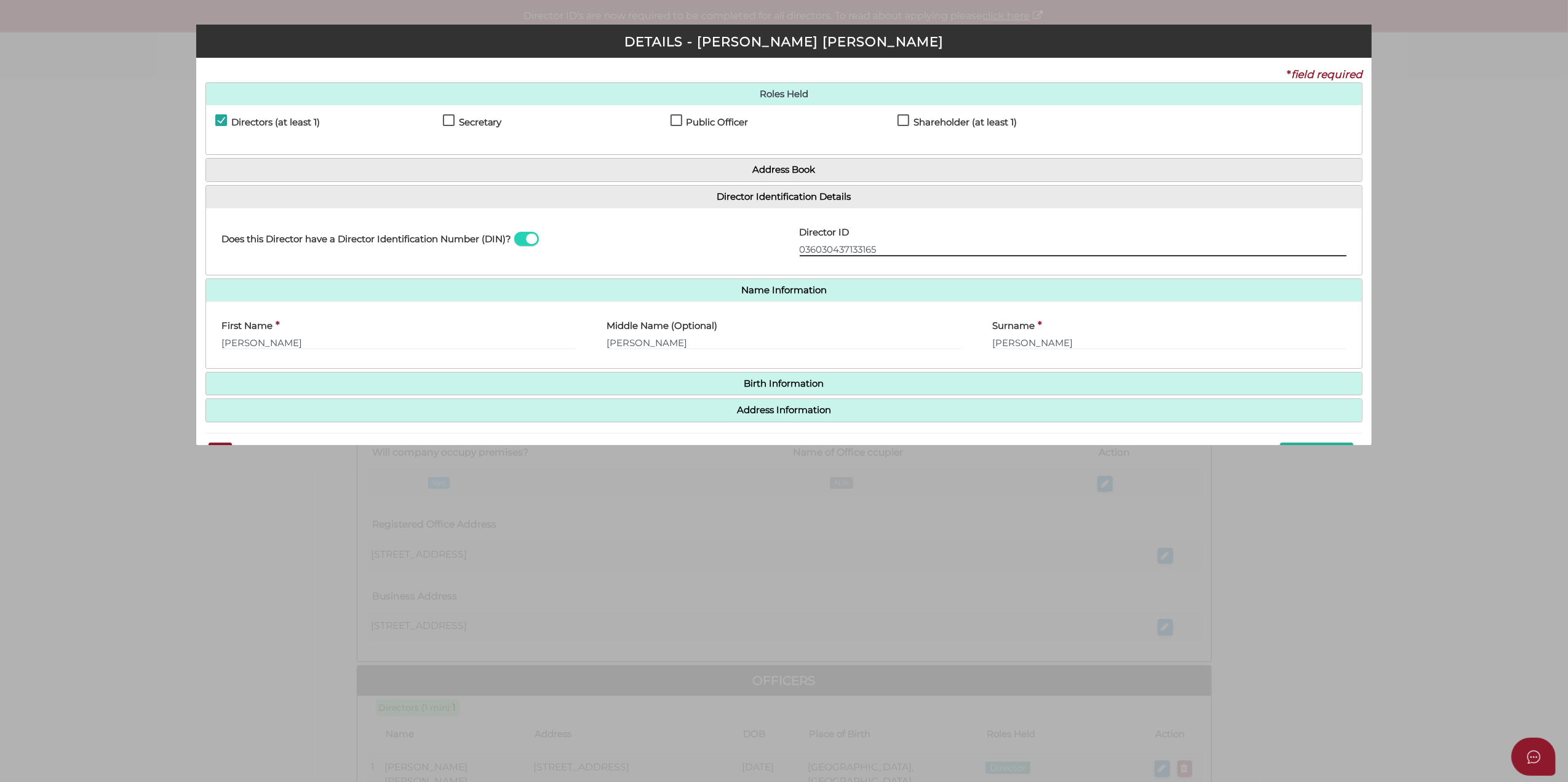
click at [717, 246] on div "Does this Director have a Director Identification Number (DIN)? Director ID 036…" at bounding box center [784, 241] width 1156 height 48
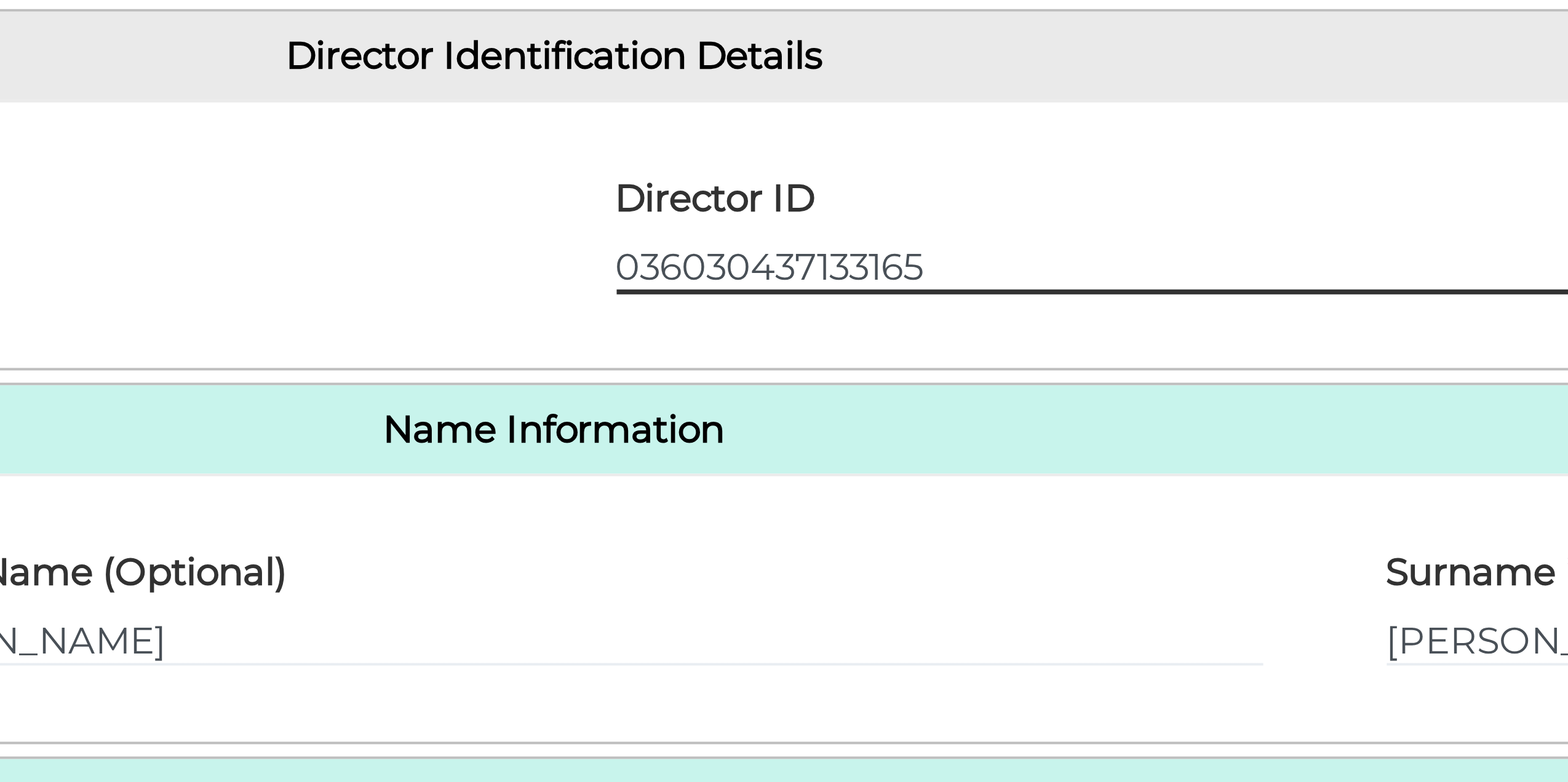
click at [816, 251] on input "036030437133165" at bounding box center [1073, 250] width 547 height 14
click at [836, 248] on input "036030437133165" at bounding box center [1073, 250] width 547 height 14
click at [852, 251] on input "036030437133165" at bounding box center [1073, 250] width 547 height 14
click at [864, 251] on input "036030437133165" at bounding box center [1073, 250] width 547 height 14
click at [883, 253] on input "036030437133165" at bounding box center [1073, 250] width 547 height 14
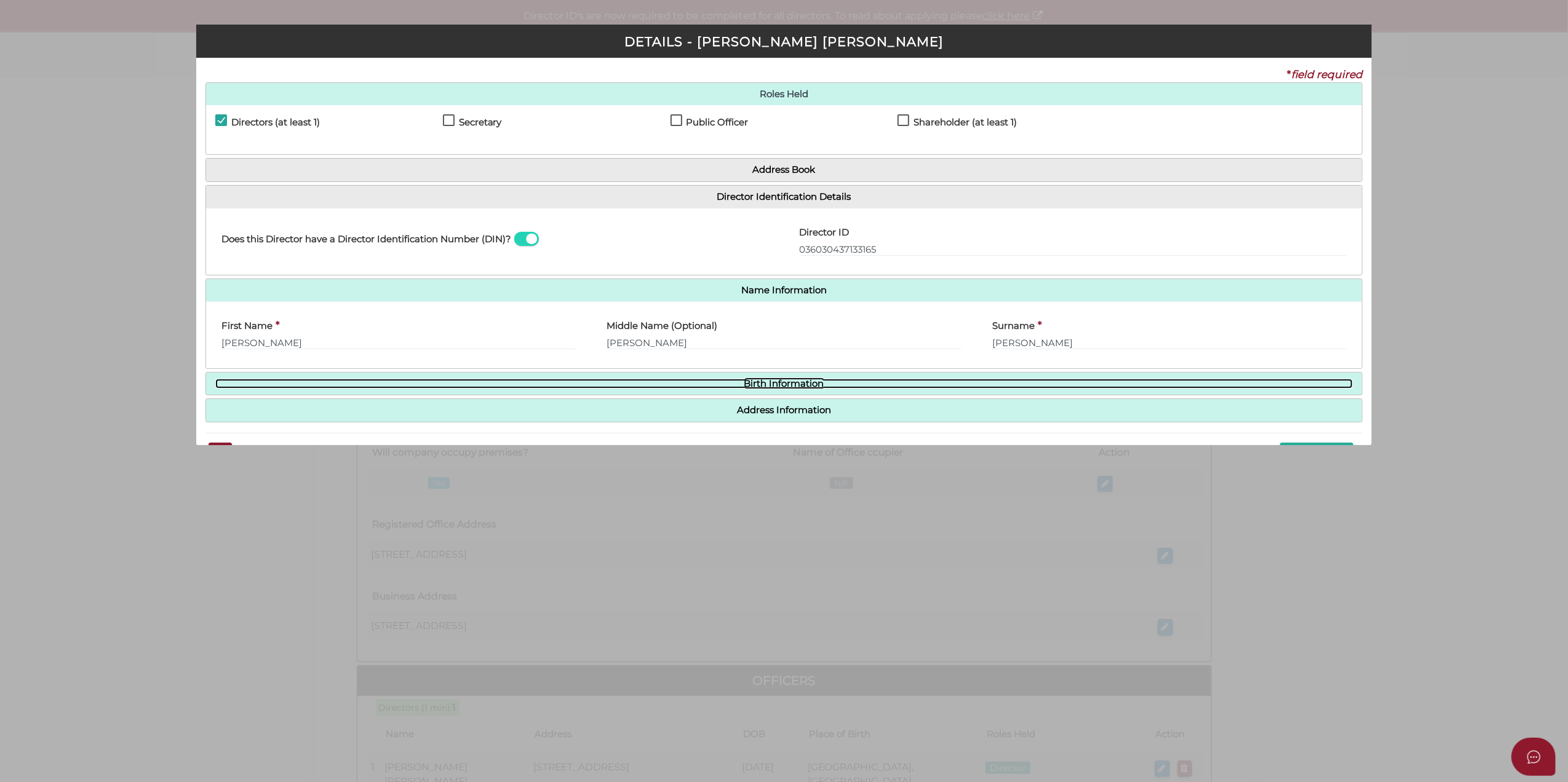
click at [1038, 384] on link "Birth Information" at bounding box center [784, 384] width 1138 height 11
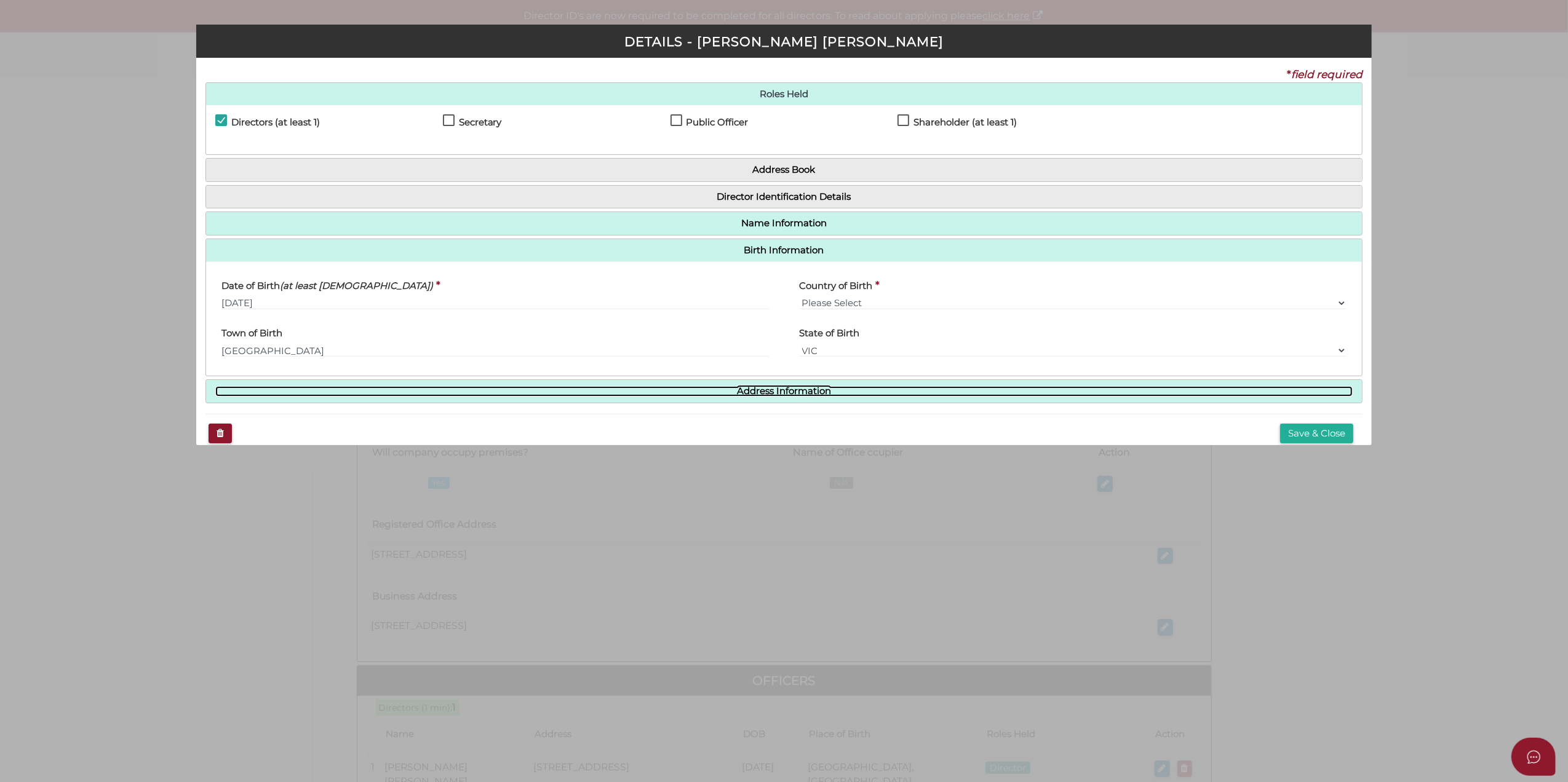
click at [557, 388] on link "Address Information" at bounding box center [784, 391] width 1138 height 11
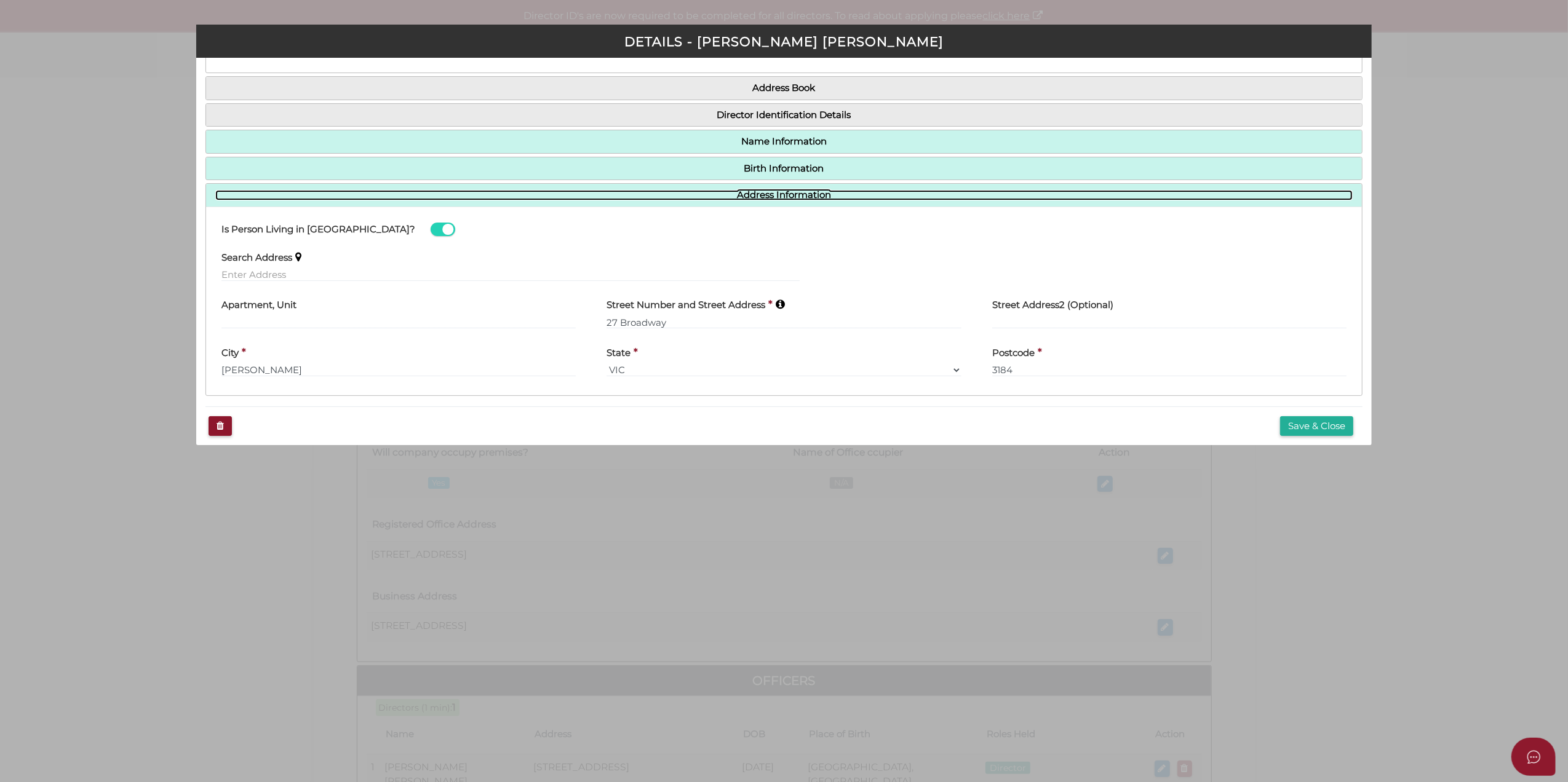
scroll to position [94, 0]
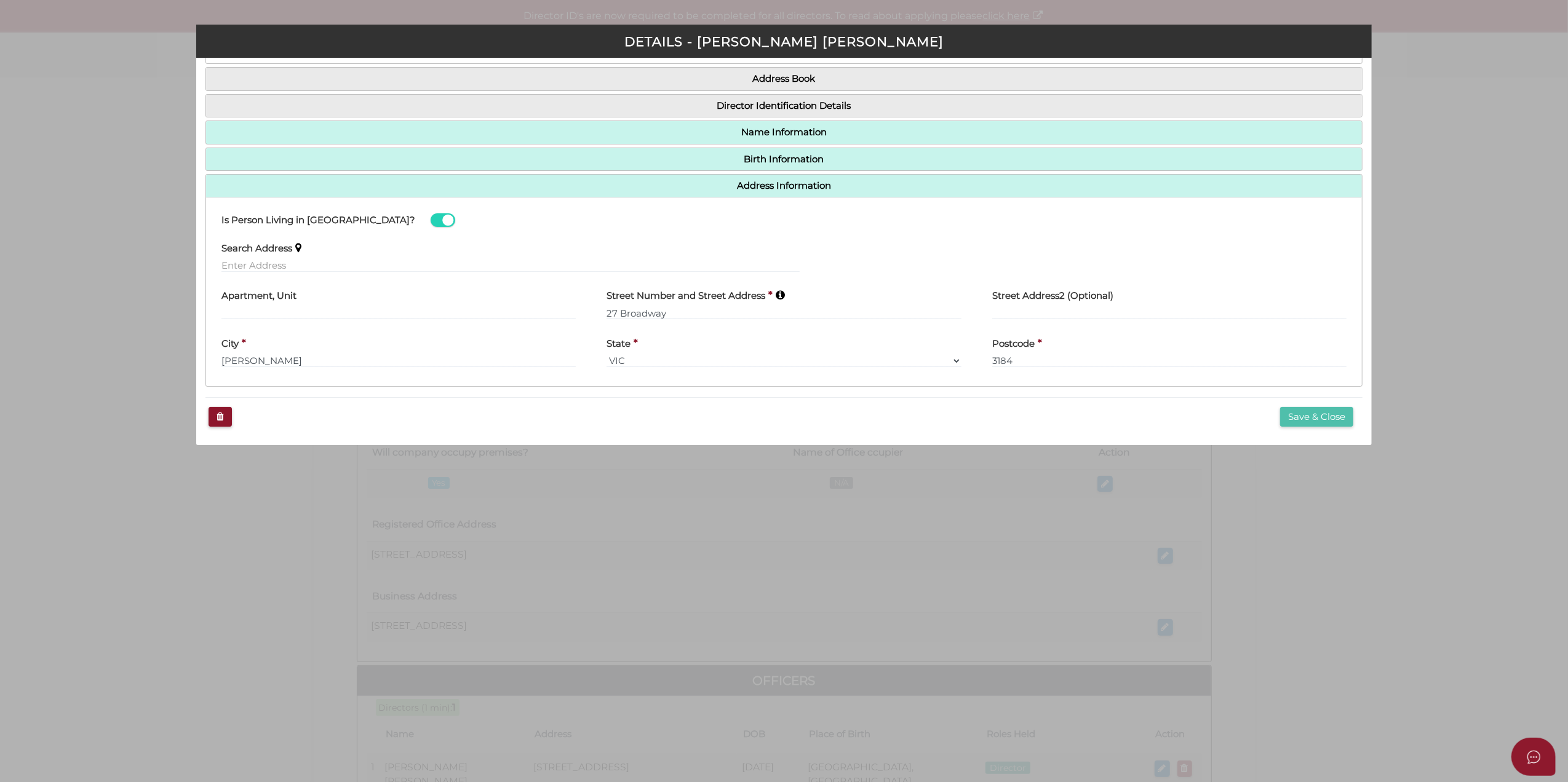
click at [1300, 411] on button "Save & Close" at bounding box center [1317, 417] width 73 height 20
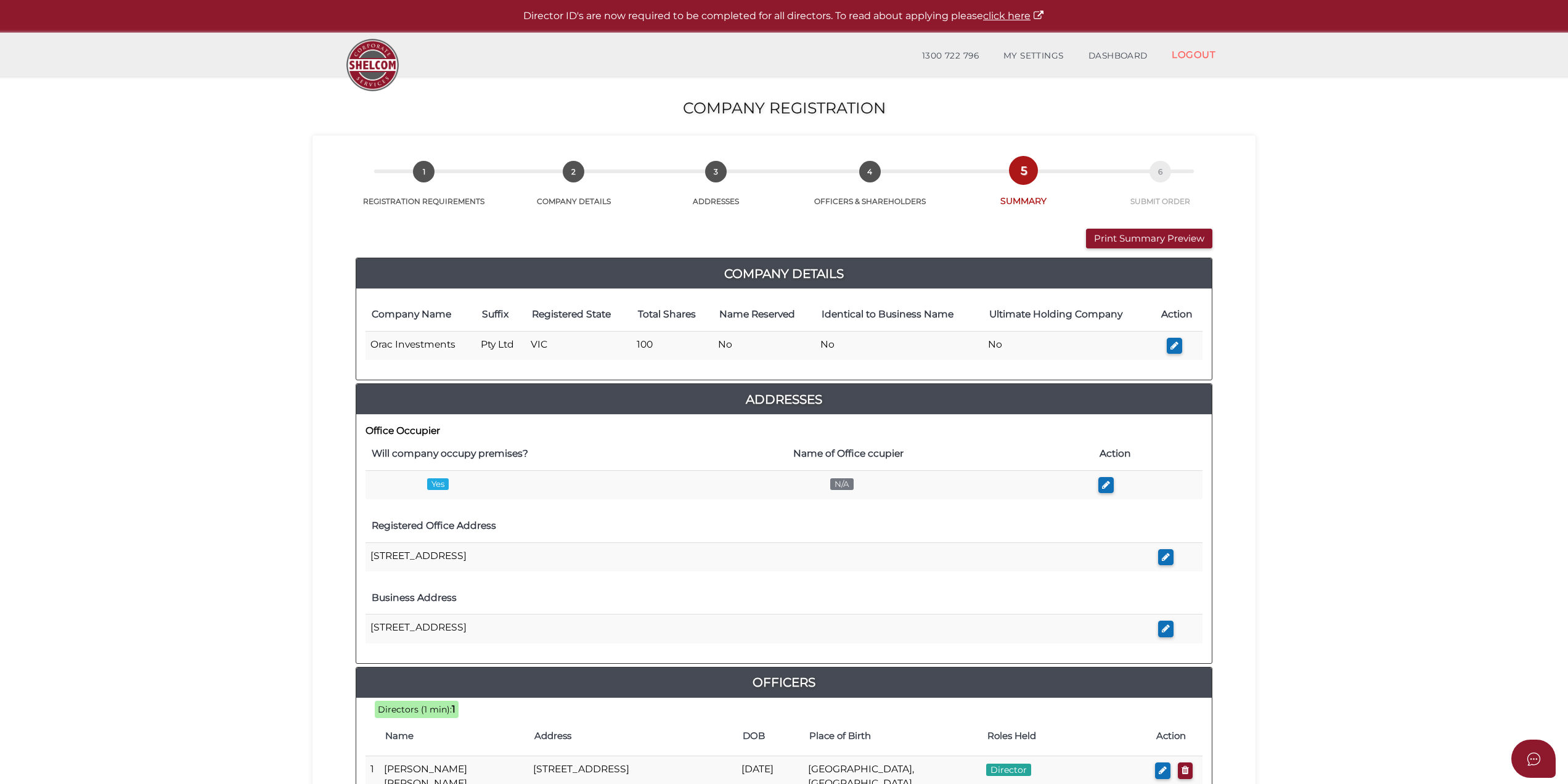
click at [1146, 223] on div "Print Summary Preview VIEW DOCUMENT Please click here to view this document in …" at bounding box center [783, 614] width 924 height 815
click at [1142, 245] on button "Print Summary Preview" at bounding box center [1149, 239] width 127 height 20
